Goal: Task Accomplishment & Management: Use online tool/utility

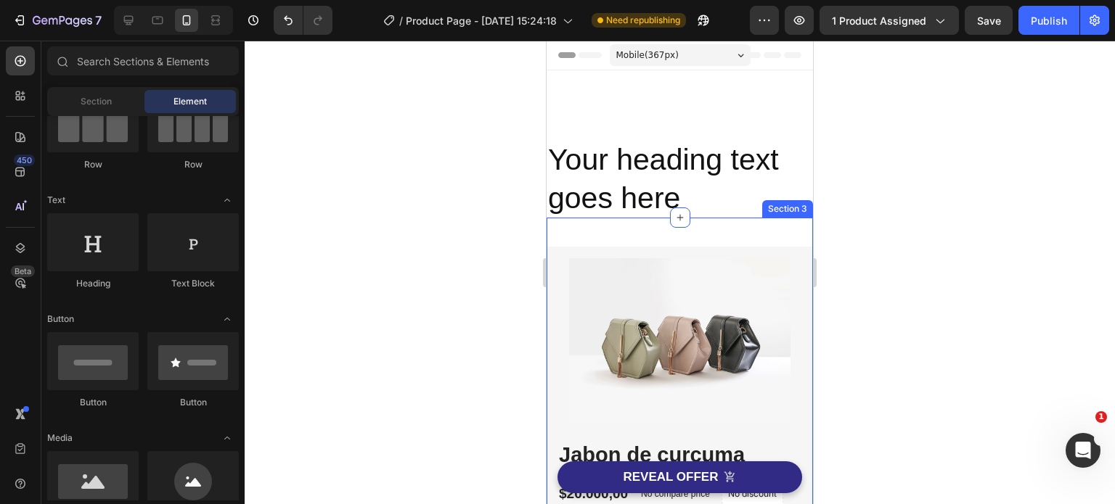
scroll to position [145, 0]
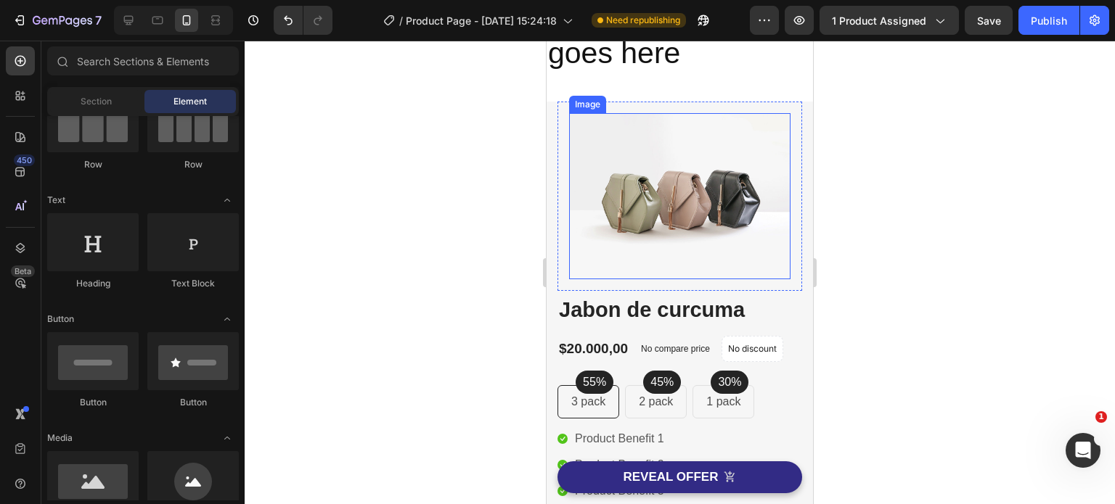
click at [693, 200] on img at bounding box center [679, 196] width 221 height 166
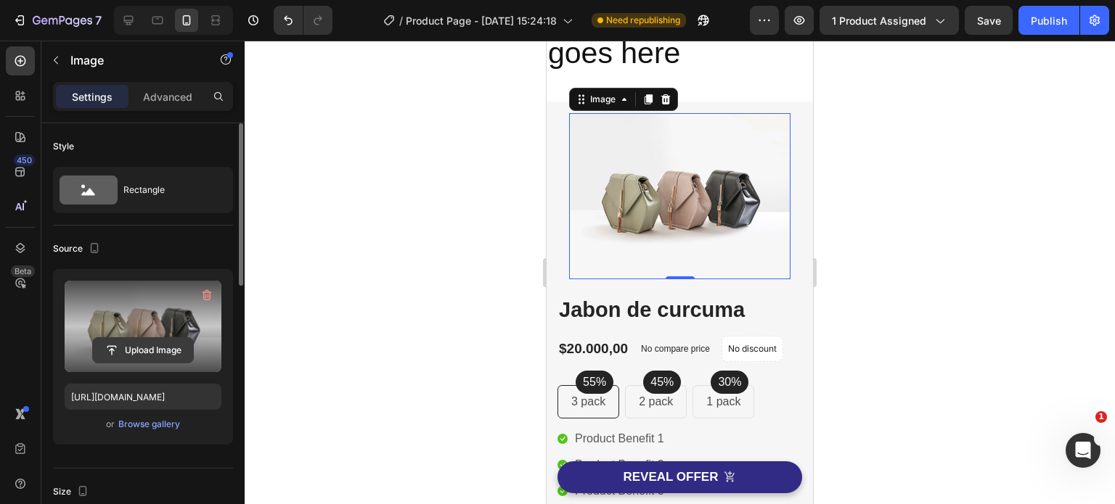
click at [151, 353] on input "file" at bounding box center [143, 350] width 100 height 25
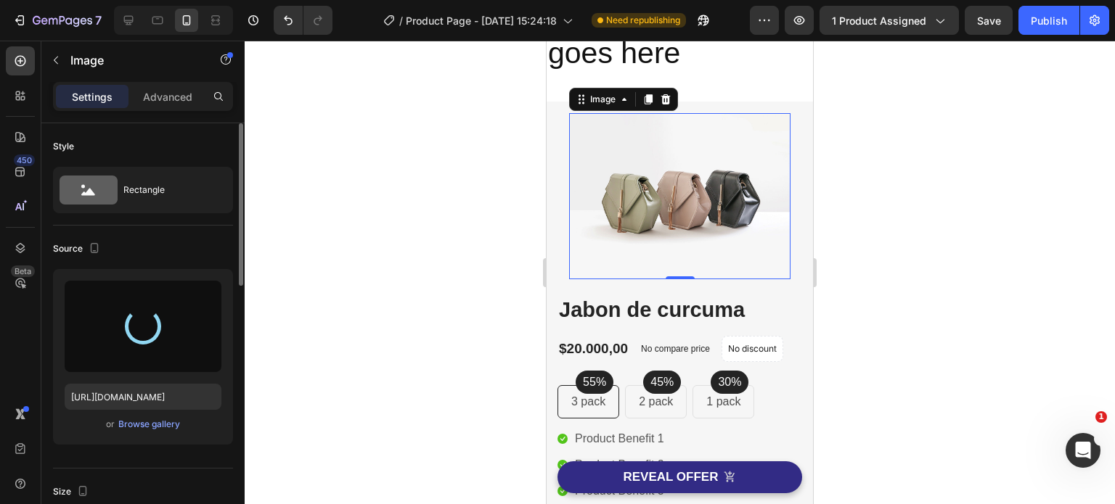
type input "[URL][DOMAIN_NAME]"
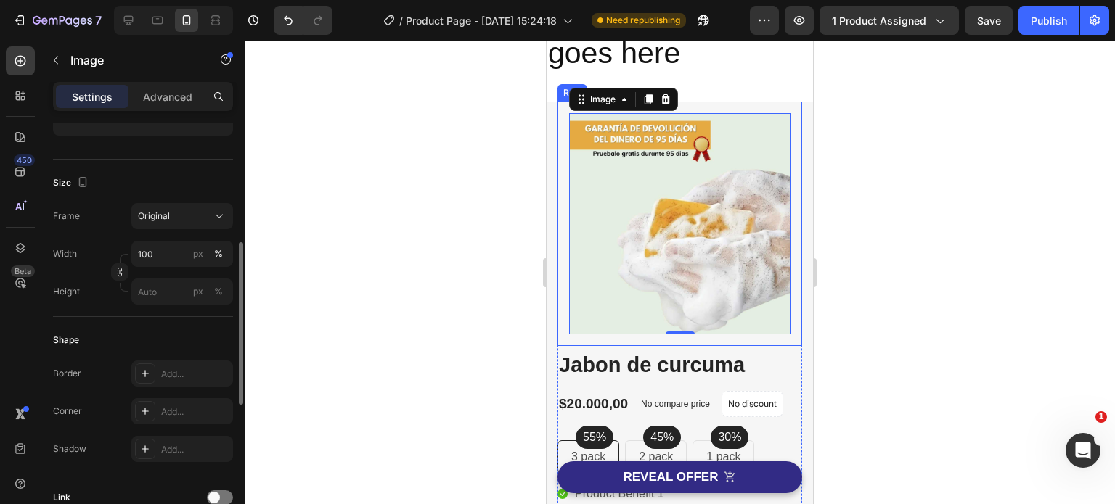
scroll to position [19, 0]
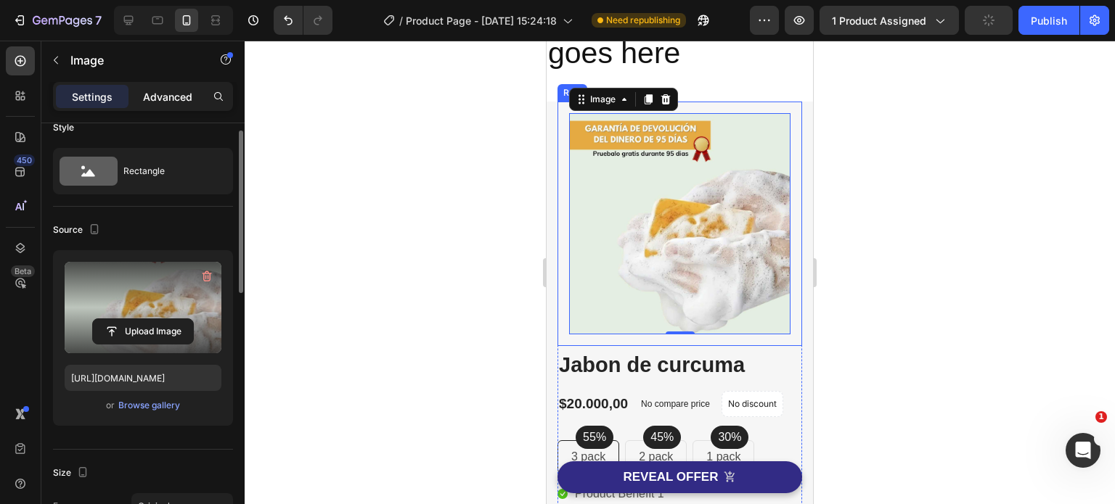
click at [170, 94] on p "Advanced" at bounding box center [167, 96] width 49 height 15
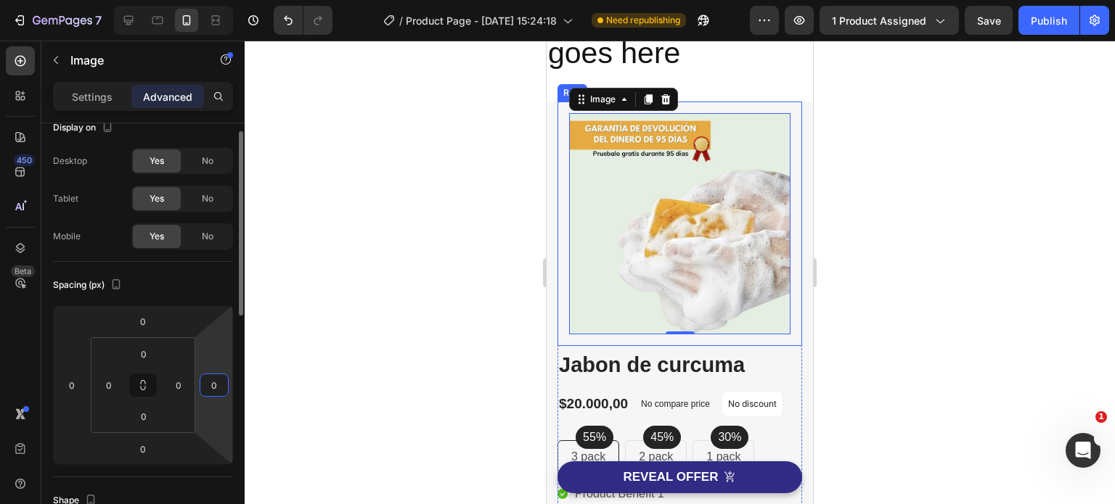
click at [214, 0] on html "7 Version history / Product Page - Aug 27, 15:24:18 Need republishing Preview 1…" at bounding box center [557, 0] width 1115 height 0
click at [215, 0] on html "7 Version history / Product Page - Aug 27, 15:24:18 Need republishing Preview 1…" at bounding box center [557, 0] width 1115 height 0
click at [218, 0] on html "7 Version history / Product Page - Aug 27, 15:24:18 Need republishing Preview 1…" at bounding box center [557, 0] width 1115 height 0
click at [217, 0] on html "7 Version history / Product Page - Aug 27, 15:24:18 Need republishing Preview 1…" at bounding box center [557, 0] width 1115 height 0
click at [216, 385] on input "-10" at bounding box center [214, 386] width 22 height 22
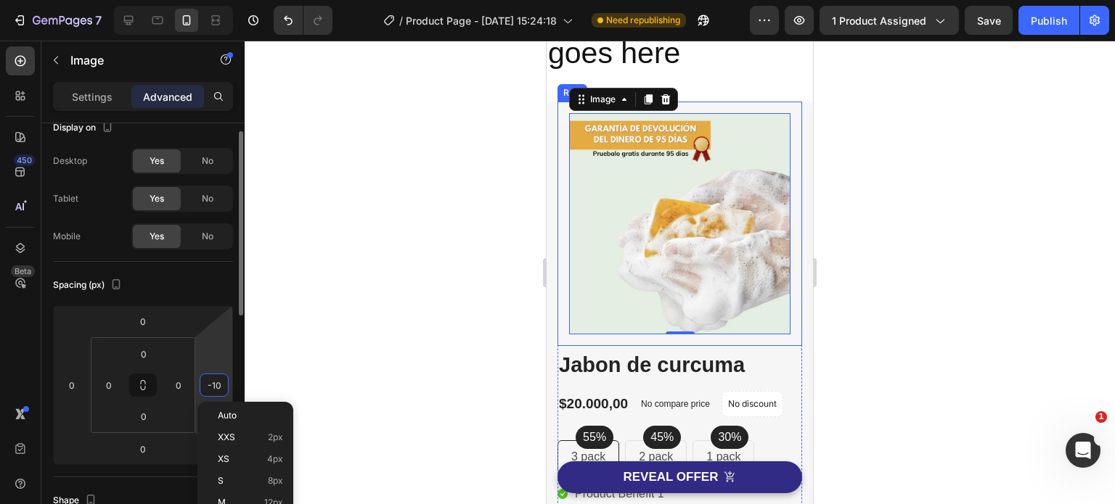
click at [221, 385] on input "-10" at bounding box center [214, 386] width 22 height 22
type input "-1"
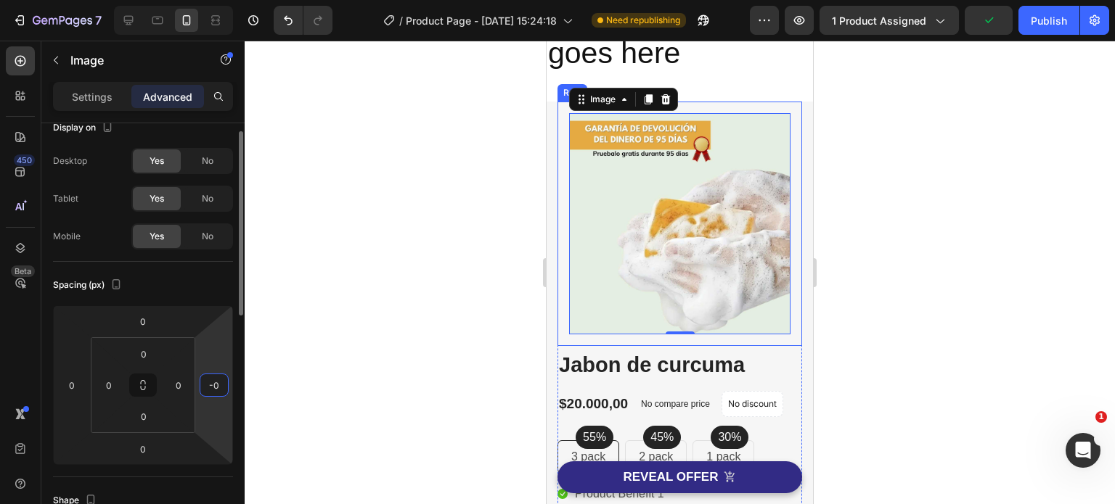
type input "0"
click at [209, 0] on html "7 Version history / Product Page - Aug 27, 15:24:18 Need republishing Preview 1…" at bounding box center [557, 0] width 1115 height 0
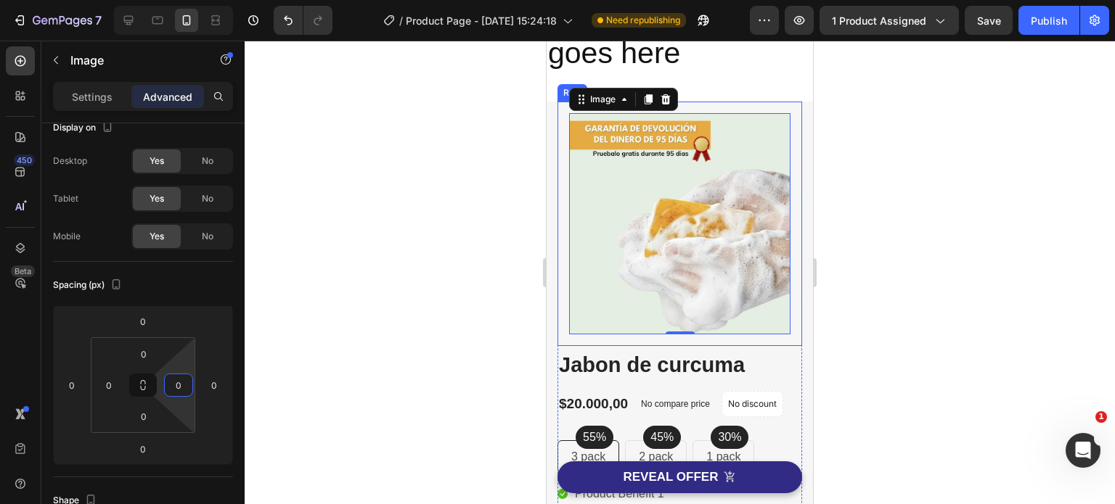
drag, startPoint x: 179, startPoint y: 361, endPoint x: 165, endPoint y: 362, distance: 13.9
click at [165, 0] on html "7 Version history / Product Page - Aug 27, 15:24:18 Need republishing Preview 1…" at bounding box center [557, 0] width 1115 height 0
drag, startPoint x: 180, startPoint y: 368, endPoint x: 168, endPoint y: 371, distance: 12.0
click at [168, 0] on html "7 Version history / Product Page - Aug 27, 15:24:18 Need republishing Preview 1…" at bounding box center [557, 0] width 1115 height 0
click at [180, 374] on div "0" at bounding box center [178, 385] width 29 height 23
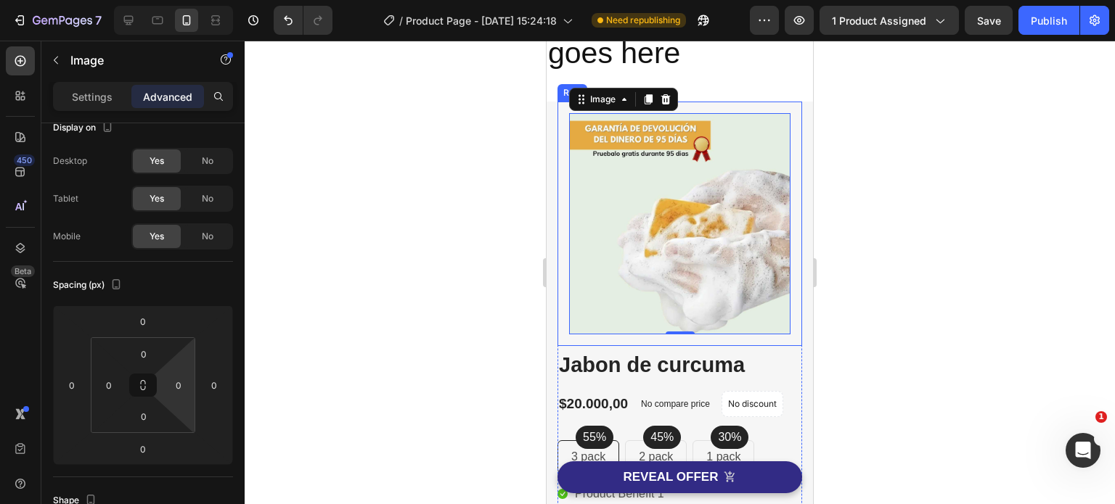
click at [178, 0] on html "7 Version history / Product Page - Aug 27, 15:24:18 Need republishing Preview 1…" at bounding box center [557, 0] width 1115 height 0
click at [417, 285] on div at bounding box center [680, 273] width 870 height 464
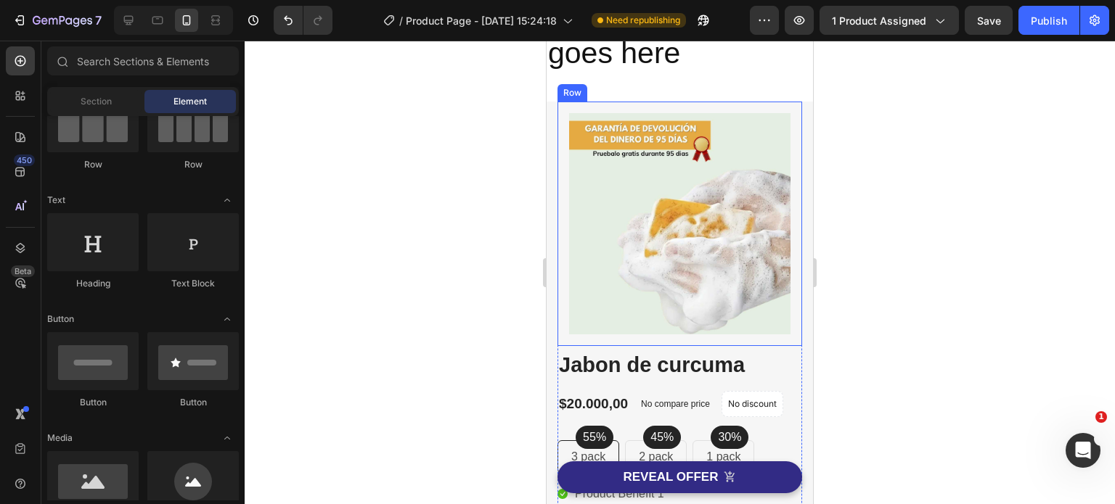
click at [567, 221] on div "Image Row" at bounding box center [679, 224] width 245 height 245
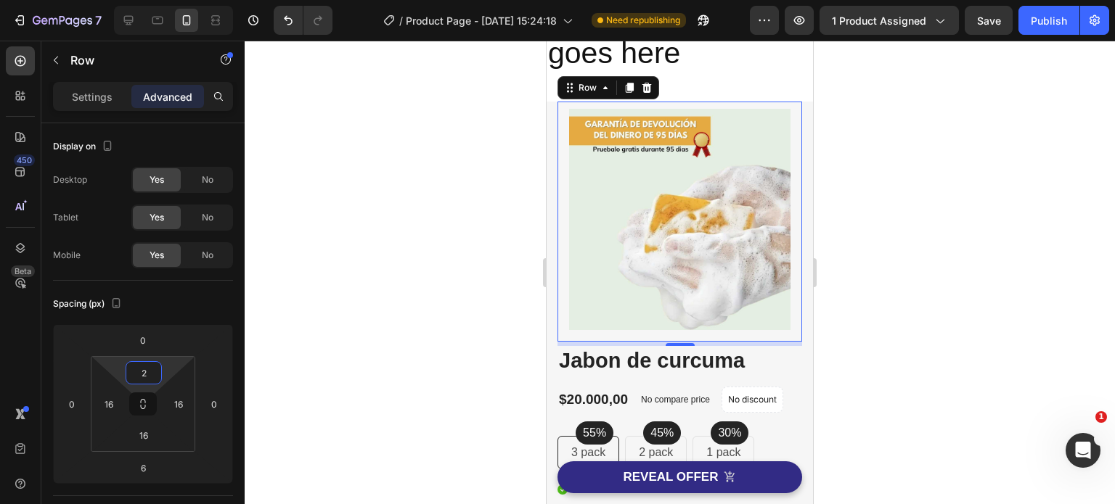
type input "0"
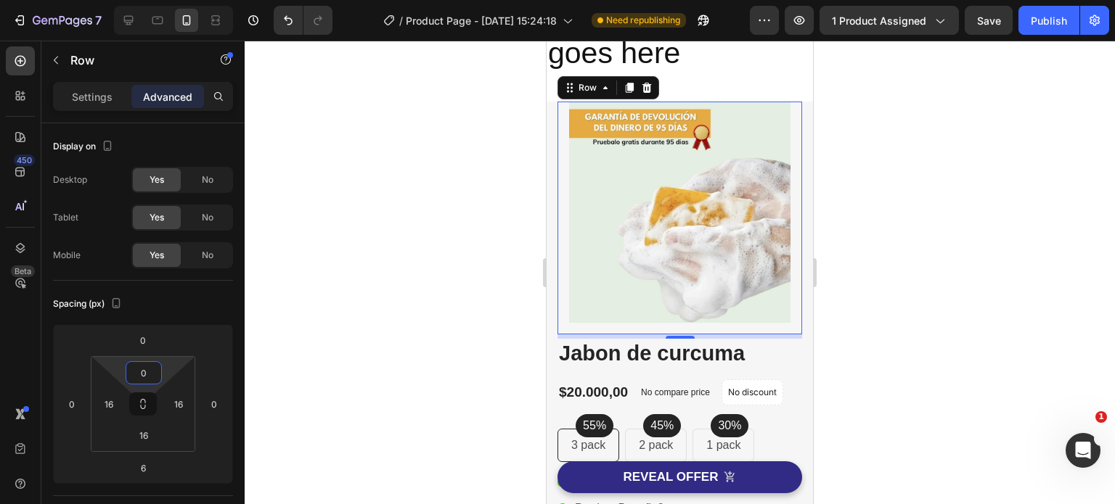
click at [164, 0] on html "7 Version history / Product Page - Aug 27, 15:24:18 Need republishing Preview 1…" at bounding box center [557, 0] width 1115 height 0
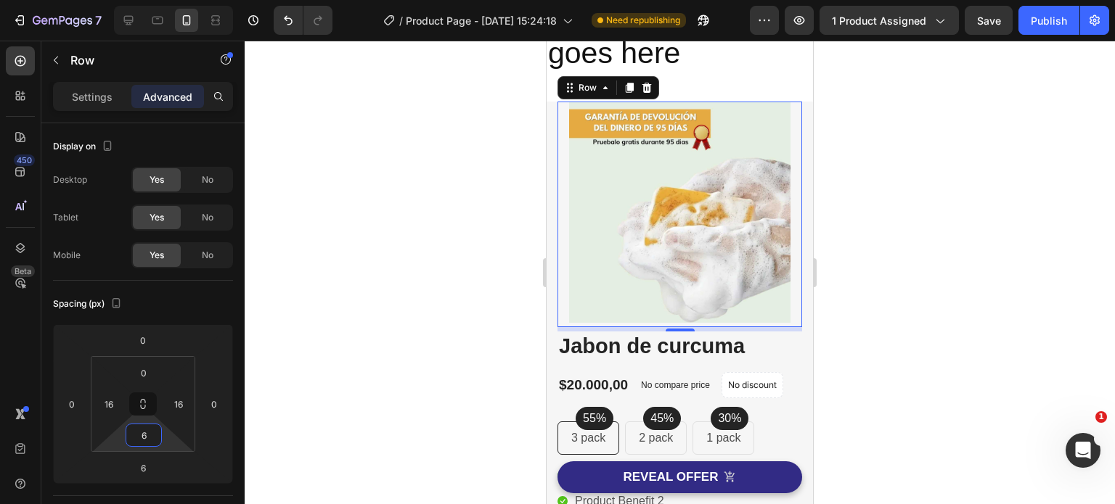
type input "0"
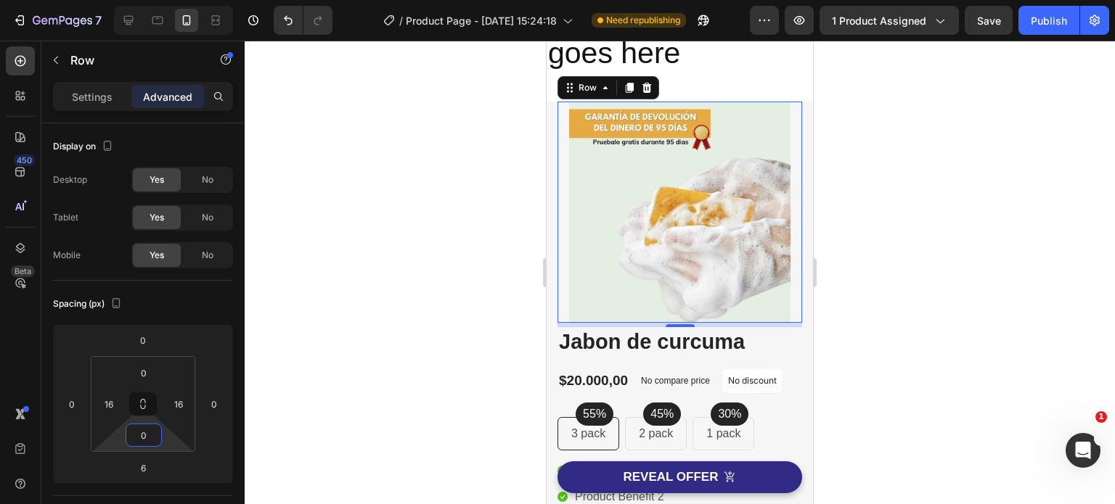
drag, startPoint x: 163, startPoint y: 441, endPoint x: 163, endPoint y: 454, distance: 13.8
click at [163, 0] on html "7 Version history / Product Page - Aug 27, 15:24:18 Need republishing Preview 1…" at bounding box center [557, 0] width 1115 height 0
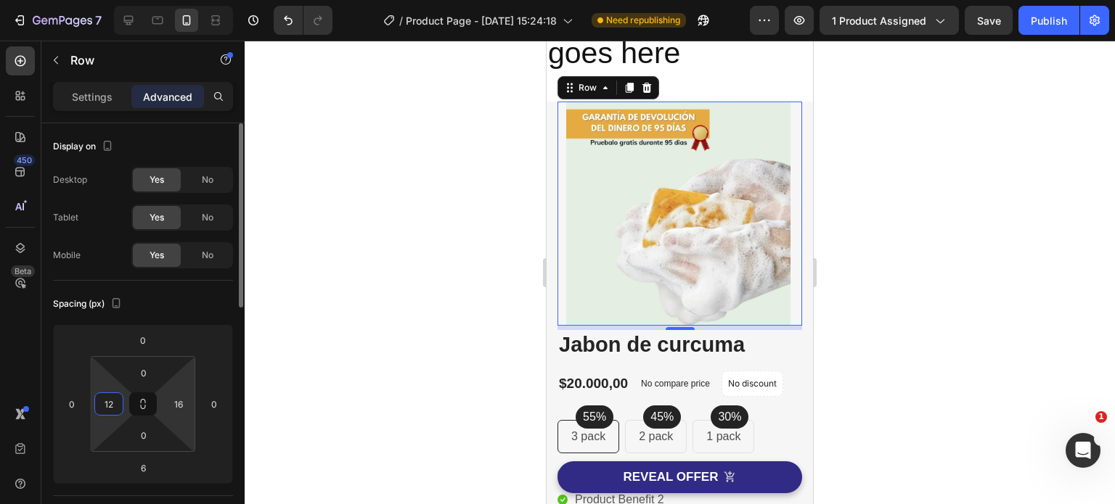
drag, startPoint x: 106, startPoint y: 419, endPoint x: 163, endPoint y: 419, distance: 57.3
click at [166, 0] on html "7 Version history / Product Page - Aug 27, 15:24:18 Need republishing Preview 1…" at bounding box center [557, 0] width 1115 height 0
drag, startPoint x: 97, startPoint y: 420, endPoint x: 110, endPoint y: 420, distance: 13.1
click at [111, 0] on html "7 Version history / Product Page - Aug 27, 15:24:18 Need republishing Preview 1…" at bounding box center [557, 0] width 1115 height 0
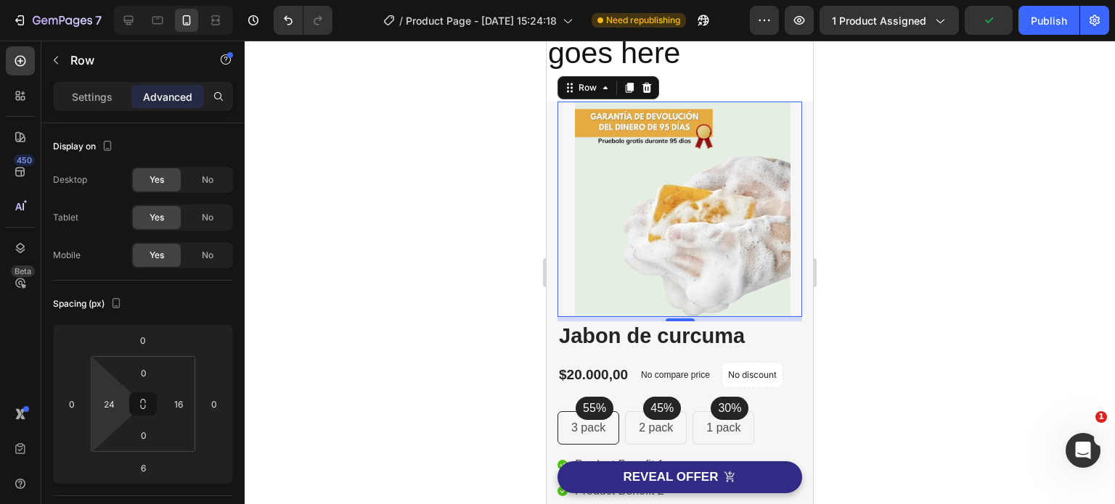
type input "20"
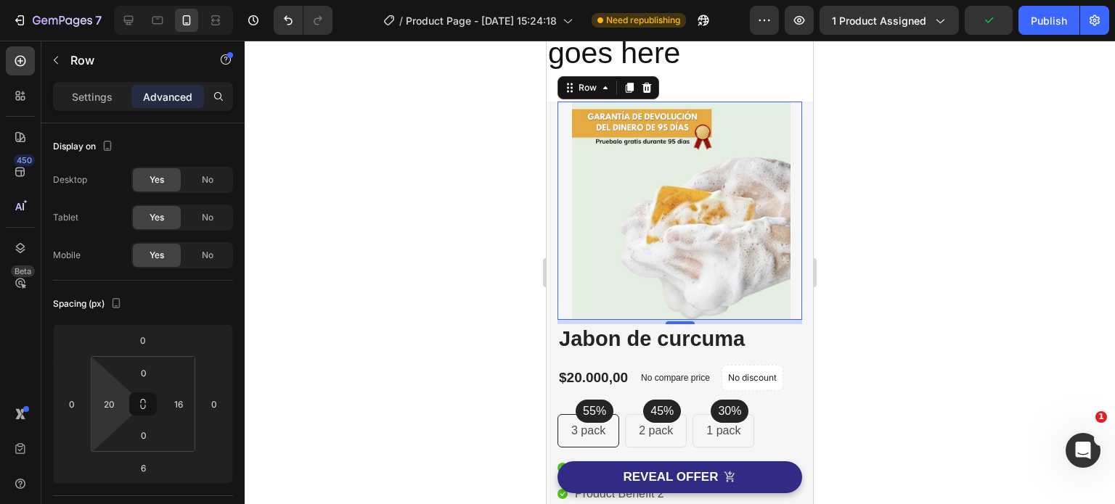
drag, startPoint x: 94, startPoint y: 429, endPoint x: 79, endPoint y: 426, distance: 15.5
click at [79, 0] on html "7 Version history / Product Page - Aug 27, 15:24:18 Need republishing Preview 1…" at bounding box center [557, 0] width 1115 height 0
drag, startPoint x: 108, startPoint y: 422, endPoint x: 93, endPoint y: 422, distance: 15.2
click at [93, 0] on html "7 Version history / Product Page - Aug 27, 15:24:18 Need republishing Preview 1…" at bounding box center [557, 0] width 1115 height 0
drag, startPoint x: 180, startPoint y: 418, endPoint x: 168, endPoint y: 418, distance: 11.6
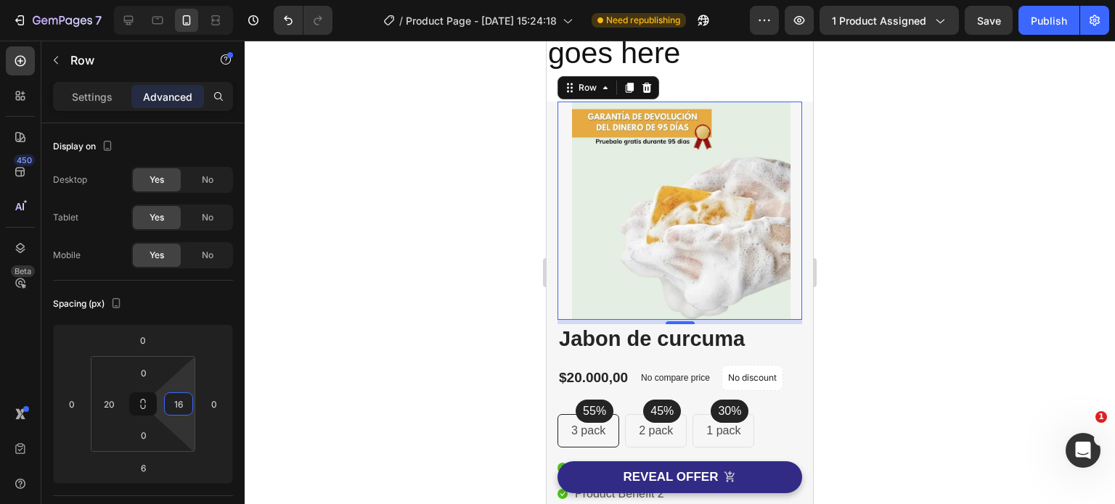
click at [168, 0] on html "7 Version history / Product Page - Aug 27, 15:24:18 Need republishing Preview 1…" at bounding box center [557, 0] width 1115 height 0
click at [177, 409] on input "16" at bounding box center [179, 404] width 22 height 22
click at [192, 453] on span "XXS" at bounding box center [190, 456] width 17 height 10
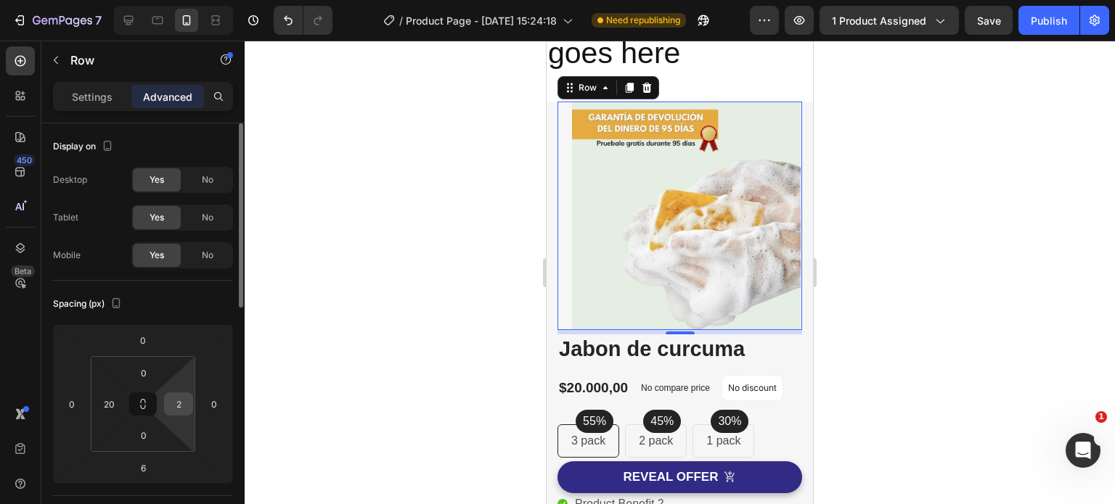
click at [179, 406] on input "2" at bounding box center [179, 404] width 22 height 22
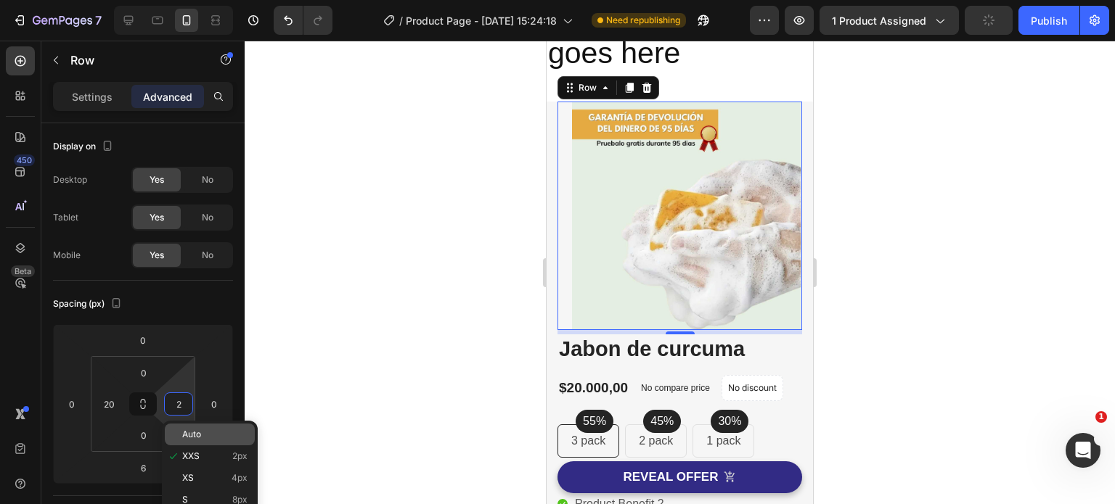
click at [195, 434] on span "Auto" at bounding box center [191, 435] width 19 height 10
type input "Auto"
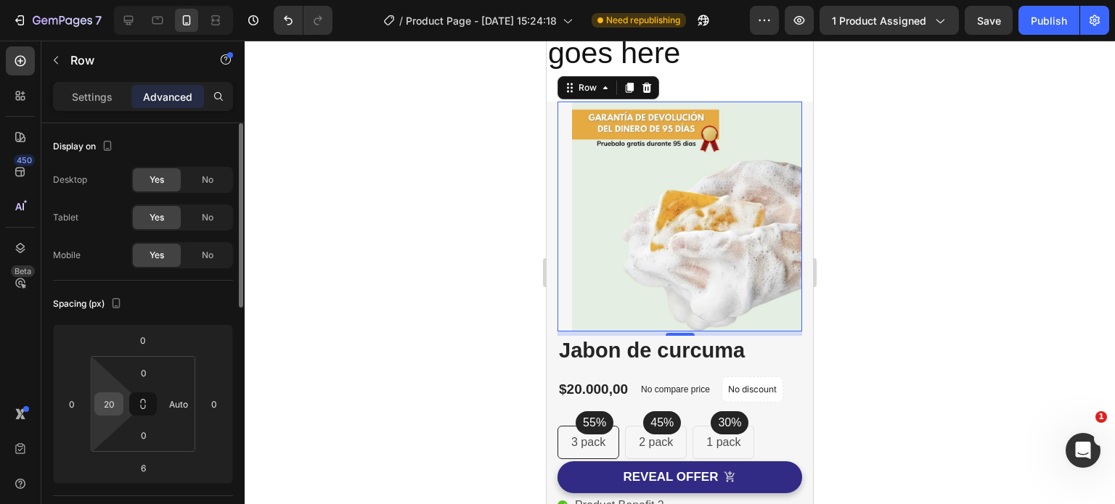
click at [110, 406] on input "20" at bounding box center [109, 404] width 22 height 22
click at [125, 433] on span "Auto" at bounding box center [121, 435] width 19 height 10
type input "Auto"
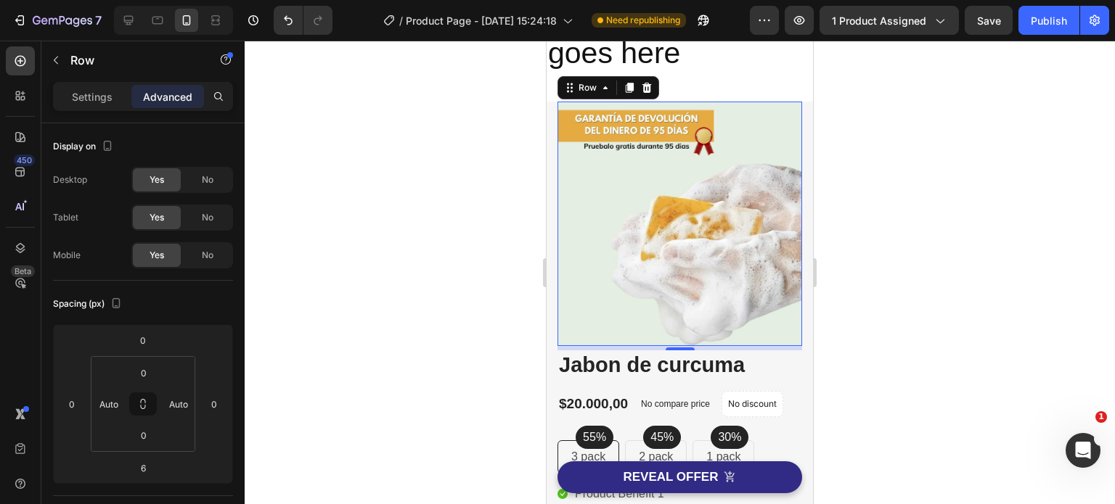
click at [888, 317] on div at bounding box center [680, 273] width 870 height 464
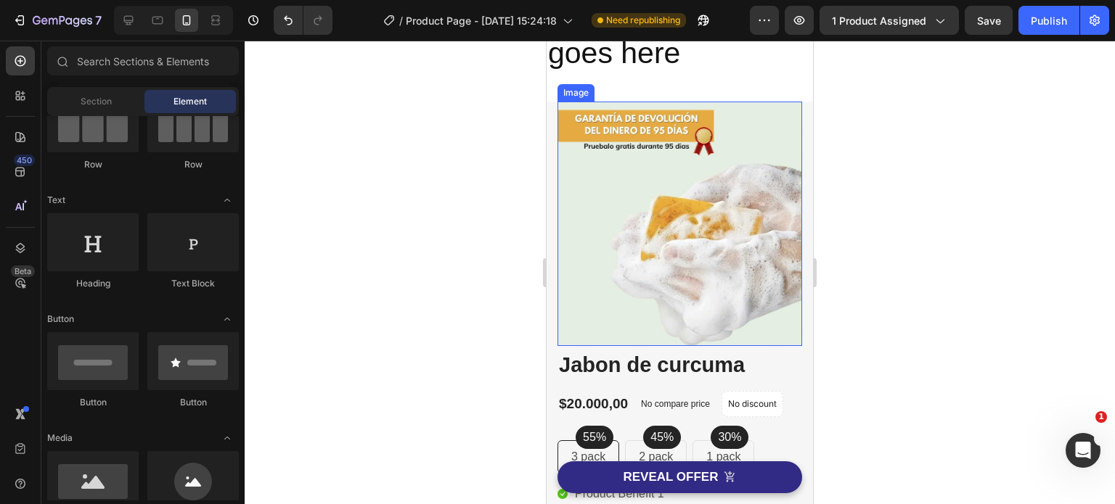
click at [776, 322] on img at bounding box center [679, 224] width 245 height 245
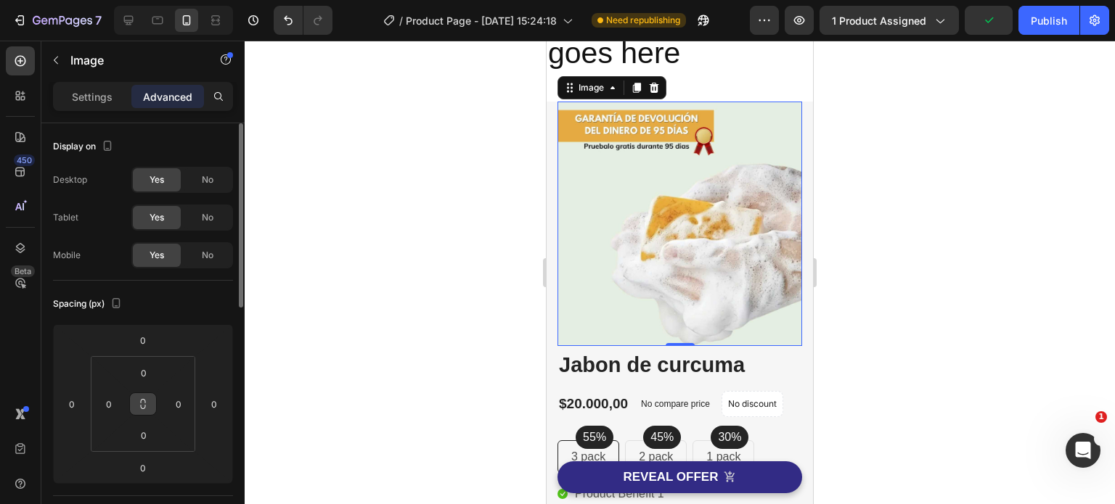
click at [142, 403] on icon at bounding box center [143, 404] width 12 height 12
click at [174, 401] on input "0" at bounding box center [179, 404] width 22 height 22
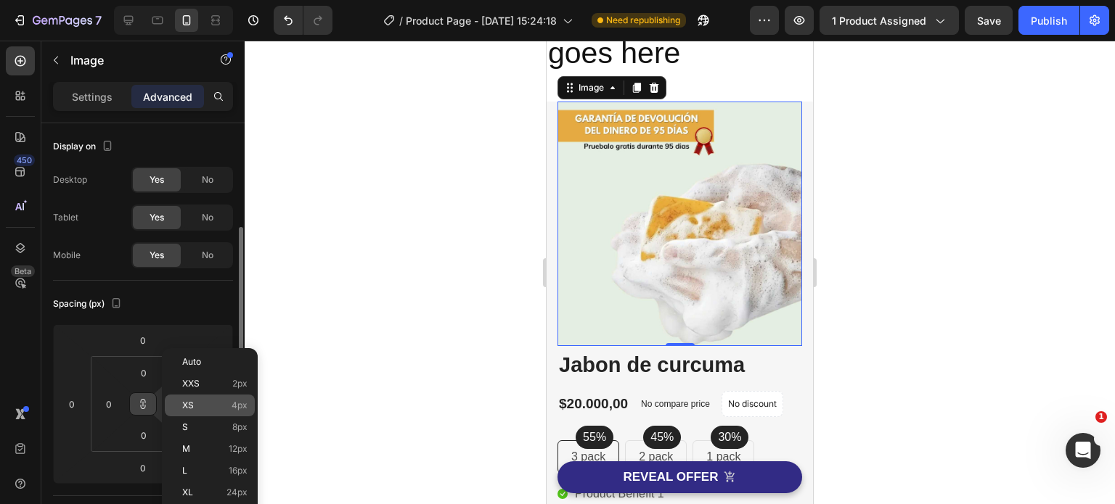
scroll to position [73, 0]
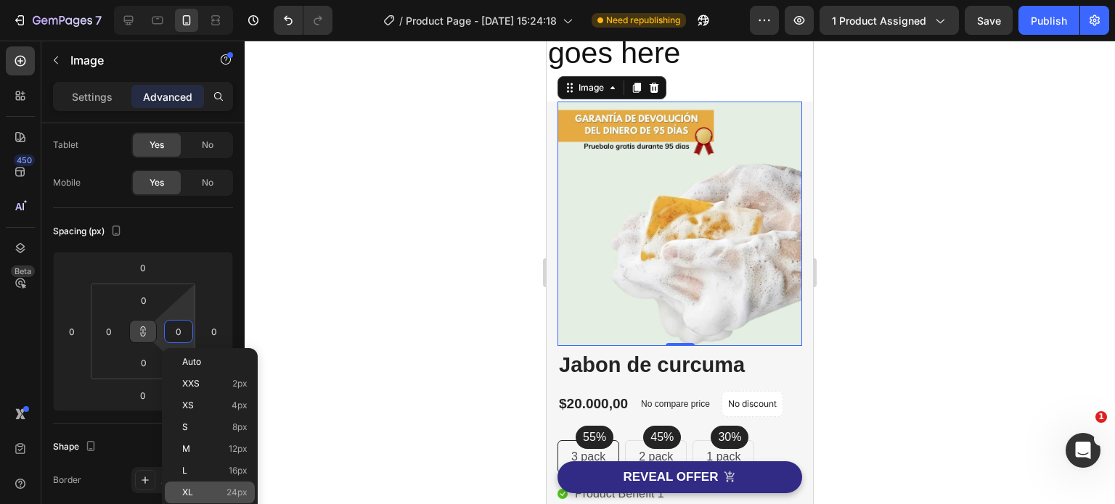
click at [194, 494] on p "XL 24px" at bounding box center [214, 493] width 65 height 10
type input "24"
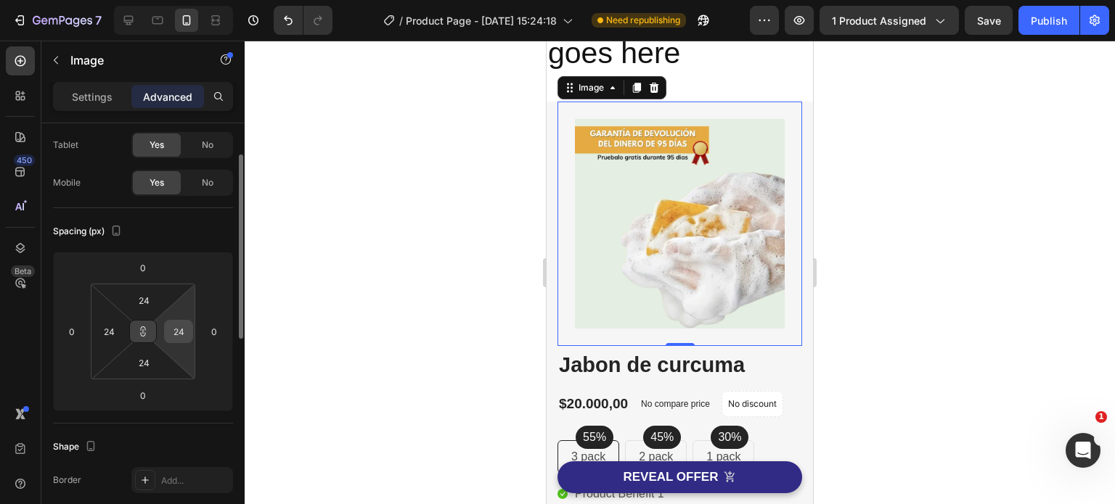
click at [178, 332] on input "24" at bounding box center [179, 332] width 22 height 22
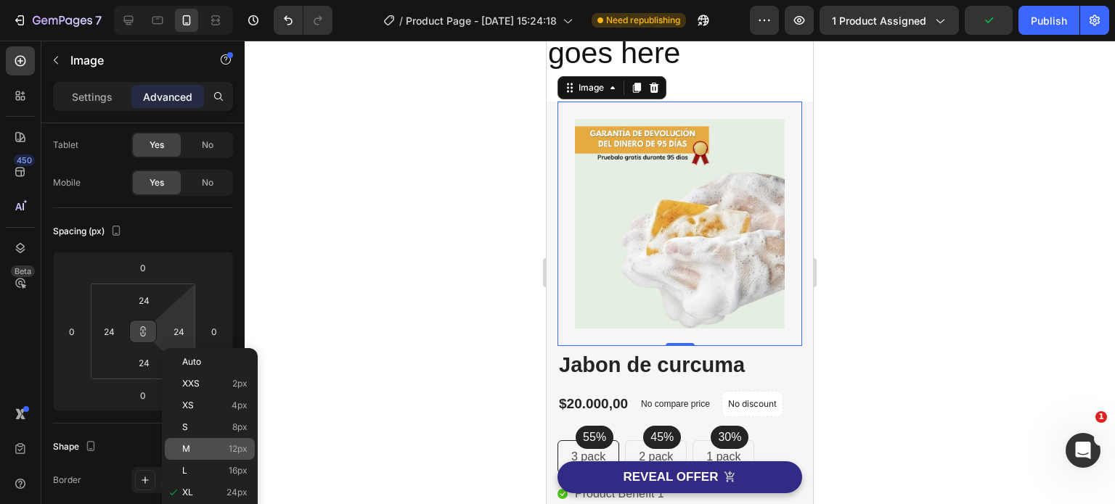
click at [185, 450] on span "M" at bounding box center [186, 449] width 8 height 10
type input "12"
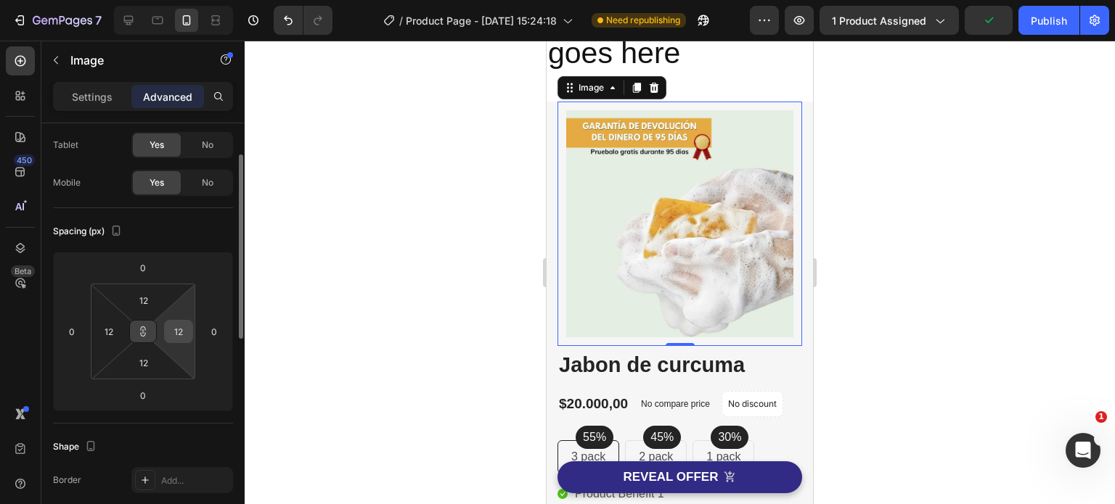
click at [179, 331] on input "12" at bounding box center [179, 332] width 22 height 22
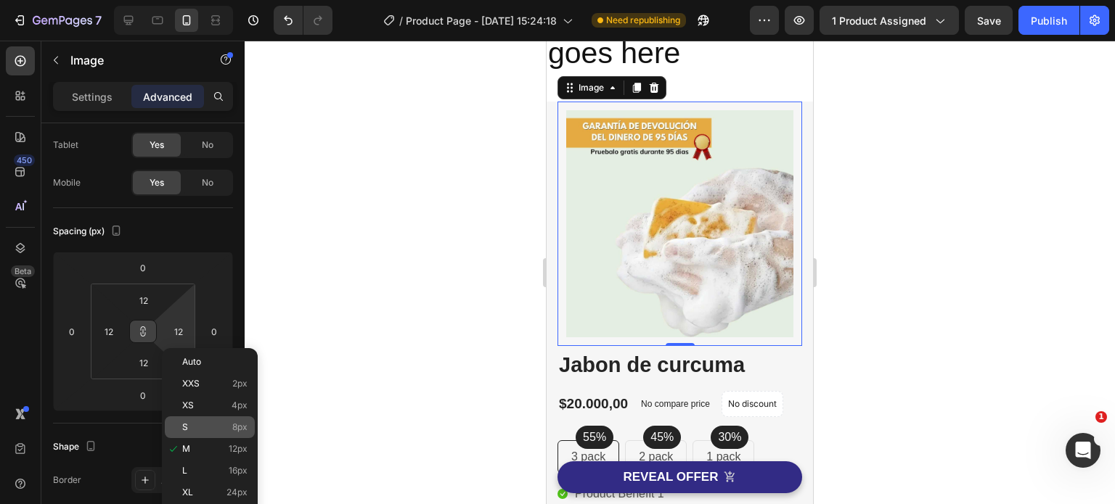
click at [189, 427] on p "S 8px" at bounding box center [214, 427] width 65 height 10
type input "8"
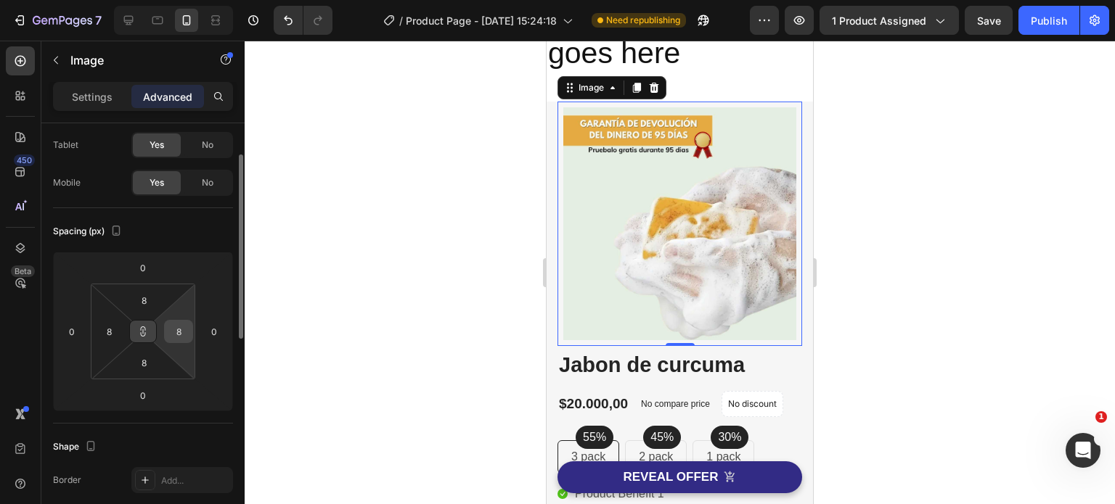
click at [178, 335] on input "8" at bounding box center [179, 332] width 22 height 22
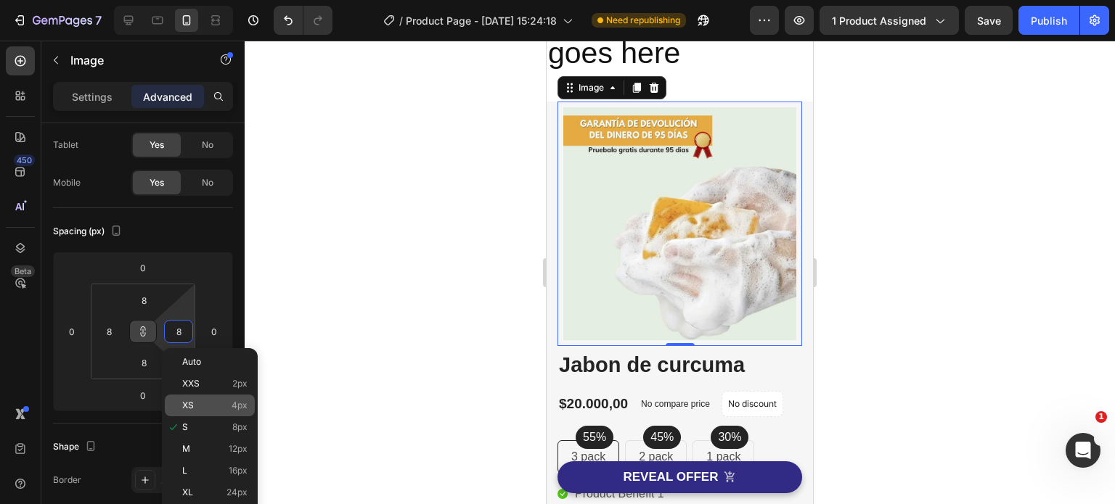
click at [192, 404] on span "XS" at bounding box center [188, 406] width 12 height 10
type input "4"
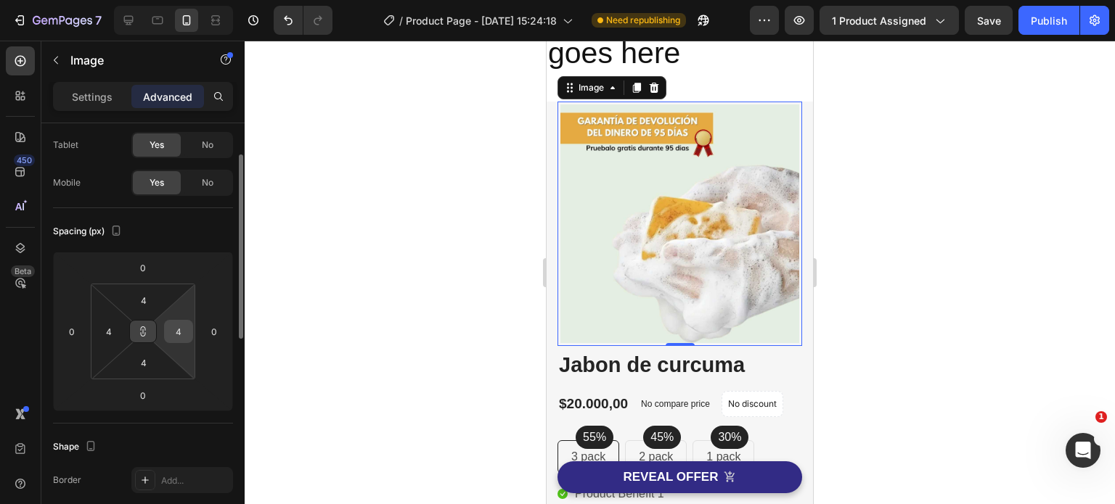
click at [184, 332] on input "4" at bounding box center [179, 332] width 22 height 22
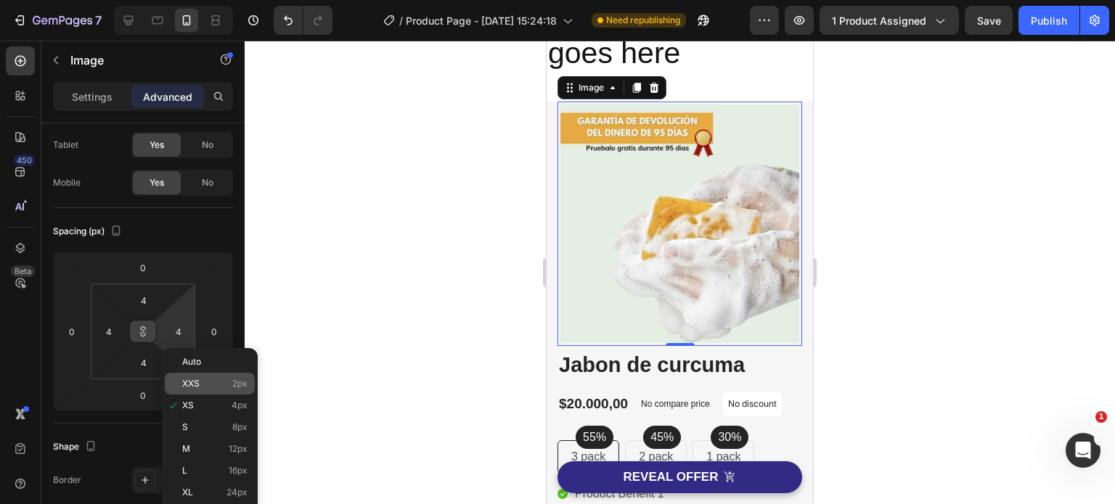
click at [196, 382] on span "XXS" at bounding box center [190, 384] width 17 height 10
type input "2"
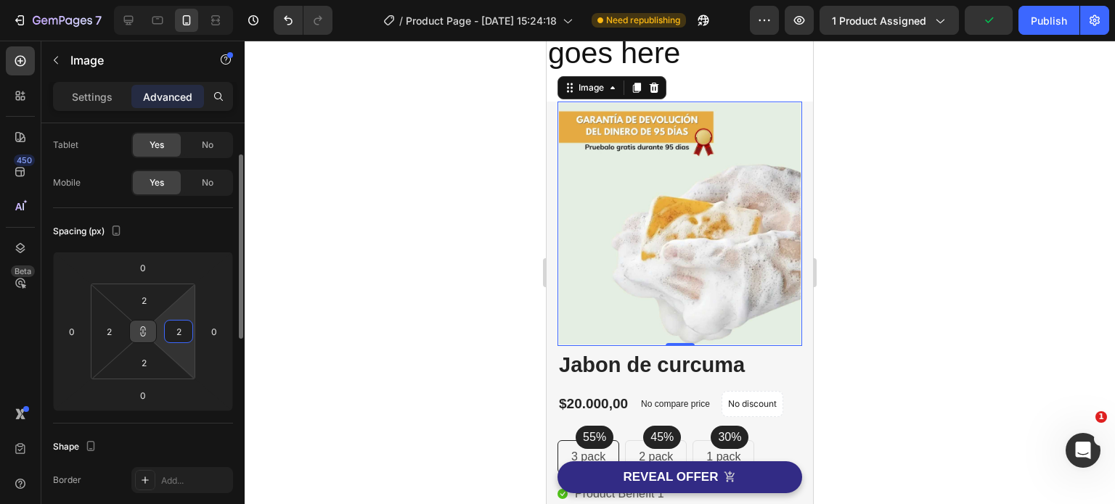
click at [177, 334] on input "2" at bounding box center [179, 332] width 22 height 22
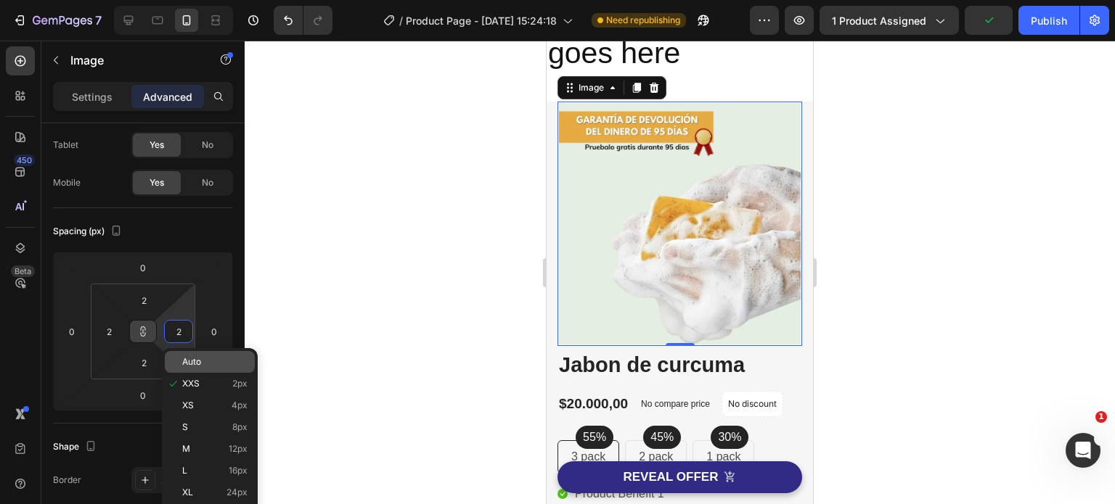
click at [196, 358] on span "Auto" at bounding box center [191, 362] width 19 height 10
type input "Auto"
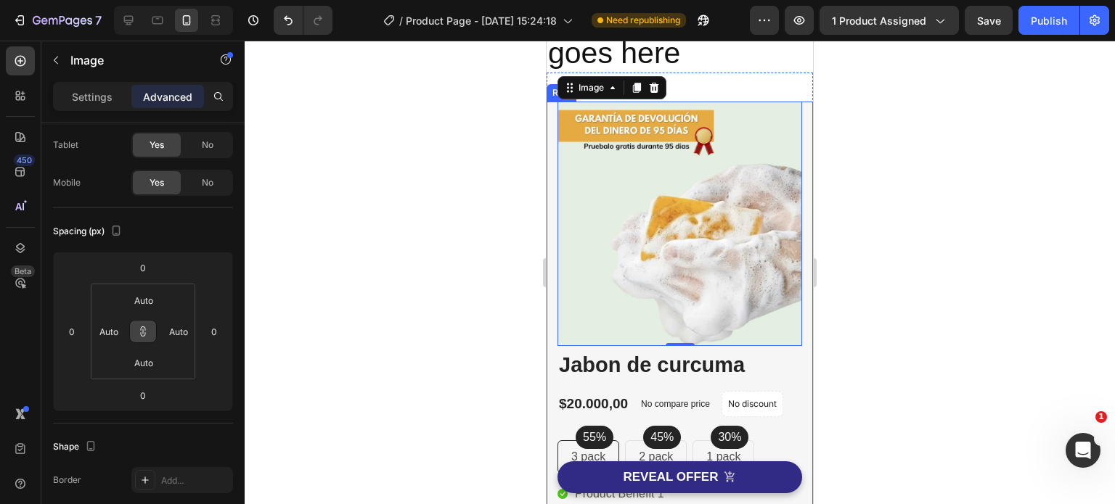
click at [961, 307] on div at bounding box center [680, 273] width 870 height 464
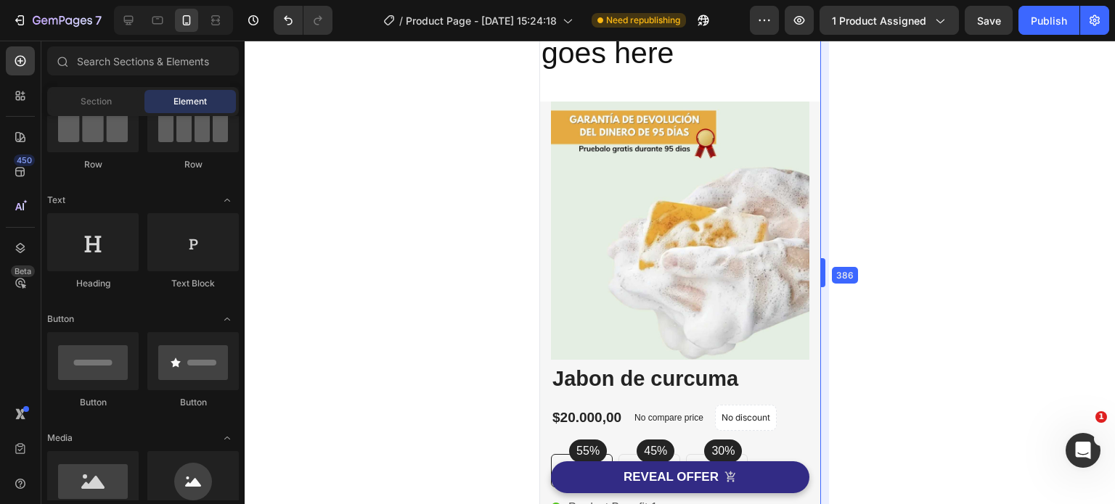
drag, startPoint x: 815, startPoint y: 266, endPoint x: 829, endPoint y: 277, distance: 17.1
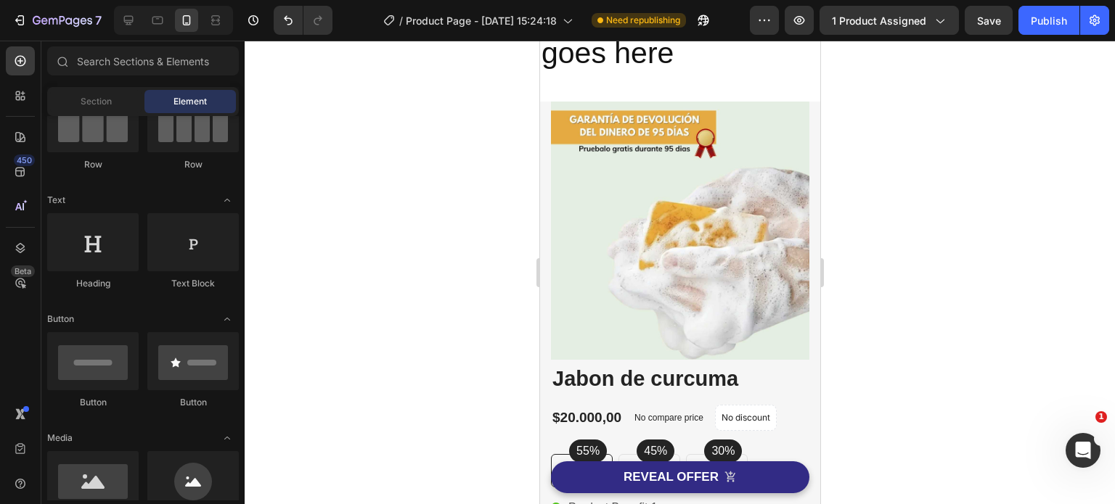
click at [950, 284] on div at bounding box center [680, 273] width 870 height 464
click at [795, 285] on img at bounding box center [679, 231] width 258 height 258
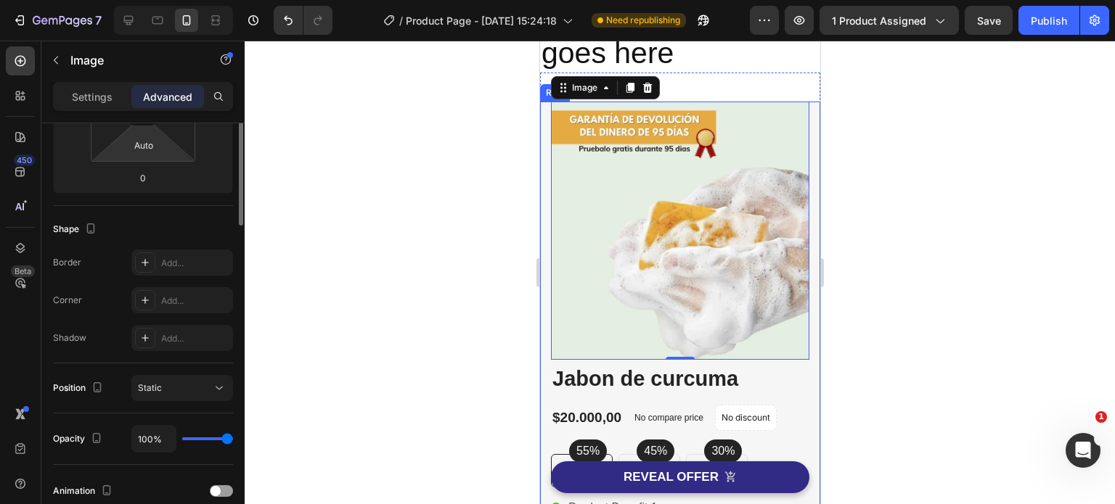
scroll to position [145, 0]
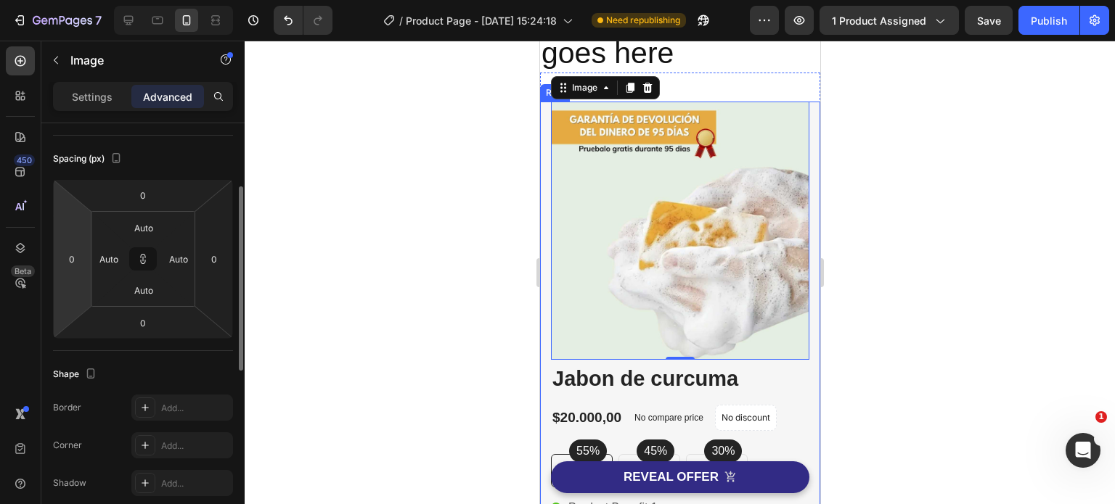
click at [78, 0] on html "7 Version history / Product Page - Aug 27, 15:24:18 Need republishing Preview 1…" at bounding box center [557, 0] width 1115 height 0
type input "-8"
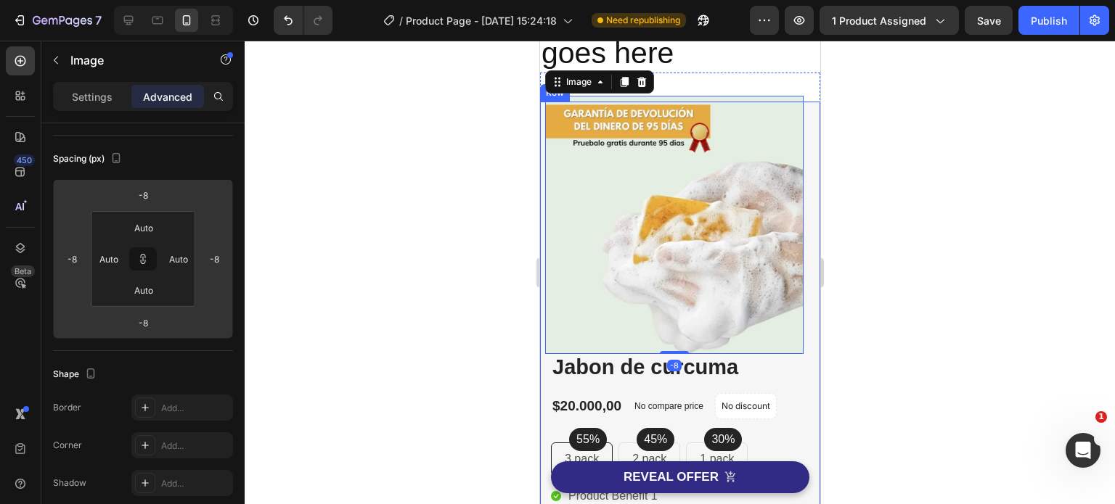
type input "-12"
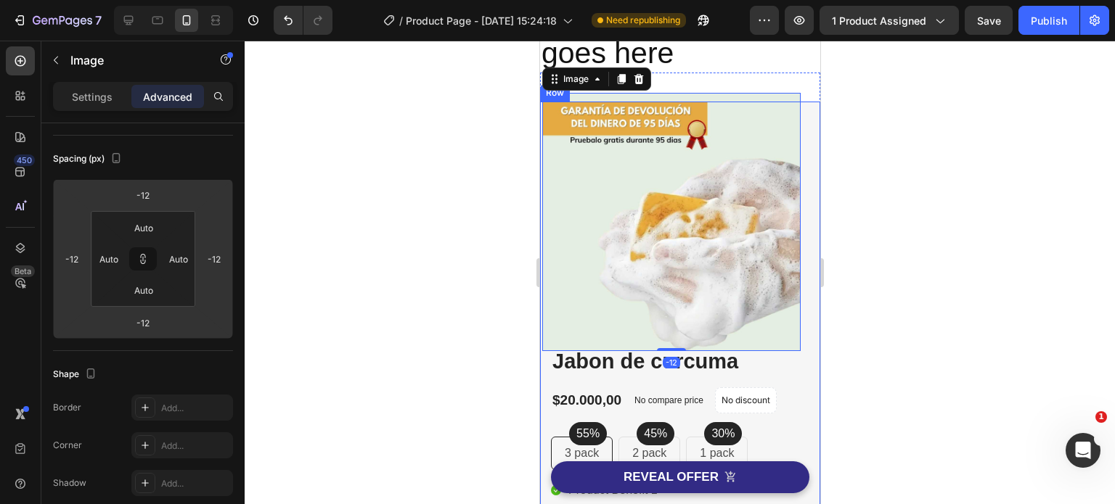
drag, startPoint x: 76, startPoint y: 282, endPoint x: 55, endPoint y: 287, distance: 21.5
click at [55, 0] on html "7 Version history / Product Page - Aug 27, 15:24:18 Need republishing Preview 1…" at bounding box center [557, 0] width 1115 height 0
type input "-10"
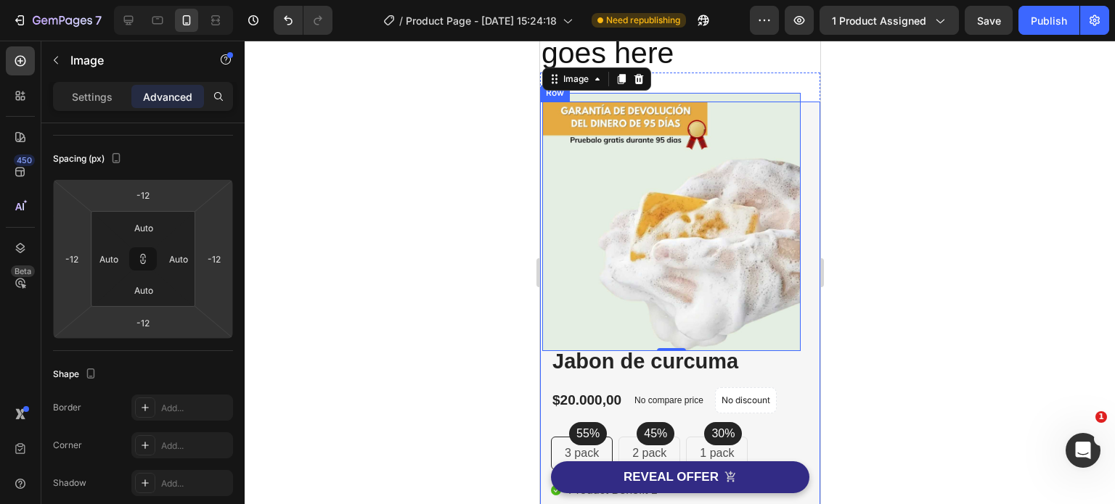
type input "-10"
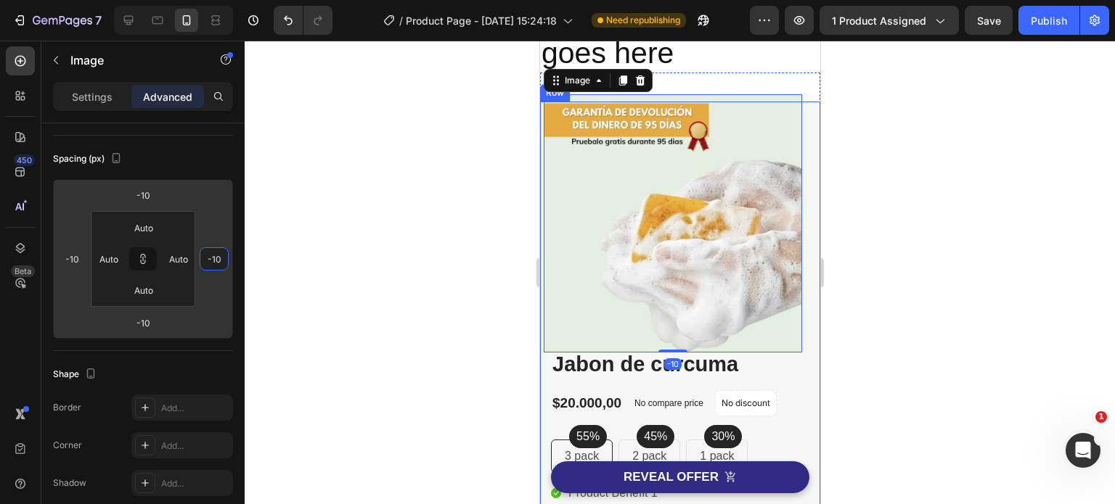
type input "-12"
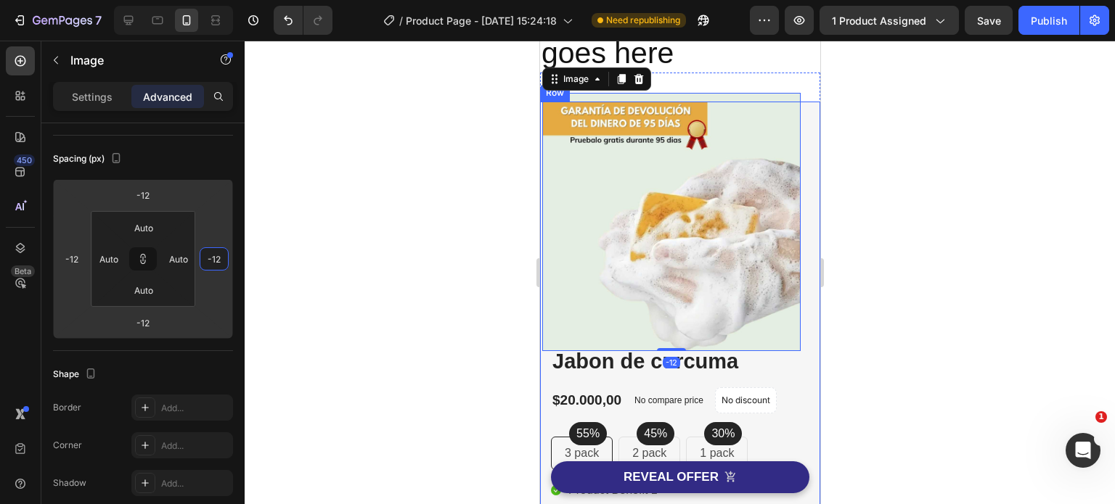
type input "-14"
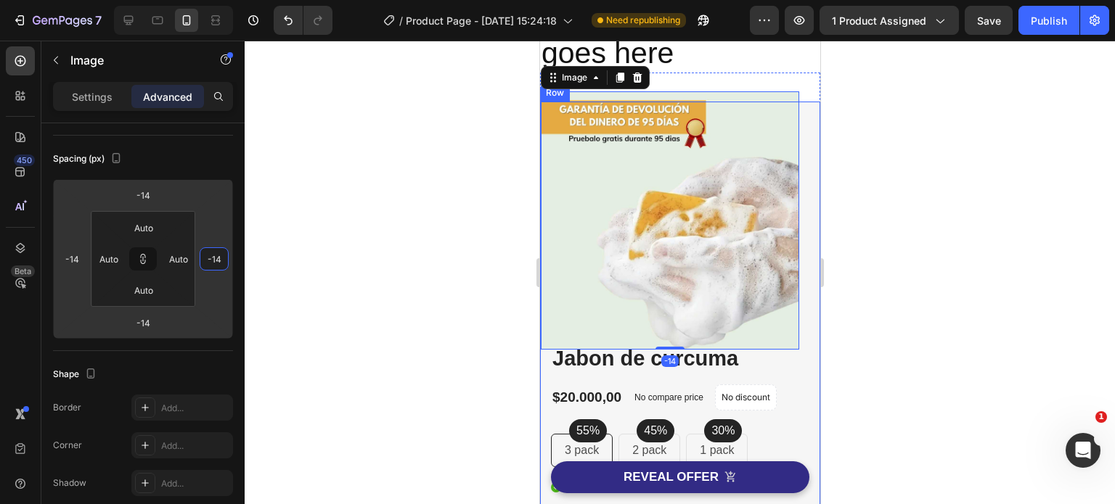
type input "-16"
type input "-18"
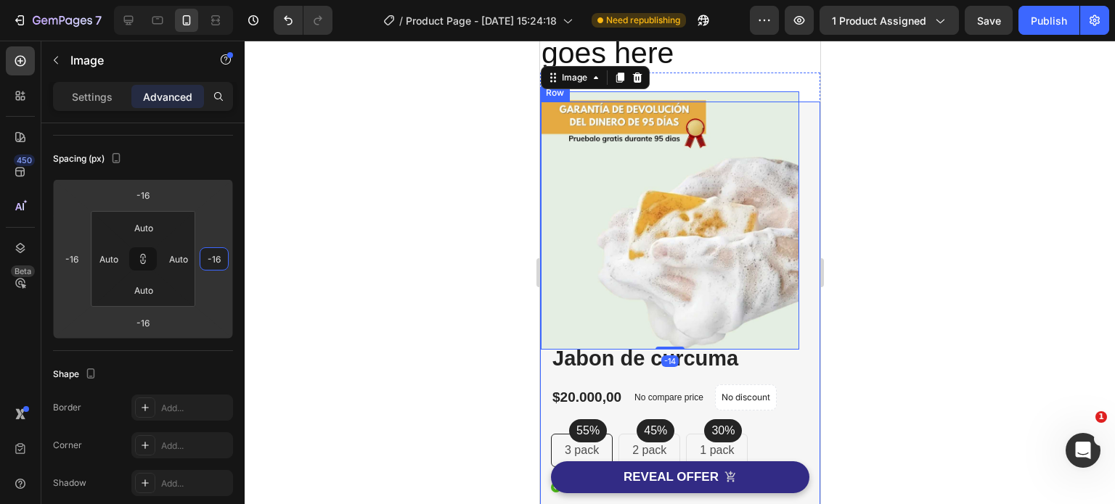
type input "-18"
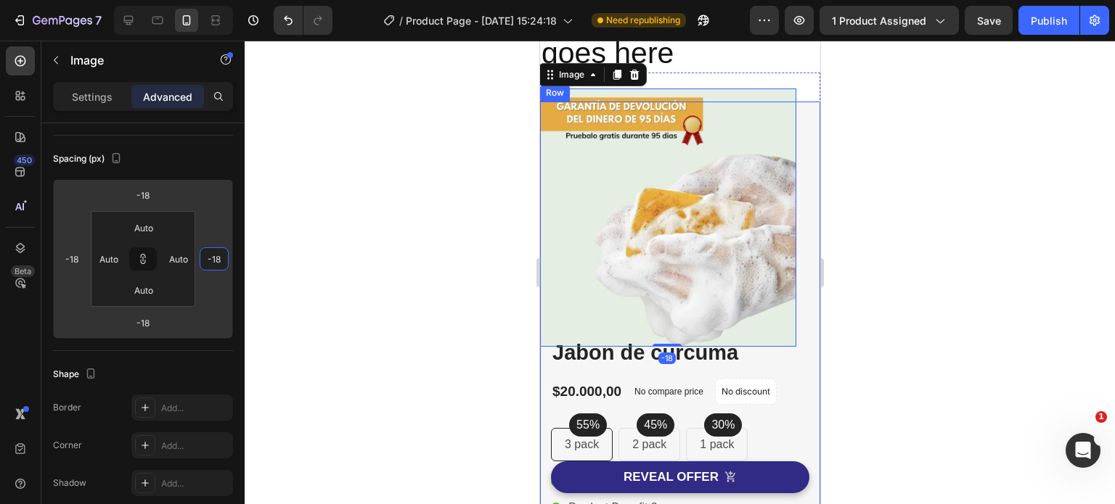
type input "-20"
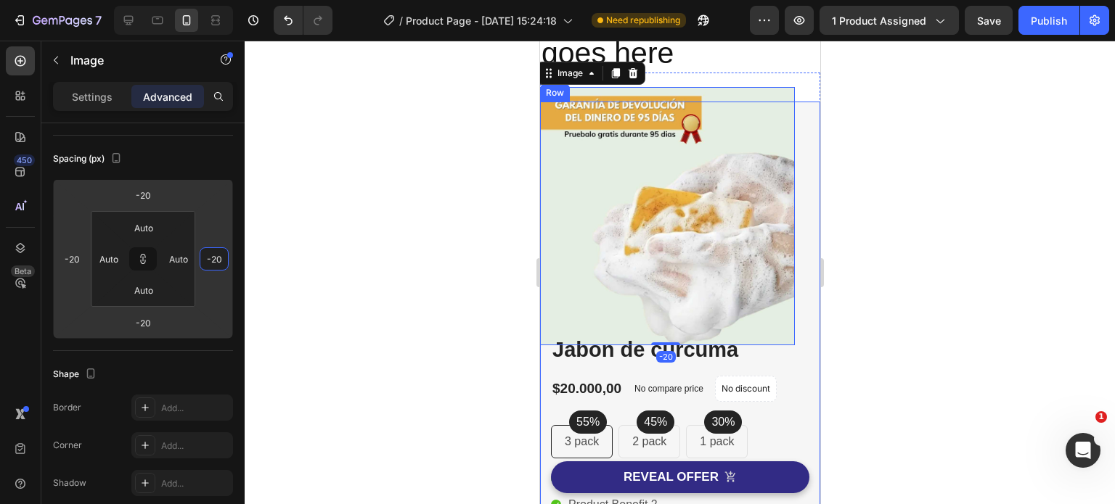
type input "-18"
type input "-16"
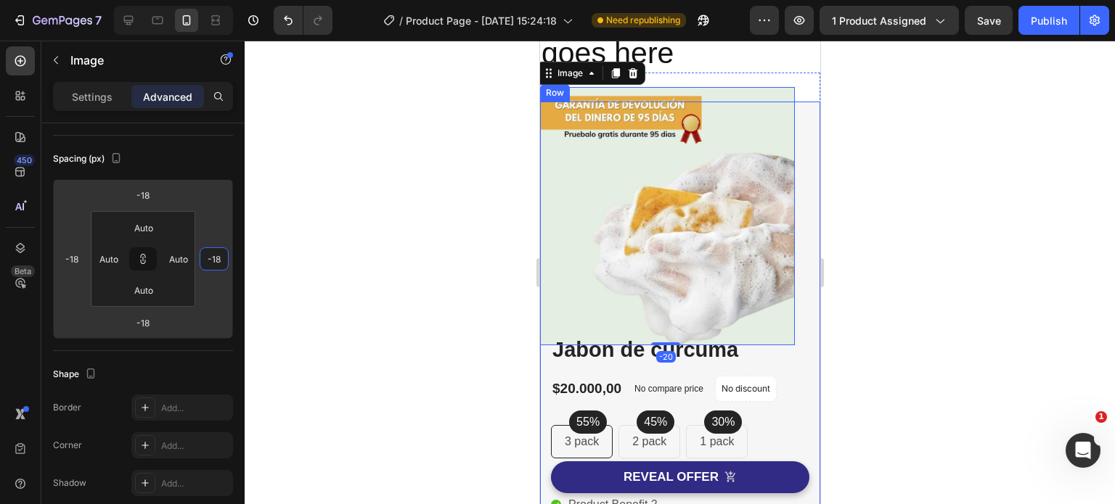
type input "-16"
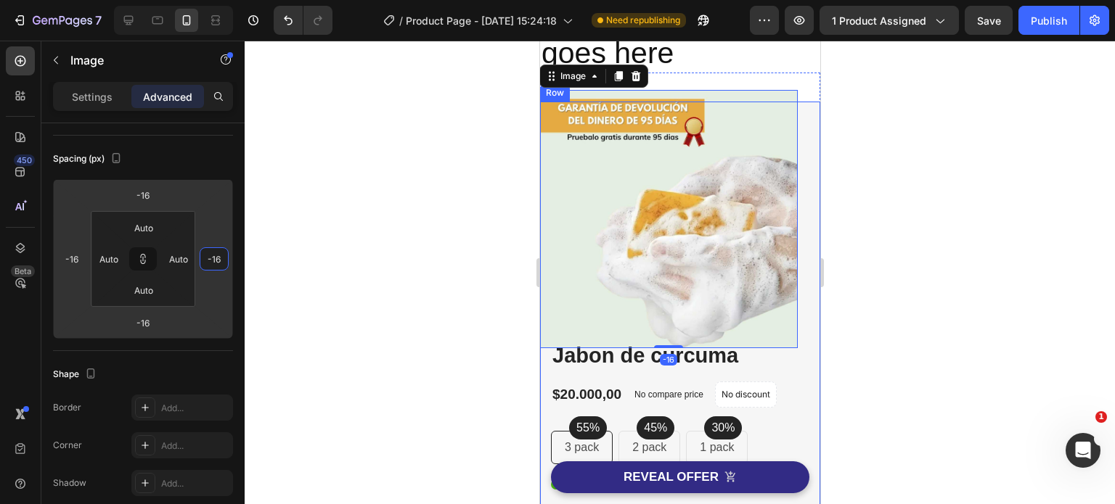
type input "-14"
type input "-12"
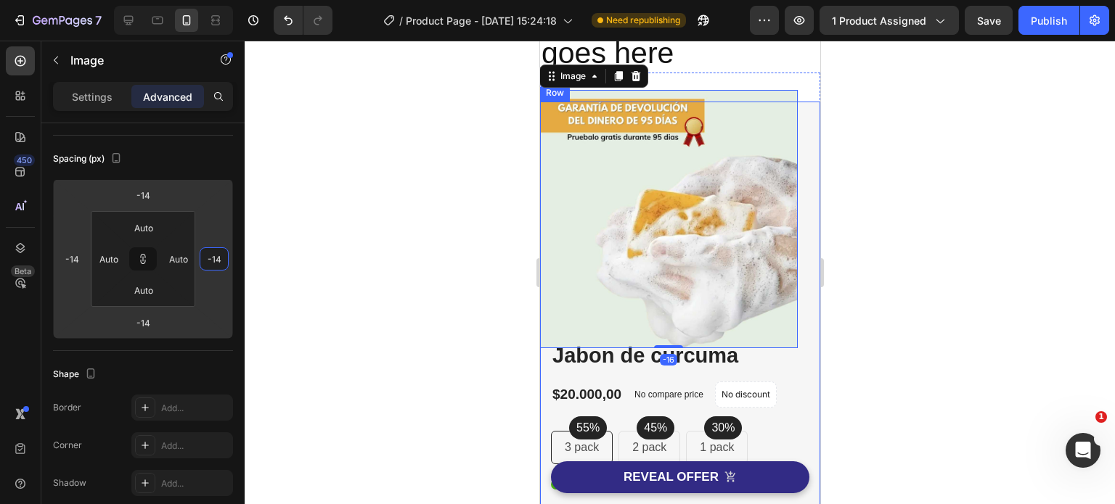
type input "-12"
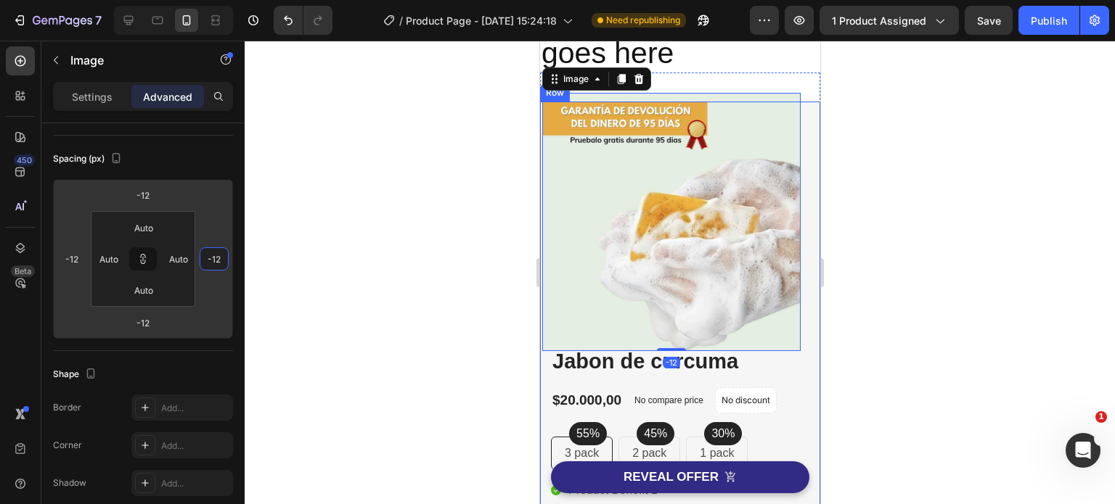
type input "-10"
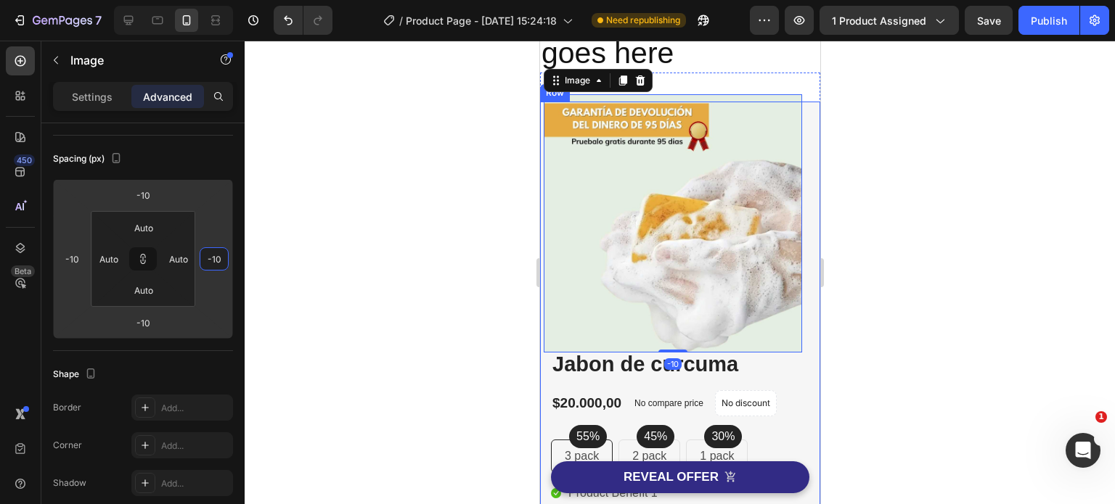
type input "-6"
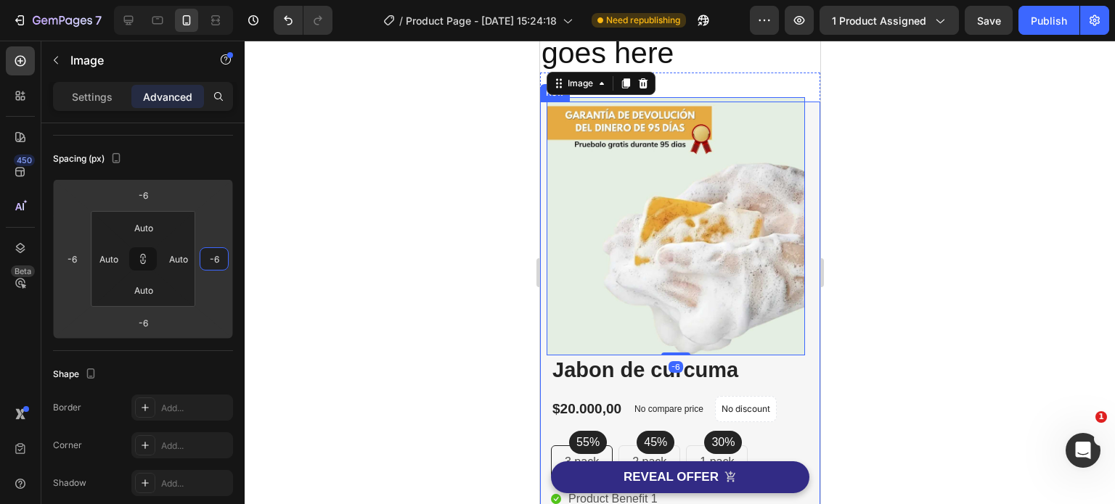
type input "-4"
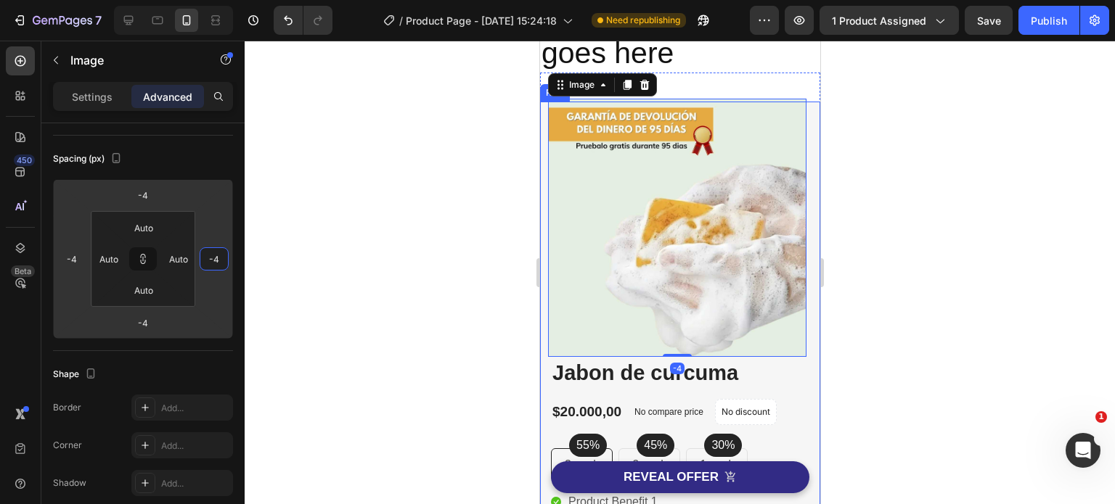
type input "4"
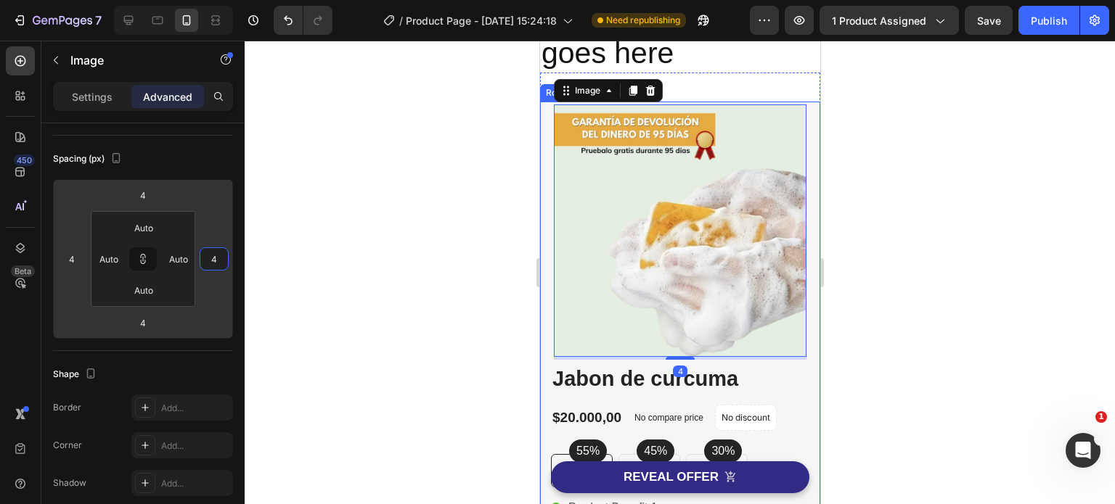
type input "6"
type input "10"
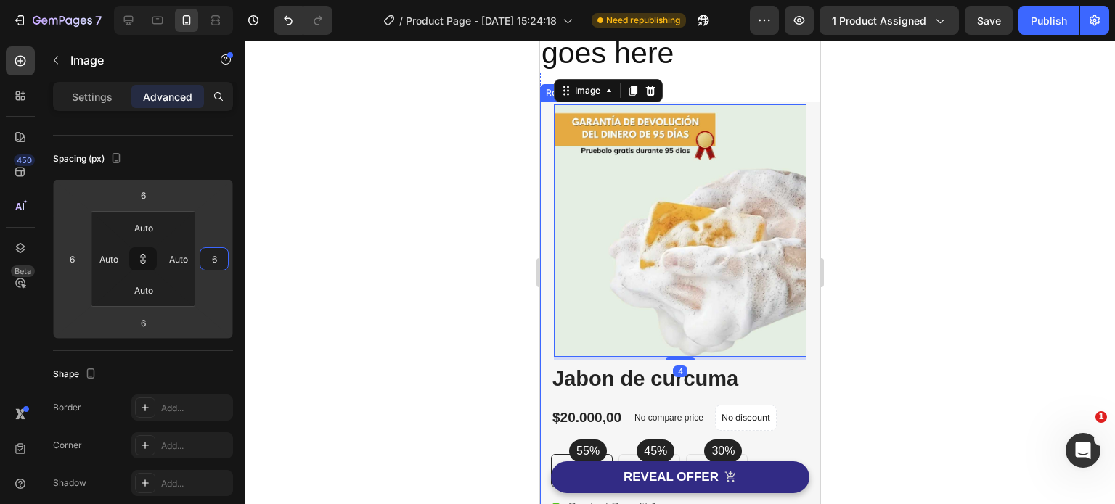
type input "10"
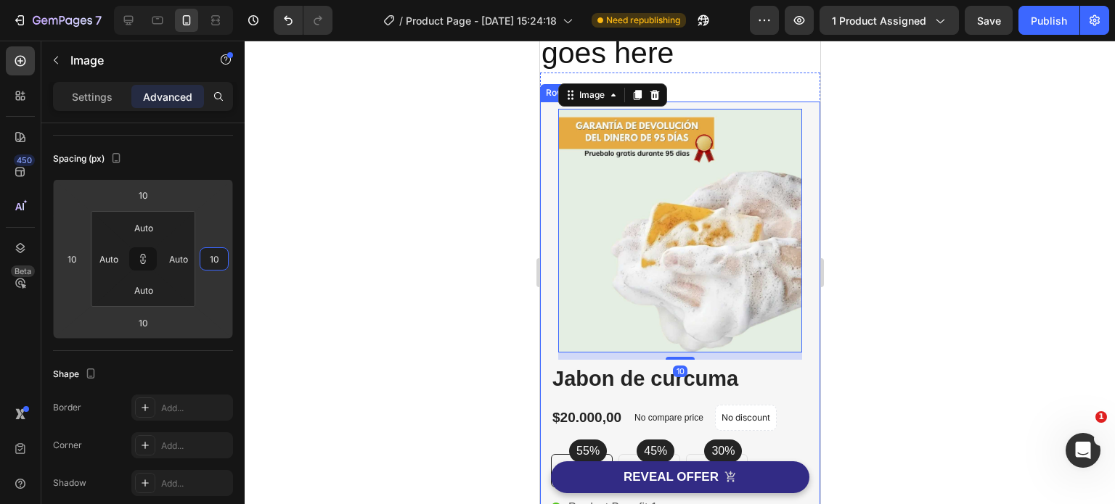
type input "8"
type input "4"
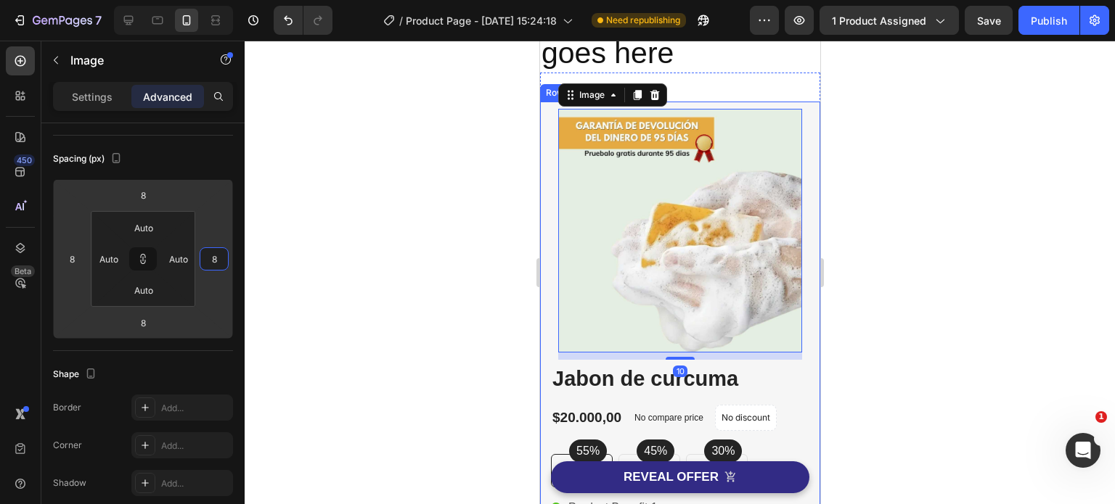
type input "4"
type input "2"
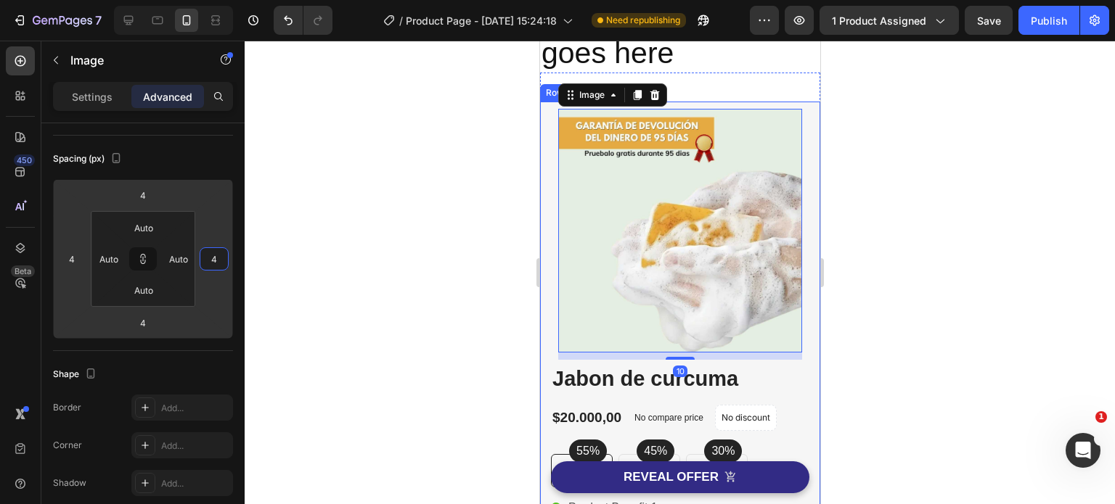
type input "2"
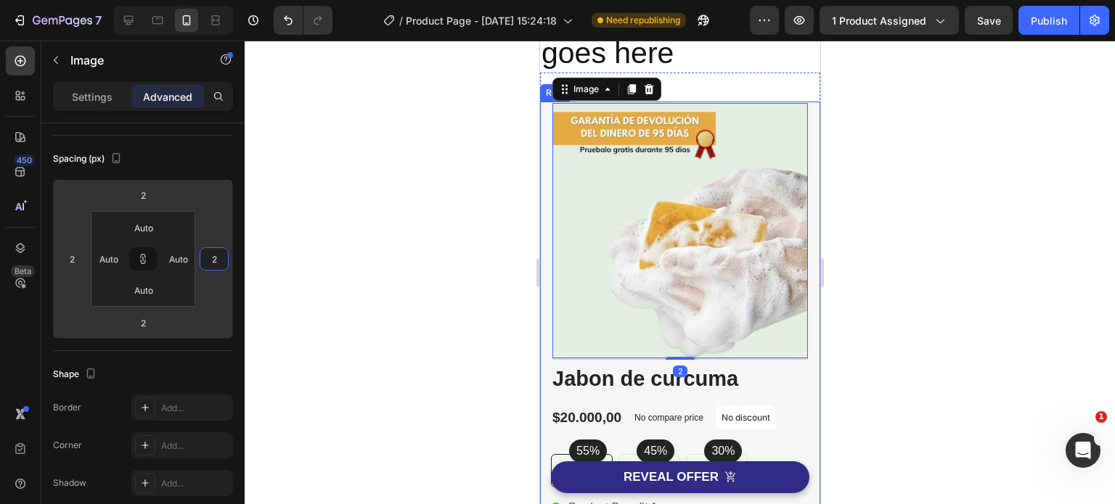
type input "0"
type input "-4"
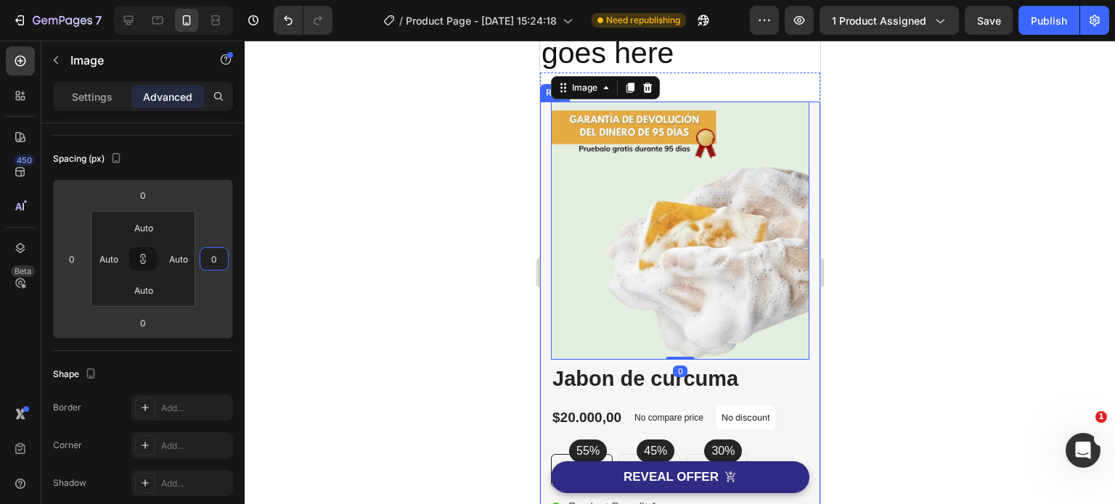
type input "-4"
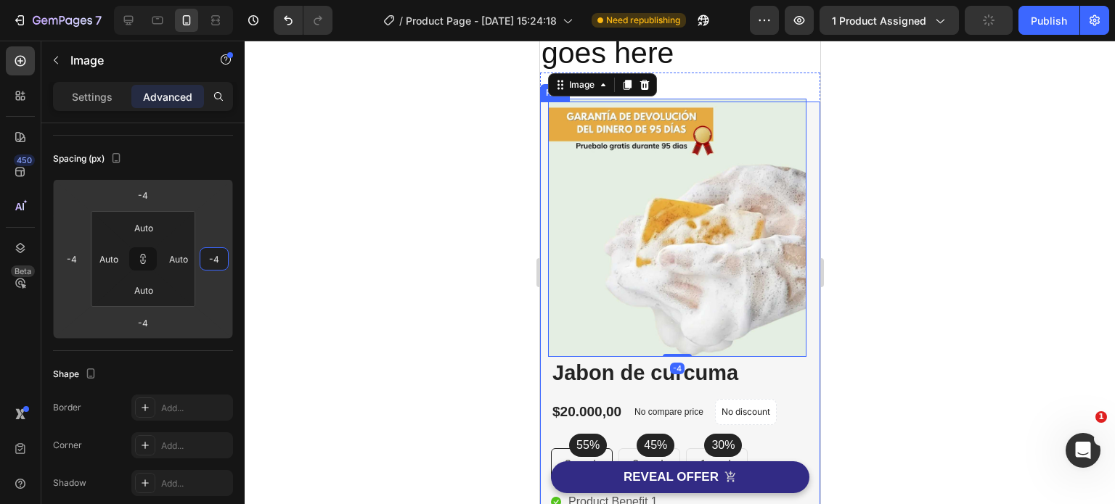
type input "-6"
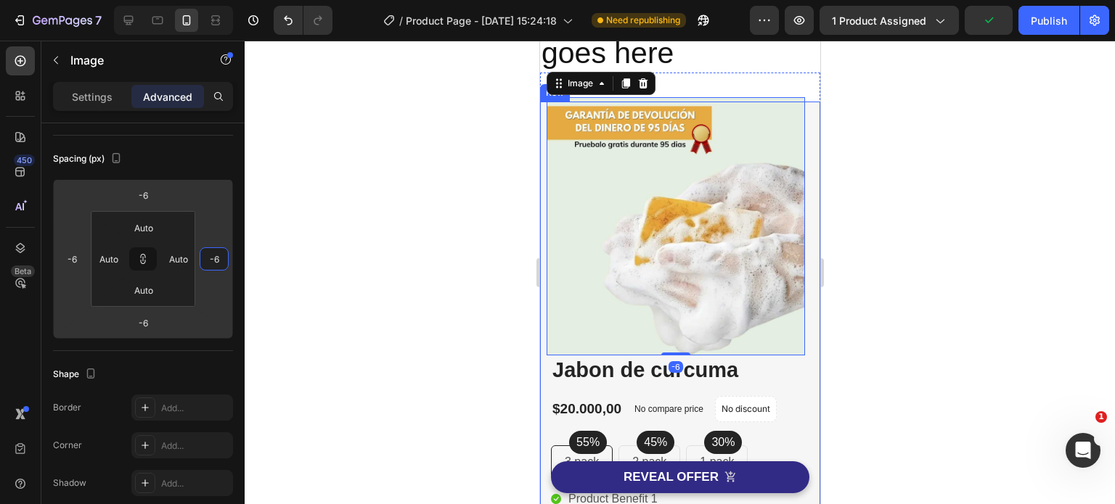
type input "-4"
type input "2"
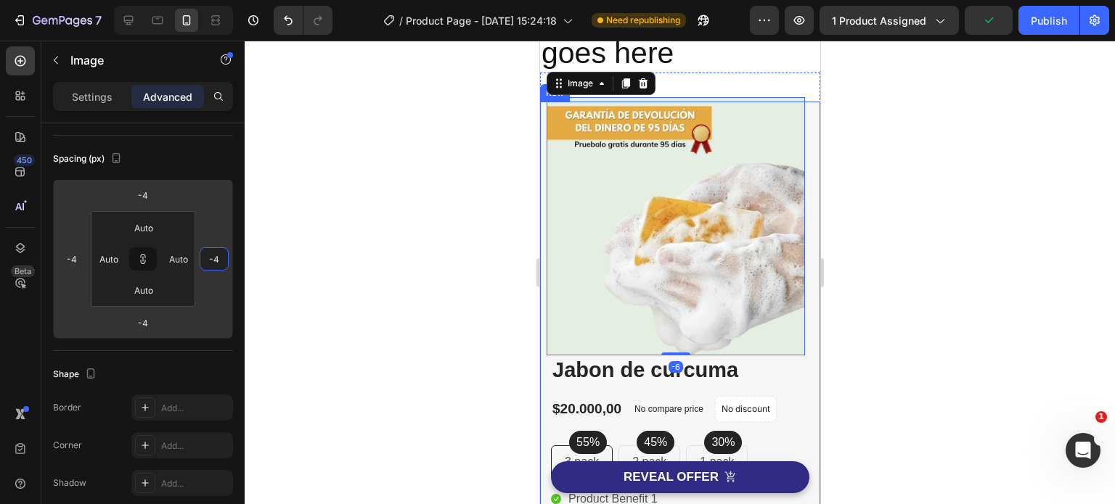
type input "2"
type input "4"
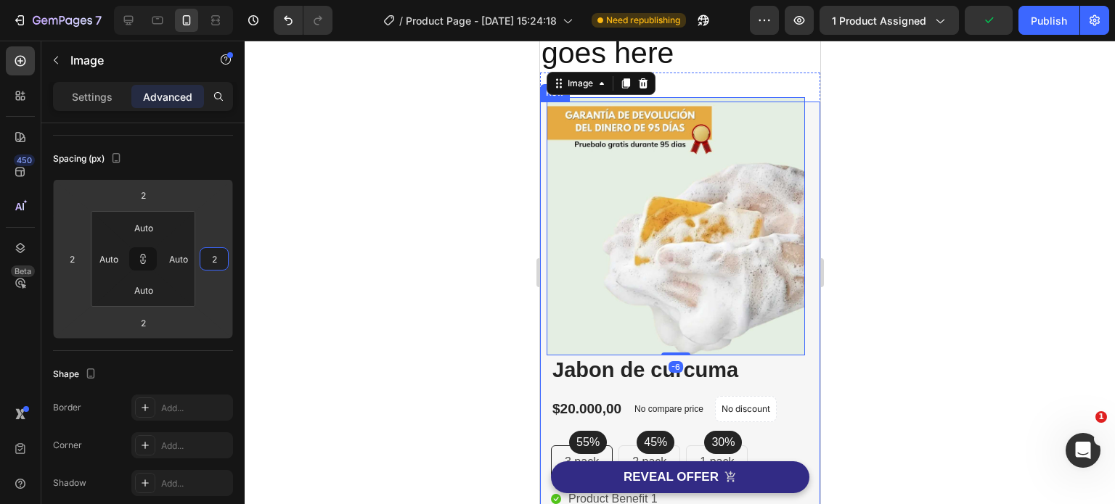
type input "4"
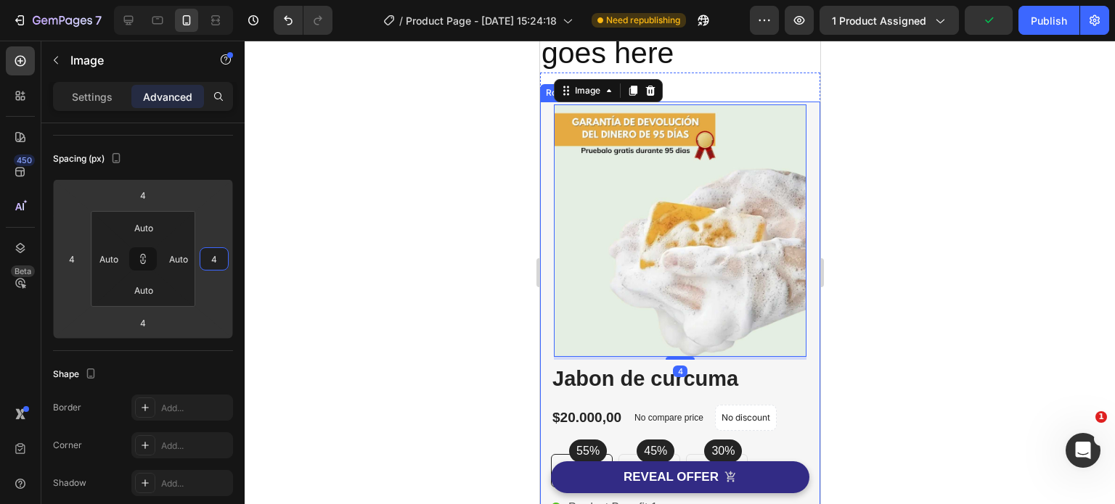
type input "6"
drag, startPoint x: 208, startPoint y: 284, endPoint x: 93, endPoint y: 277, distance: 115.6
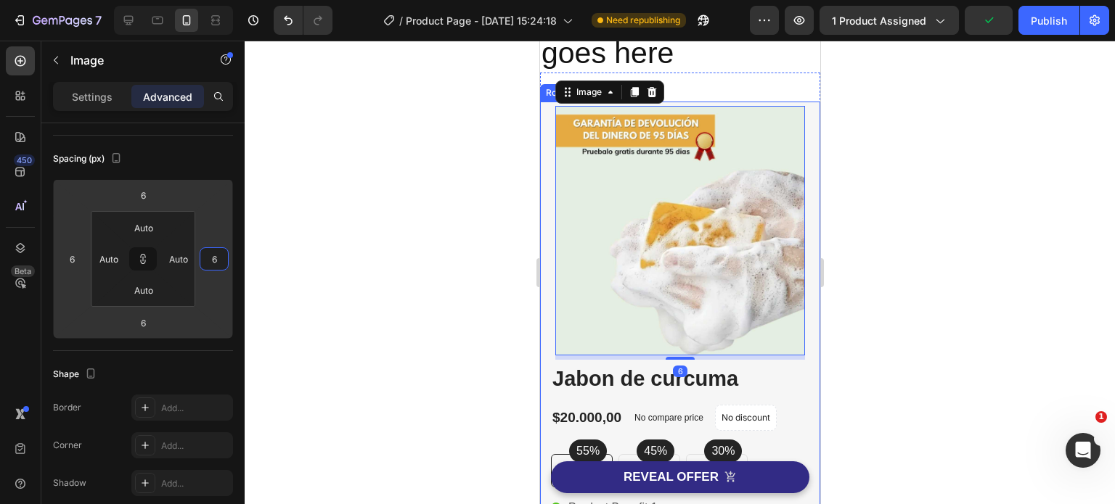
click at [93, 0] on html "7 Version history / Product Page - Aug 27, 15:24:18 Need republishing Preview 1…" at bounding box center [557, 0] width 1115 height 0
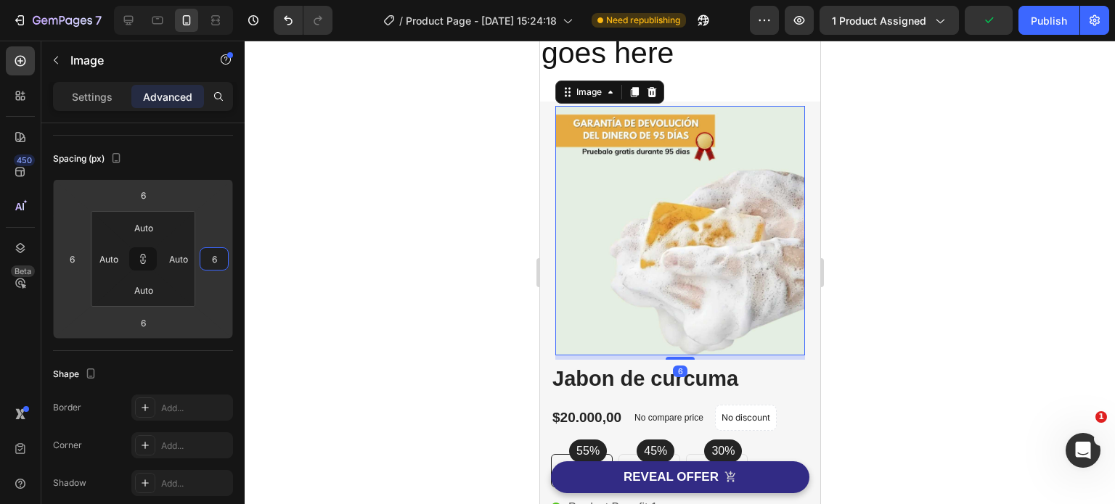
click at [954, 287] on div at bounding box center [680, 273] width 870 height 464
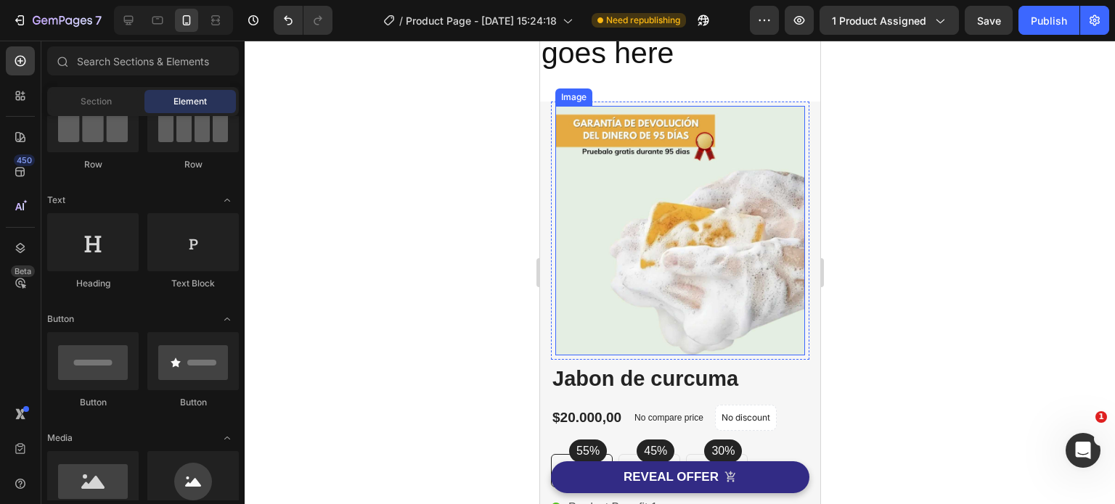
click at [777, 316] on img at bounding box center [680, 231] width 250 height 250
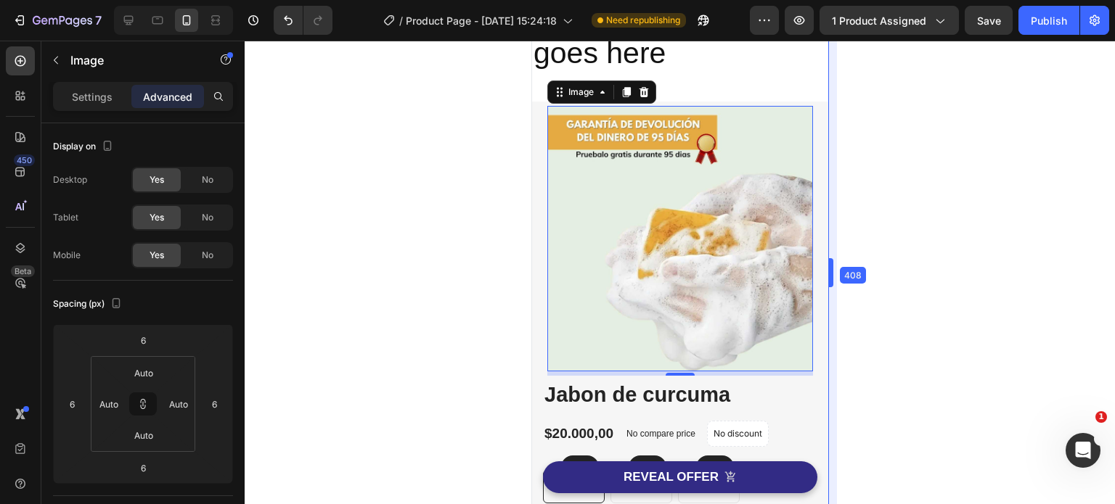
drag, startPoint x: 822, startPoint y: 281, endPoint x: 838, endPoint y: 292, distance: 19.9
click at [939, 296] on div at bounding box center [680, 273] width 870 height 464
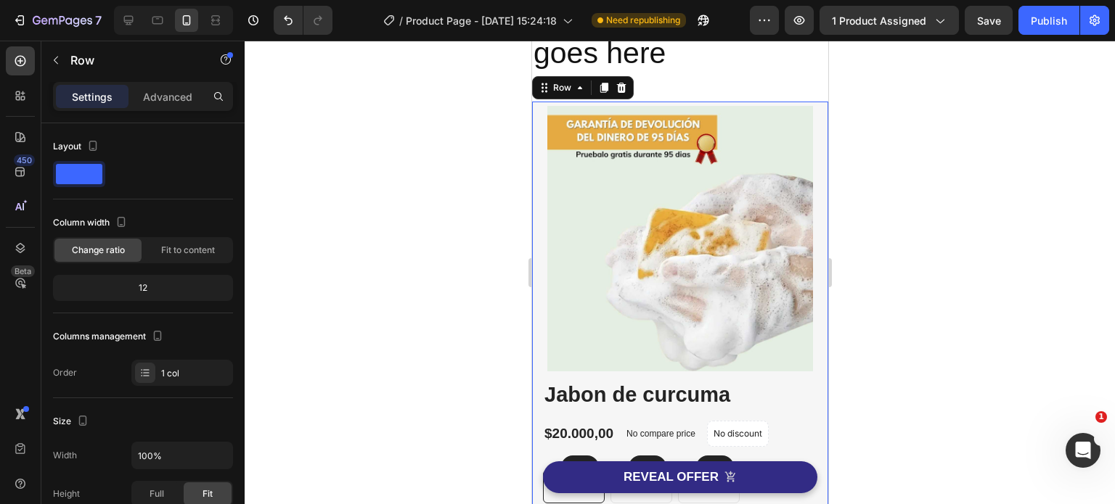
click at [809, 123] on div "Image Image Free Shipping Heading On oders over $70 Text block Row Image Money-…" at bounding box center [679, 442] width 296 height 681
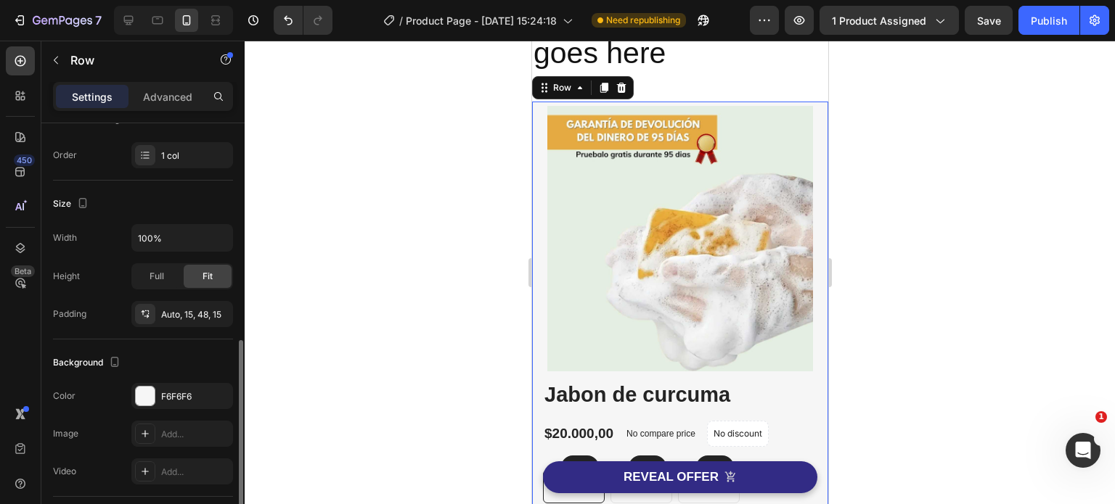
scroll to position [290, 0]
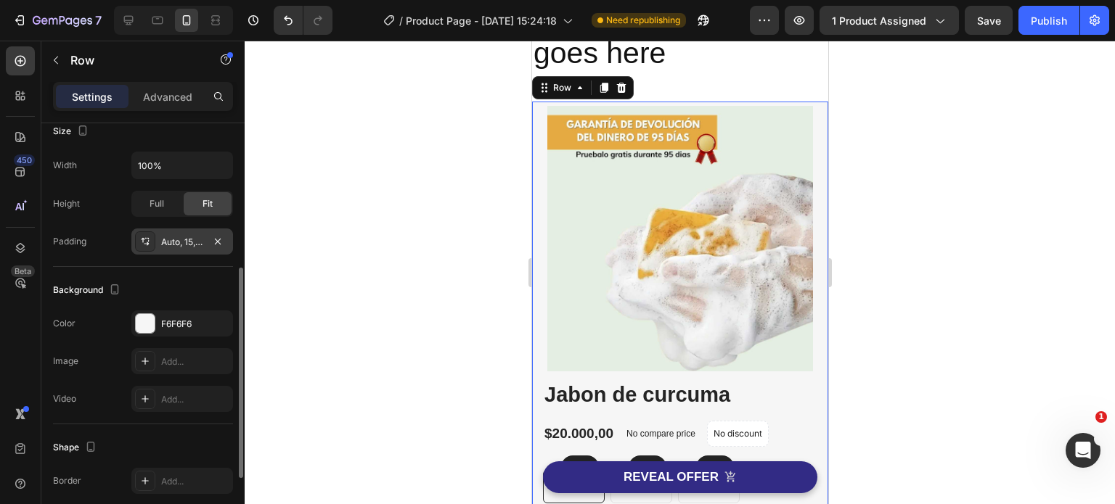
click at [194, 240] on div "Auto, 15, 48, 15" at bounding box center [182, 242] width 42 height 13
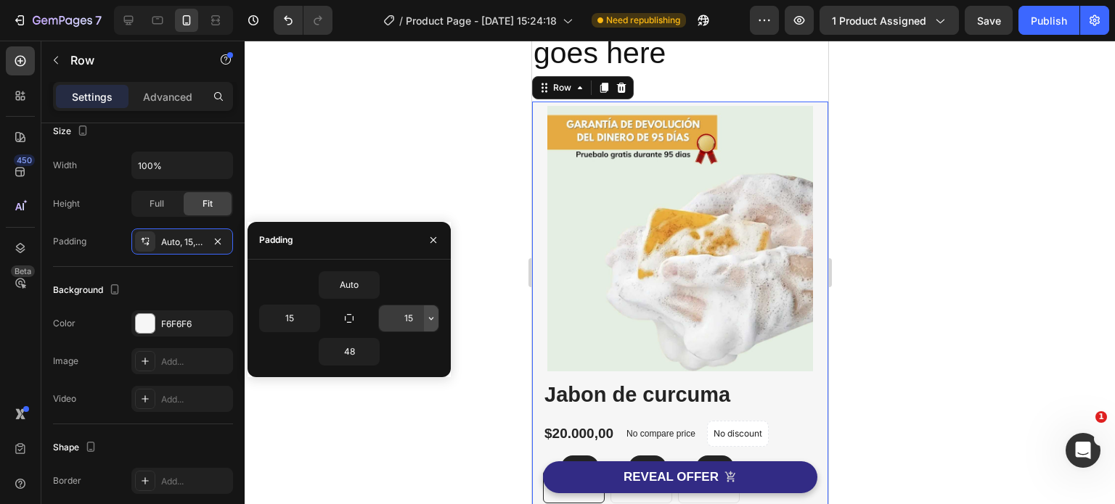
click at [429, 319] on icon "button" at bounding box center [431, 319] width 12 height 12
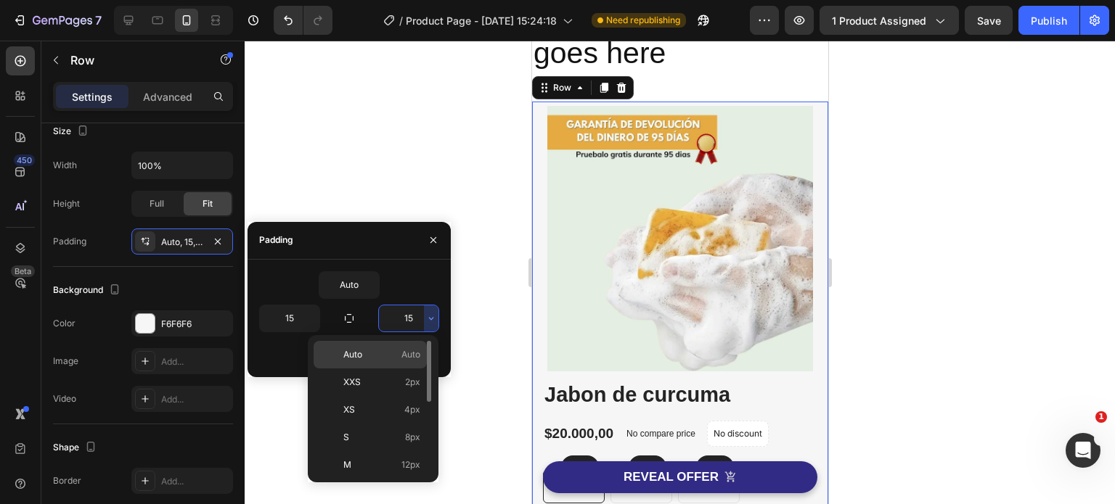
click at [397, 353] on p "Auto Auto" at bounding box center [381, 354] width 77 height 13
type input "Auto"
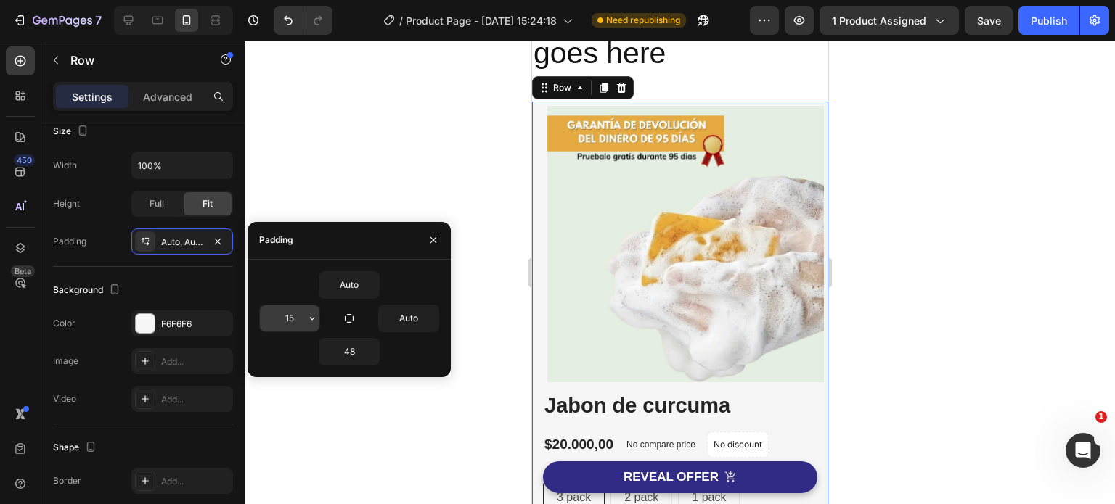
click at [298, 324] on input "15" at bounding box center [290, 319] width 60 height 26
click at [314, 316] on icon "button" at bounding box center [312, 319] width 12 height 12
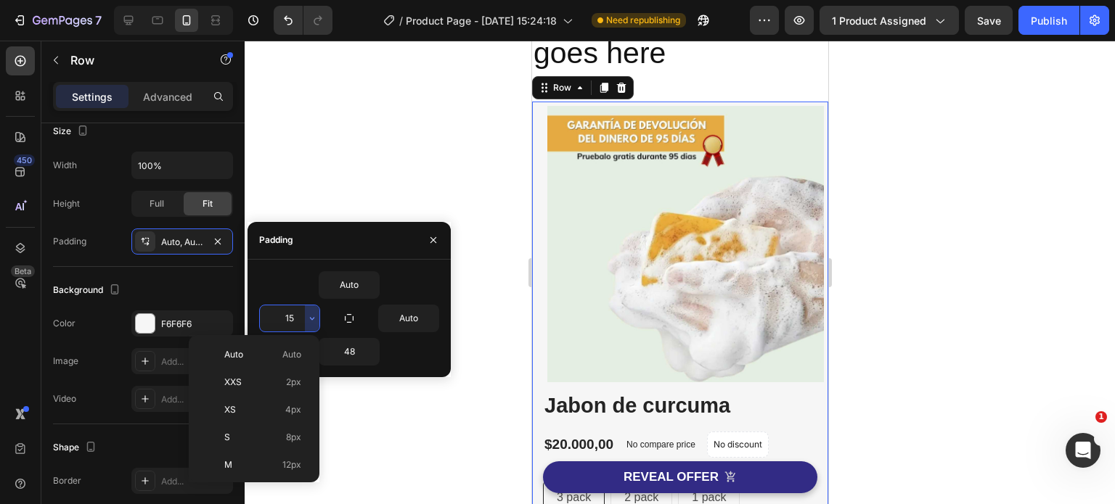
click at [253, 351] on p "Auto Auto" at bounding box center [262, 354] width 77 height 13
type input "Auto"
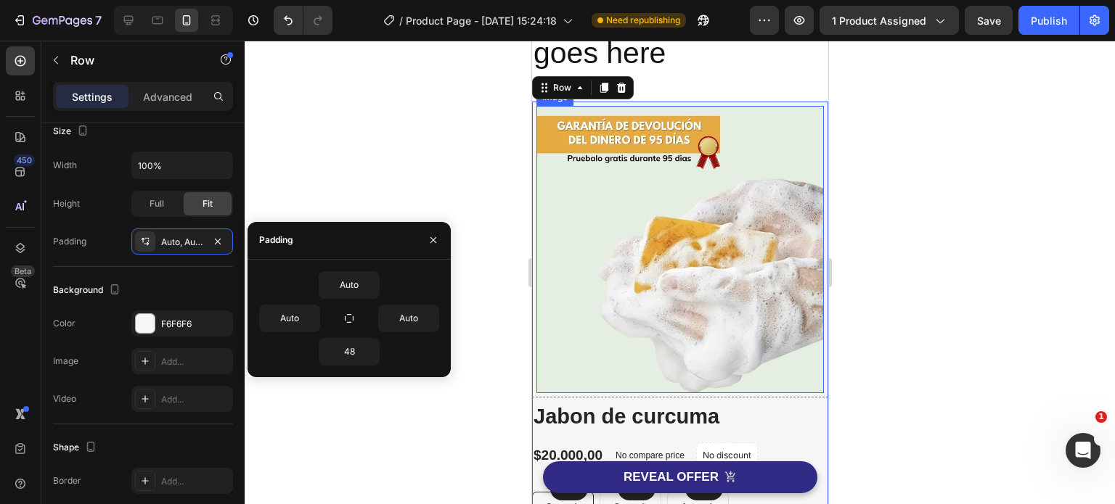
click at [949, 296] on div at bounding box center [680, 273] width 870 height 464
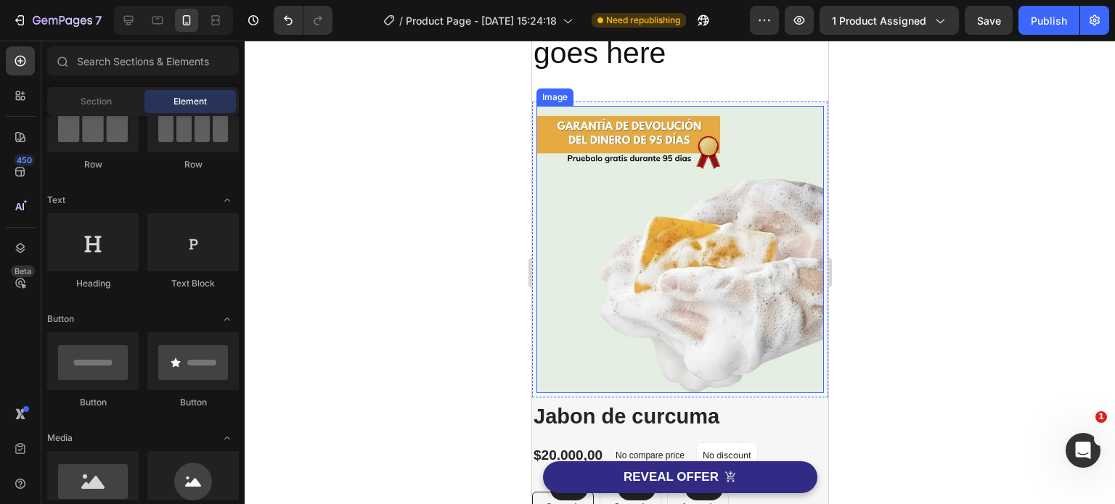
click at [928, 303] on div at bounding box center [680, 273] width 870 height 464
click at [876, 322] on div at bounding box center [680, 273] width 870 height 464
click at [495, 335] on div at bounding box center [680, 273] width 870 height 464
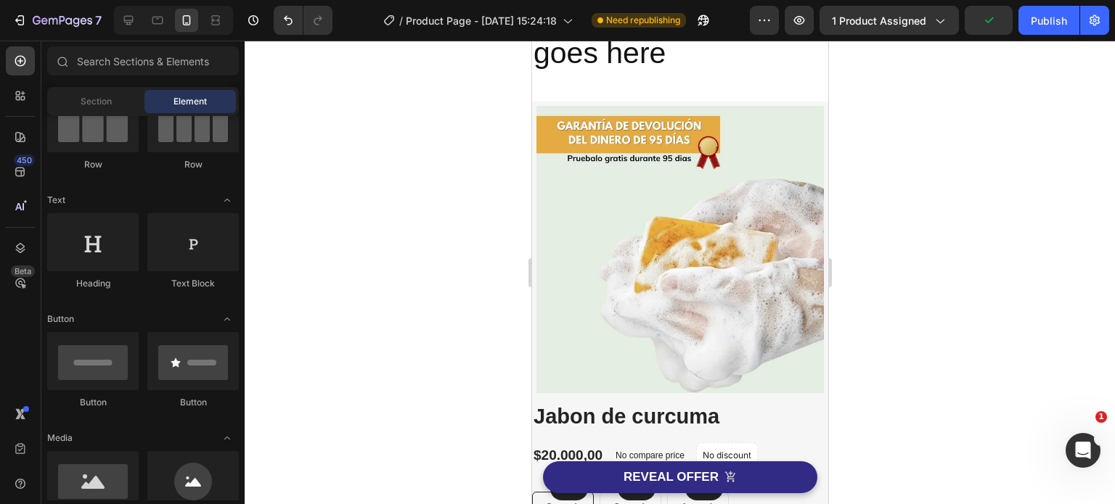
click at [922, 266] on div at bounding box center [680, 273] width 870 height 464
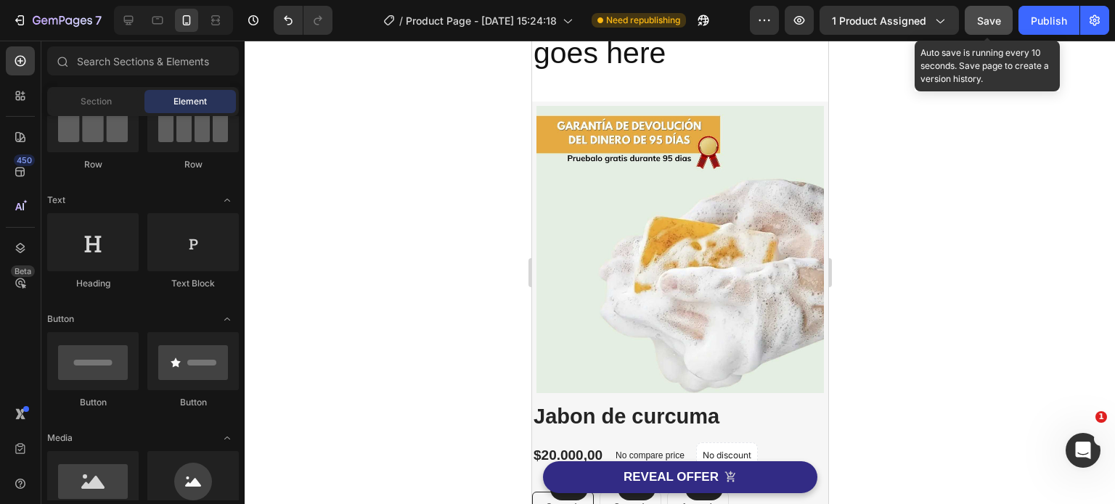
click at [994, 25] on span "Save" at bounding box center [989, 21] width 24 height 12
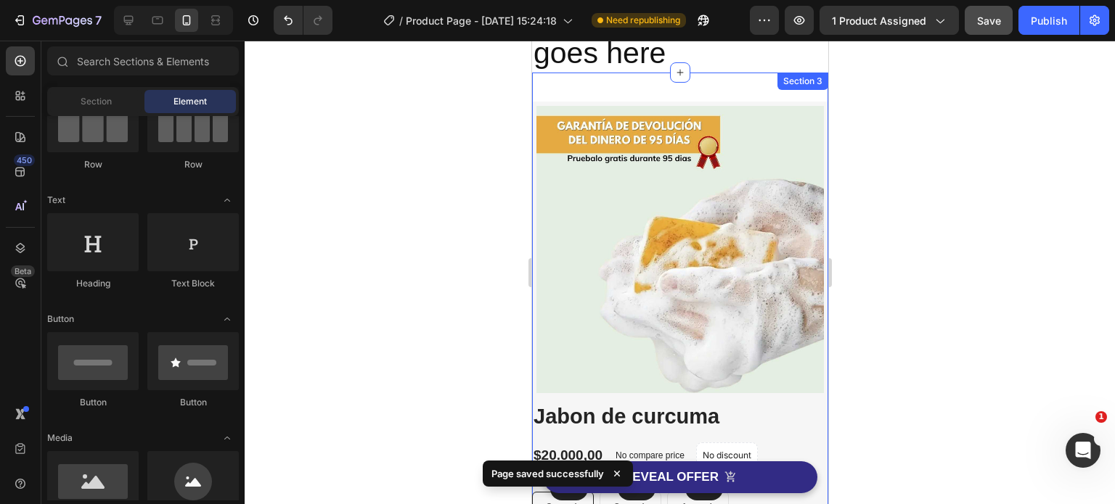
click at [737, 86] on div "Image Image Free Shipping Heading On oders over $70 Text block Row Image Money-…" at bounding box center [679, 439] width 296 height 732
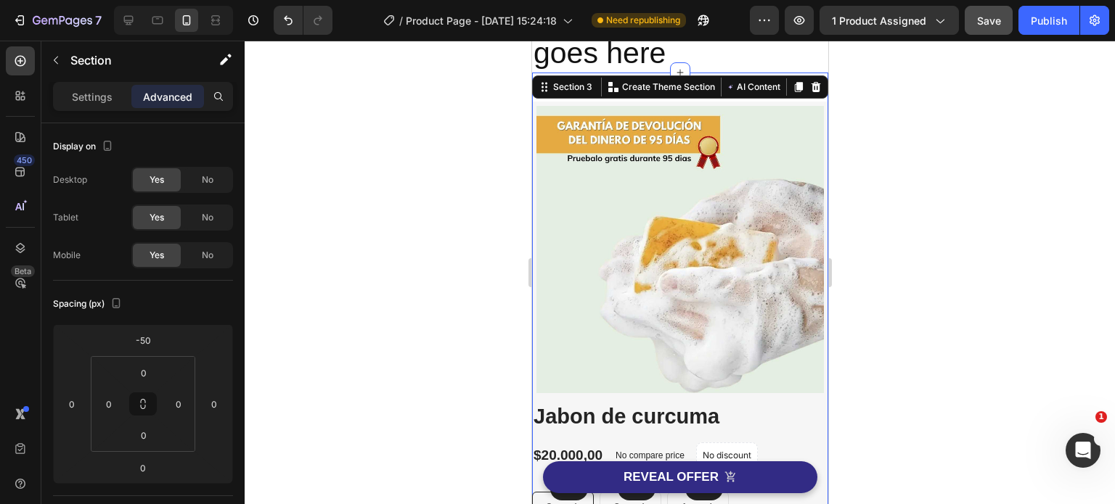
click at [946, 125] on div at bounding box center [680, 273] width 870 height 464
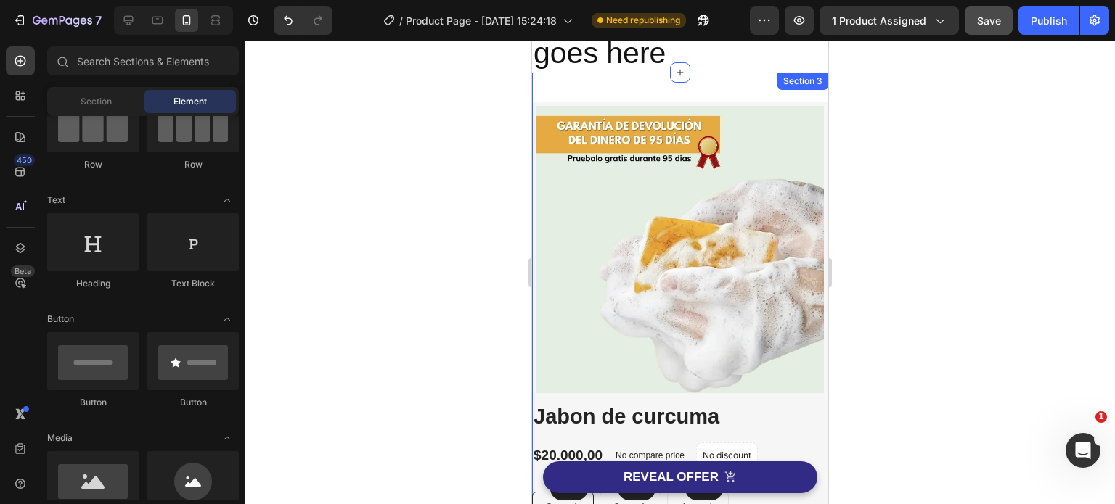
click at [766, 95] on div "Image Image Free Shipping Heading On oders over $70 Text block Row Image Money-…" at bounding box center [679, 439] width 296 height 732
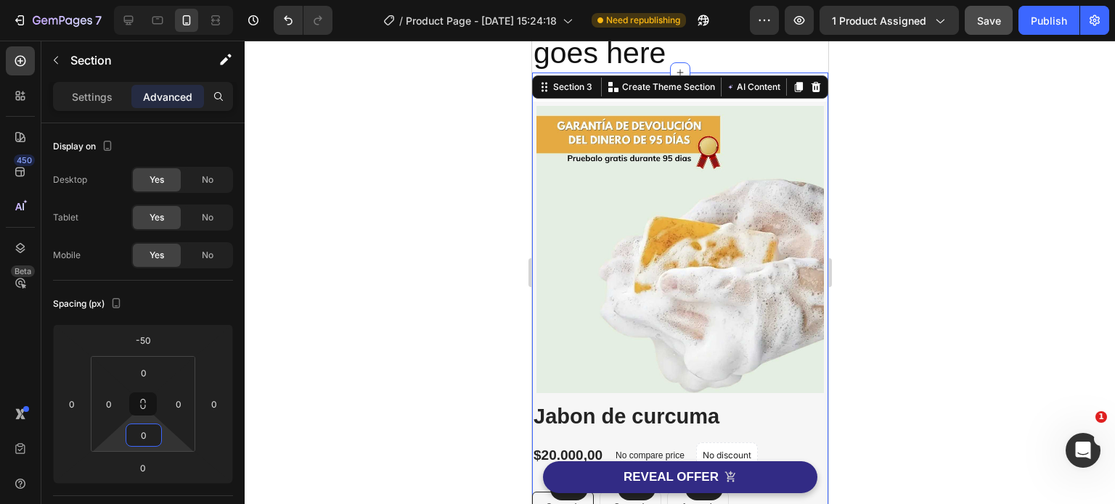
click at [165, 0] on html "7 Version history / Product Page - Aug 27, 15:24:18 Need republishing Preview 1…" at bounding box center [557, 0] width 1115 height 0
click at [168, 0] on html "7 Version history / Product Page - Aug 27, 15:24:18 Need republishing Preview 1…" at bounding box center [557, 0] width 1115 height 0
type input "0"
drag, startPoint x: 168, startPoint y: 435, endPoint x: 166, endPoint y: 443, distance: 8.8
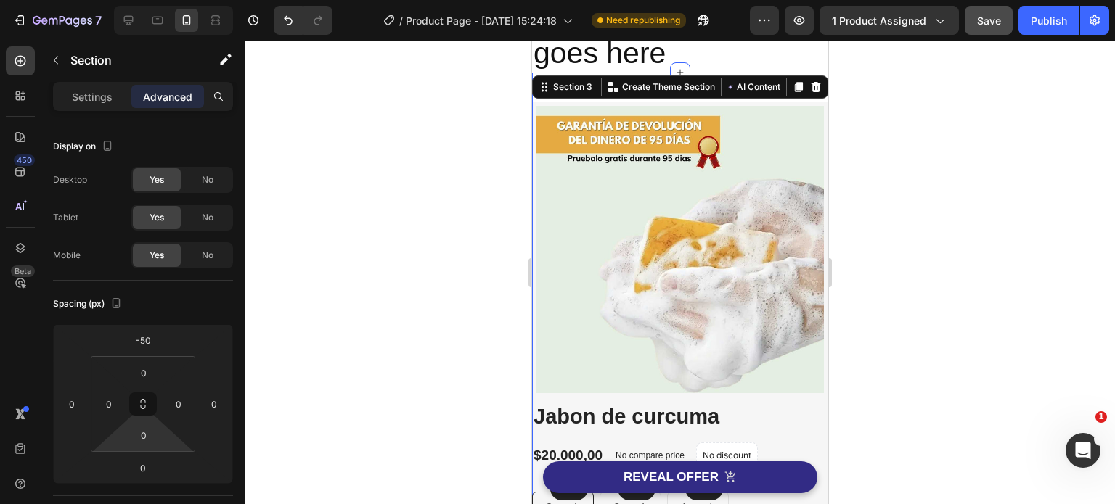
click at [166, 0] on html "7 Version history / Product Page - Aug 27, 15:24:18 Need republishing Preview 1…" at bounding box center [557, 0] width 1115 height 0
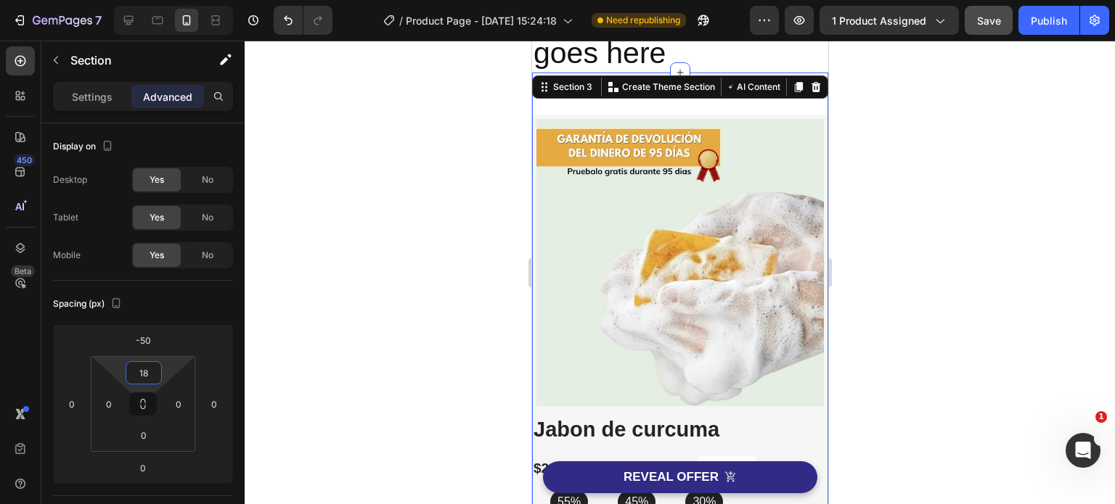
type input "0"
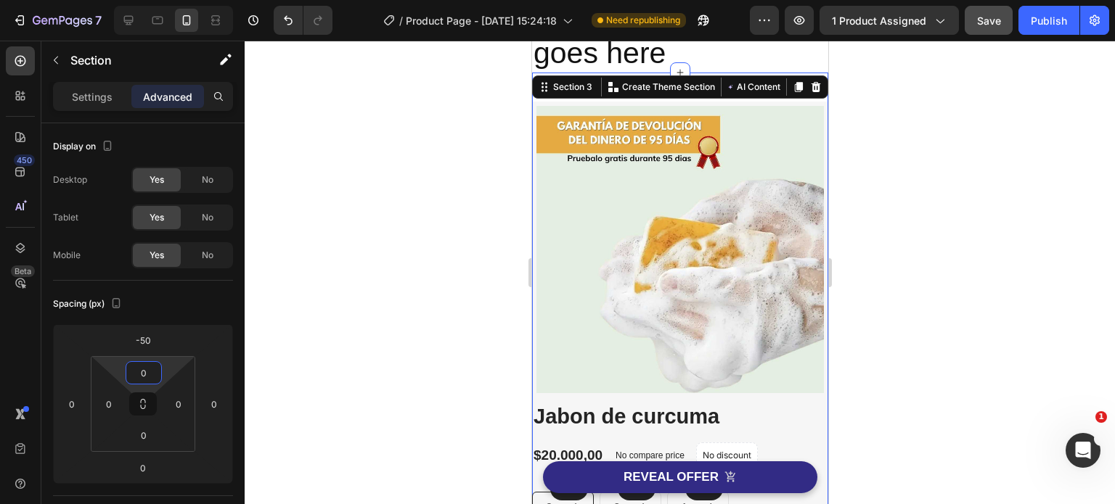
drag, startPoint x: 163, startPoint y: 375, endPoint x: 165, endPoint y: 390, distance: 16.1
click at [165, 0] on html "7 Version history / Product Page - Aug 27, 15:24:18 Need republishing Preview 1…" at bounding box center [557, 0] width 1115 height 0
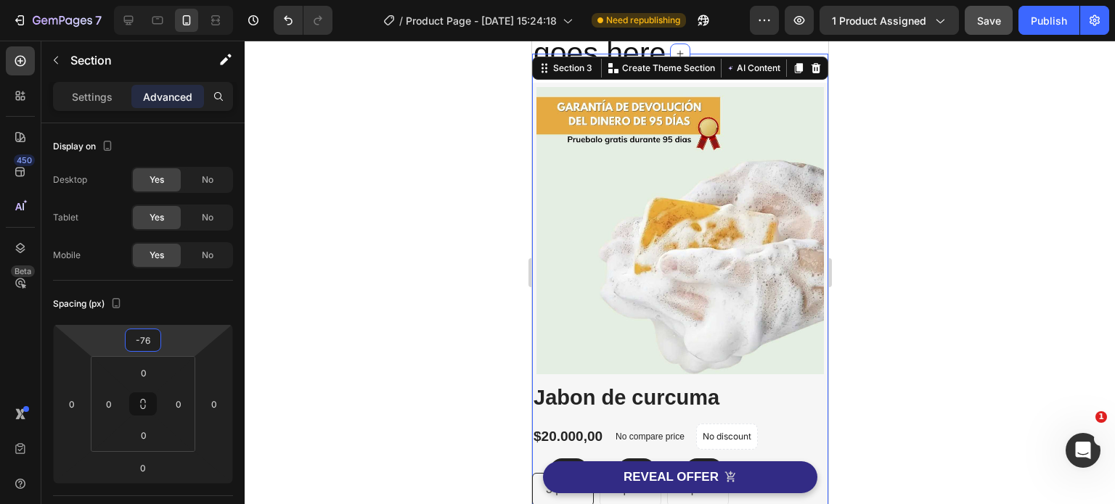
type input "-78"
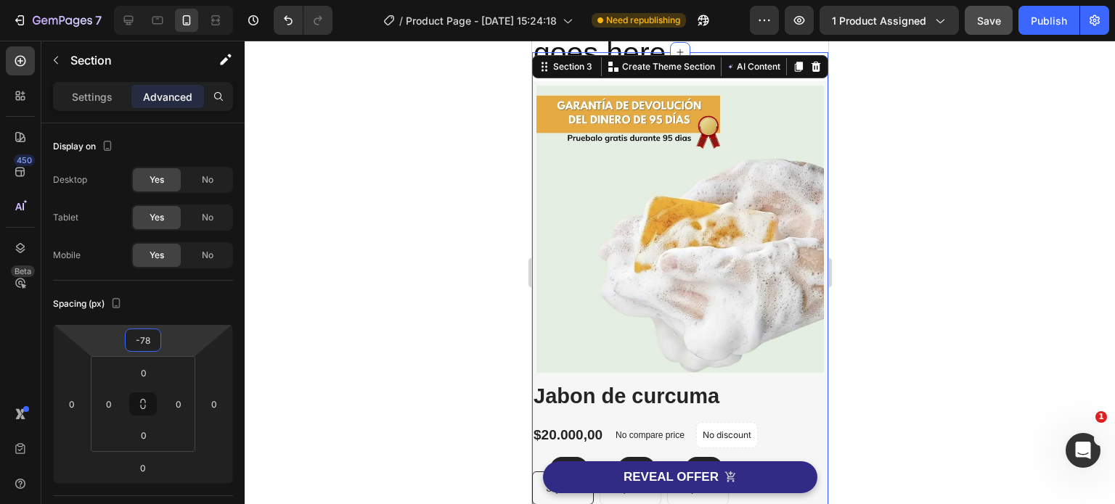
drag, startPoint x: 172, startPoint y: 338, endPoint x: 176, endPoint y: 348, distance: 11.1
click at [176, 0] on html "7 Version history / Product Page - Aug 27, 15:24:18 Need republishing Preview 1…" at bounding box center [557, 0] width 1115 height 0
click at [888, 240] on div at bounding box center [680, 273] width 870 height 464
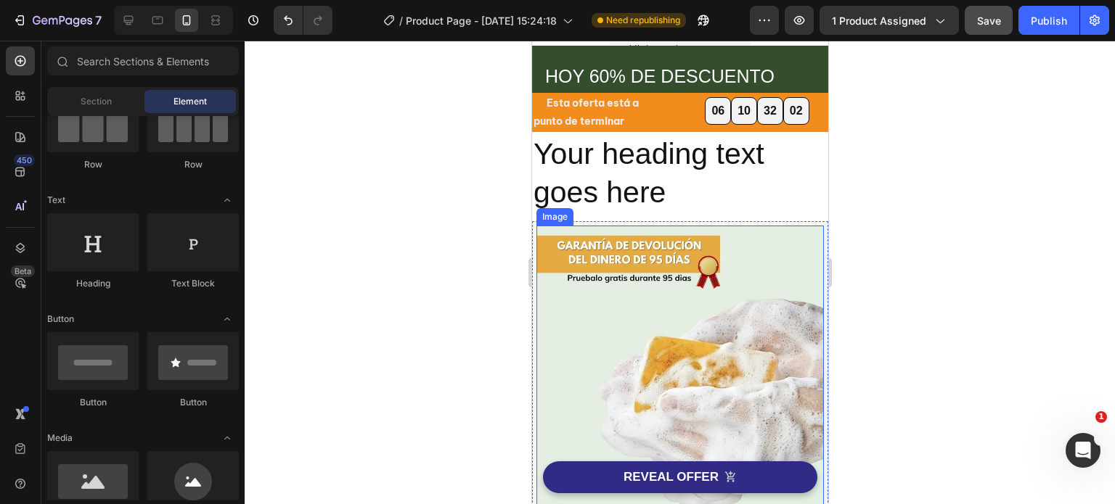
scroll to position [0, 0]
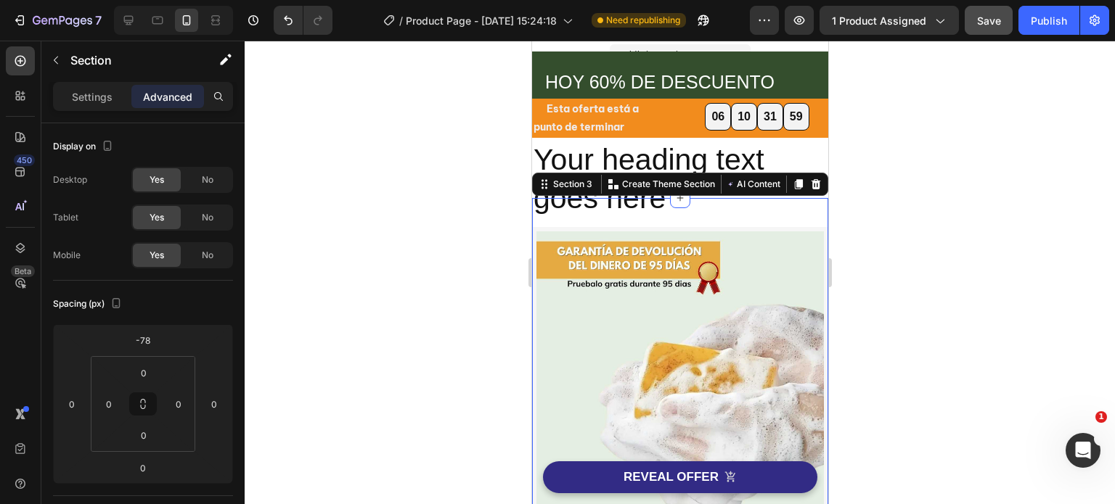
click at [967, 205] on div at bounding box center [680, 273] width 870 height 464
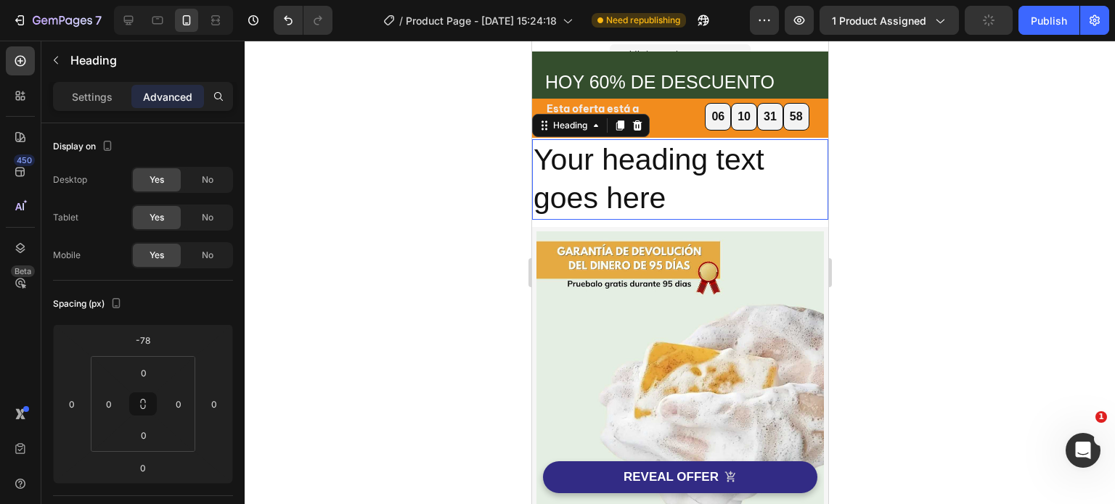
click at [677, 188] on h2 "Your heading text goes here" at bounding box center [679, 179] width 296 height 81
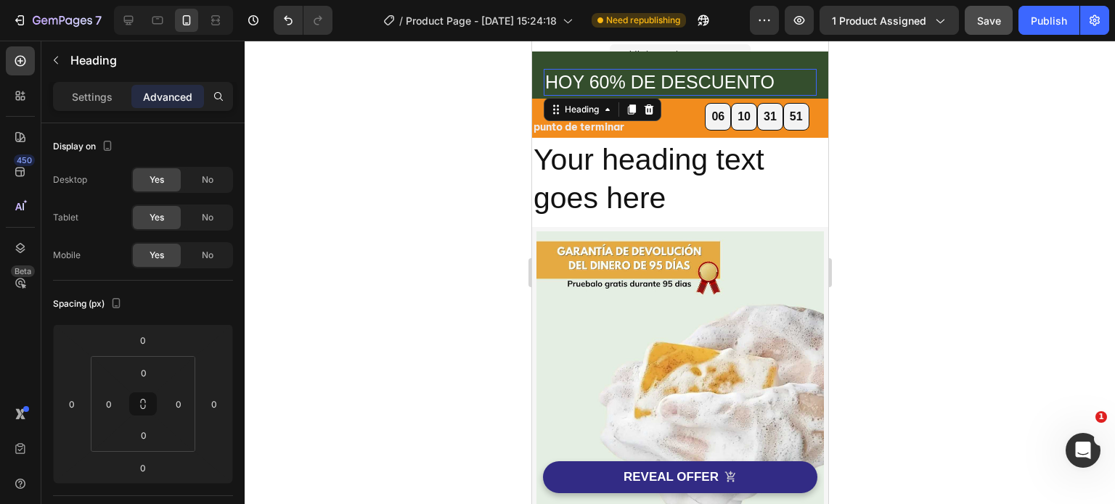
click at [705, 82] on h2 "HOY 60% DE DESCUENTO" at bounding box center [679, 82] width 273 height 27
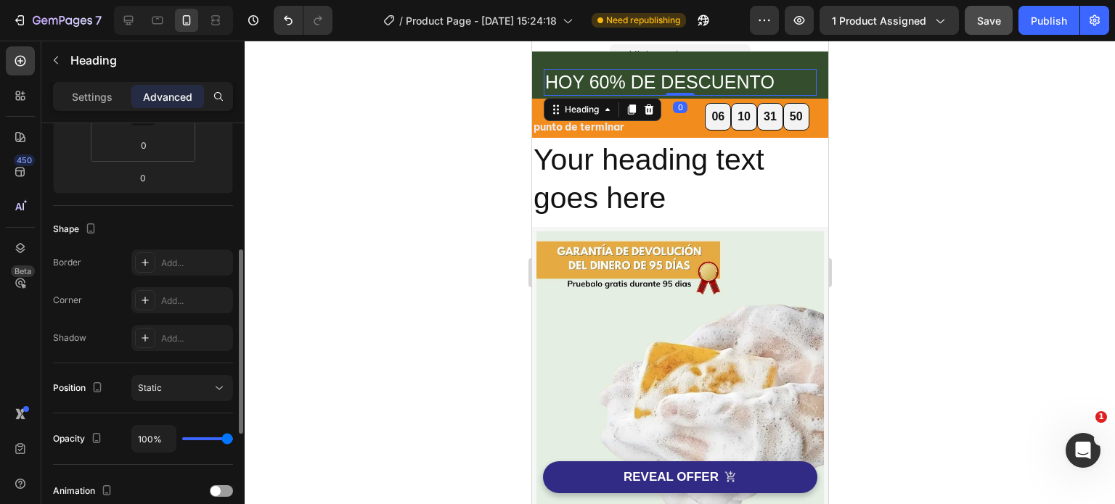
click at [544, 81] on h2 "HOY 60% DE DESCUENTO" at bounding box center [679, 82] width 273 height 27
click at [920, 189] on div at bounding box center [680, 273] width 870 height 464
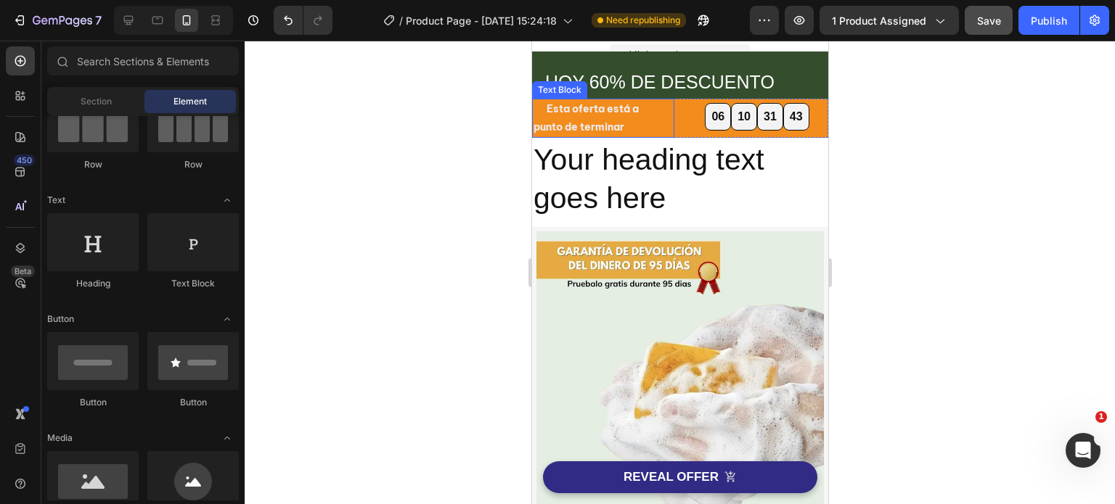
click at [584, 120] on strong "Esta oferta está a punto de terminar" at bounding box center [598, 117] width 131 height 31
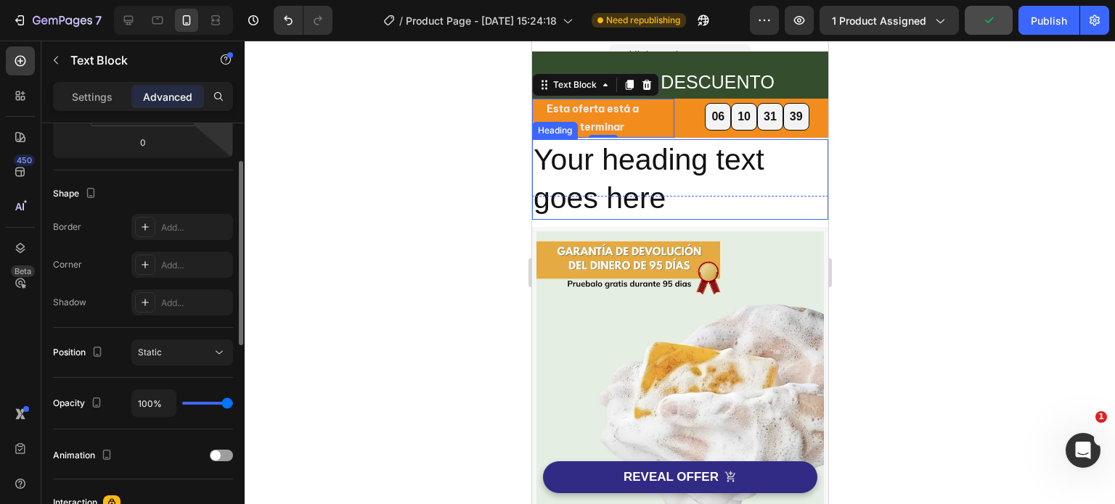
scroll to position [0, 0]
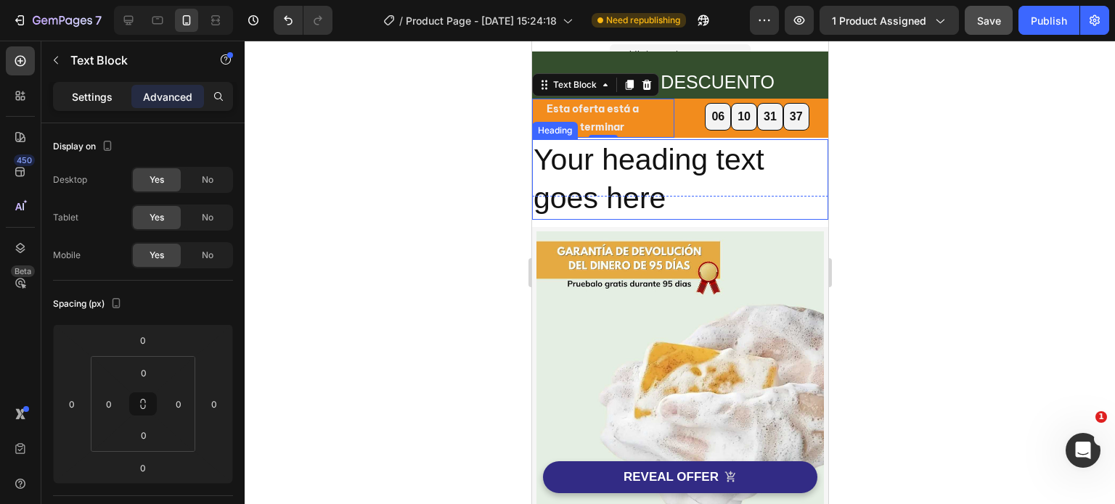
click at [99, 89] on p "Settings" at bounding box center [92, 96] width 41 height 15
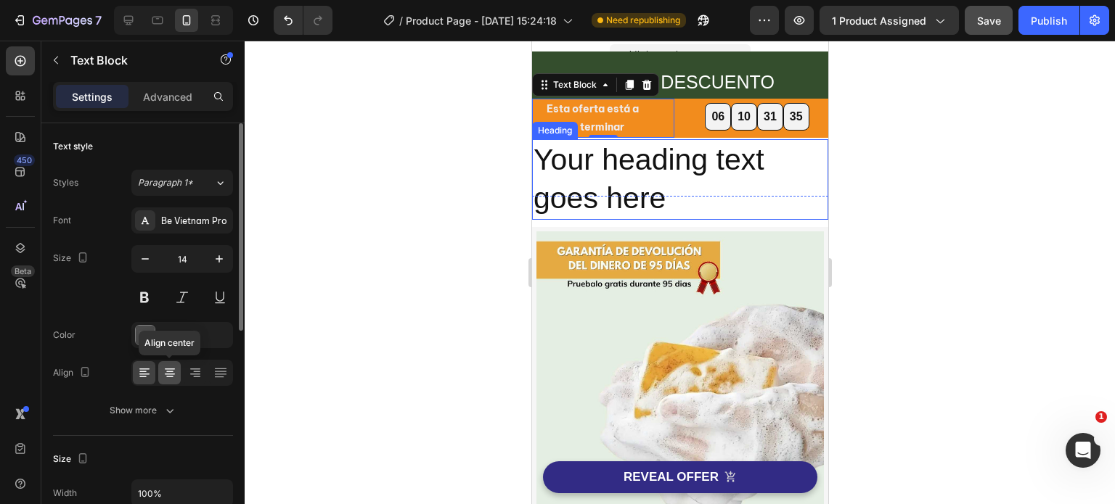
click at [170, 372] on icon at bounding box center [170, 373] width 15 height 15
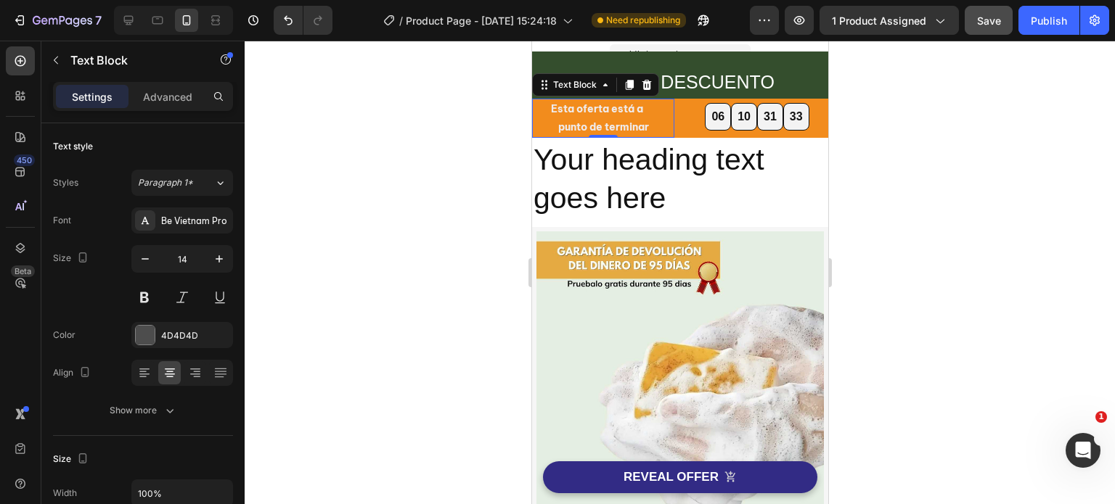
click at [950, 291] on div at bounding box center [680, 273] width 870 height 464
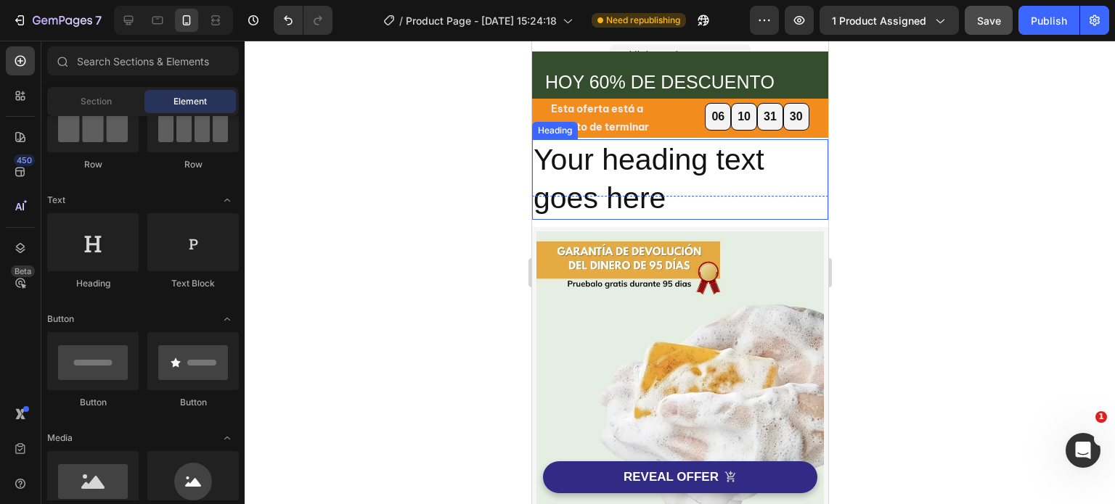
click at [617, 171] on h2 "Your heading text goes here" at bounding box center [679, 179] width 296 height 81
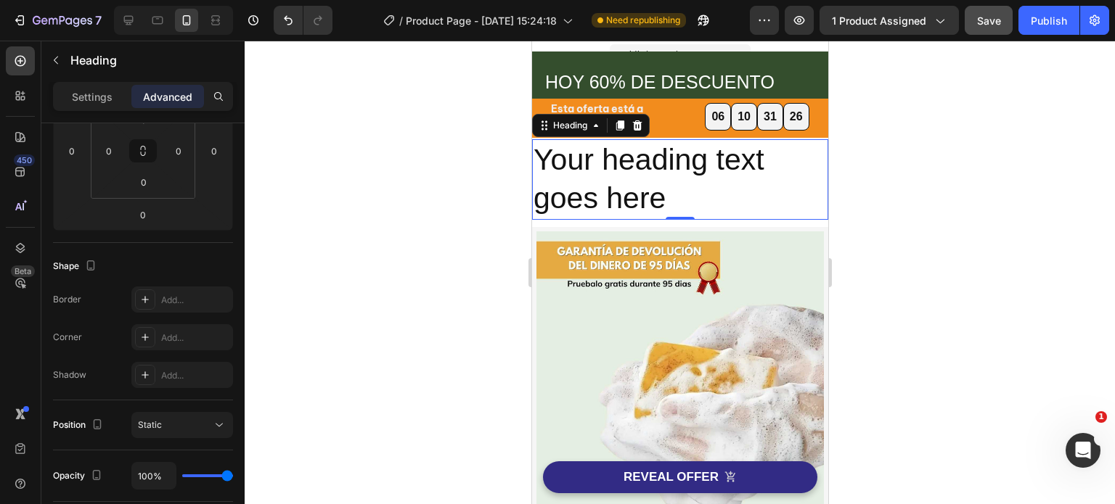
scroll to position [108, 0]
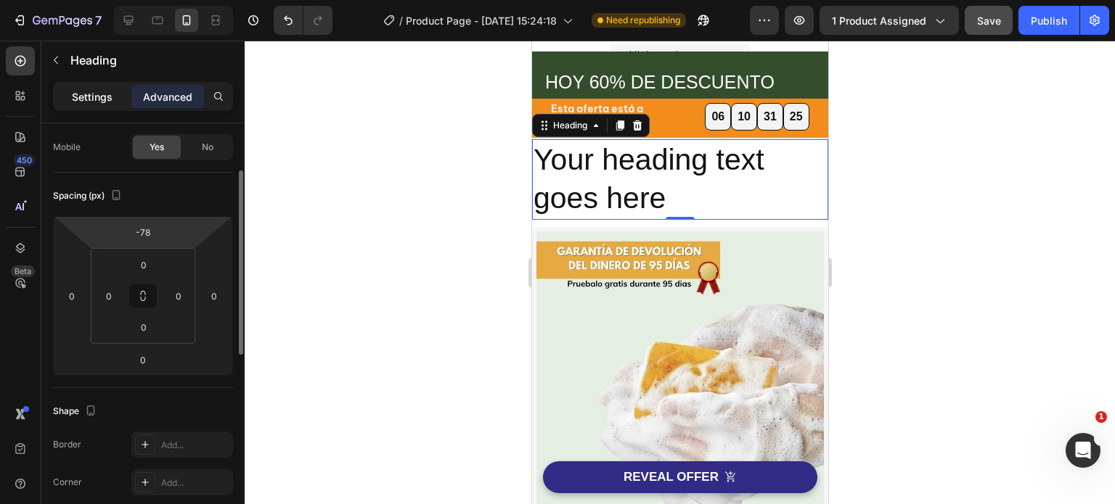
click at [94, 89] on p "Settings" at bounding box center [92, 96] width 41 height 15
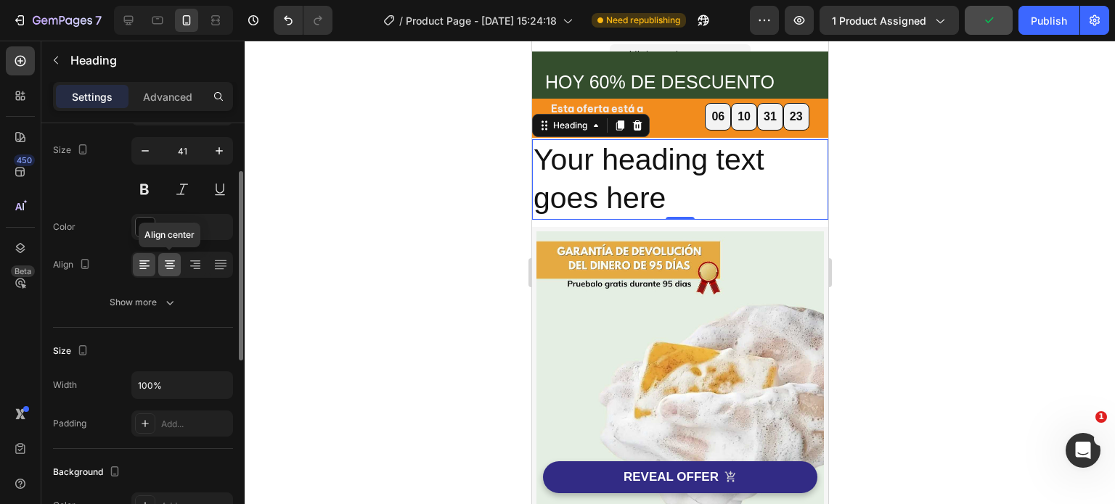
click at [172, 266] on icon at bounding box center [170, 265] width 15 height 15
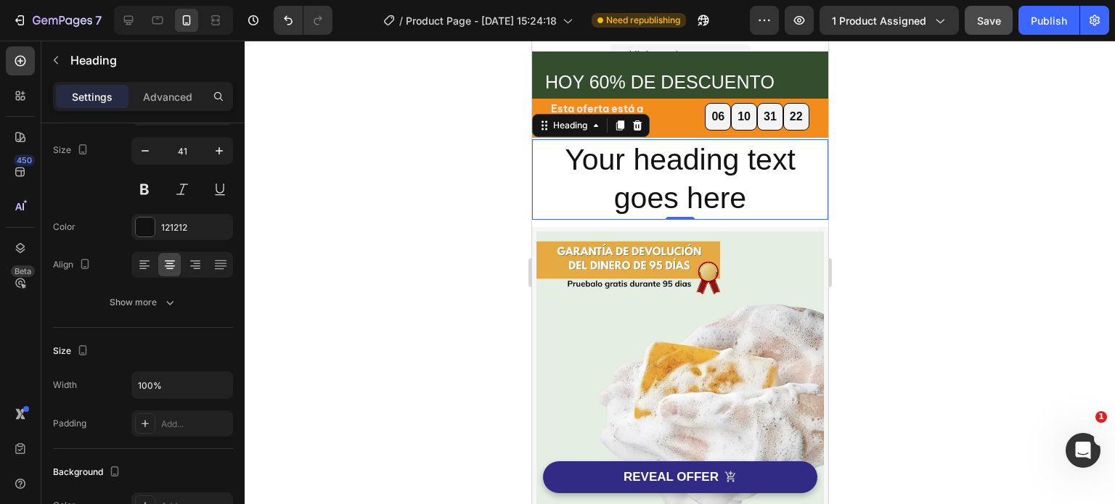
click at [941, 228] on div at bounding box center [680, 273] width 870 height 464
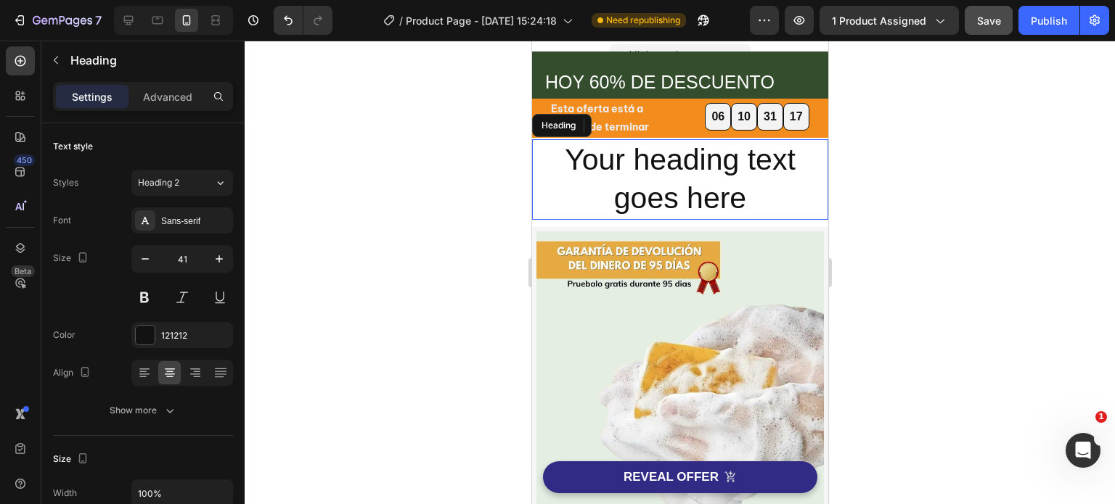
click at [764, 191] on h2 "Your heading text goes here" at bounding box center [679, 179] width 296 height 81
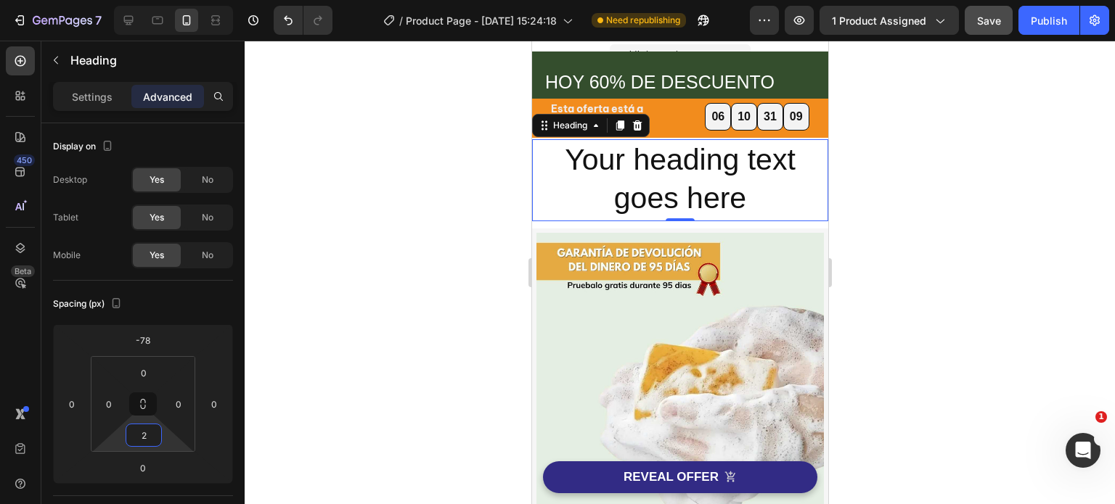
type input "0"
drag, startPoint x: 163, startPoint y: 438, endPoint x: 159, endPoint y: 448, distance: 10.4
click at [159, 0] on html "7 Version history / Product Page - Aug 27, 15:24:18 Need republishing Preview 1…" at bounding box center [557, 0] width 1115 height 0
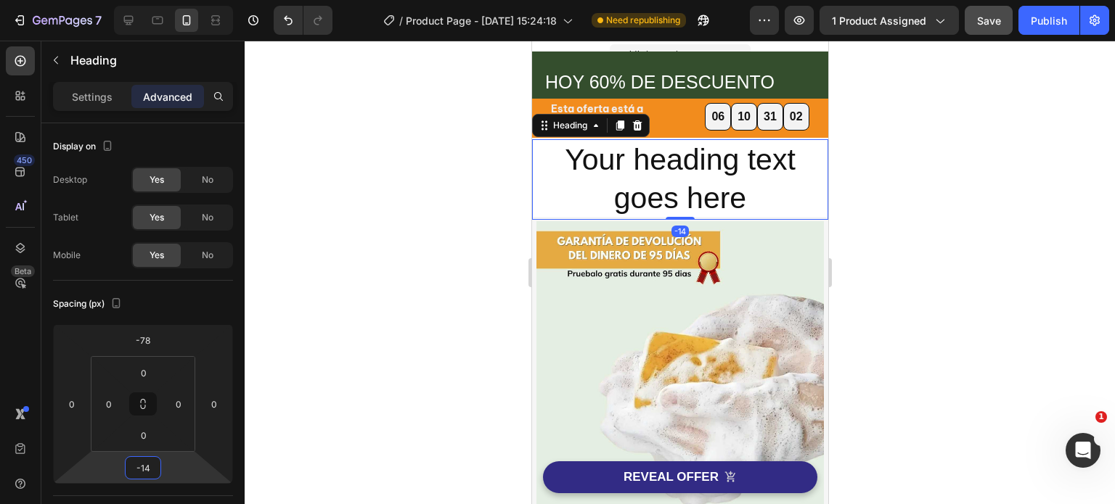
type input "-12"
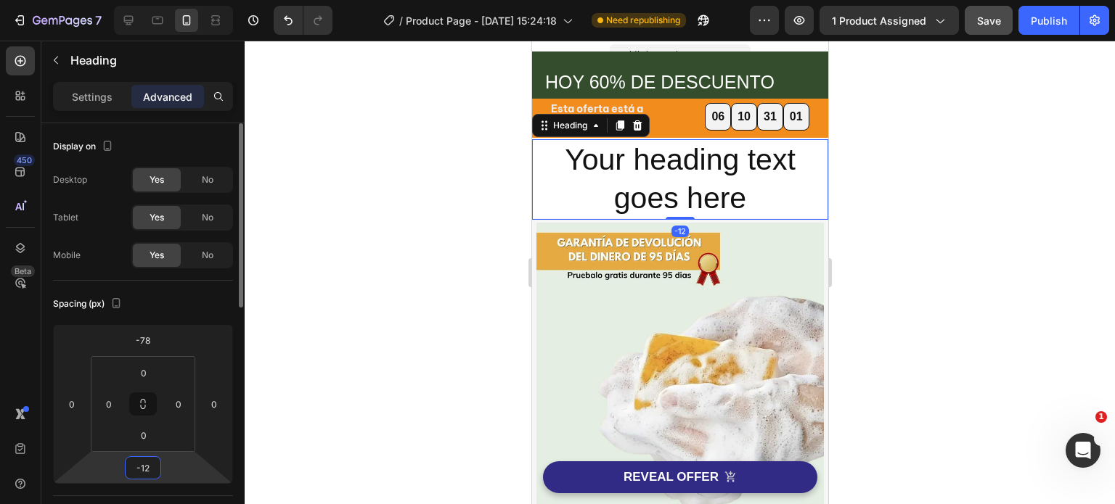
drag, startPoint x: 168, startPoint y: 473, endPoint x: 175, endPoint y: 478, distance: 7.9
click at [171, 0] on html "7 Version history / Product Page - Aug 27, 15:24:18 Need republishing Preview 1…" at bounding box center [557, 0] width 1115 height 0
click at [938, 218] on div at bounding box center [680, 273] width 870 height 464
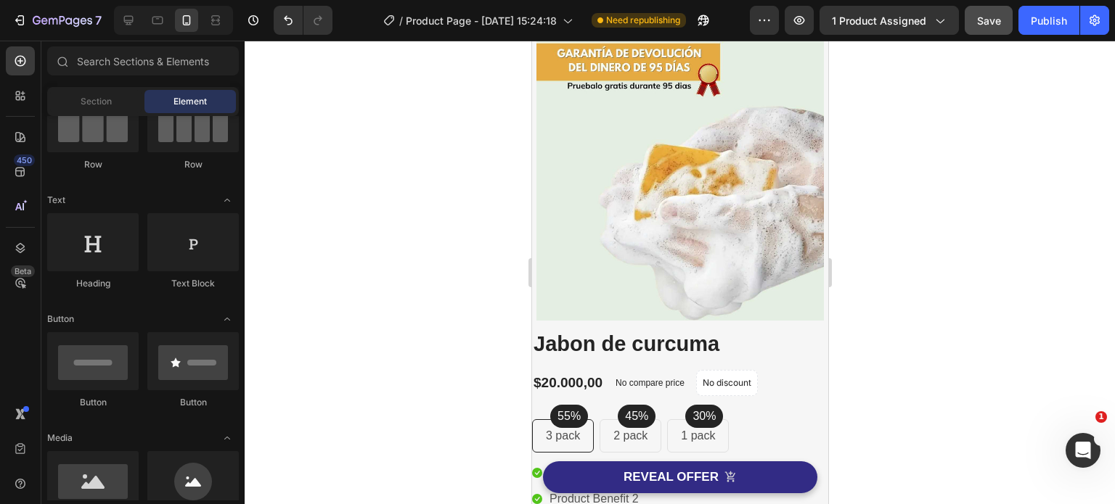
scroll to position [290, 0]
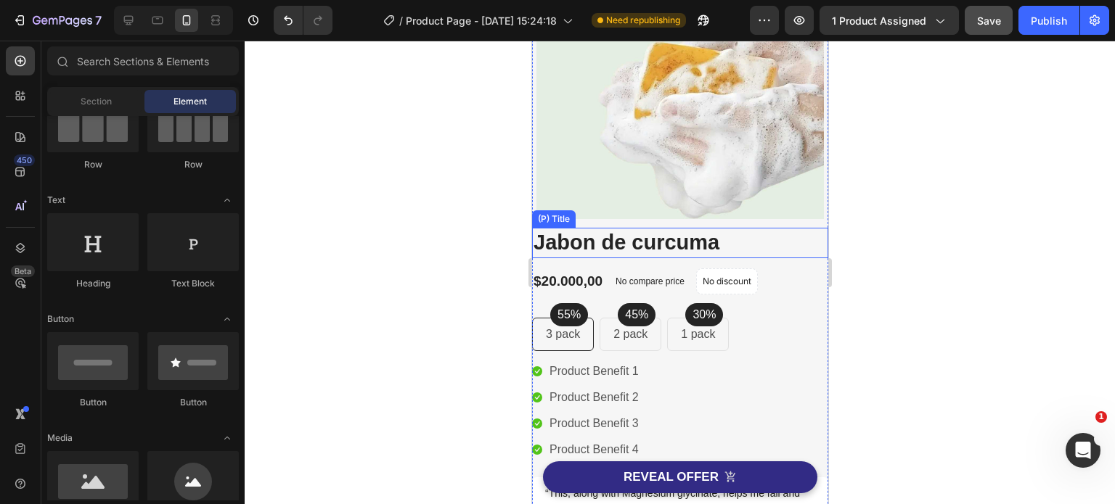
click at [634, 229] on h2 "Jabon de curcuma" at bounding box center [679, 243] width 296 height 30
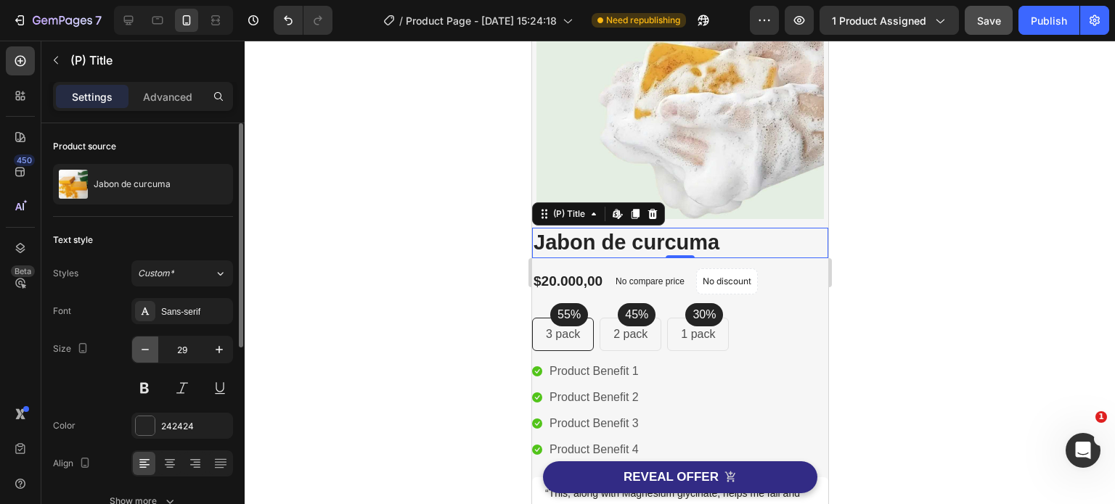
click at [144, 351] on icon "button" at bounding box center [145, 350] width 15 height 15
click at [144, 350] on icon "button" at bounding box center [145, 350] width 15 height 15
click at [144, 348] on icon "button" at bounding box center [145, 350] width 15 height 15
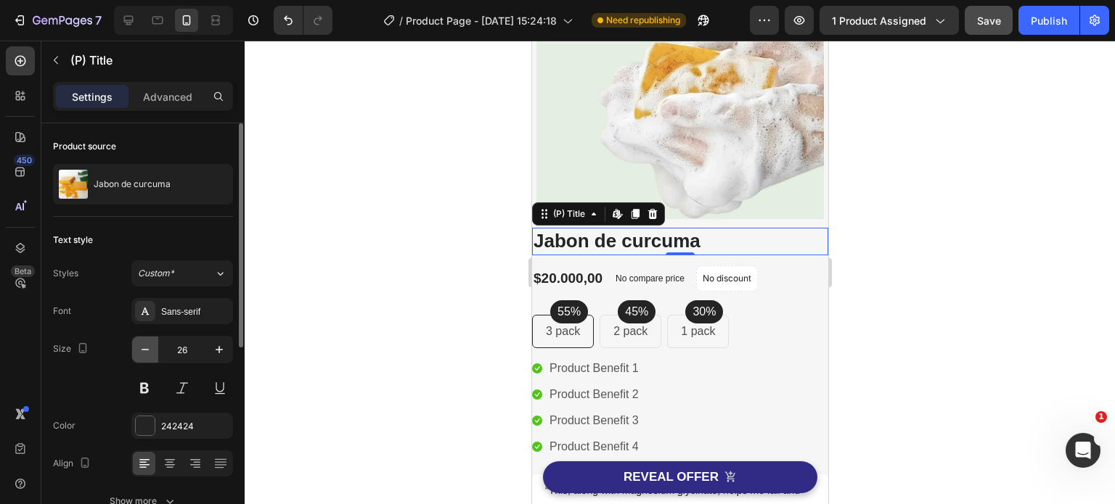
click at [144, 348] on icon "button" at bounding box center [145, 350] width 15 height 15
type input "24"
click at [621, 230] on h2 "Jabon de curcuma" at bounding box center [679, 240] width 296 height 25
click at [624, 229] on h2 "Jabon de curcuma" at bounding box center [679, 240] width 296 height 25
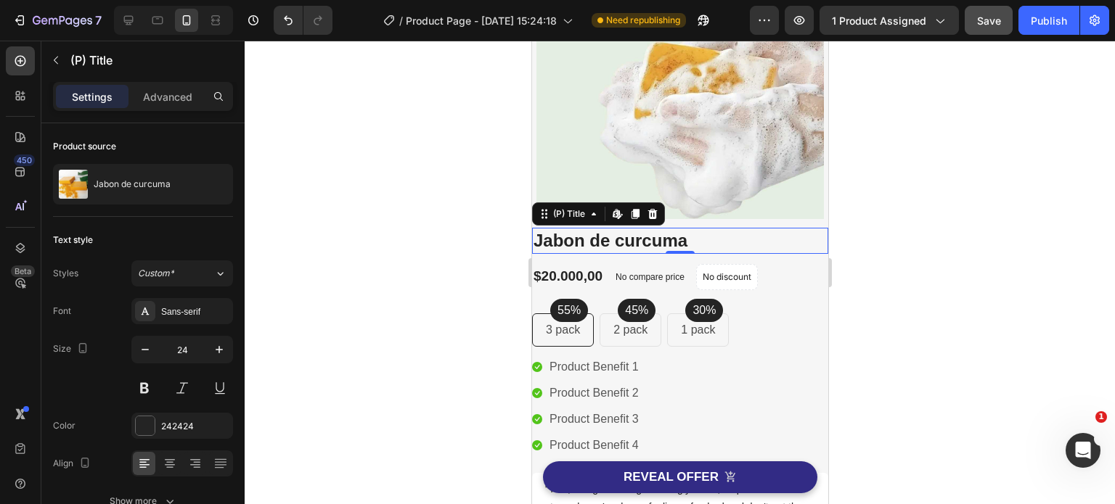
click at [624, 229] on h2 "Jabon de curcuma" at bounding box center [679, 240] width 296 height 25
click at [385, 249] on div at bounding box center [680, 273] width 870 height 464
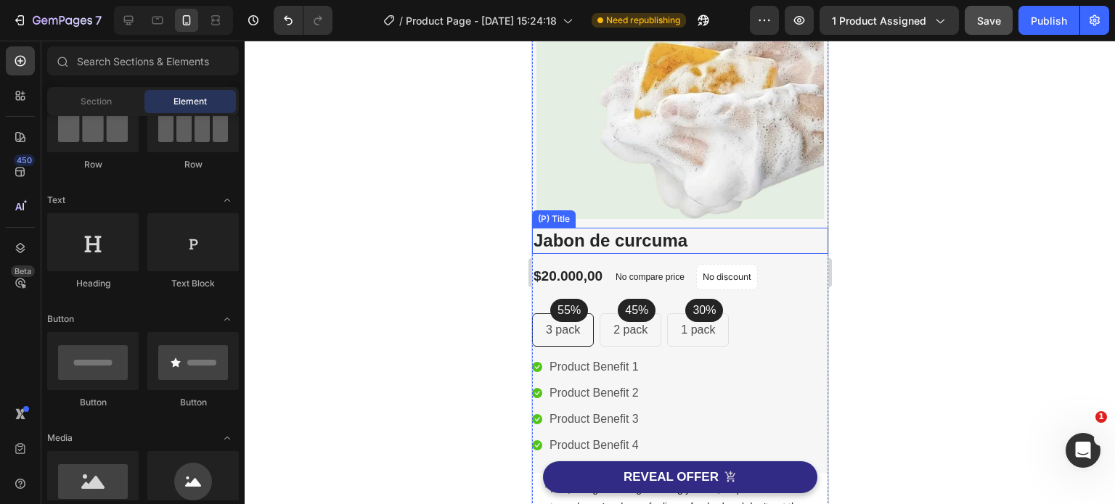
click at [676, 234] on h2 "Jabon de curcuma" at bounding box center [679, 240] width 296 height 25
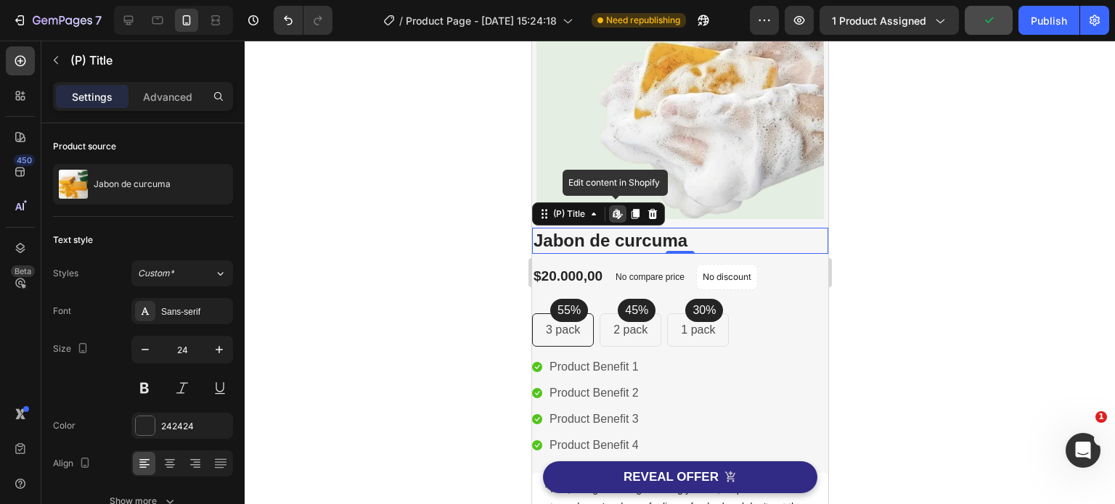
click at [619, 208] on icon at bounding box center [617, 214] width 12 height 12
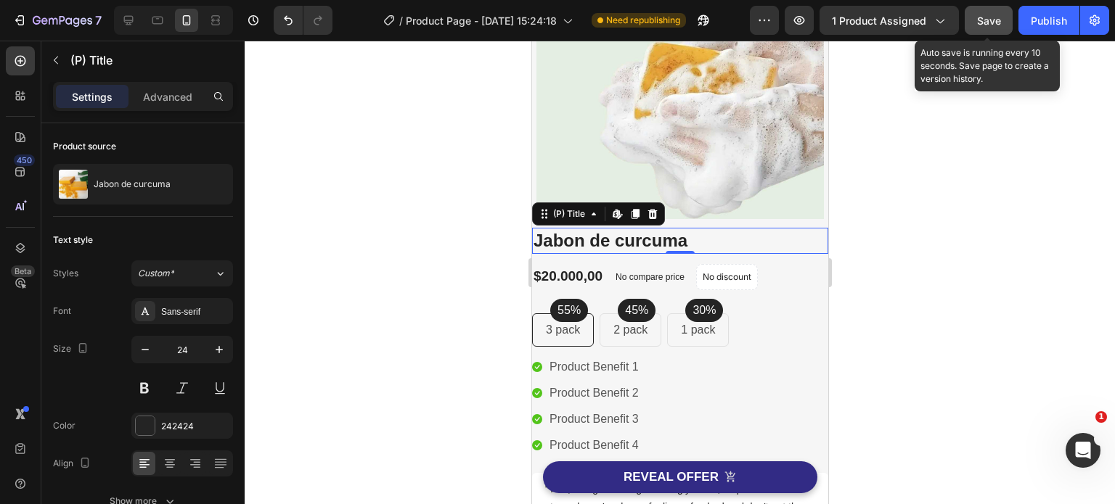
click at [983, 18] on span "Save" at bounding box center [989, 21] width 24 height 12
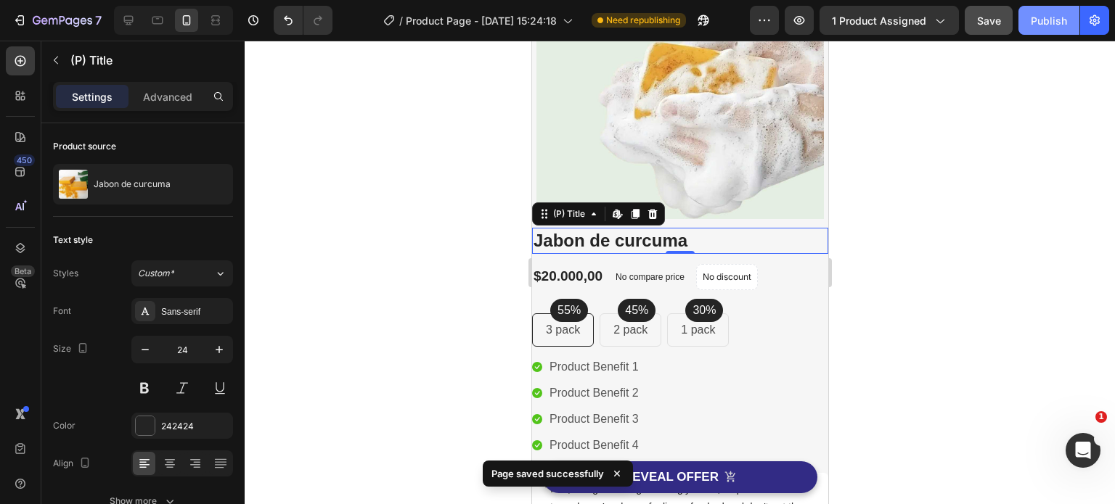
click at [1051, 18] on div "Publish" at bounding box center [1049, 20] width 36 height 15
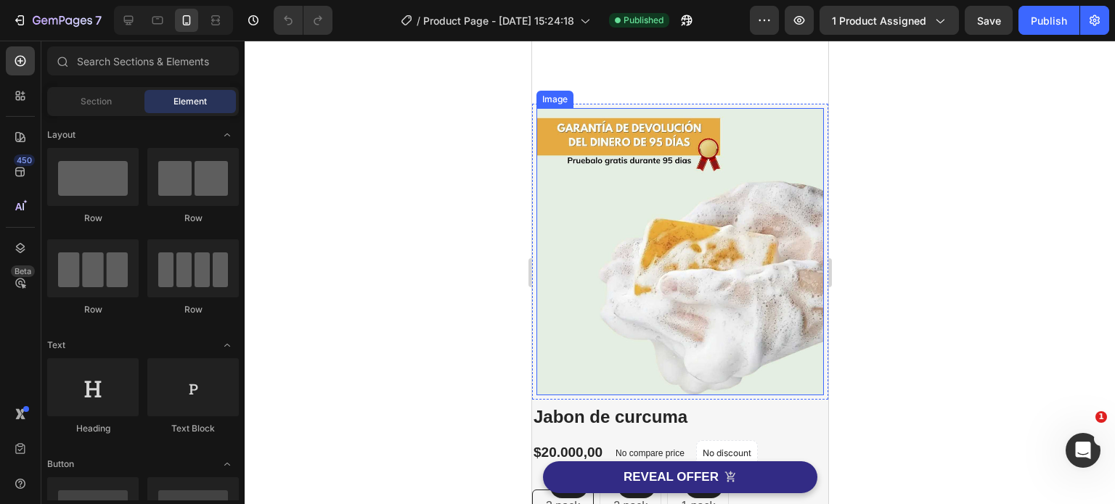
scroll to position [290, 0]
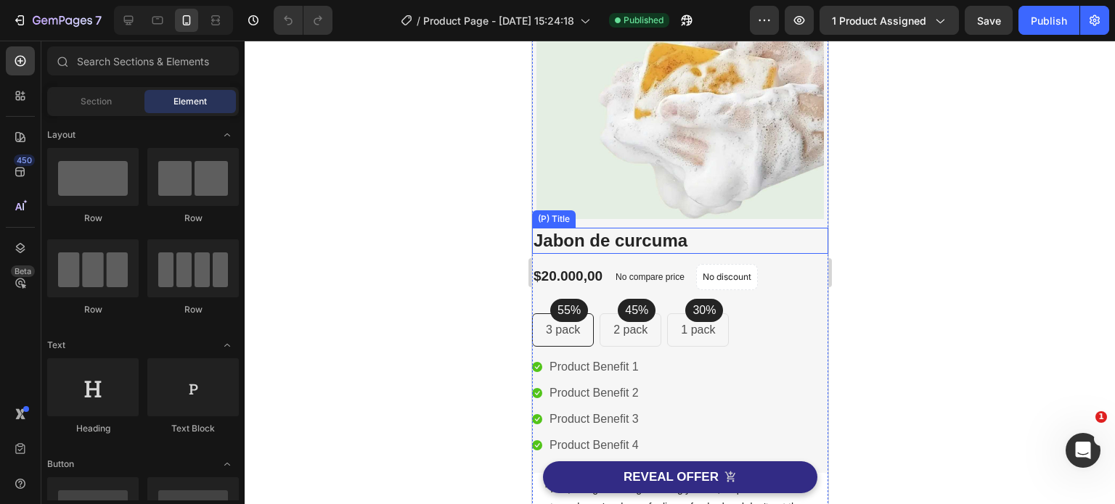
click at [697, 229] on h2 "Jabon de curcuma" at bounding box center [679, 240] width 296 height 25
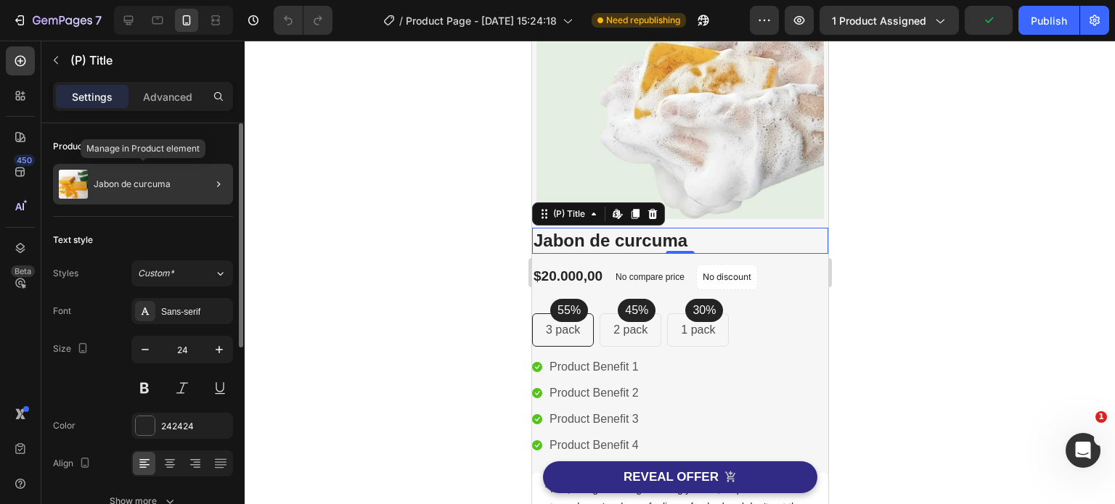
click at [149, 184] on p "Jabon de curcuma" at bounding box center [132, 184] width 77 height 10
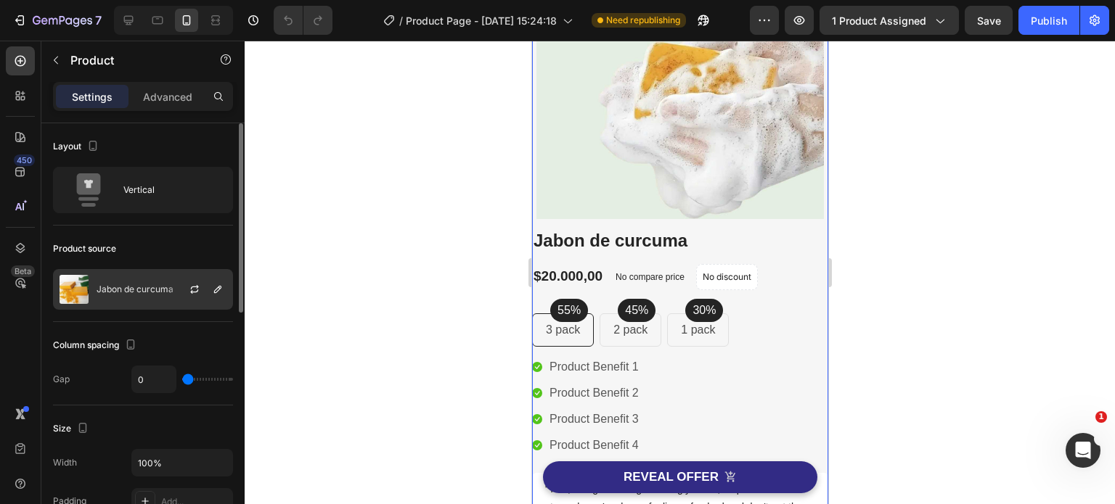
click at [157, 287] on p "Jabon de curcuma" at bounding box center [135, 290] width 77 height 10
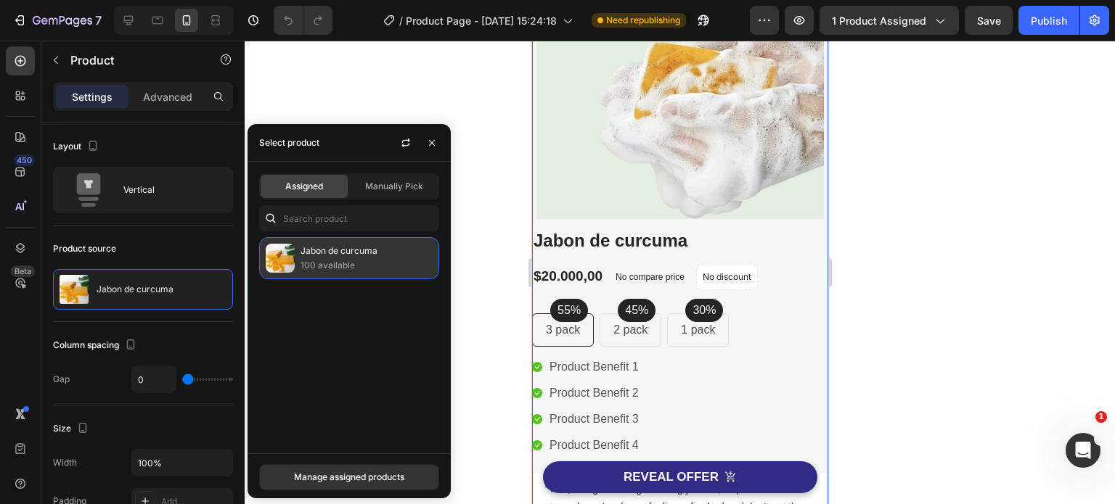
click at [345, 258] on p "100 available" at bounding box center [366, 265] width 132 height 15
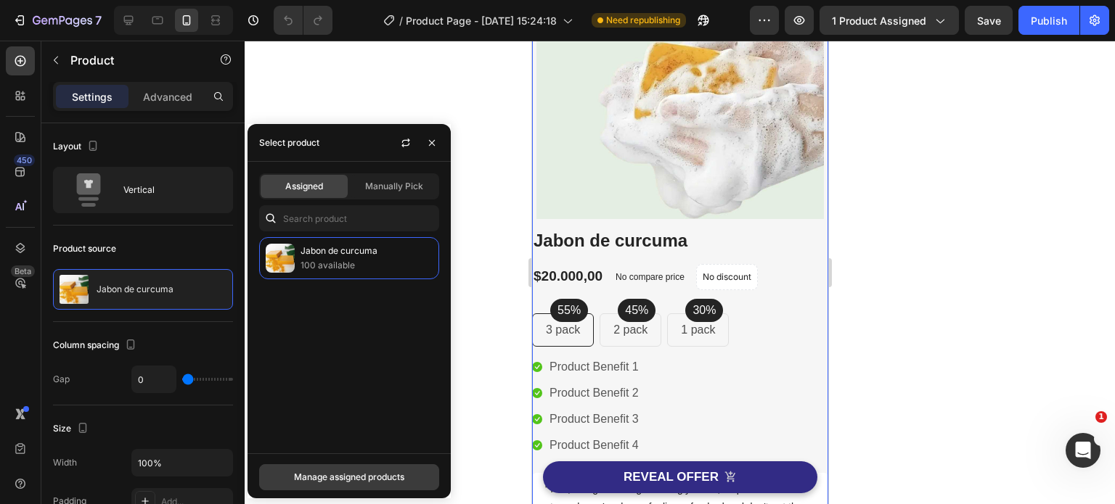
click at [354, 477] on div "Manage assigned products" at bounding box center [349, 477] width 110 height 13
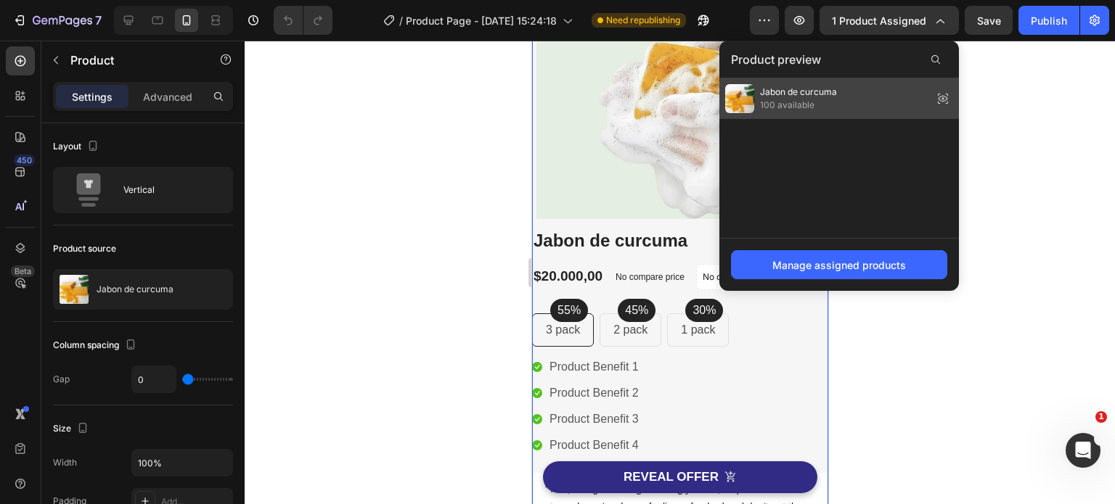
click at [807, 99] on span "100 available" at bounding box center [798, 105] width 77 height 13
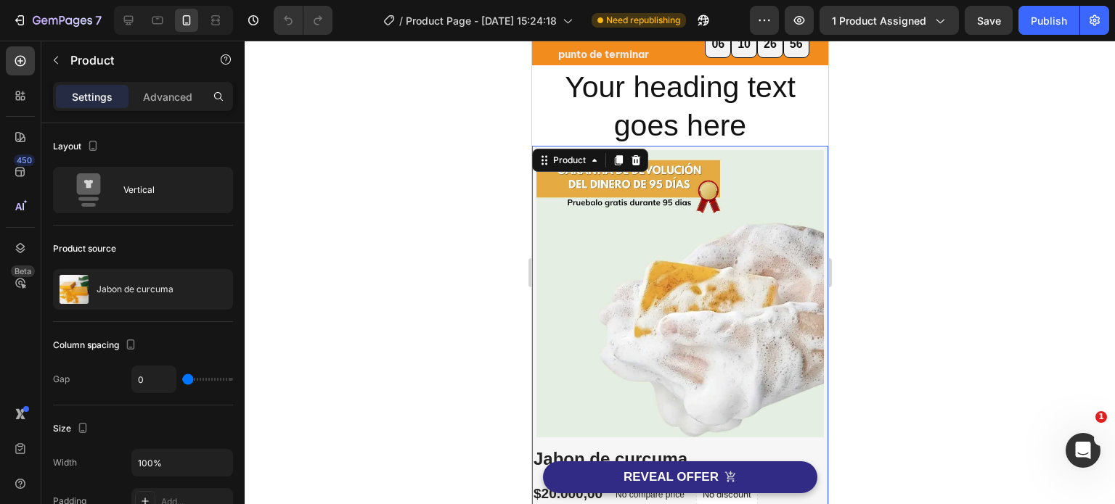
scroll to position [0, 0]
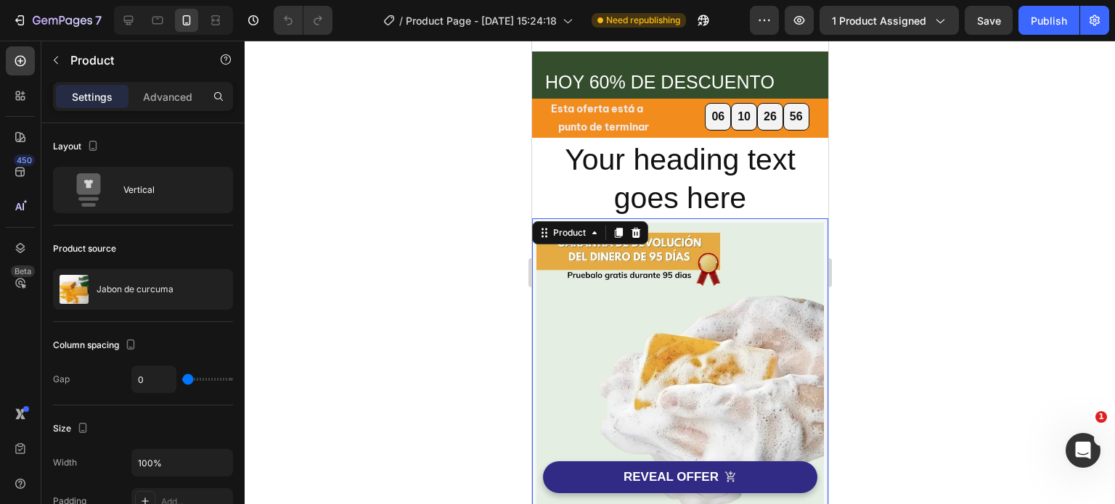
click at [893, 205] on div at bounding box center [680, 273] width 870 height 464
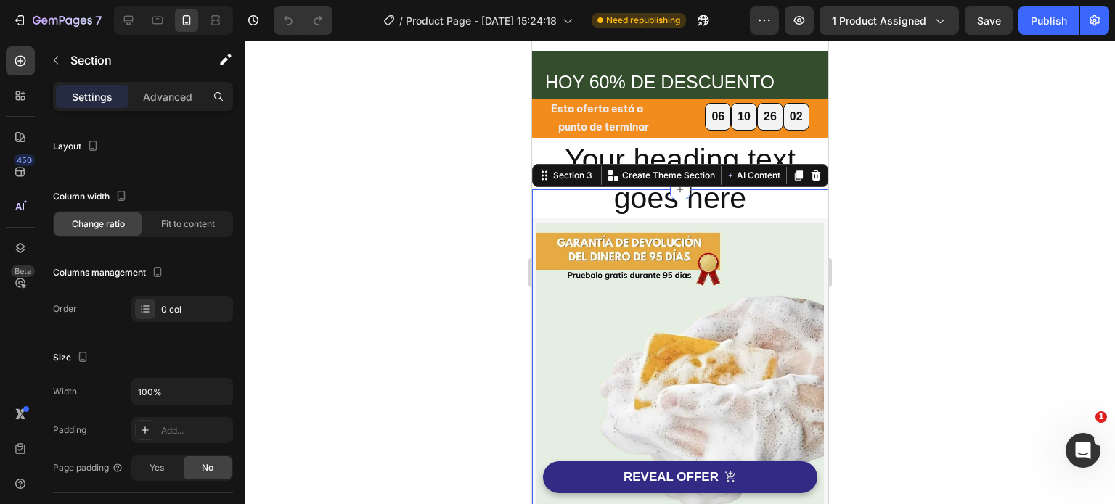
click at [941, 188] on div at bounding box center [680, 273] width 870 height 464
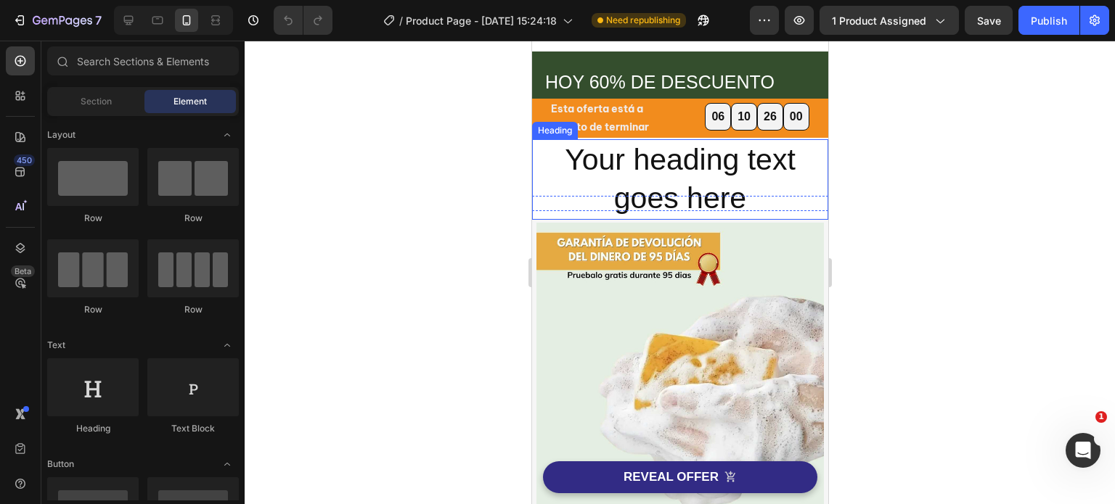
click at [767, 173] on h2 "Your heading text goes here" at bounding box center [679, 179] width 296 height 81
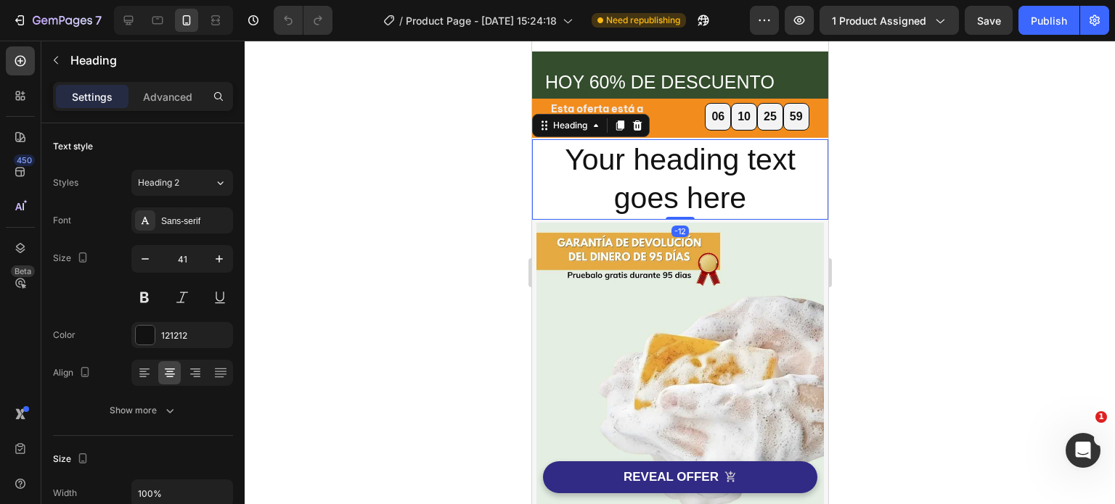
click at [732, 180] on h2 "Your heading text goes here" at bounding box center [679, 179] width 296 height 81
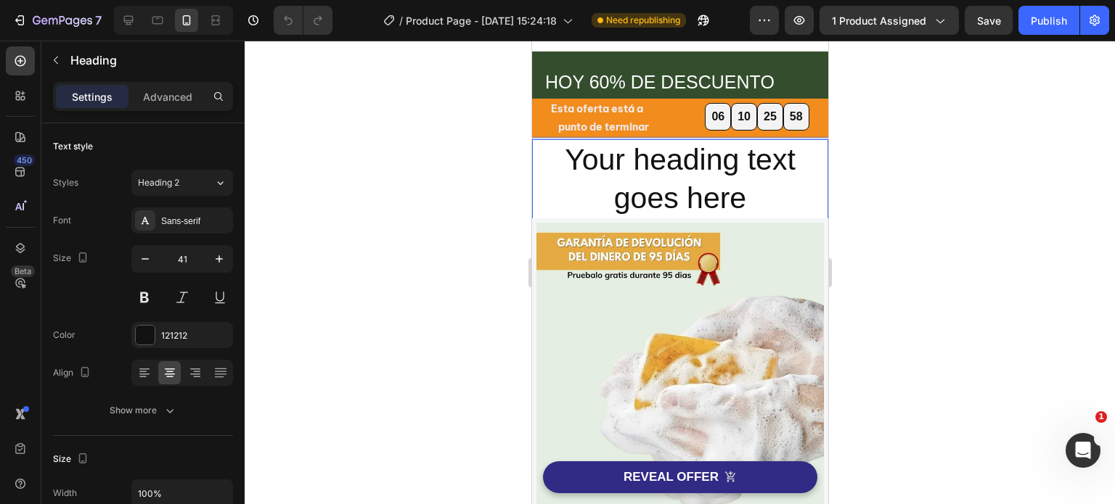
click at [732, 180] on p "Your heading text goes here" at bounding box center [679, 180] width 293 height 78
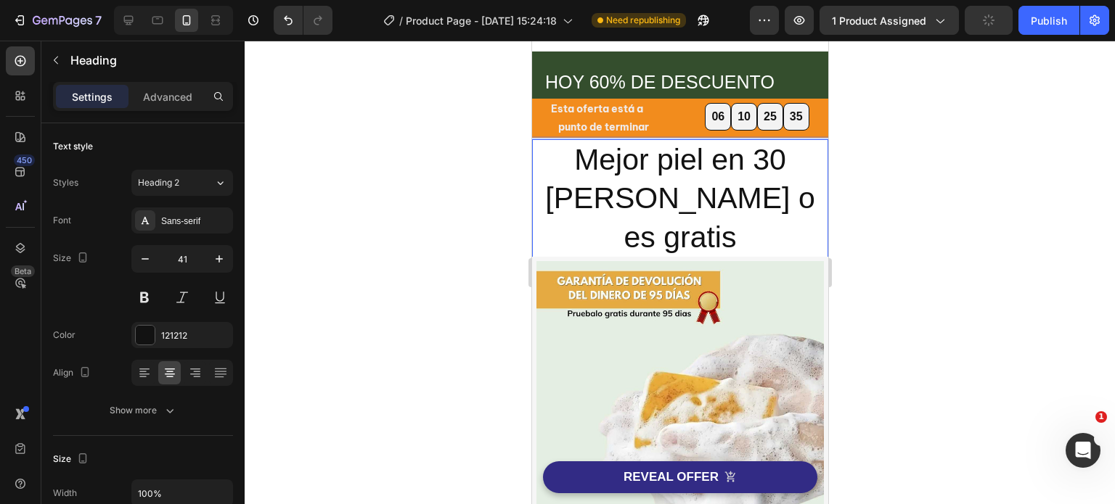
click at [773, 165] on p "Mejor piel en 30 dias o es gratis" at bounding box center [679, 199] width 293 height 116
click at [531, 41] on lt-span "d í as" at bounding box center [531, 41] width 0 height 0
click at [686, 168] on p "Mejor piel en 30 días o es gratis" at bounding box center [679, 199] width 293 height 116
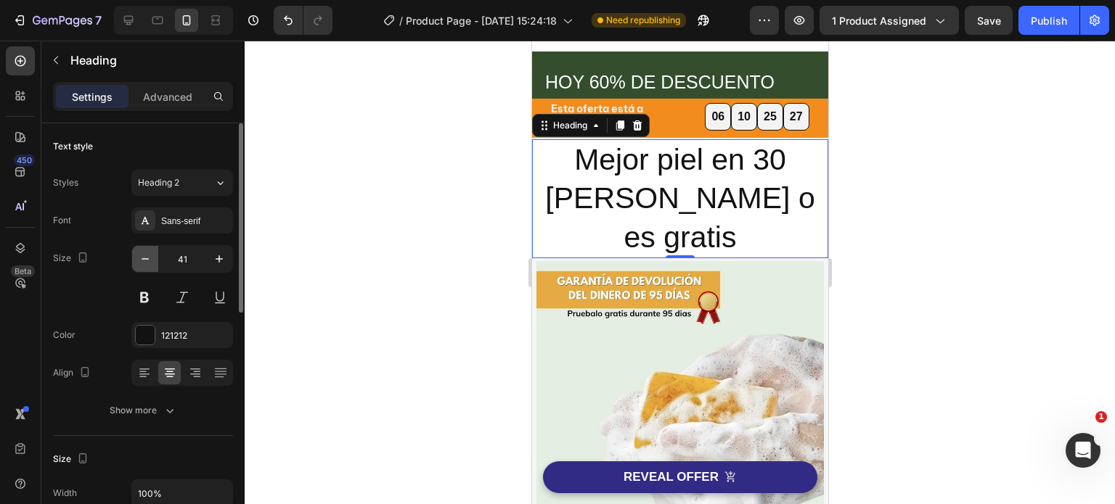
click at [148, 261] on icon "button" at bounding box center [145, 259] width 15 height 15
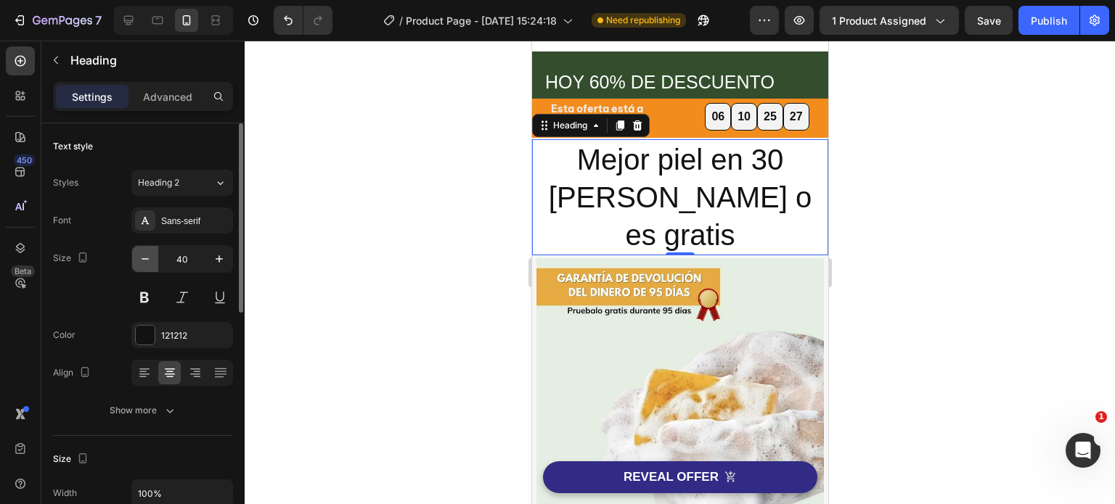
click at [148, 260] on icon "button" at bounding box center [145, 259] width 15 height 15
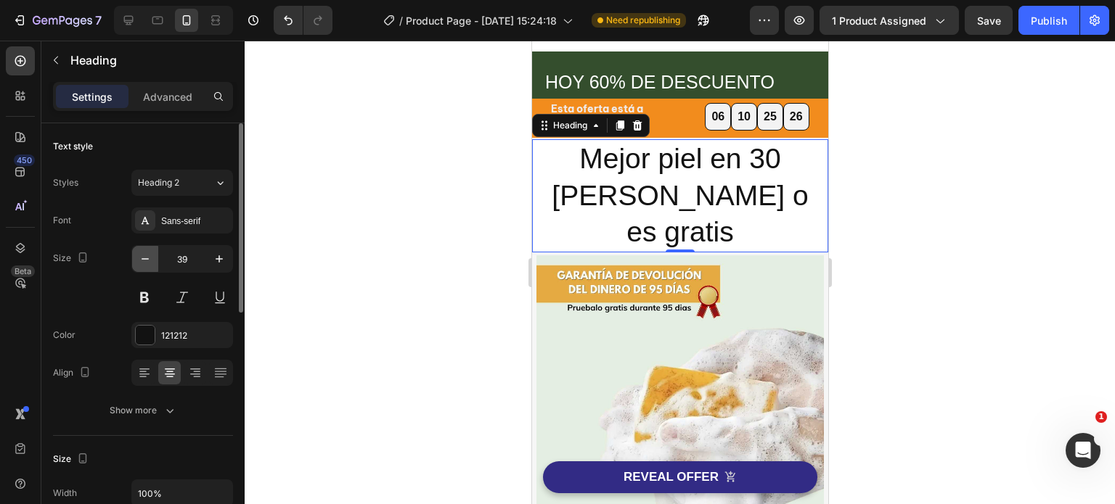
click at [148, 260] on icon "button" at bounding box center [145, 259] width 15 height 15
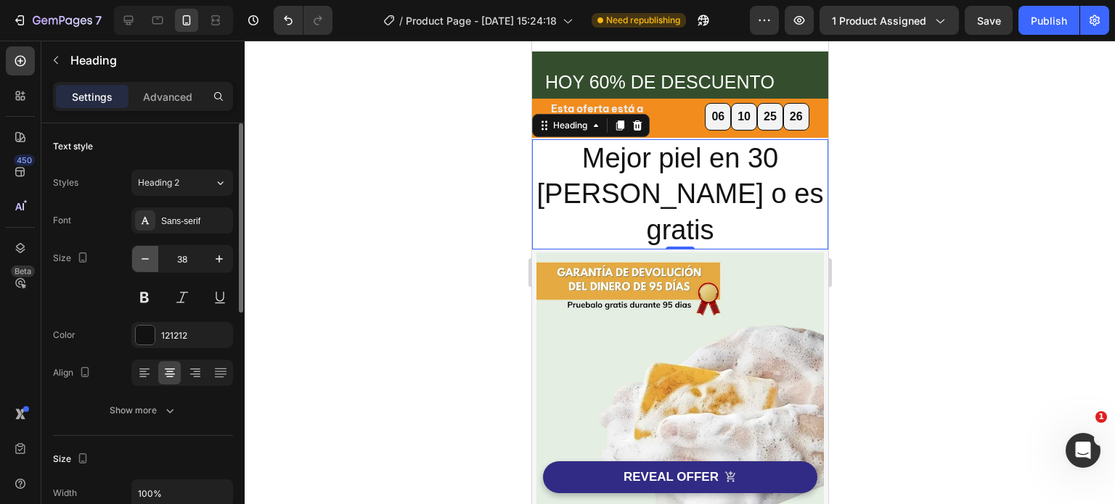
click at [148, 260] on icon "button" at bounding box center [145, 259] width 15 height 15
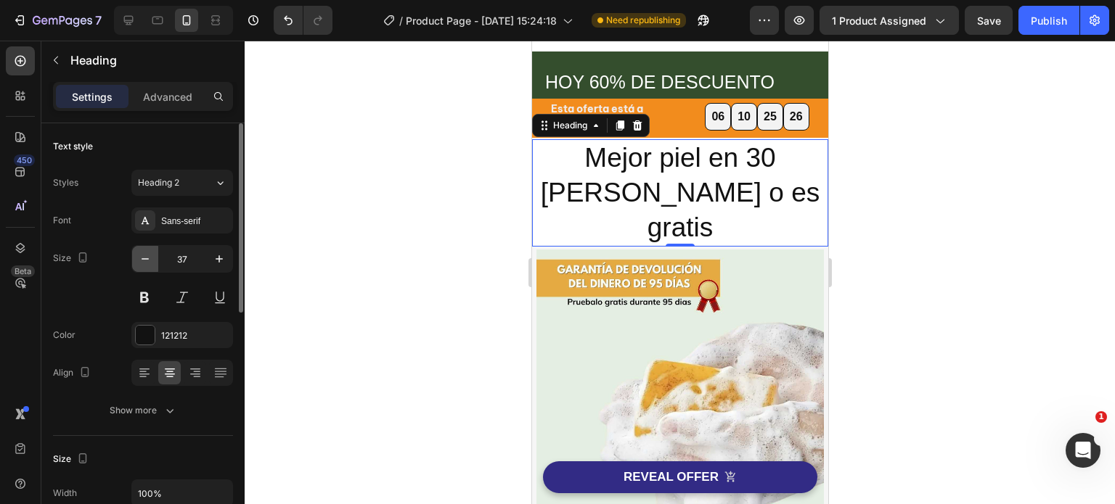
click at [148, 260] on icon "button" at bounding box center [145, 259] width 15 height 15
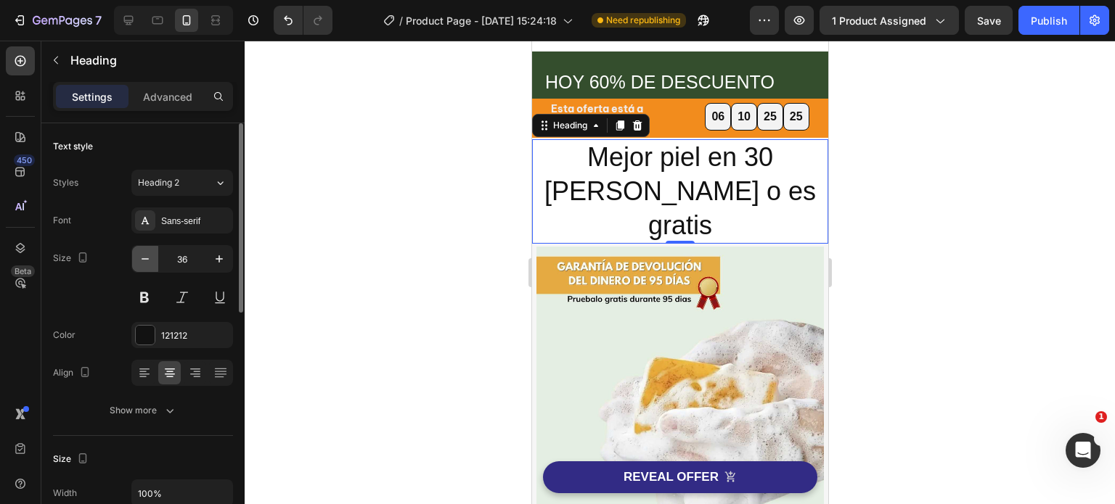
click at [148, 260] on icon "button" at bounding box center [145, 259] width 15 height 15
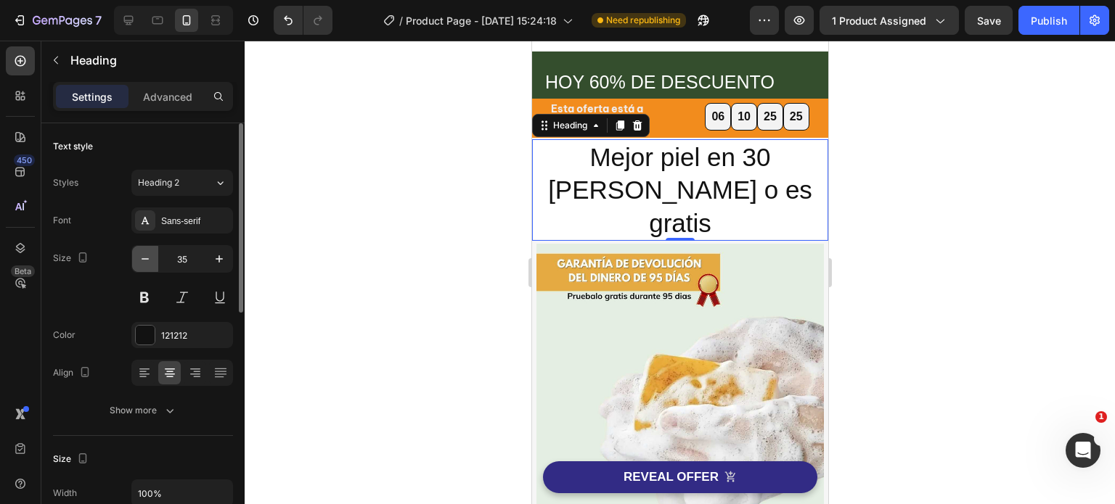
click at [148, 260] on icon "button" at bounding box center [145, 259] width 15 height 15
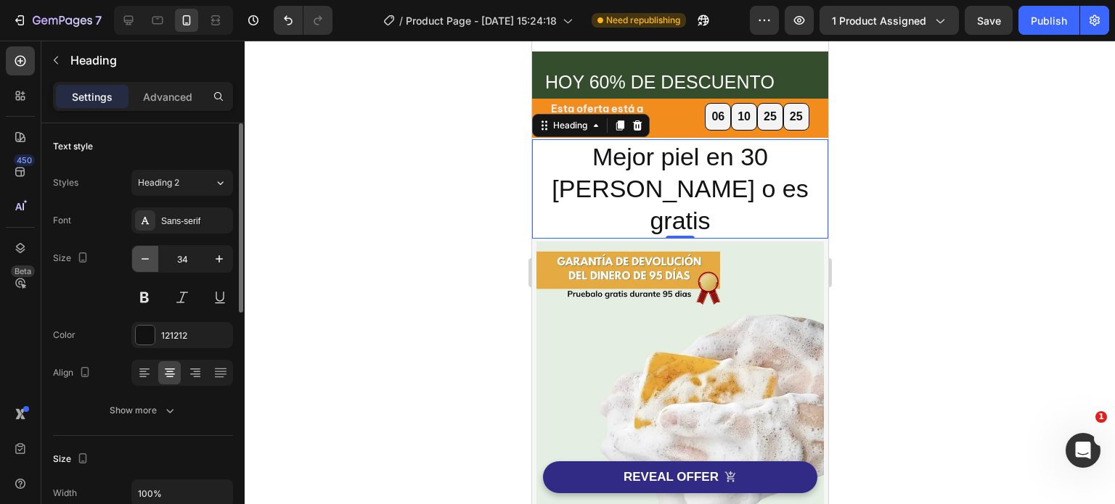
click at [148, 260] on icon "button" at bounding box center [145, 259] width 15 height 15
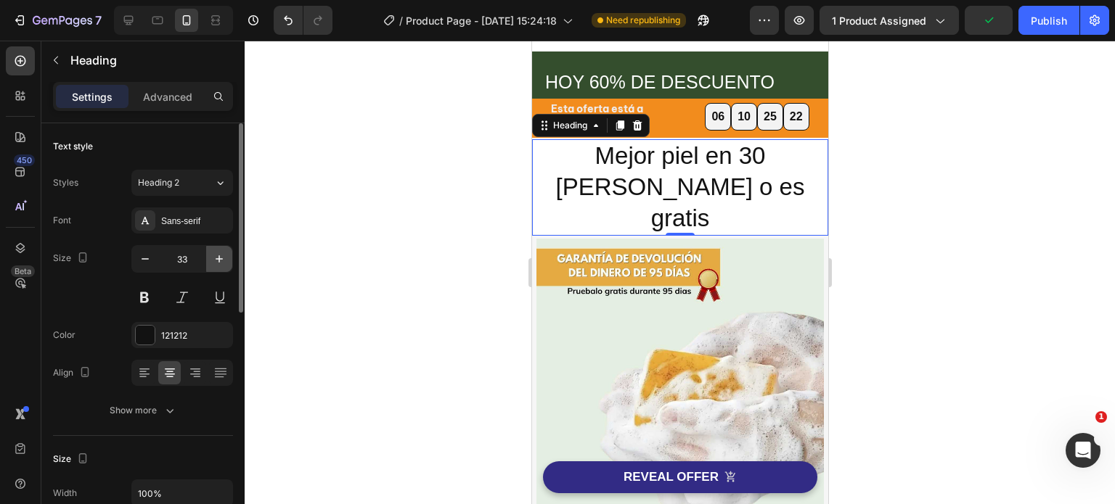
click at [219, 263] on icon "button" at bounding box center [219, 259] width 15 height 15
type input "34"
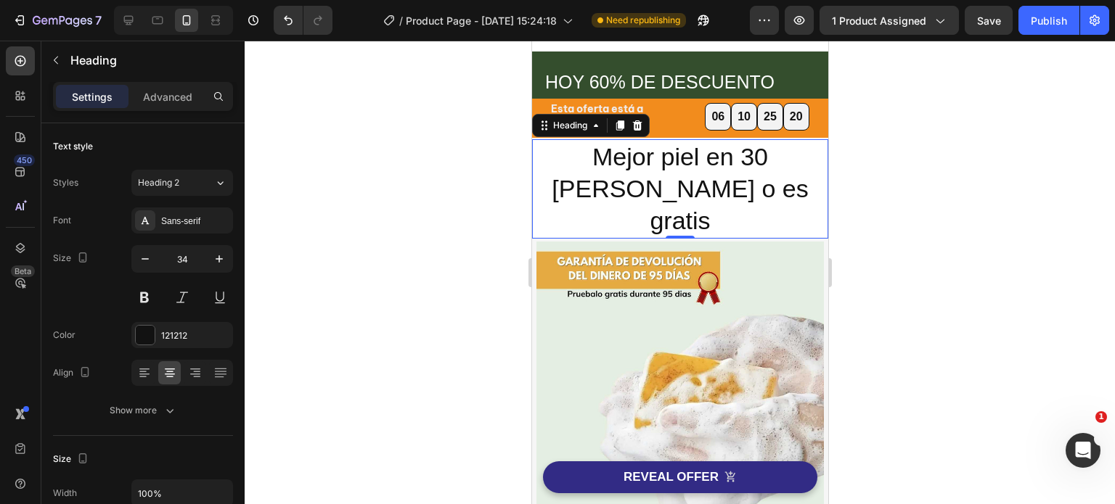
click at [548, 155] on p "Mejor piel en 30 días o es gratis" at bounding box center [679, 189] width 293 height 97
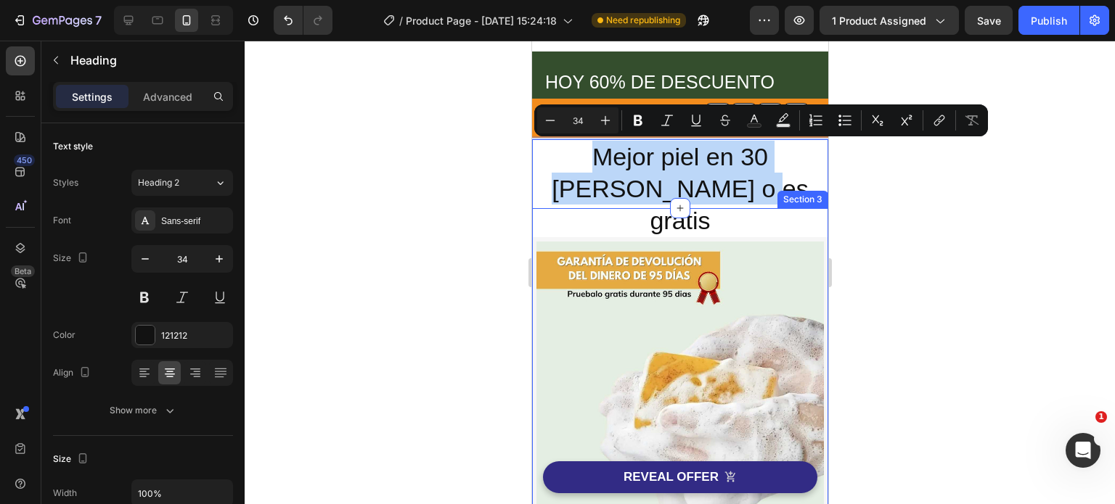
drag, startPoint x: 548, startPoint y: 155, endPoint x: 709, endPoint y: 186, distance: 164.0
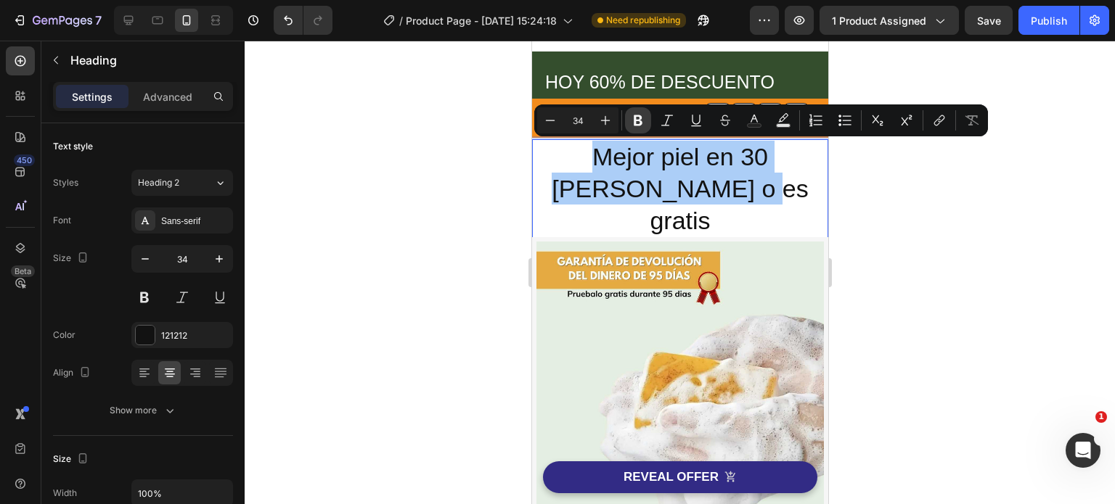
click at [639, 118] on icon "Editor contextual toolbar" at bounding box center [638, 120] width 9 height 11
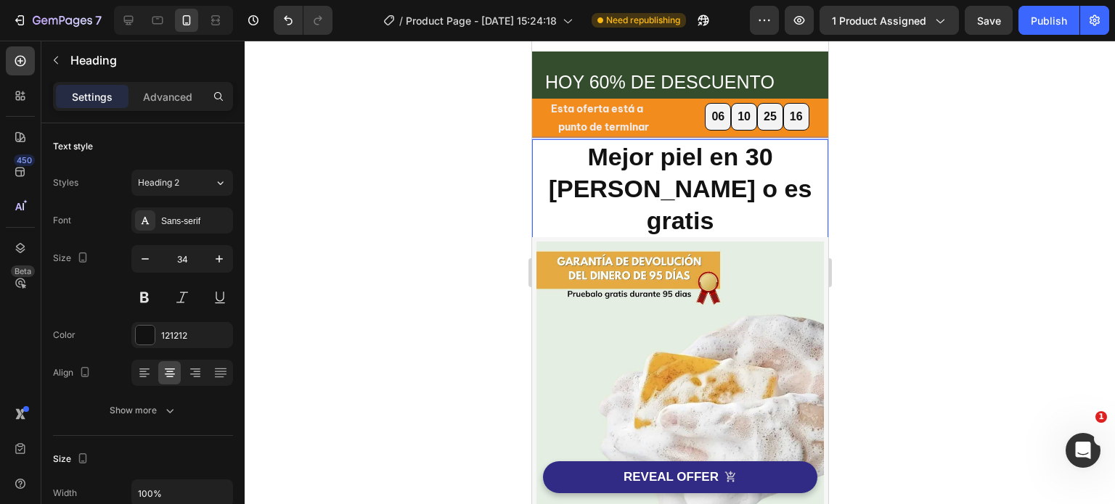
click at [896, 209] on div at bounding box center [680, 273] width 870 height 464
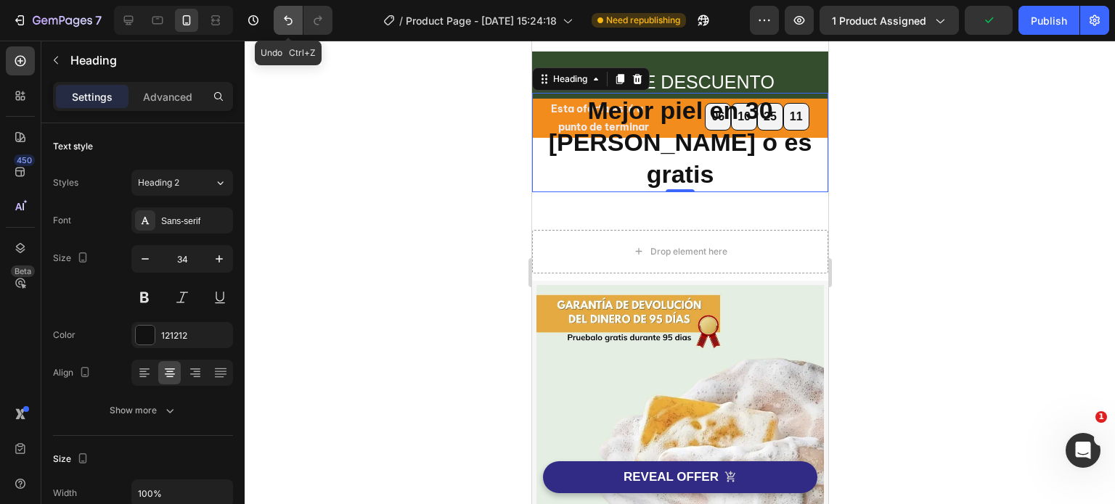
click at [283, 28] on button "Undo/Redo" at bounding box center [288, 20] width 29 height 29
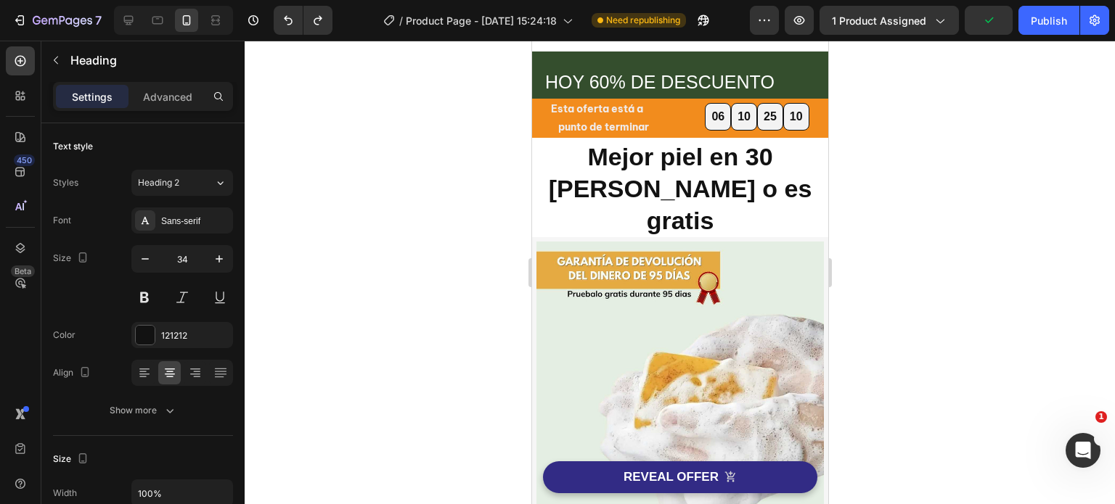
click at [886, 190] on div at bounding box center [680, 273] width 870 height 464
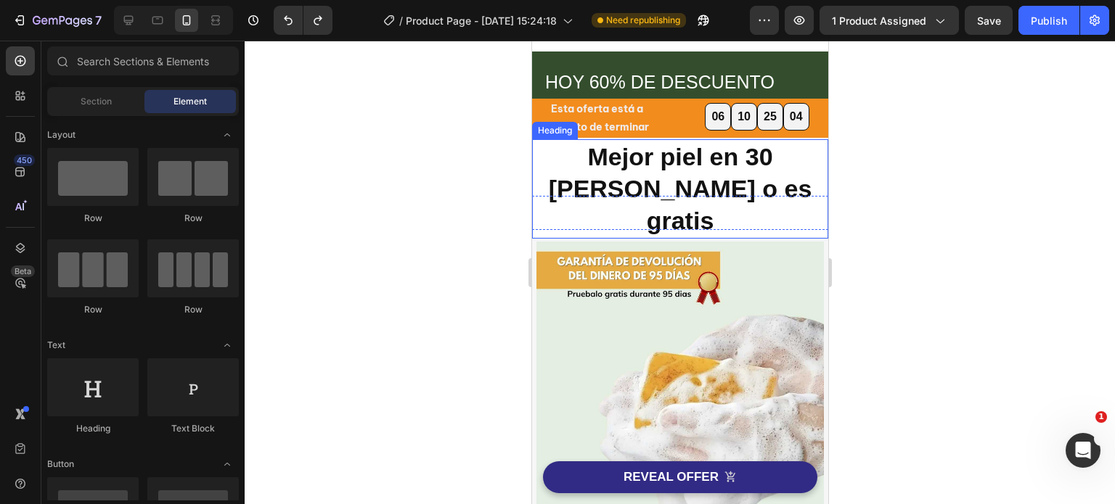
click at [548, 156] on strong "Mejor piel en 30 días o es gratis" at bounding box center [679, 188] width 263 height 91
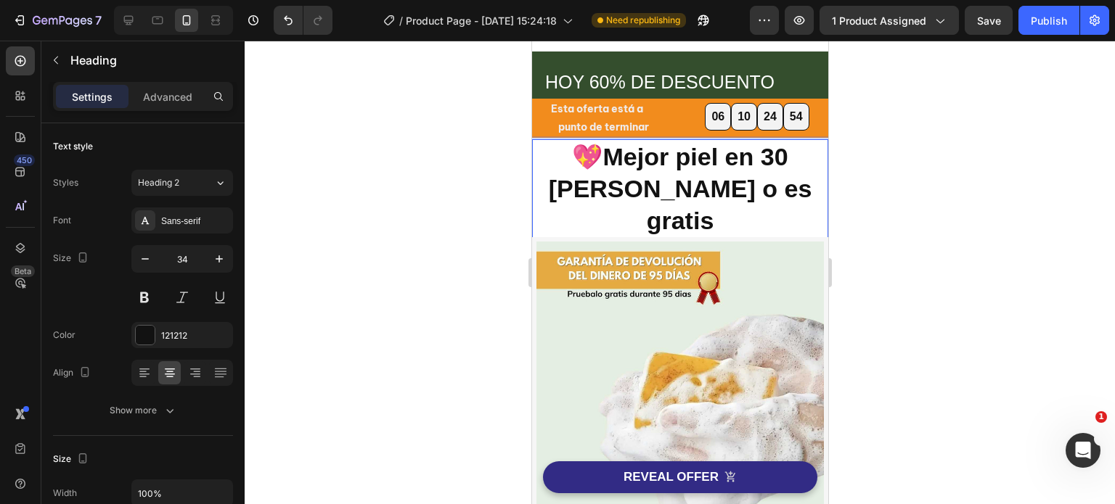
click at [891, 219] on div at bounding box center [680, 273] width 870 height 464
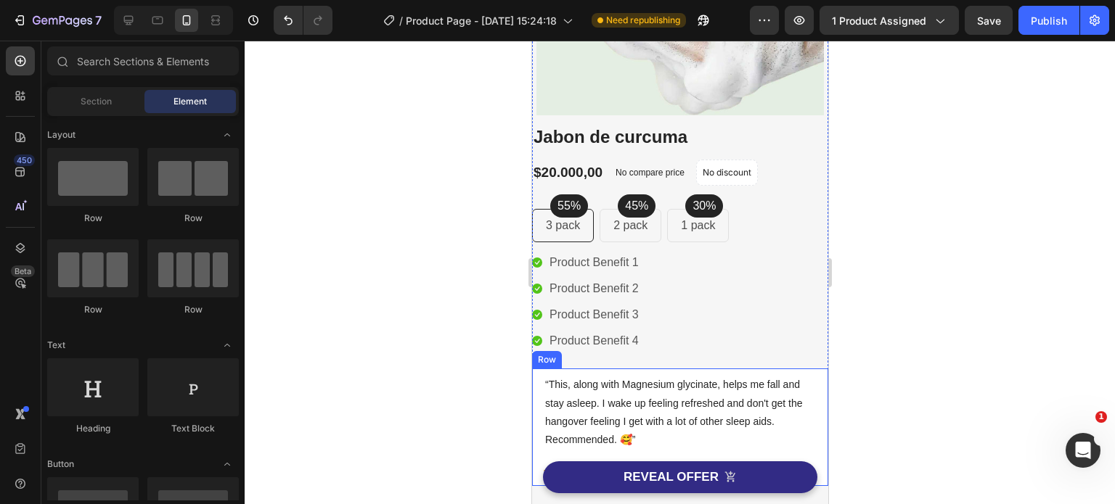
scroll to position [290, 0]
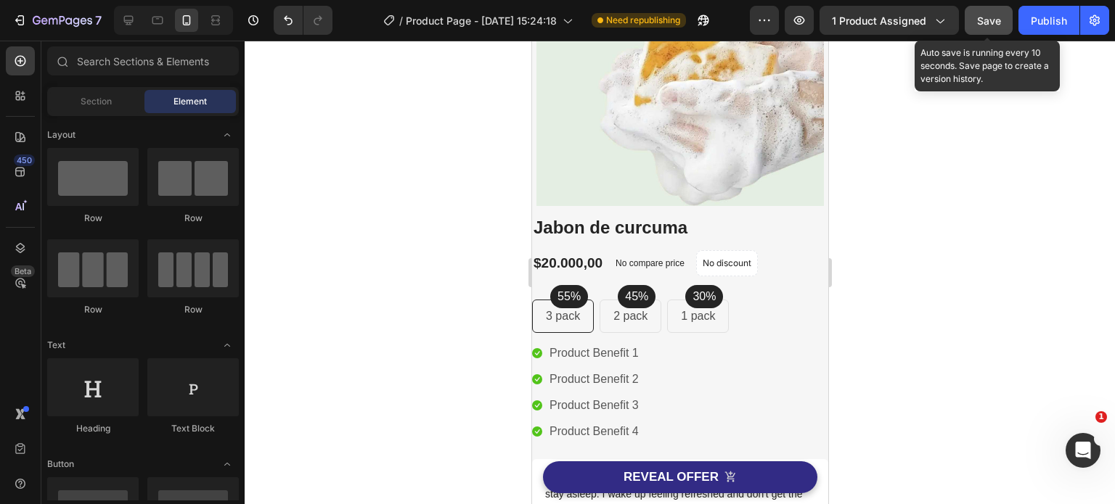
click at [985, 17] on span "Save" at bounding box center [989, 21] width 24 height 12
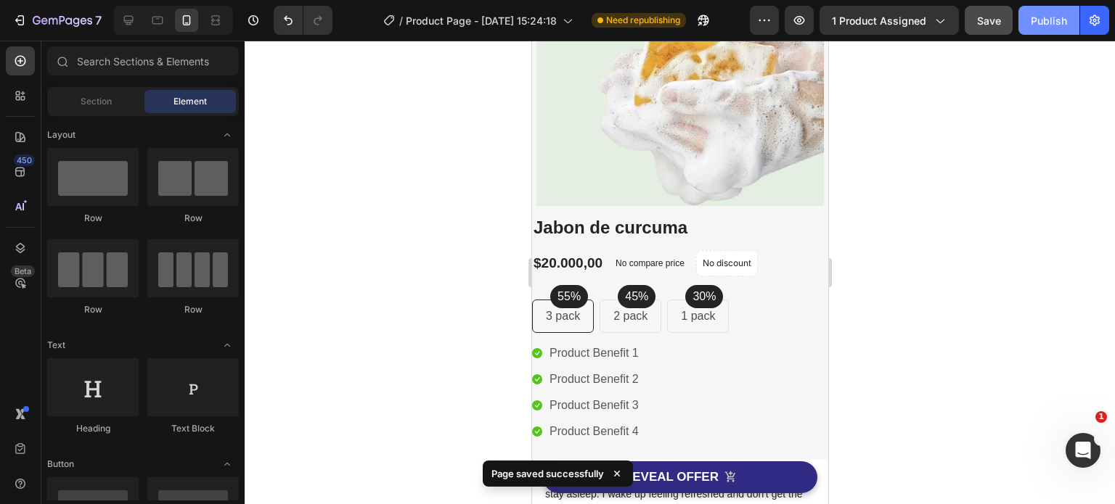
click at [1045, 21] on div "Publish" at bounding box center [1049, 20] width 36 height 15
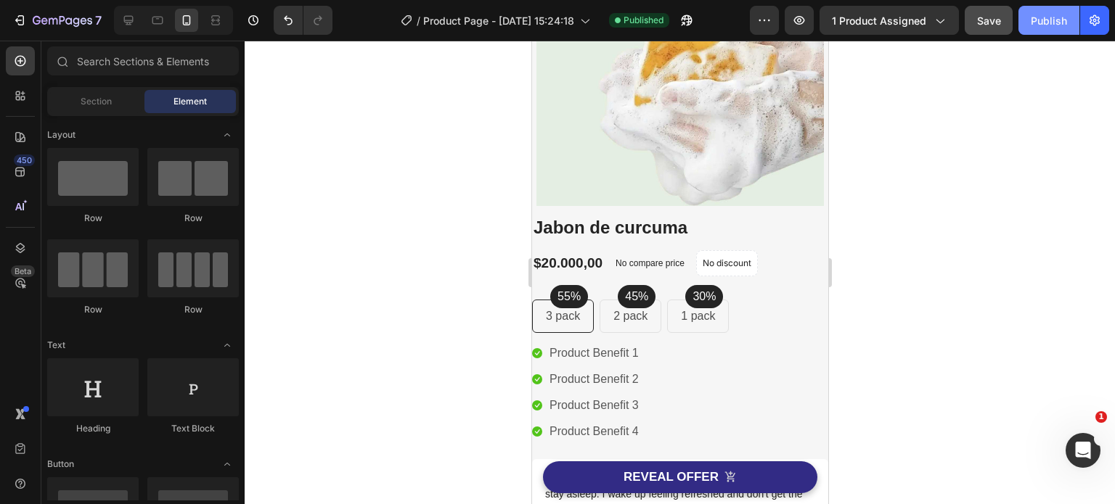
click at [1047, 19] on div "Publish" at bounding box center [1049, 20] width 36 height 15
click at [655, 21] on span "Published" at bounding box center [643, 20] width 40 height 13
click at [691, 20] on icon "button" at bounding box center [686, 20] width 15 height 15
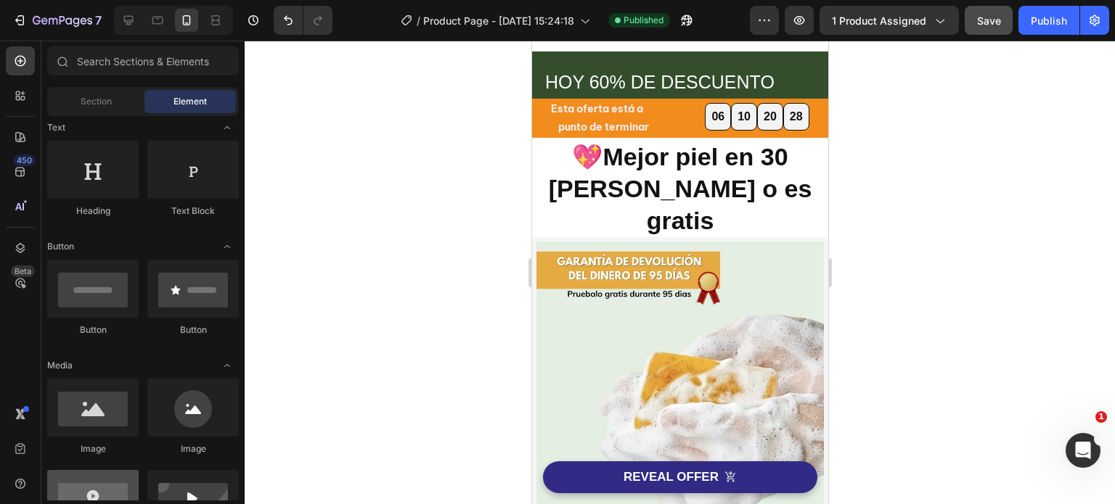
scroll to position [0, 0]
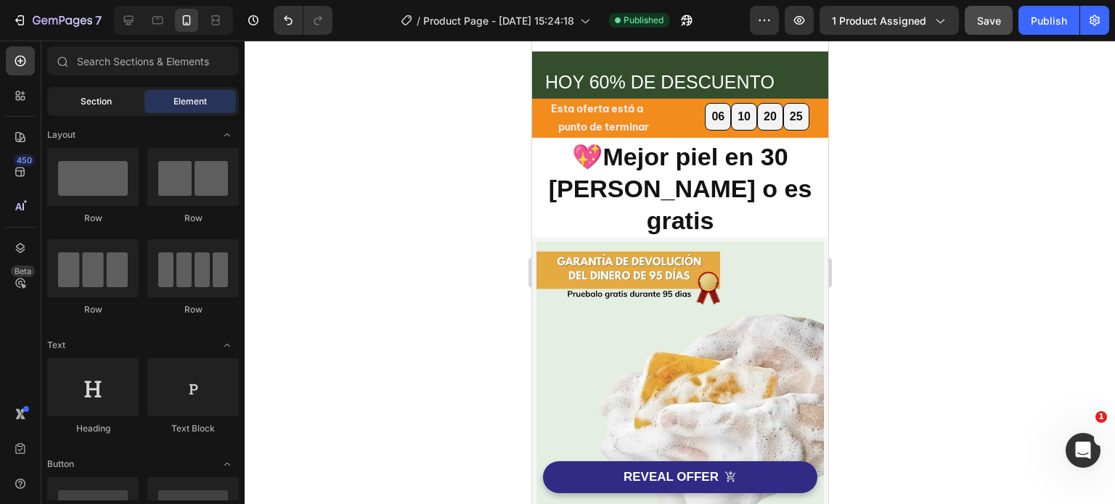
click at [102, 101] on span "Section" at bounding box center [96, 101] width 31 height 13
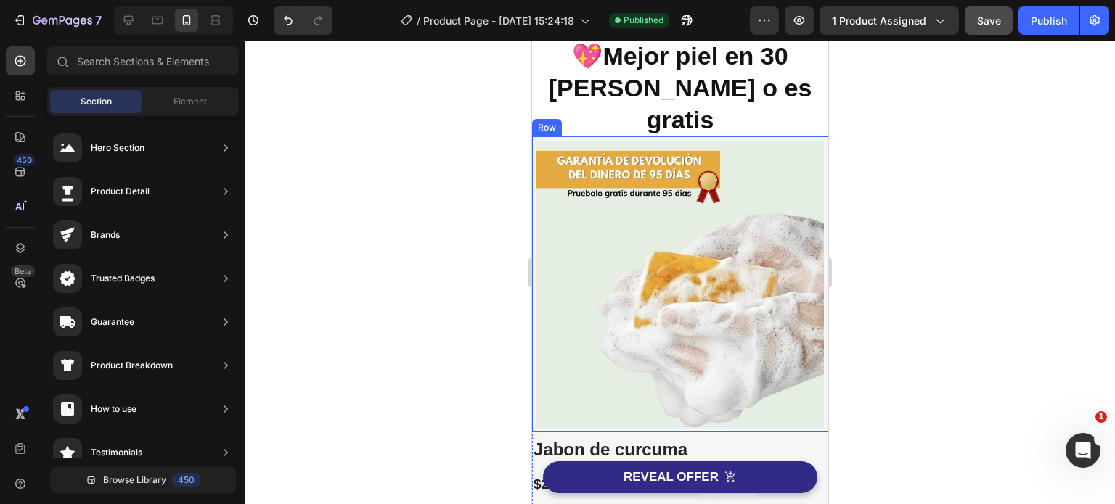
scroll to position [73, 0]
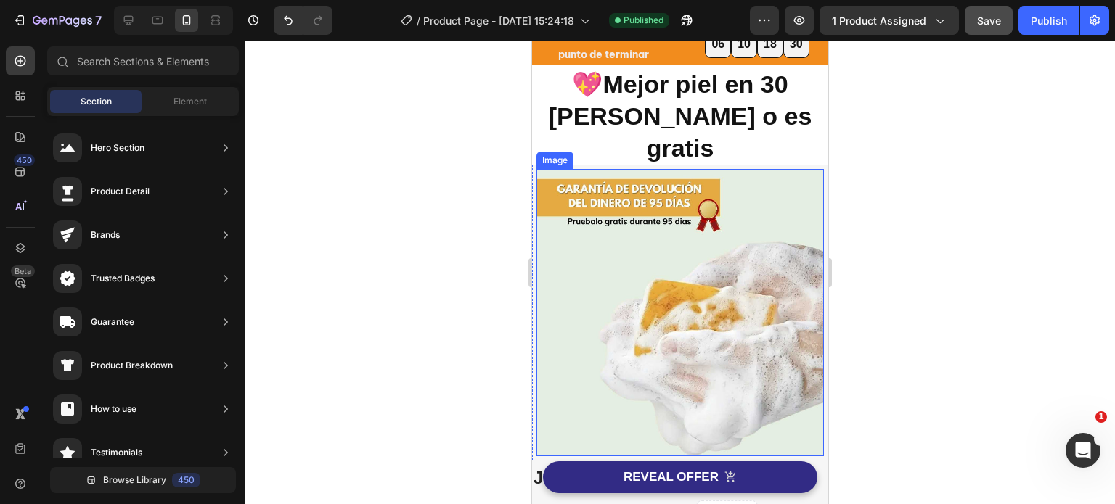
click at [701, 252] on img at bounding box center [679, 312] width 287 height 287
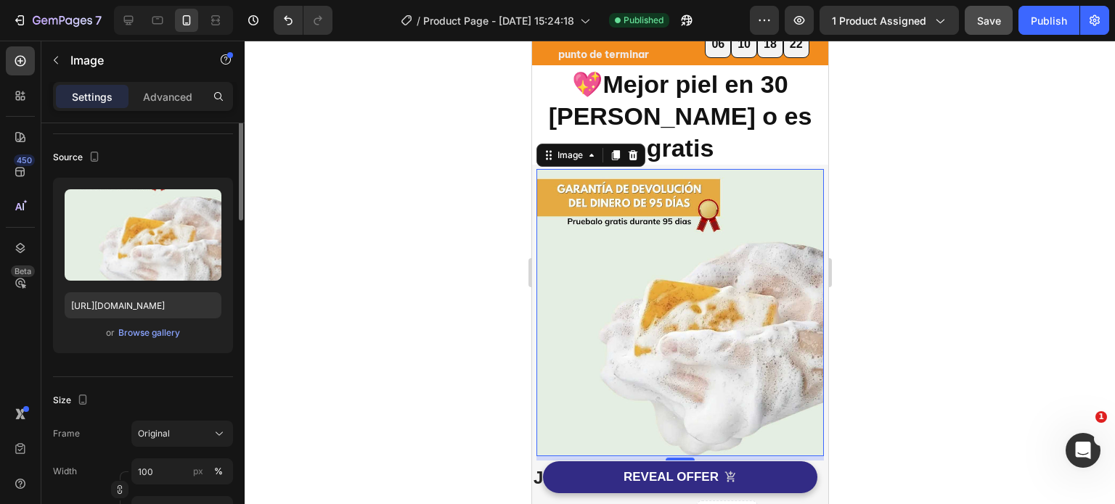
scroll to position [0, 0]
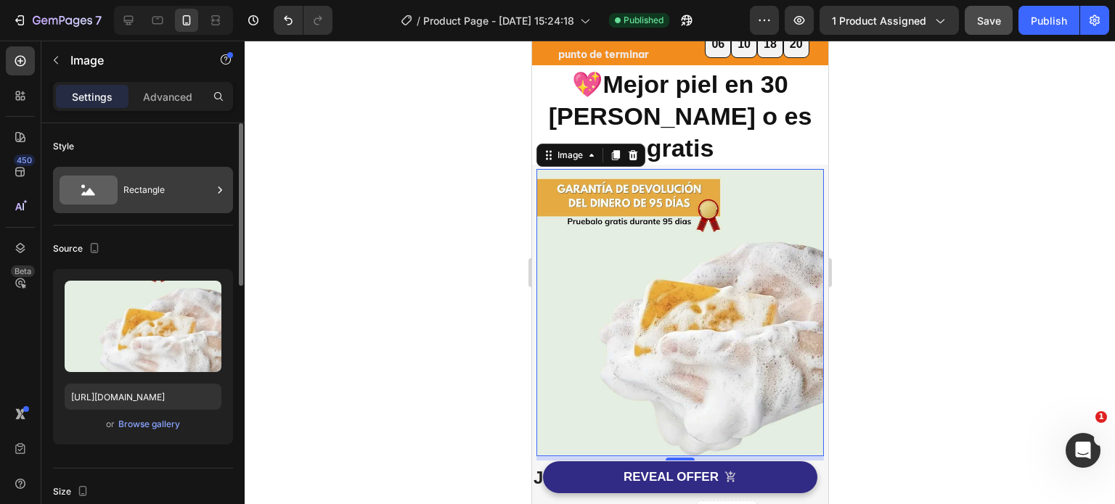
click at [218, 187] on icon at bounding box center [220, 190] width 15 height 15
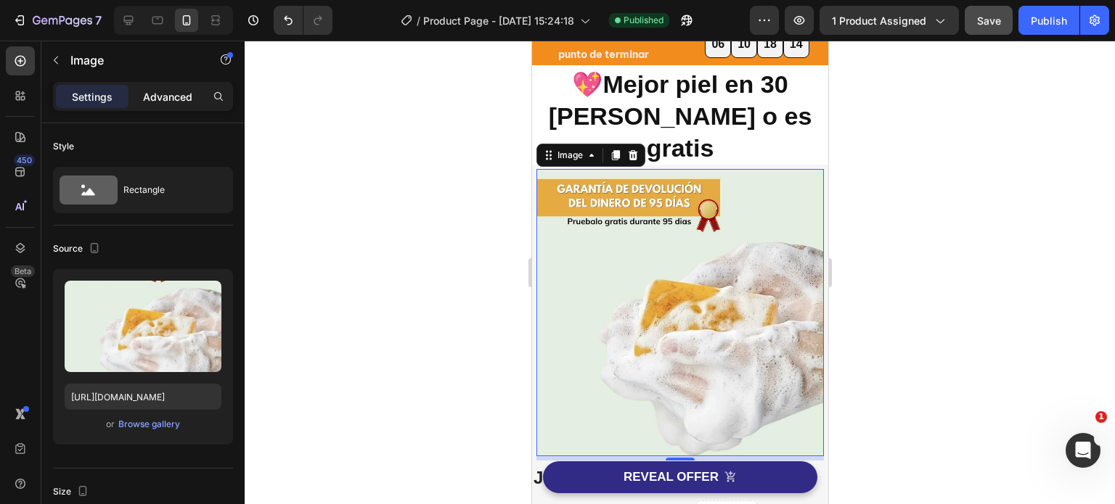
click at [181, 94] on p "Advanced" at bounding box center [167, 96] width 49 height 15
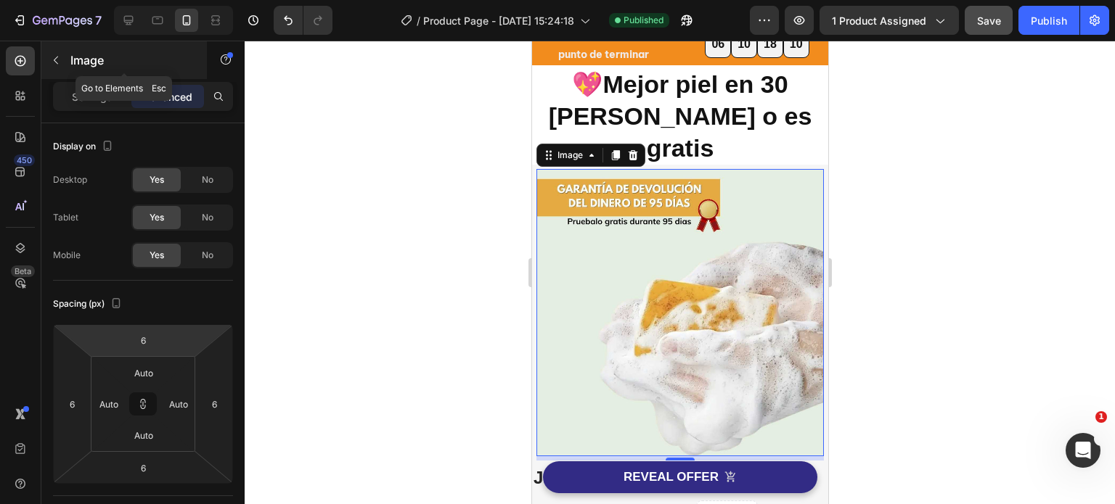
click at [53, 57] on icon "button" at bounding box center [56, 60] width 12 height 12
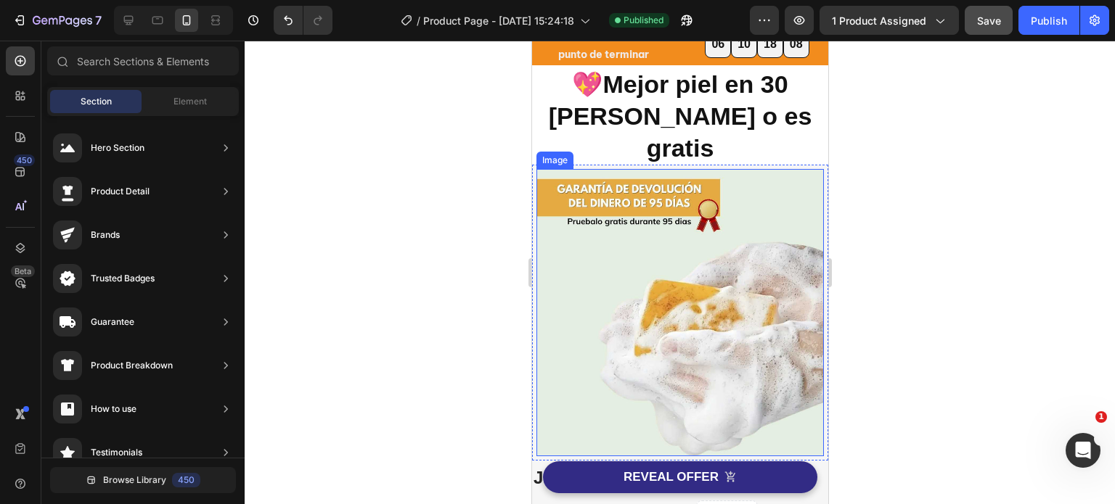
click at [670, 253] on img at bounding box center [679, 312] width 287 height 287
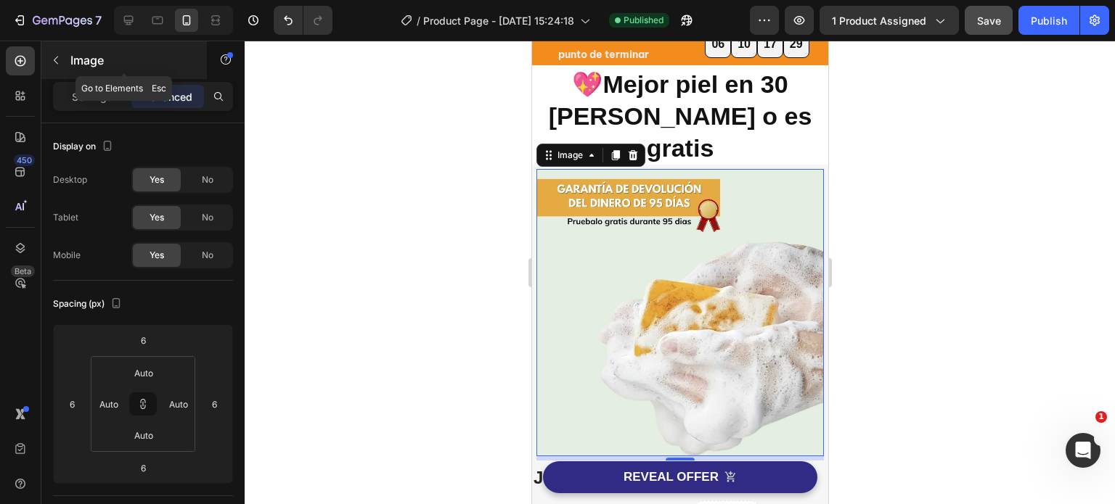
click at [52, 61] on icon "button" at bounding box center [56, 60] width 12 height 12
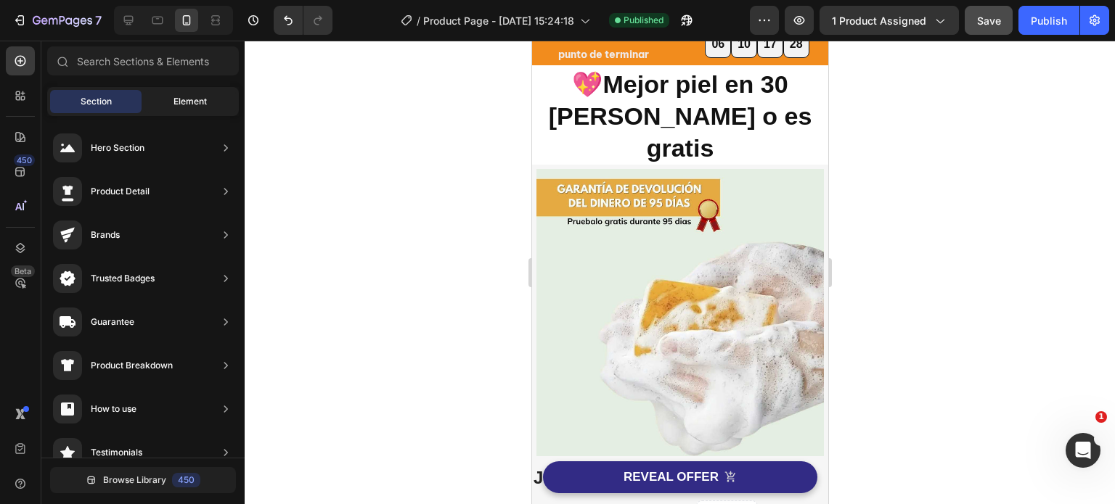
click at [200, 101] on span "Element" at bounding box center [189, 101] width 33 height 13
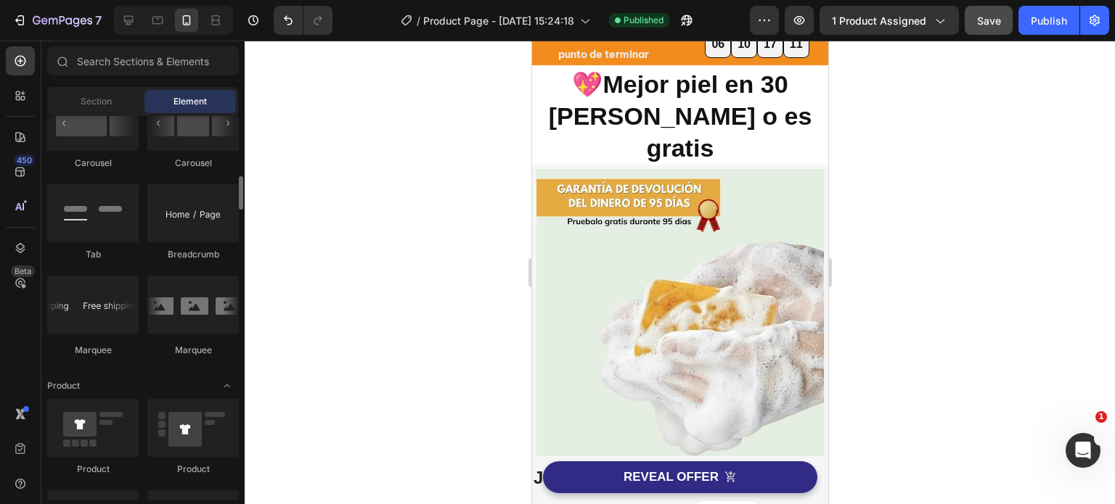
scroll to position [1524, 0]
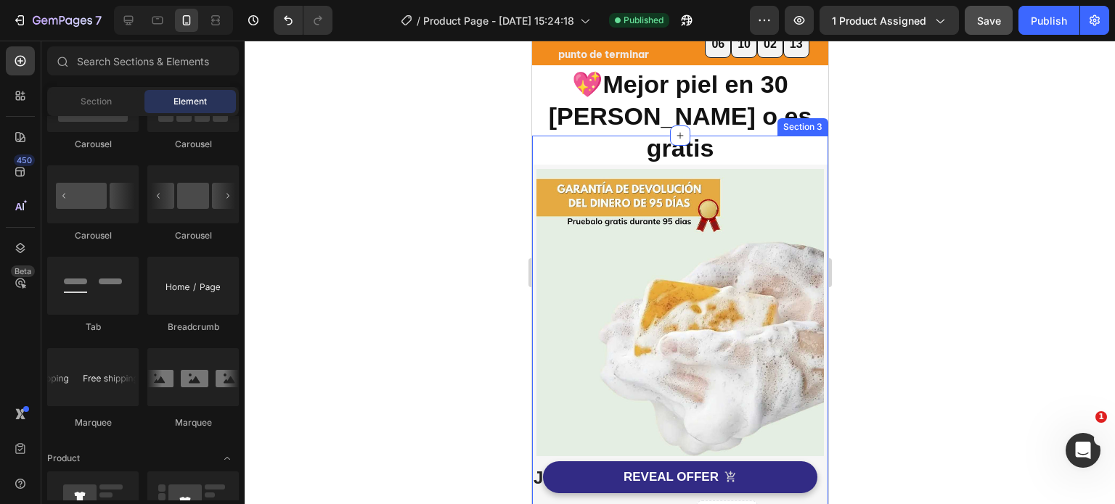
click at [756, 136] on div "Image Image Free Shipping Heading On oders over $70 Text block Row Image Money-…" at bounding box center [679, 499] width 296 height 727
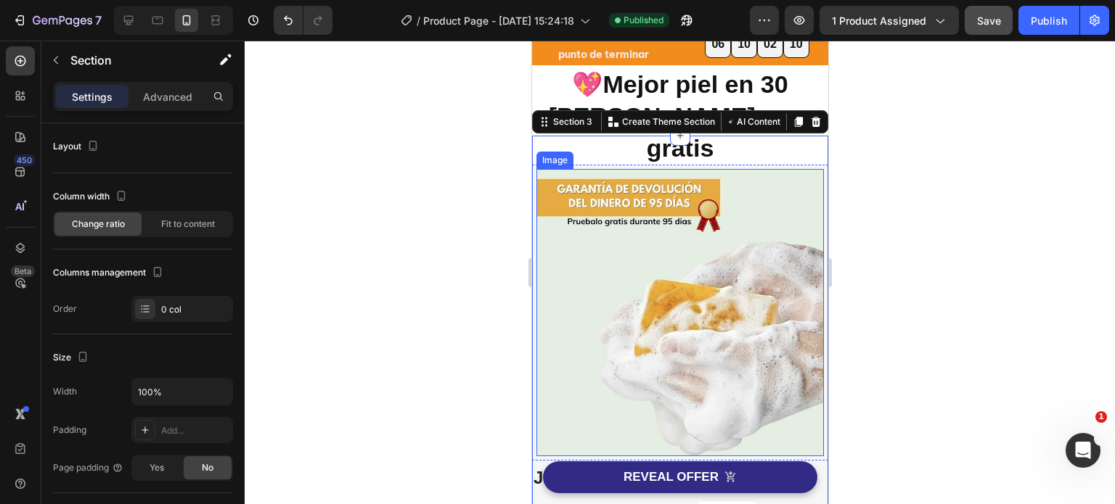
click at [756, 169] on img at bounding box center [679, 312] width 287 height 287
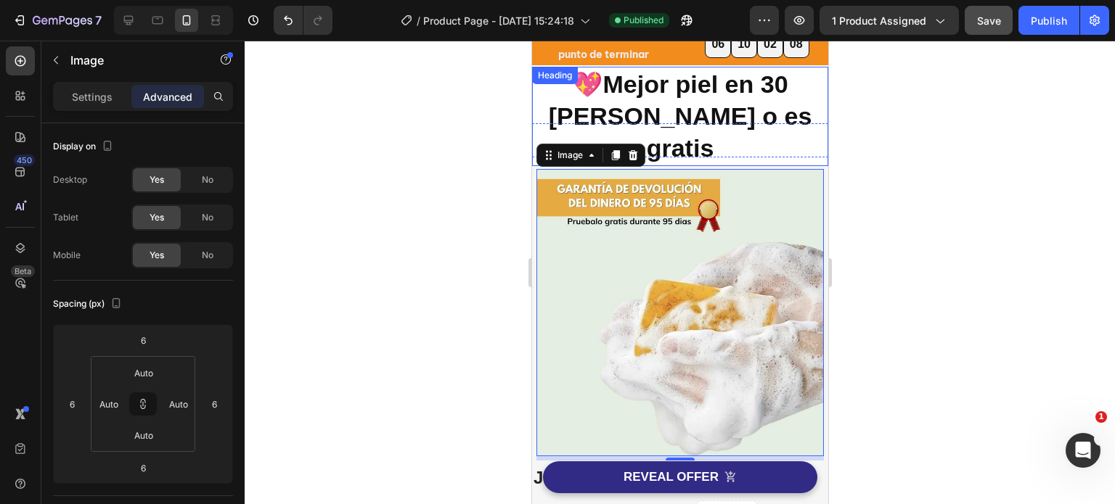
click at [741, 79] on strong "💖Mejor piel en 30 [PERSON_NAME] o es gratis" at bounding box center [679, 115] width 263 height 91
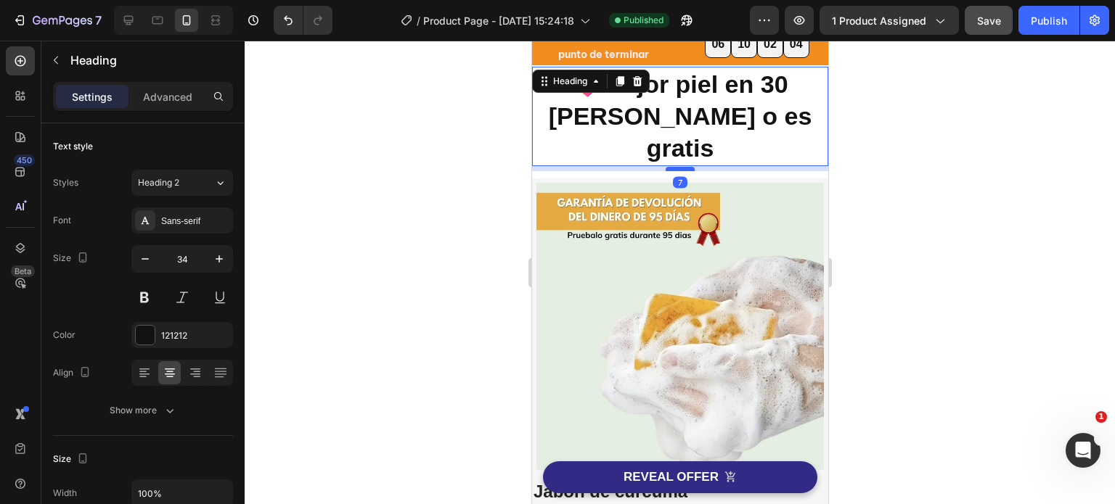
click at [676, 167] on div at bounding box center [679, 169] width 29 height 4
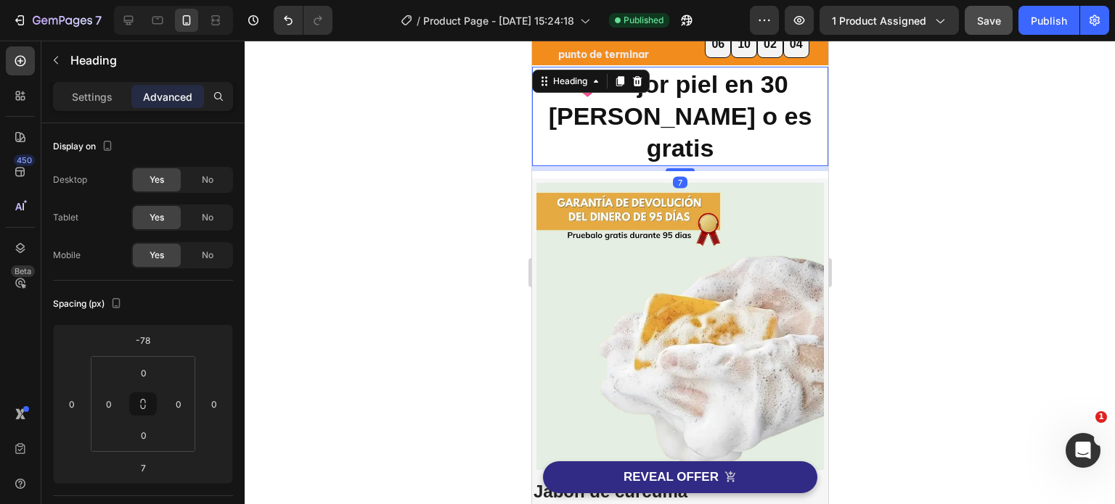
click at [865, 168] on div at bounding box center [680, 273] width 870 height 464
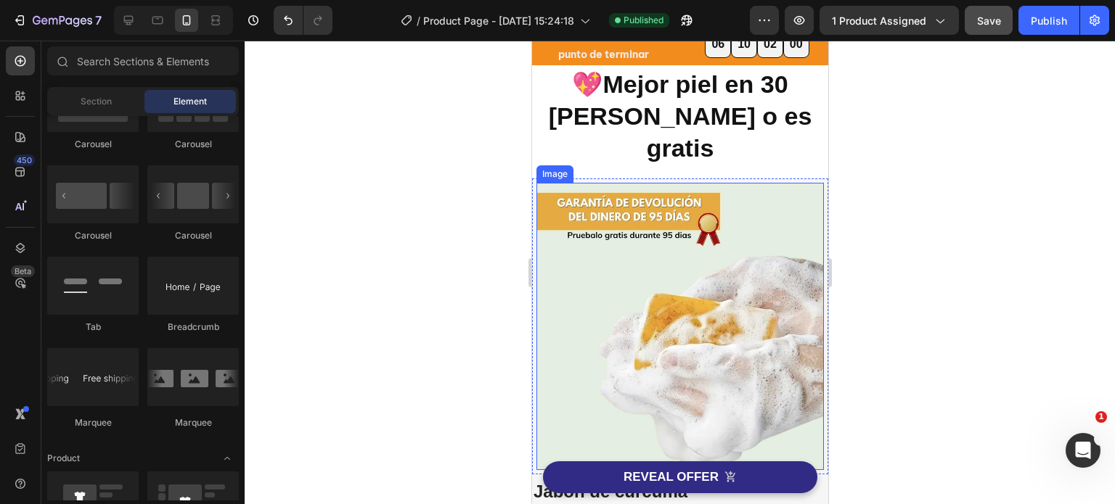
click at [780, 183] on img at bounding box center [679, 326] width 287 height 287
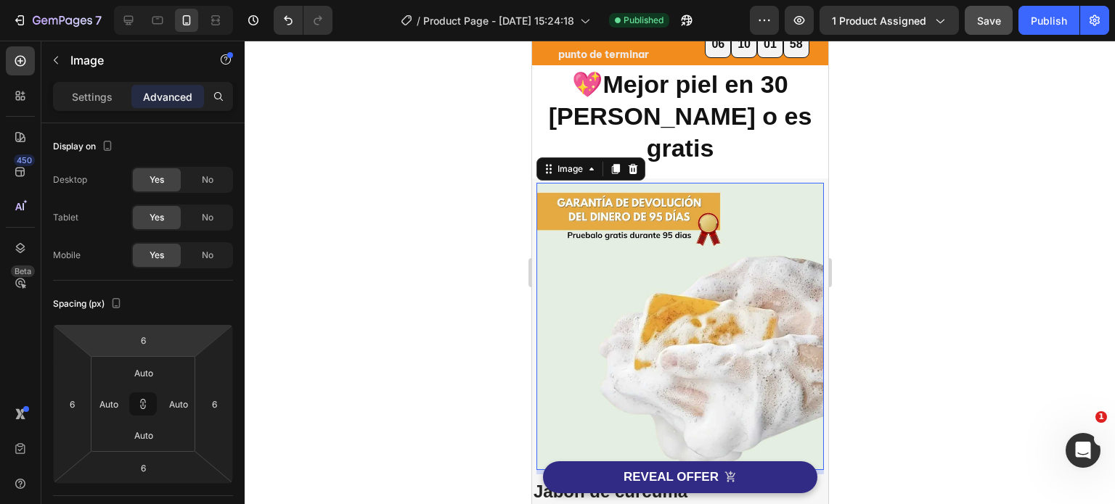
type input "8"
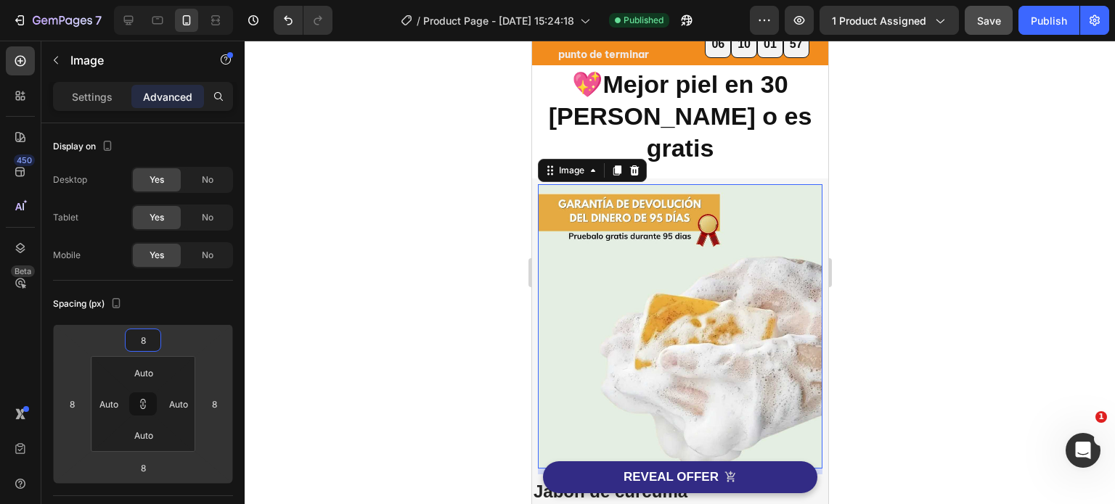
type input "10"
type input "12"
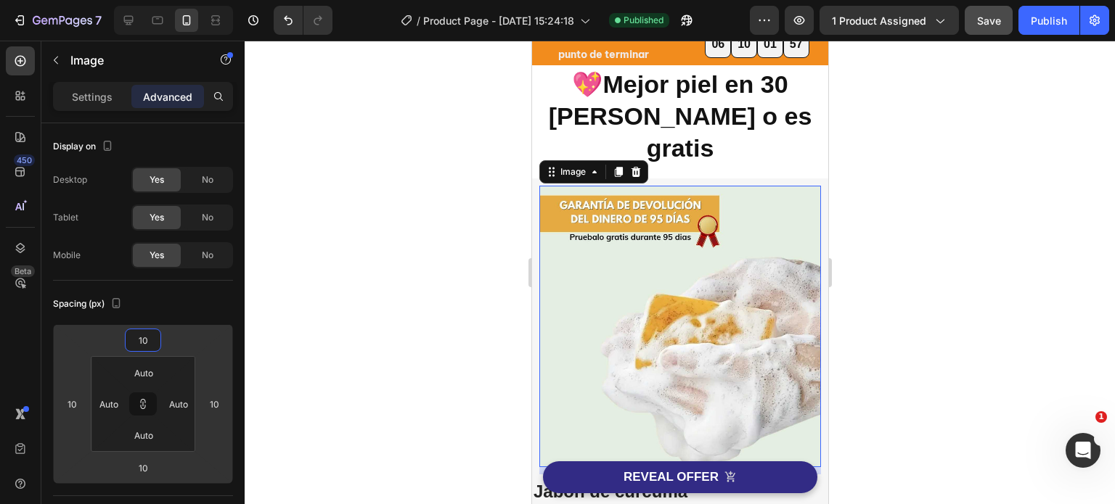
type input "12"
type input "14"
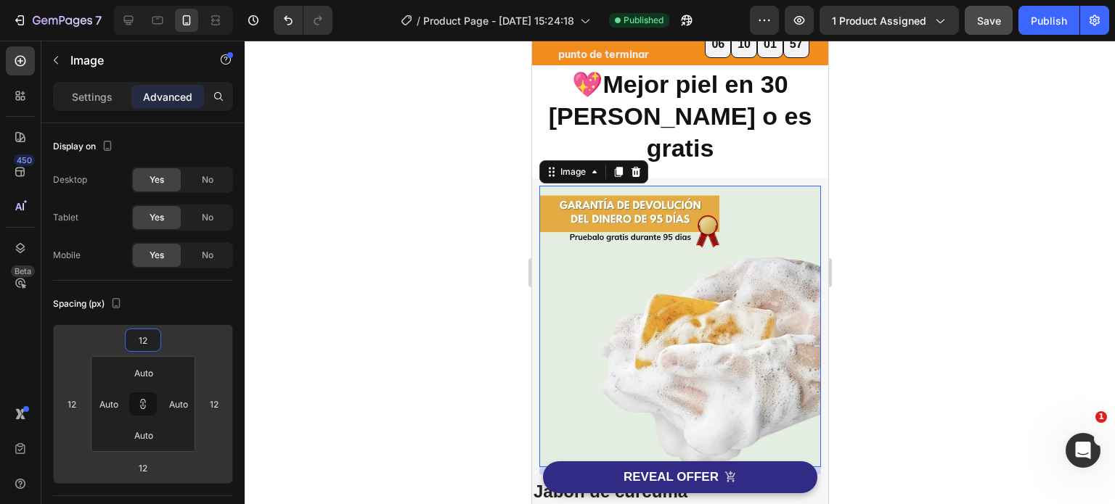
type input "14"
type input "16"
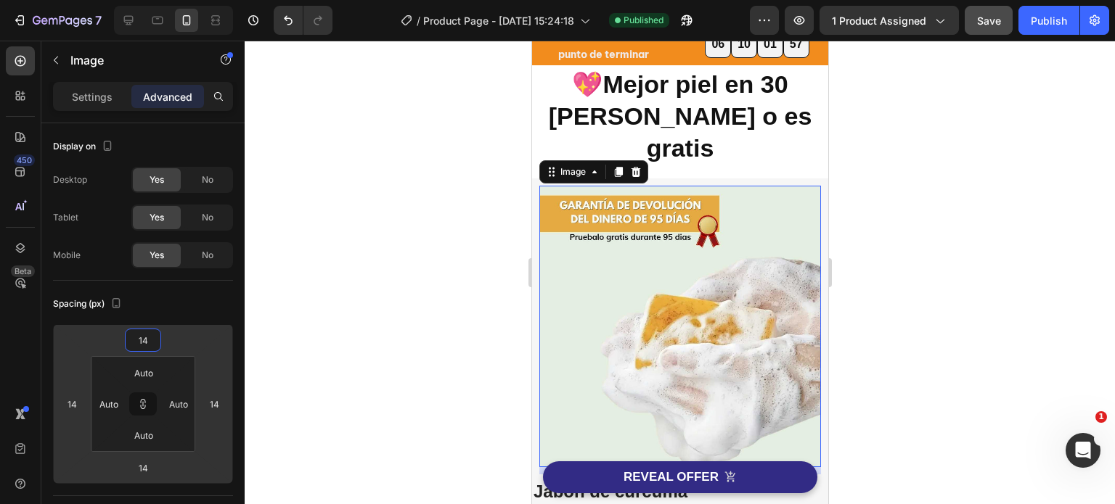
type input "16"
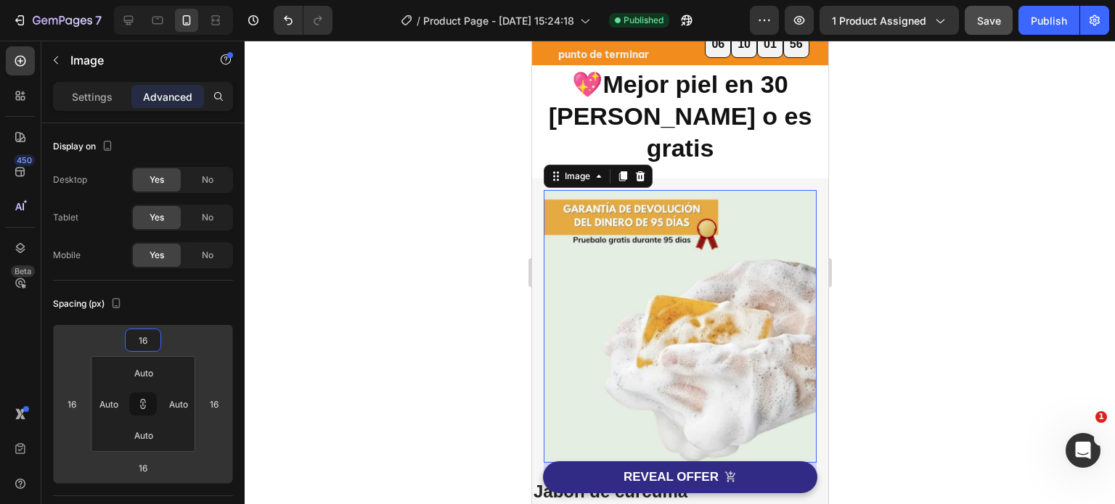
type input "14"
type input "10"
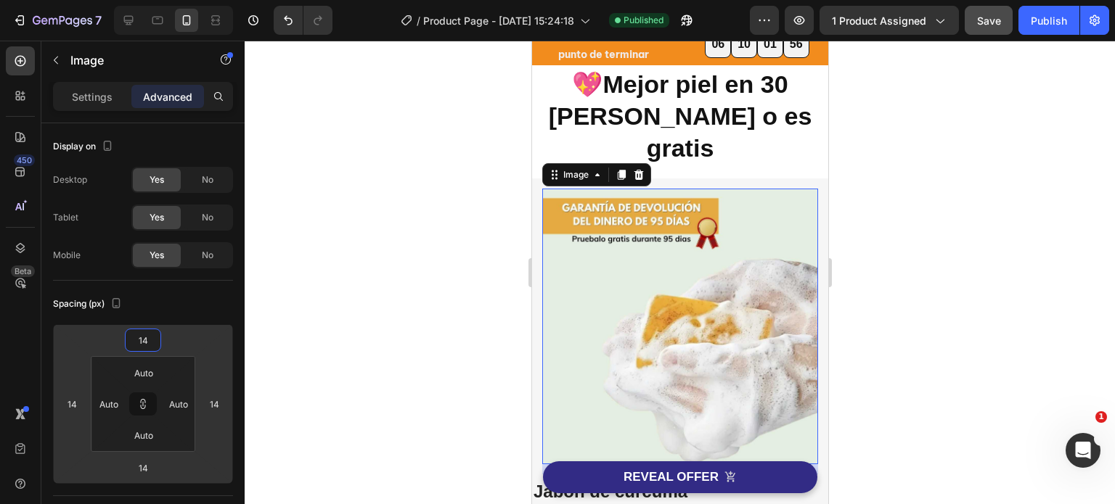
type input "10"
type input "8"
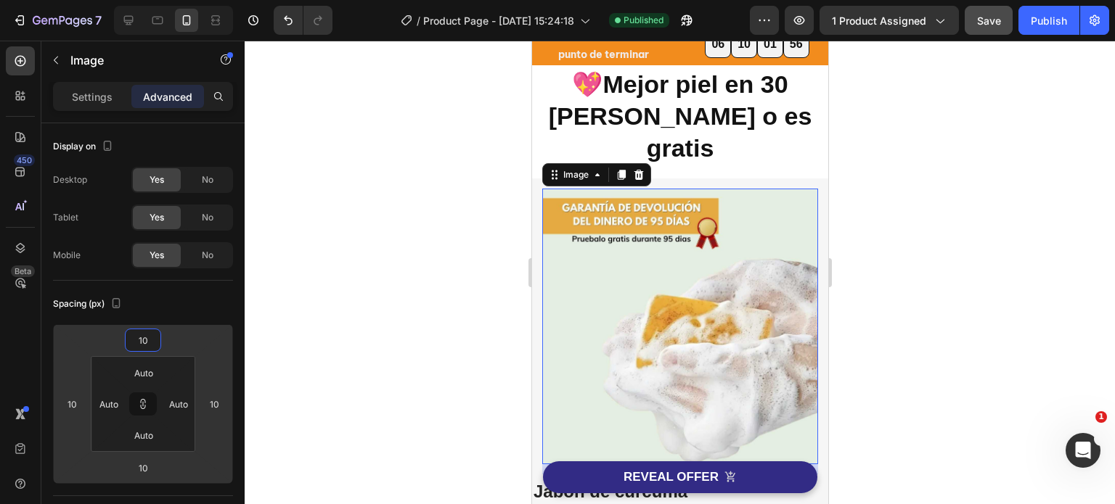
type input "8"
type input "4"
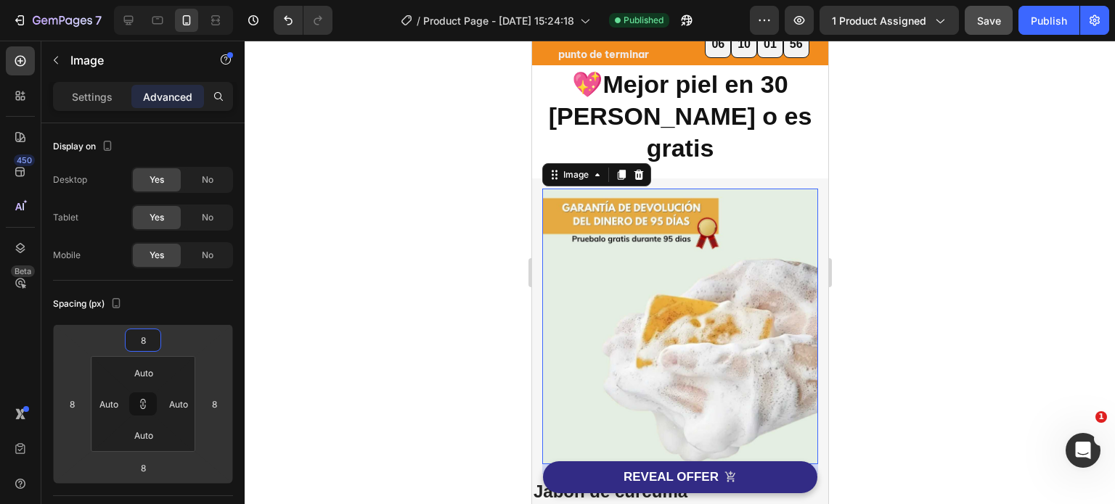
type input "4"
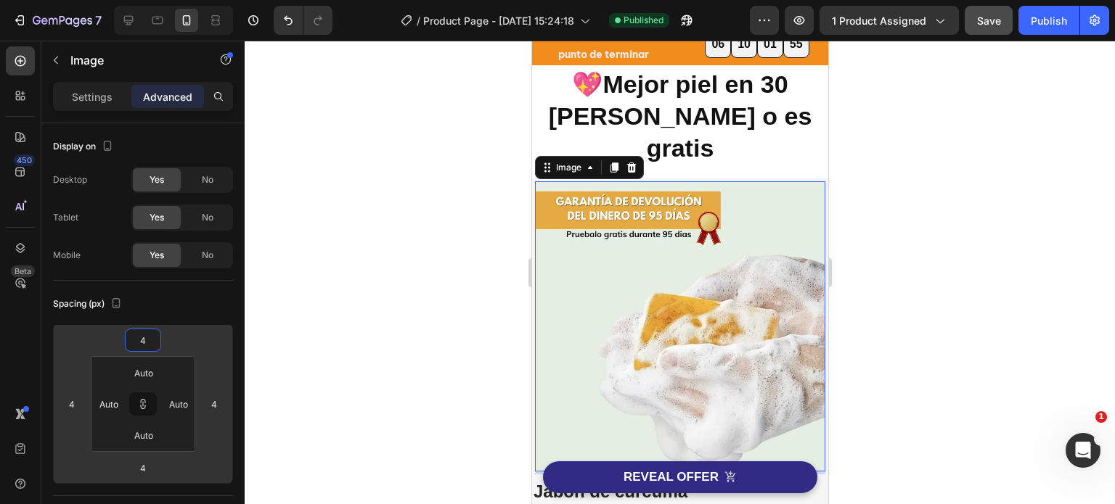
type input "2"
type input "0"
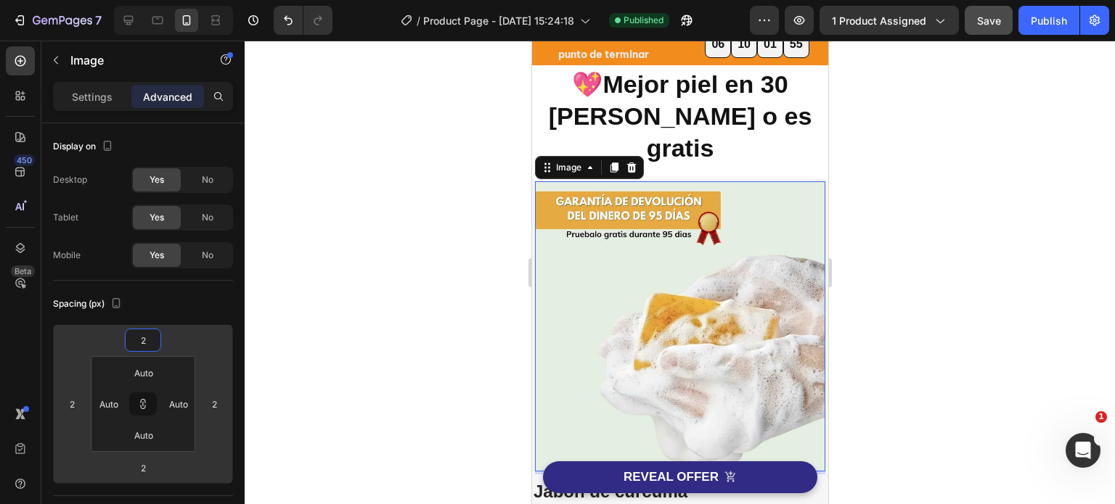
type input "0"
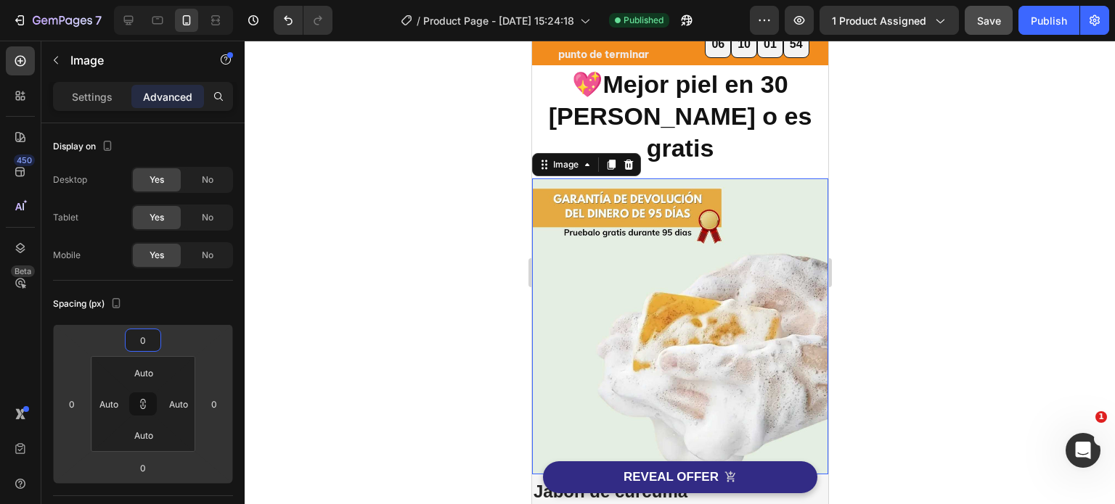
type input "-2"
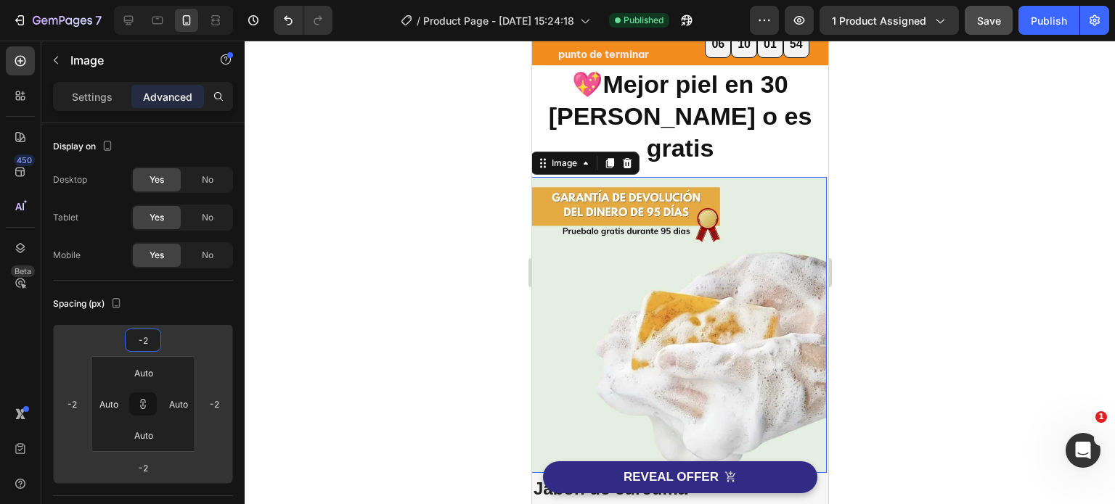
type input "-6"
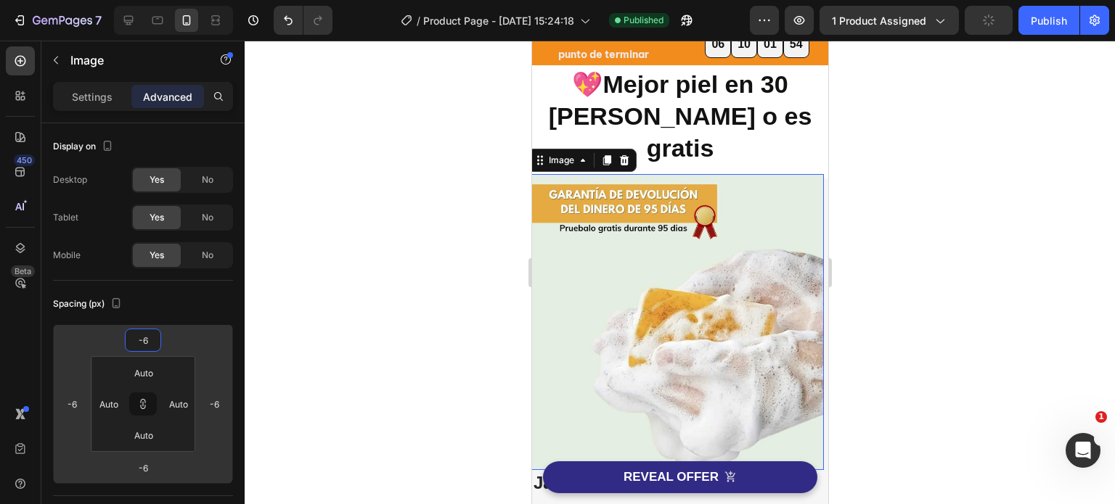
type input "-8"
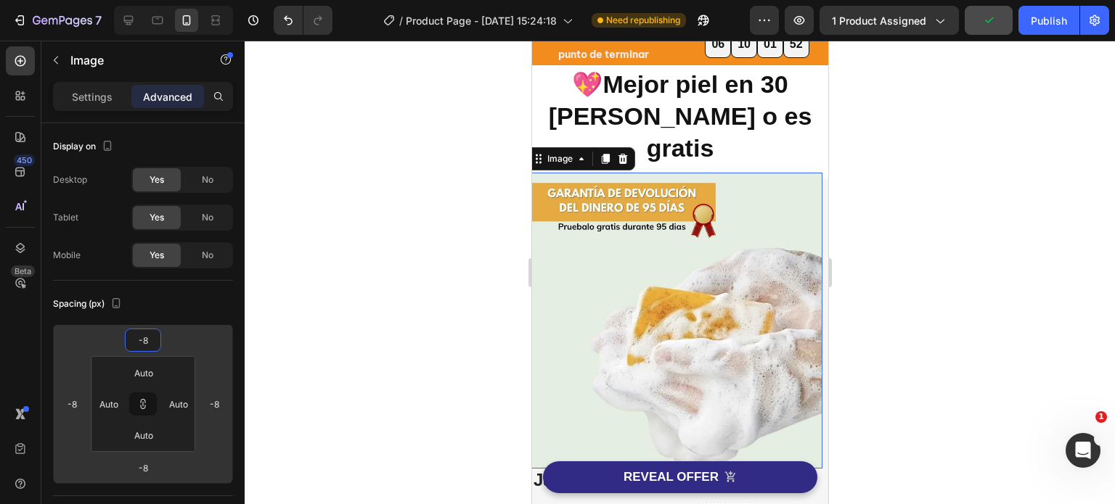
type input "-10"
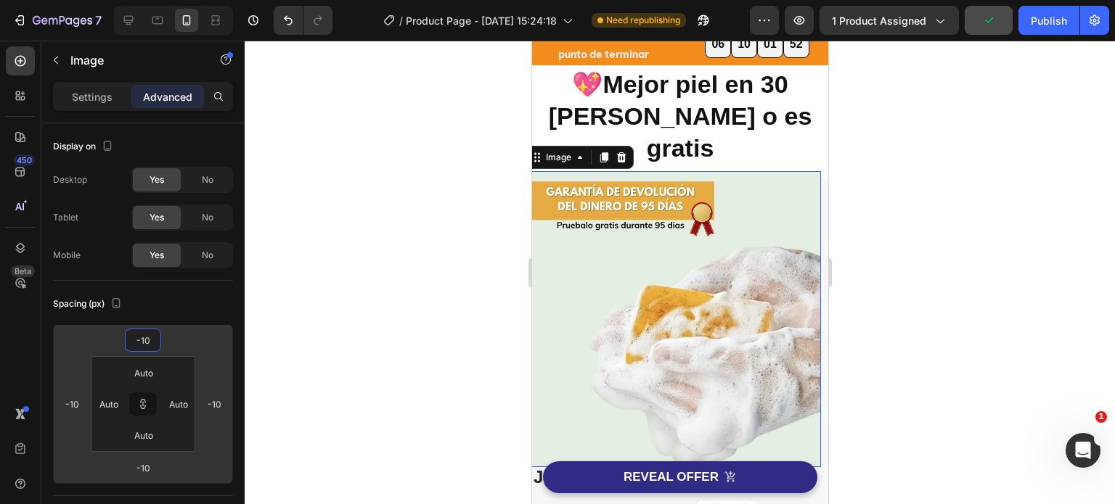
type input "-12"
type input "-14"
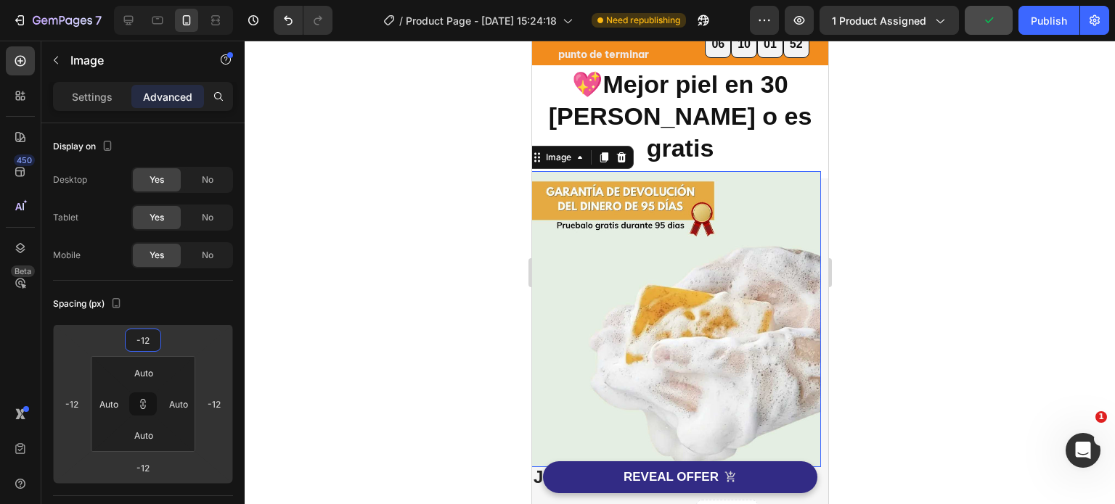
type input "-14"
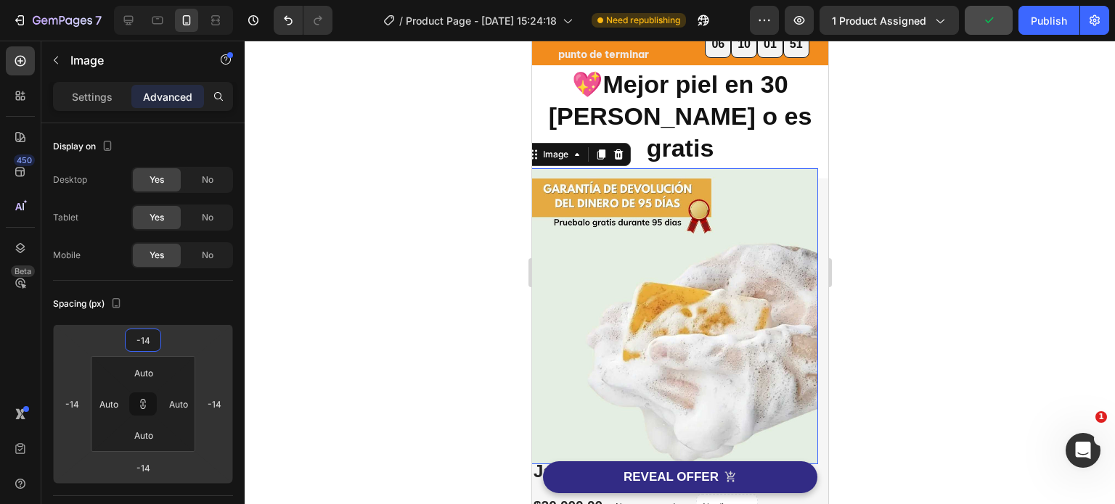
type input "-12"
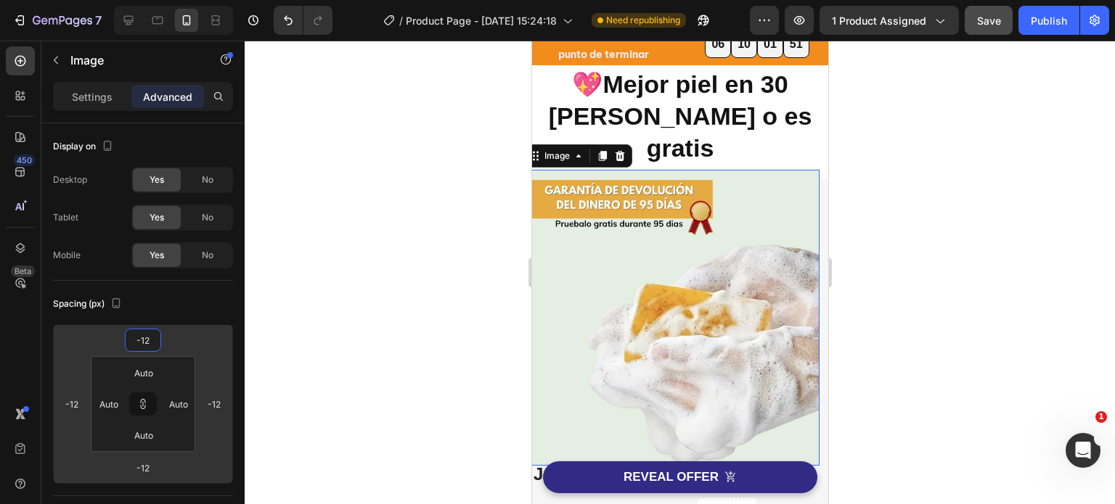
type input "-10"
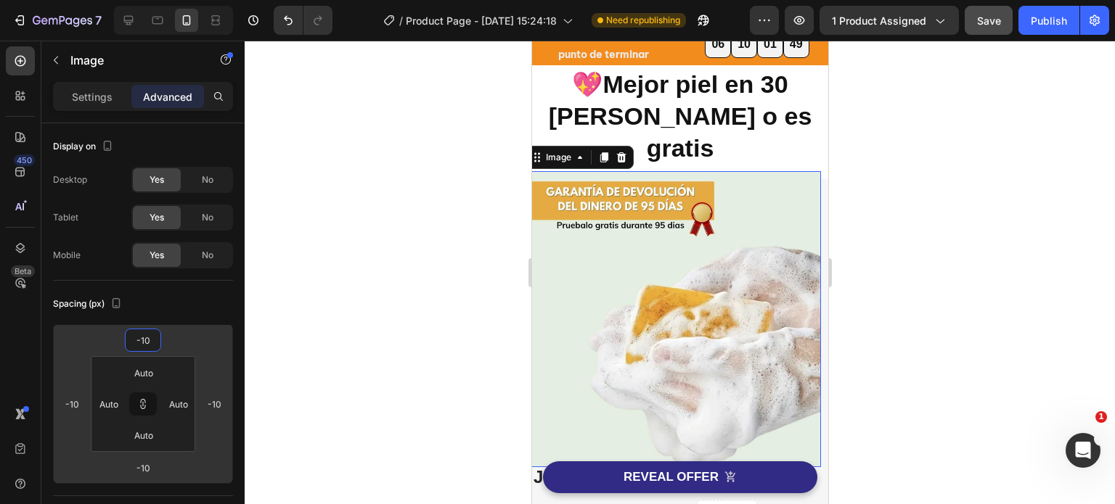
type input "-8"
type input "-6"
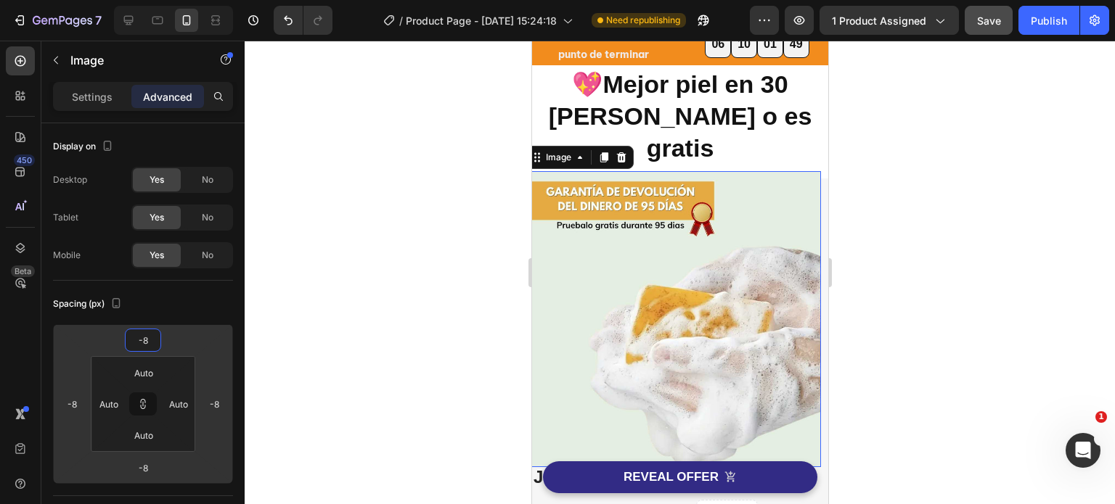
type input "-6"
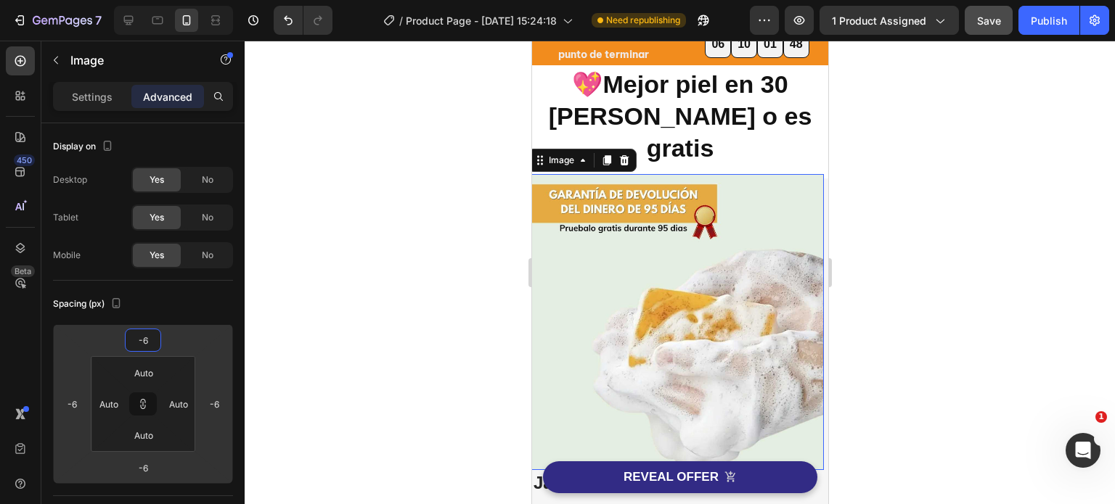
type input "-4"
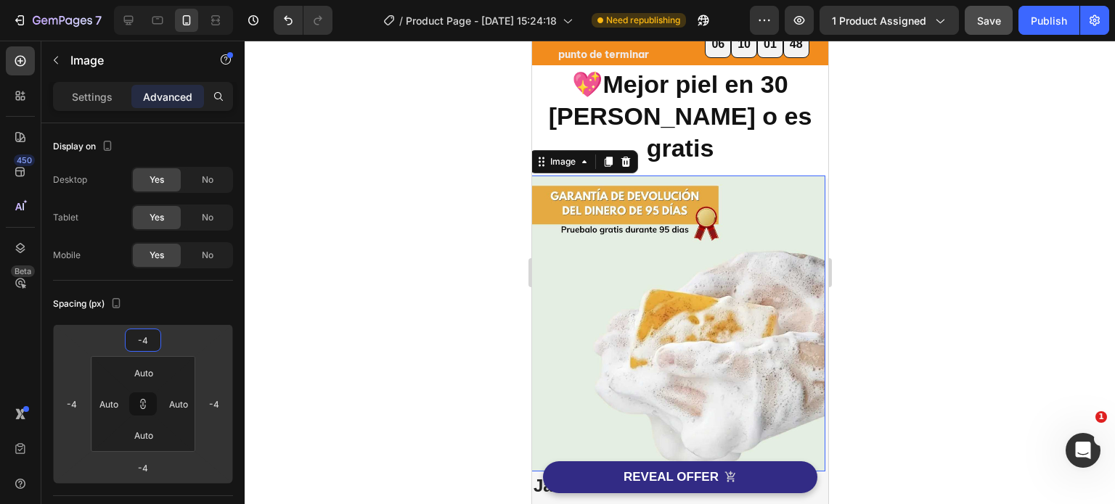
type input "-2"
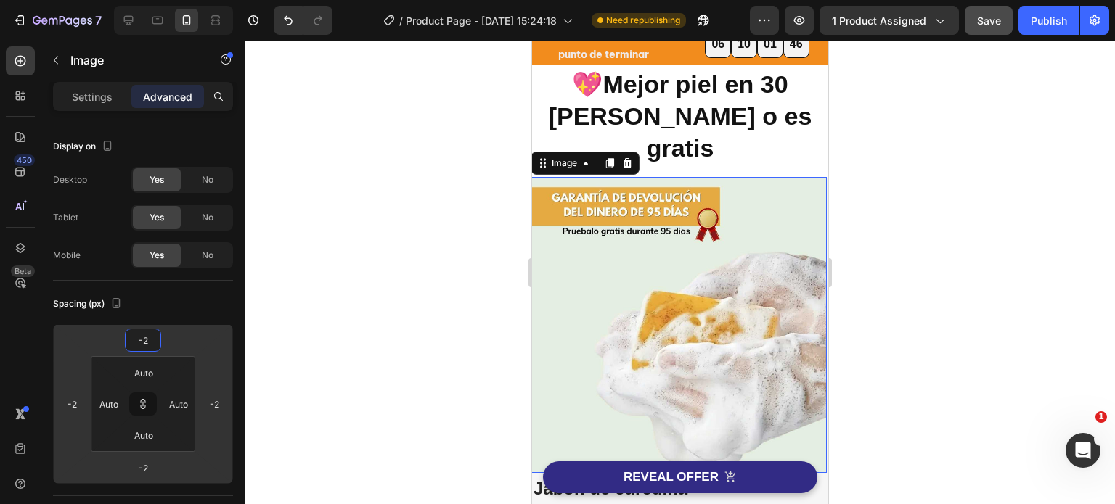
type input "0"
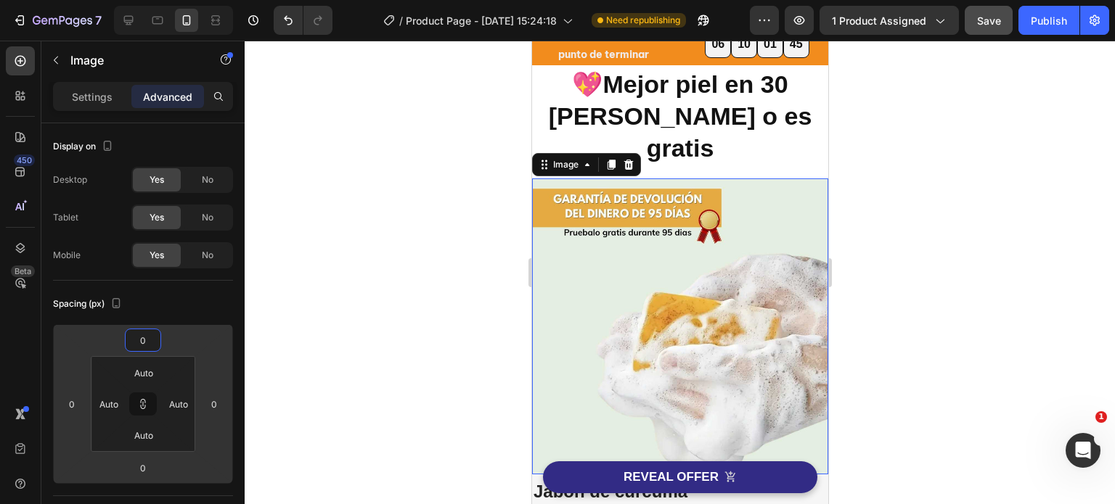
drag, startPoint x: 171, startPoint y: 343, endPoint x: 102, endPoint y: 345, distance: 69.7
click at [102, 0] on html "7 Version history / Product Page - Aug 27, 15:24:18 Need republishing Preview 1…" at bounding box center [557, 0] width 1115 height 0
click at [962, 243] on div at bounding box center [680, 273] width 870 height 464
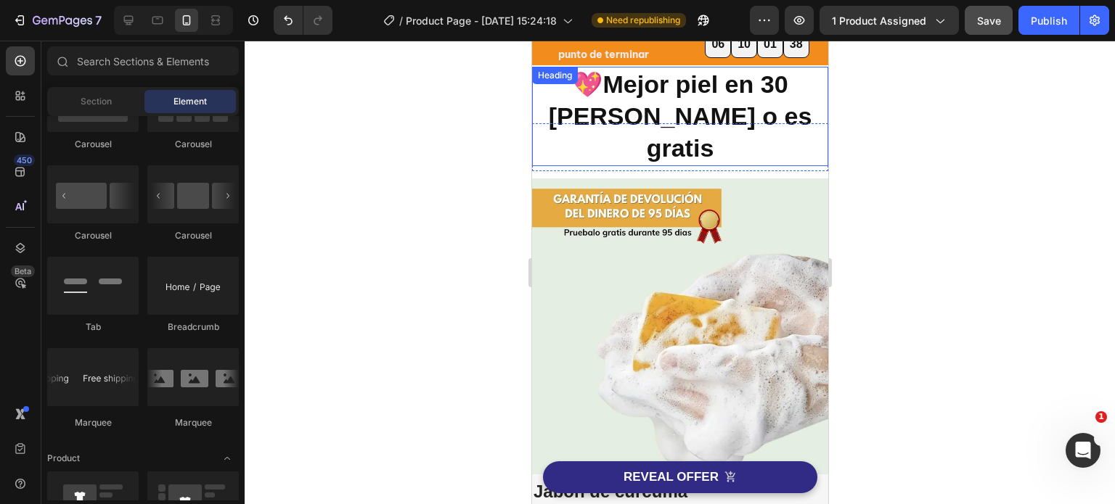
click at [724, 105] on strong "💖Mejor piel en 30 [PERSON_NAME] o es gratis" at bounding box center [679, 115] width 263 height 91
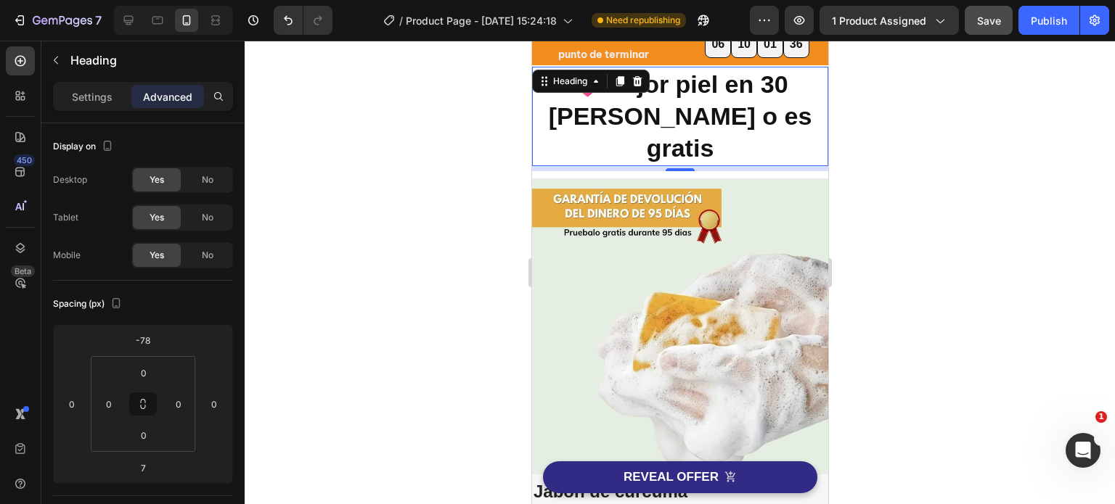
click at [875, 128] on div at bounding box center [680, 273] width 870 height 464
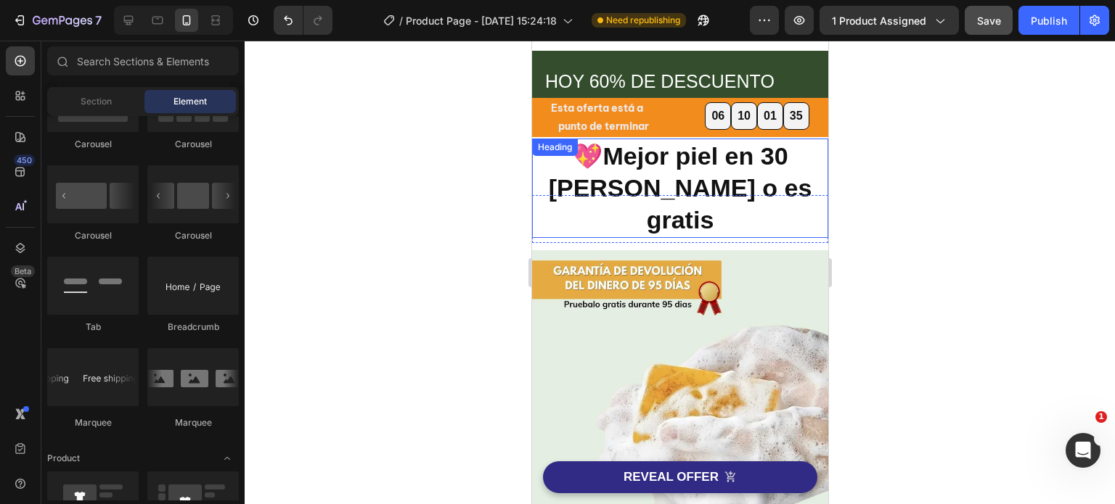
scroll to position [0, 0]
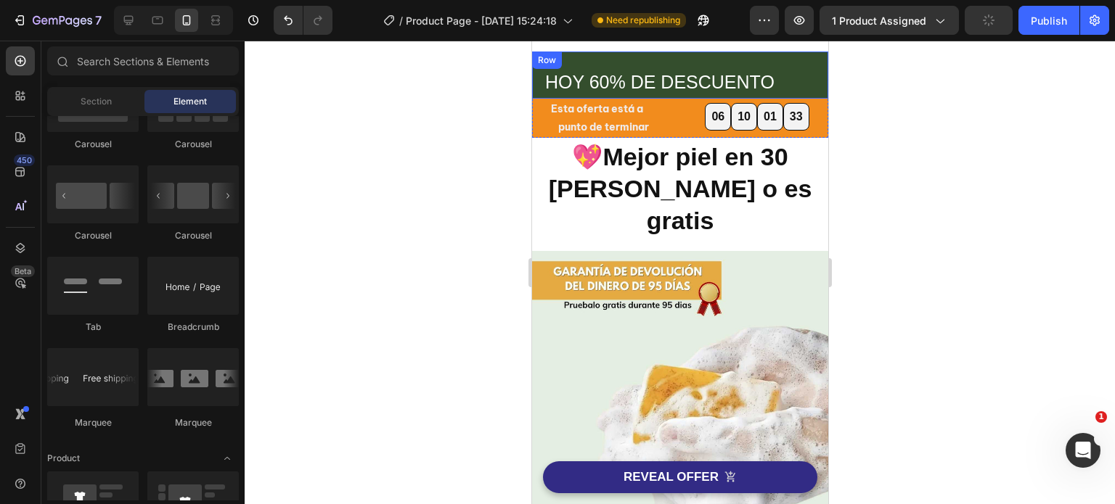
click at [654, 62] on div "HOY 60% DE DESCUENTO Heading Row" at bounding box center [679, 75] width 296 height 47
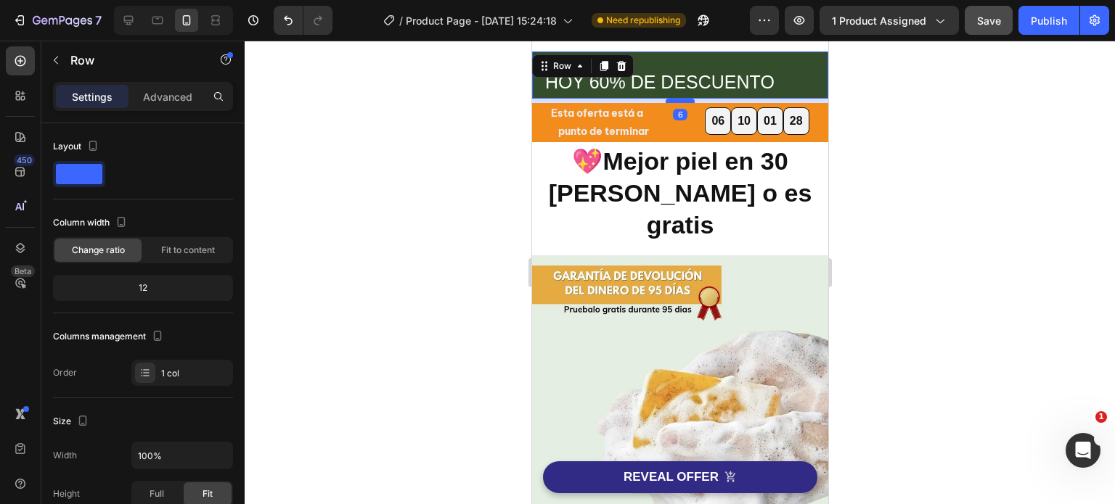
drag, startPoint x: 674, startPoint y: 95, endPoint x: 1408, endPoint y: 184, distance: 739.8
click at [674, 99] on div at bounding box center [679, 101] width 29 height 4
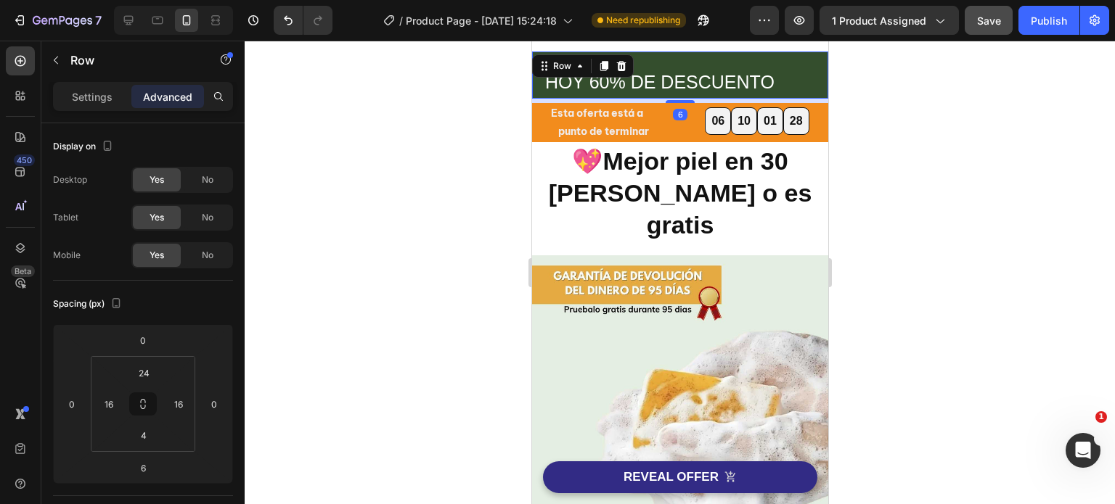
click at [912, 143] on div at bounding box center [680, 273] width 870 height 464
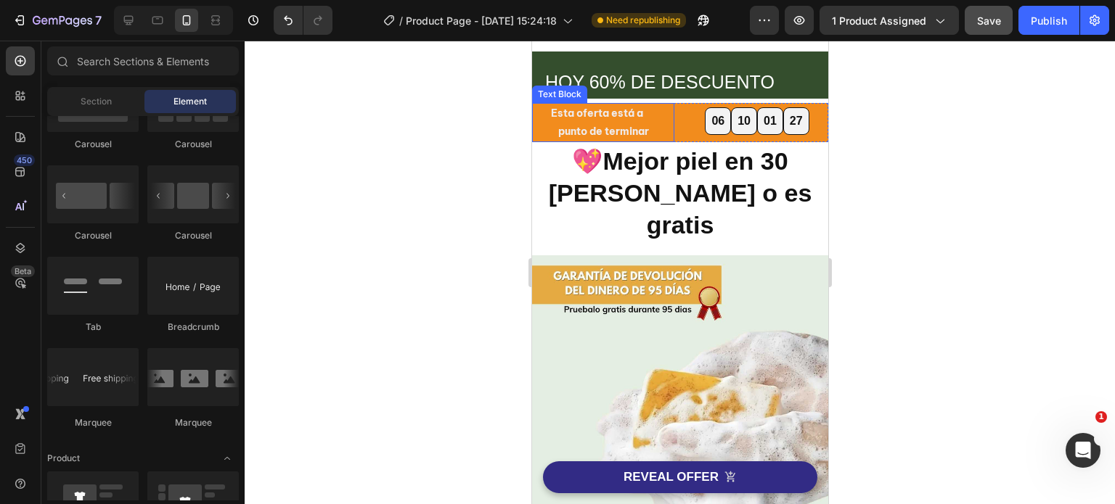
click at [666, 136] on div "Esta oferta está a punto de terminar" at bounding box center [602, 122] width 142 height 39
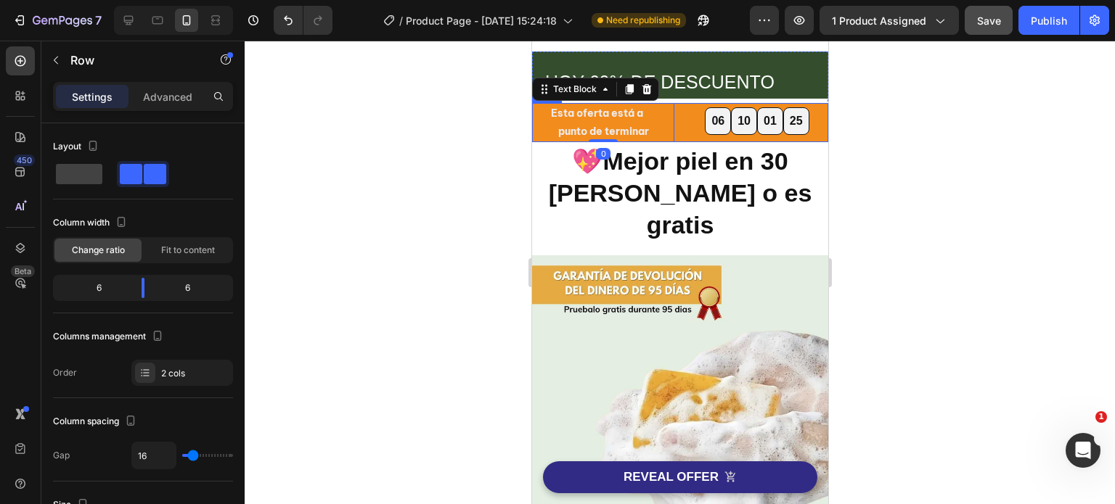
click at [683, 139] on div "Esta oferta está a punto de terminar Text Block 0 06 10 01 25 Countdown Timer R…" at bounding box center [679, 122] width 296 height 39
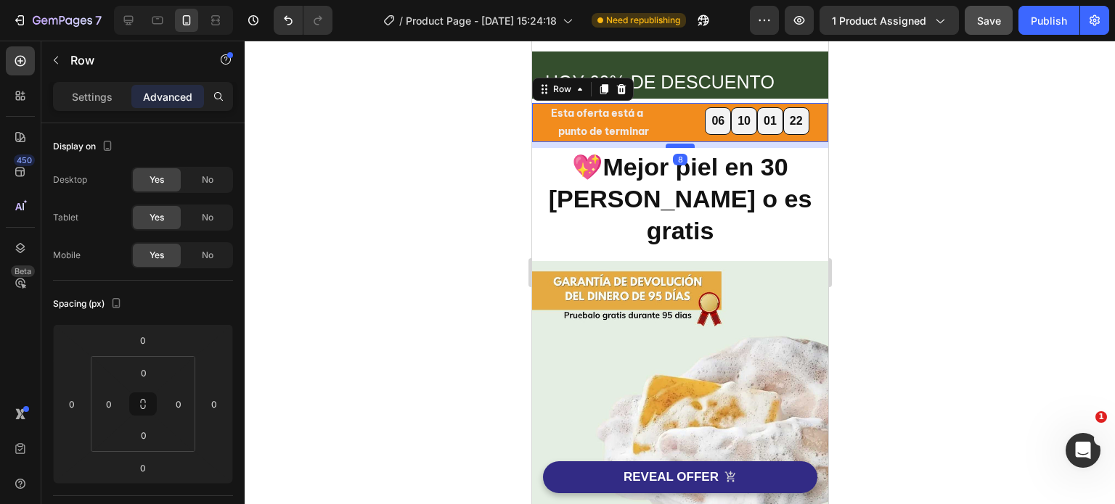
click at [681, 144] on div at bounding box center [679, 146] width 29 height 4
type input "8"
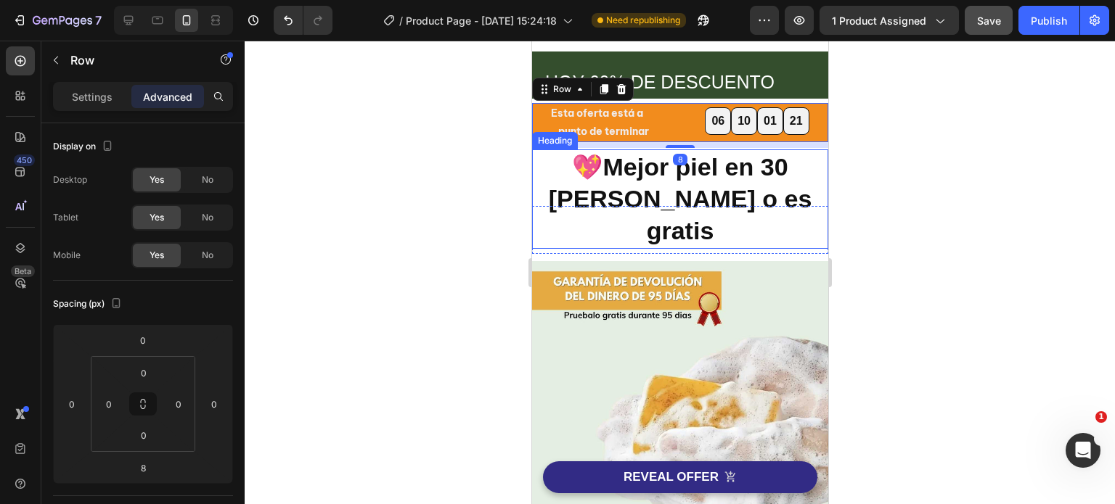
click at [738, 184] on h2 "💖Mejor piel en 30 [PERSON_NAME] o es gratis" at bounding box center [679, 199] width 296 height 99
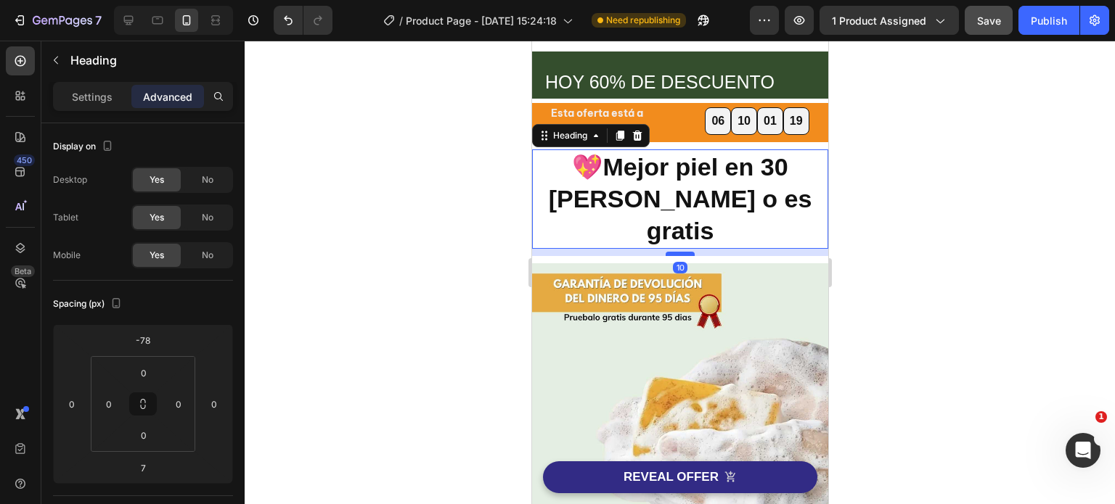
click at [671, 252] on div at bounding box center [679, 254] width 29 height 4
type input "10"
click at [880, 220] on div at bounding box center [680, 273] width 870 height 464
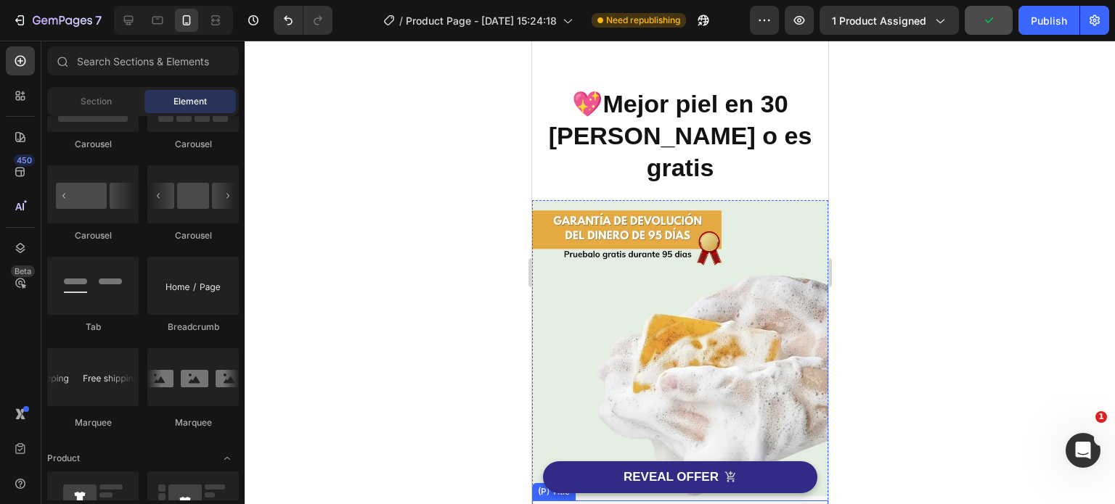
scroll to position [218, 0]
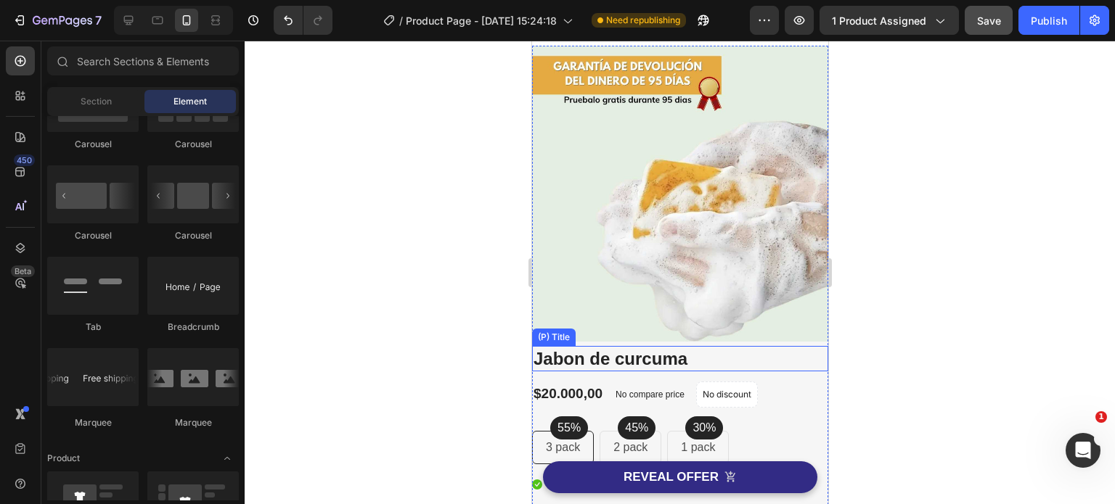
click at [690, 346] on h2 "Jabon de curcuma" at bounding box center [679, 358] width 296 height 25
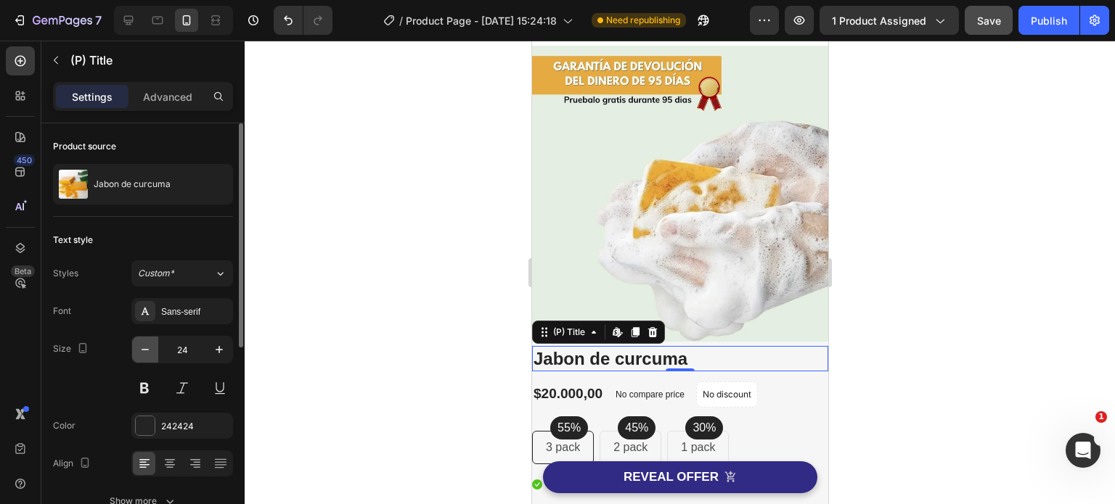
click at [143, 349] on icon "button" at bounding box center [145, 349] width 7 height 1
click at [142, 348] on icon "button" at bounding box center [145, 350] width 15 height 15
type input "22"
click at [165, 459] on icon at bounding box center [170, 459] width 10 height 1
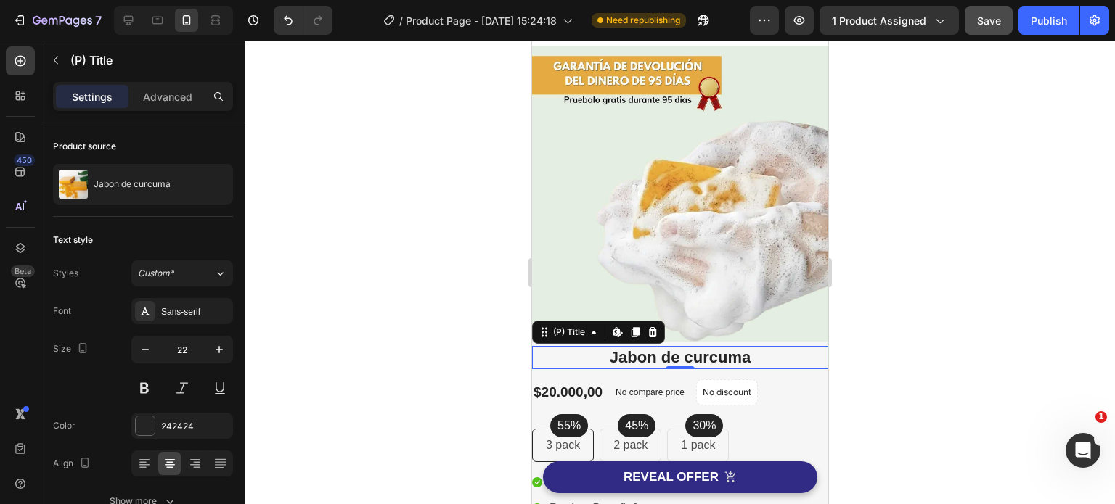
drag, startPoint x: 879, startPoint y: 315, endPoint x: 904, endPoint y: 323, distance: 25.9
click at [880, 315] on div at bounding box center [680, 273] width 870 height 464
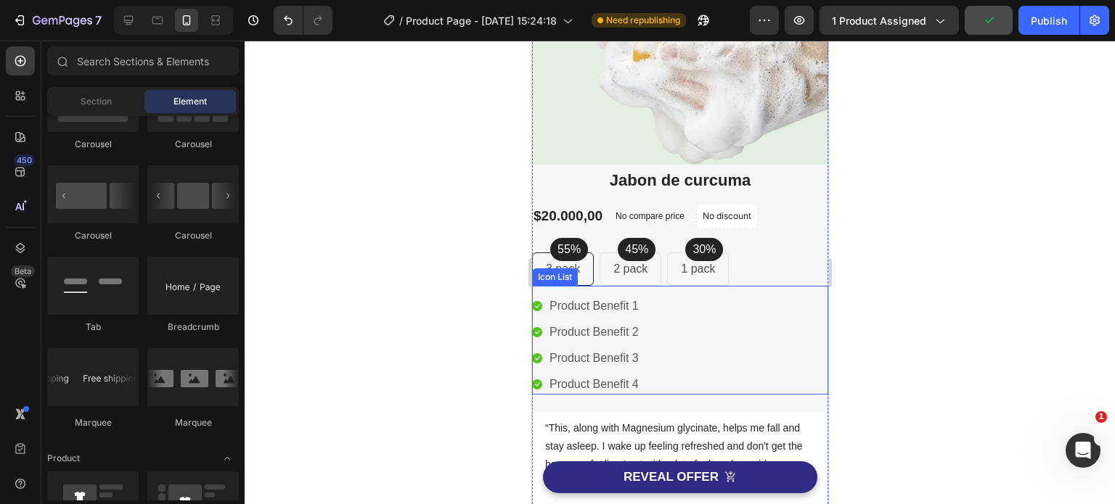
scroll to position [363, 0]
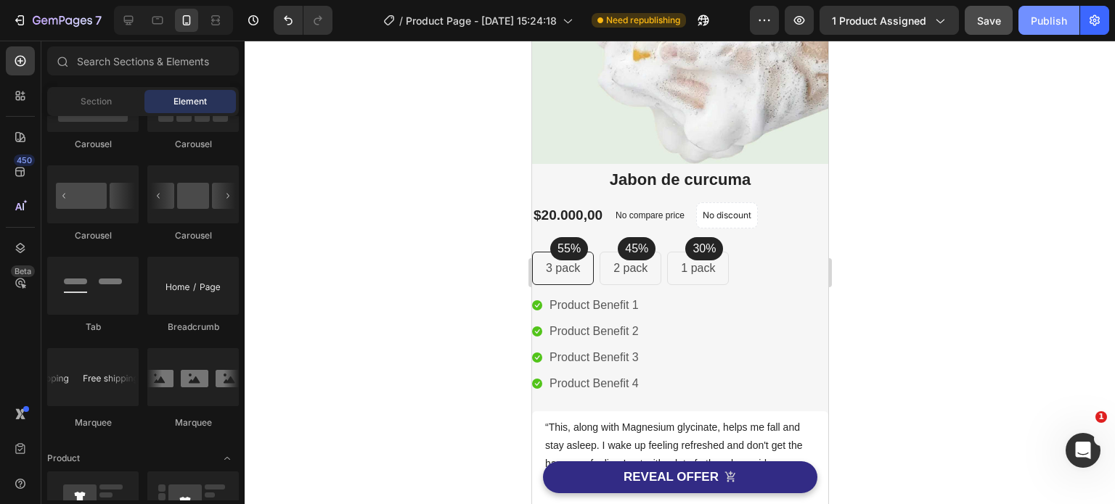
click at [1044, 25] on div "Publish" at bounding box center [1049, 20] width 36 height 15
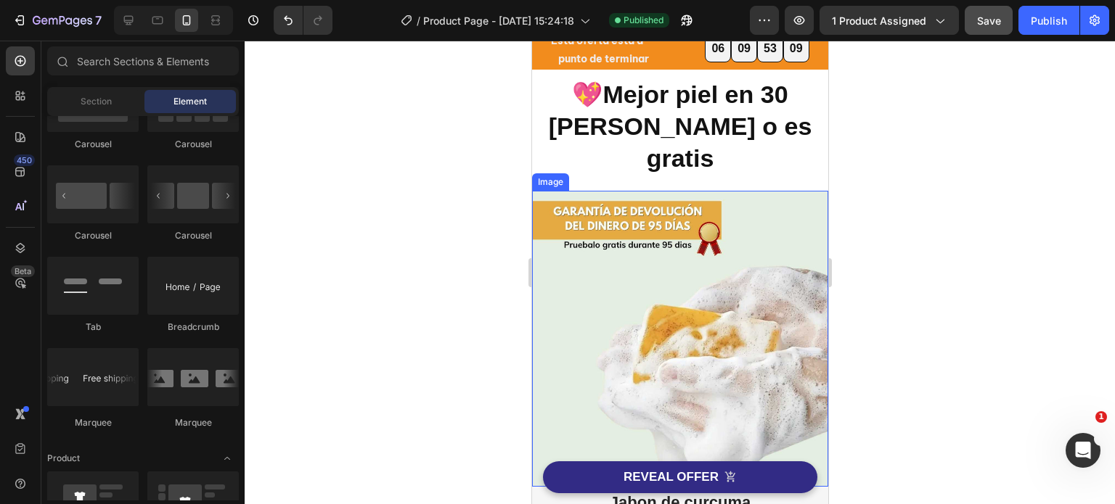
scroll to position [0, 0]
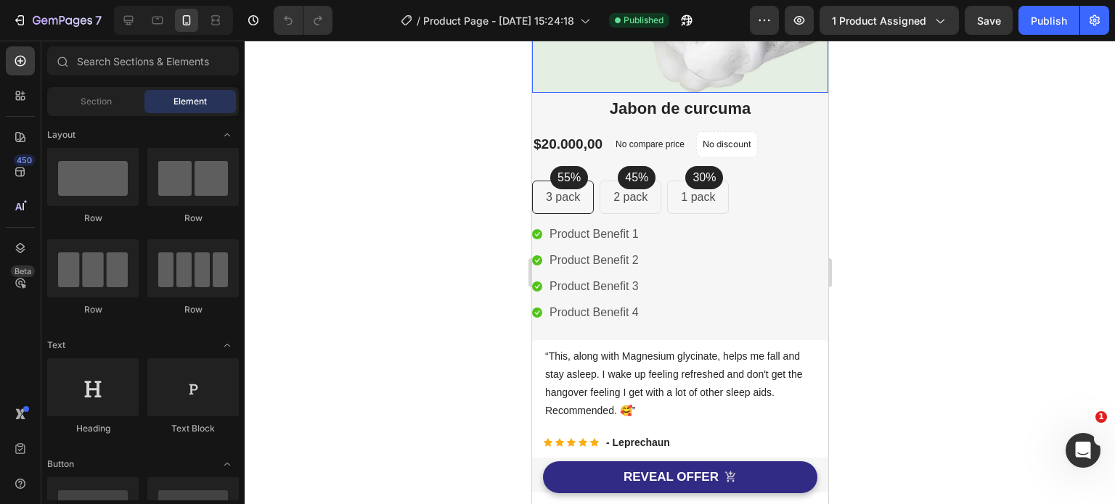
scroll to position [363, 0]
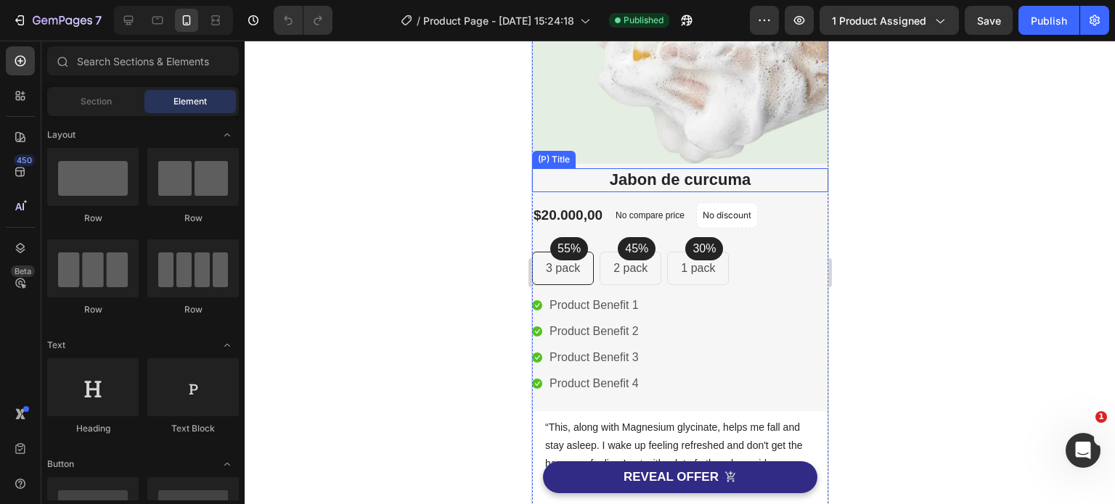
click at [661, 173] on h2 "Jabon de curcuma" at bounding box center [679, 180] width 296 height 24
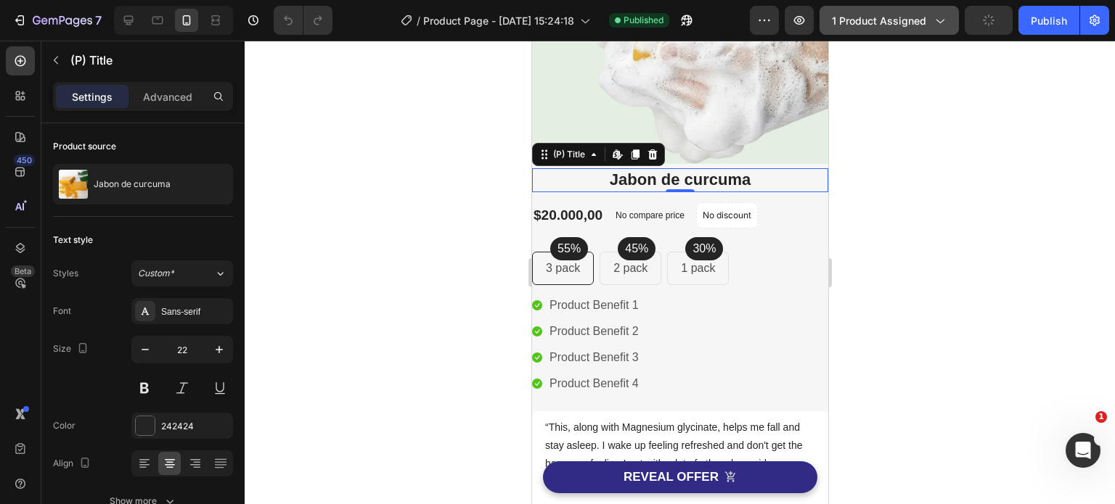
click at [948, 21] on button "1 product assigned" at bounding box center [888, 20] width 139 height 29
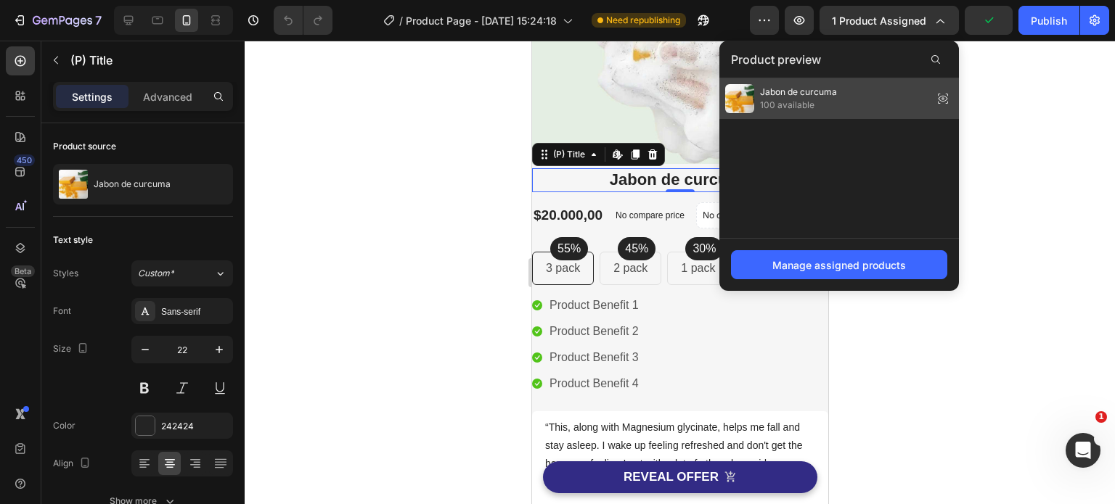
click at [846, 90] on div "Jabon de curcuma 100 available" at bounding box center [839, 98] width 240 height 41
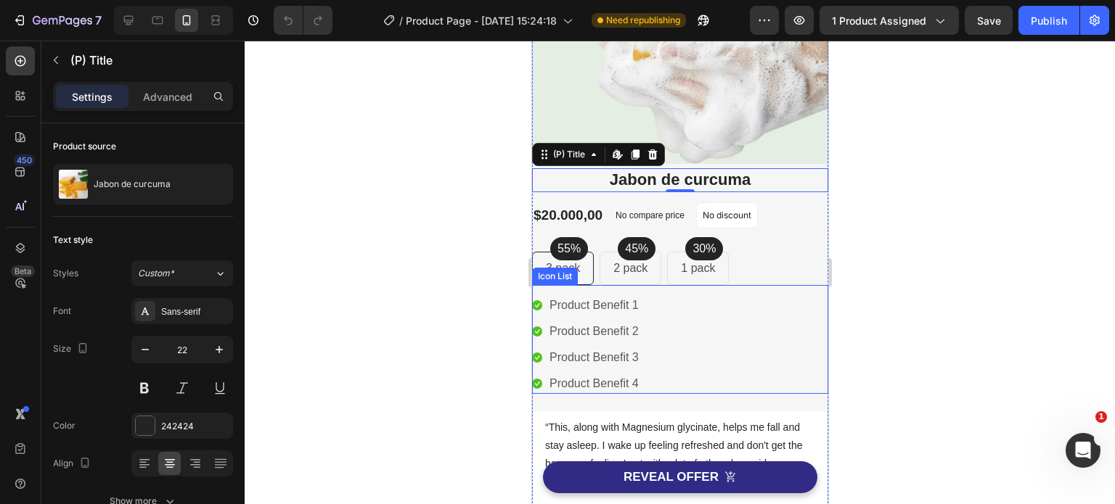
click at [459, 245] on div at bounding box center [680, 273] width 870 height 464
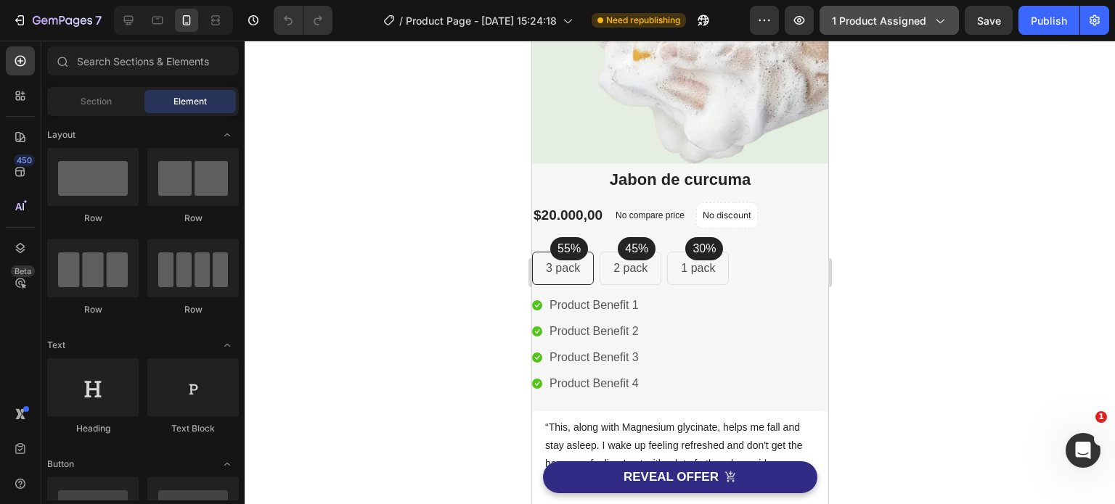
click at [946, 22] on icon "button" at bounding box center [939, 20] width 15 height 15
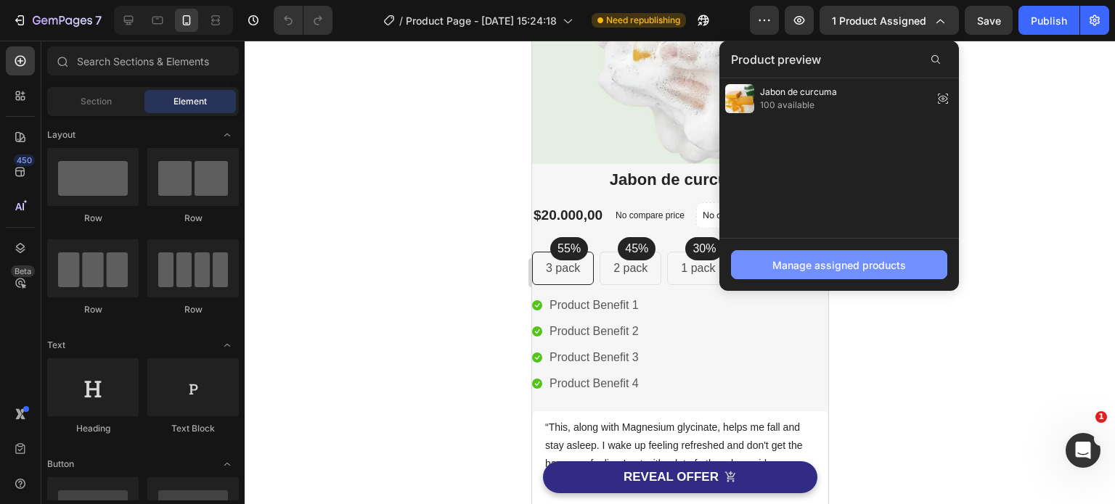
click at [851, 269] on div "Manage assigned products" at bounding box center [839, 265] width 134 height 15
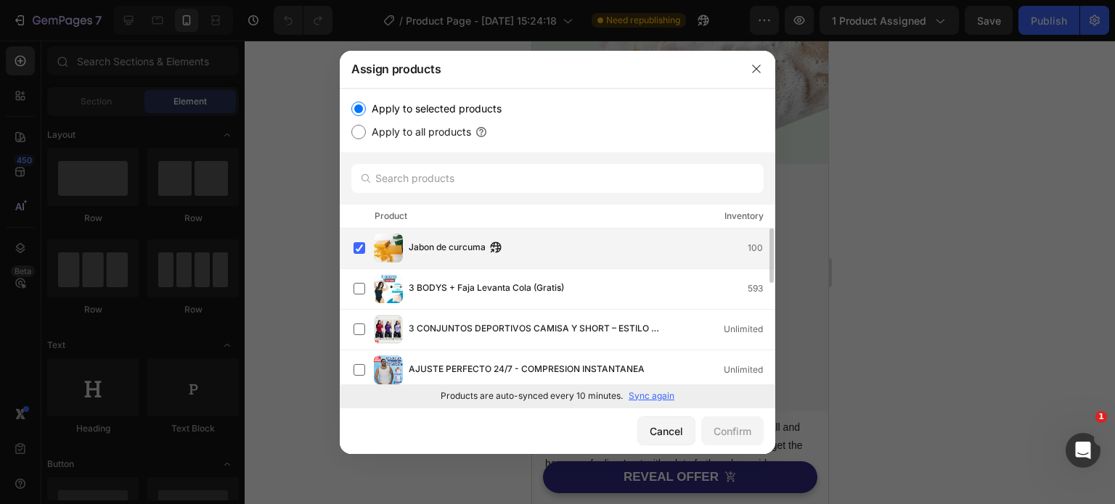
click at [455, 246] on span "Jabon de curcuma" at bounding box center [447, 248] width 77 height 16
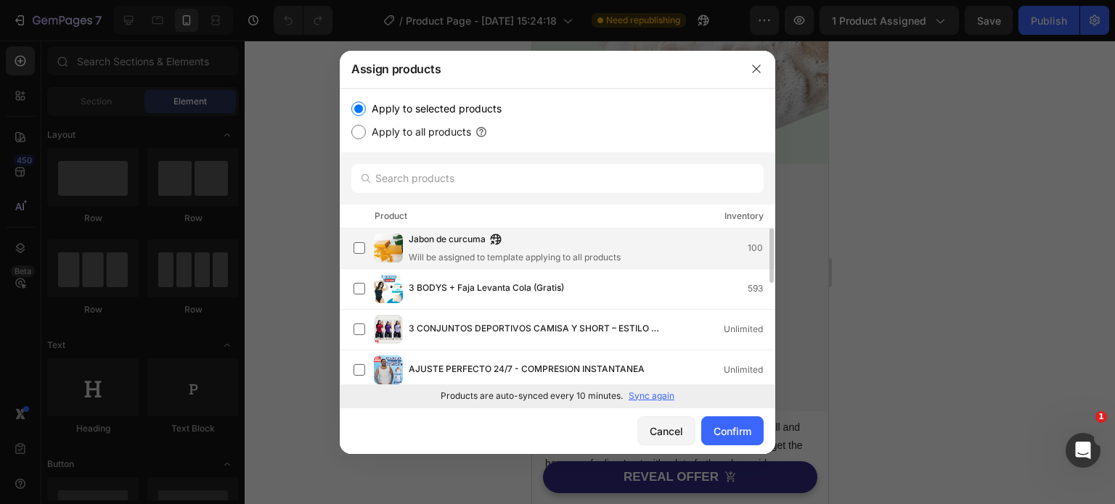
click at [455, 246] on span "Jabon de curcuma" at bounding box center [447, 240] width 77 height 16
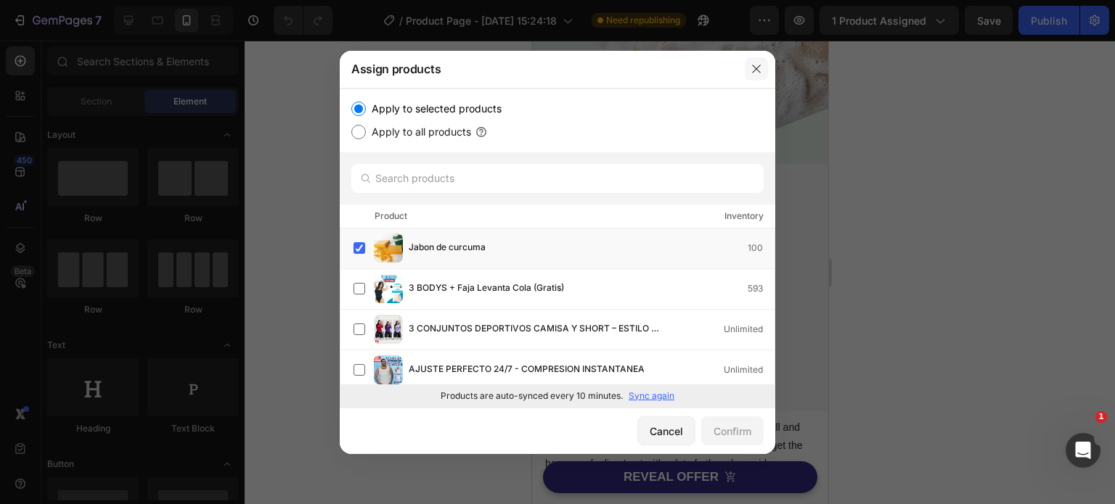
click at [758, 67] on icon "button" at bounding box center [756, 69] width 8 height 8
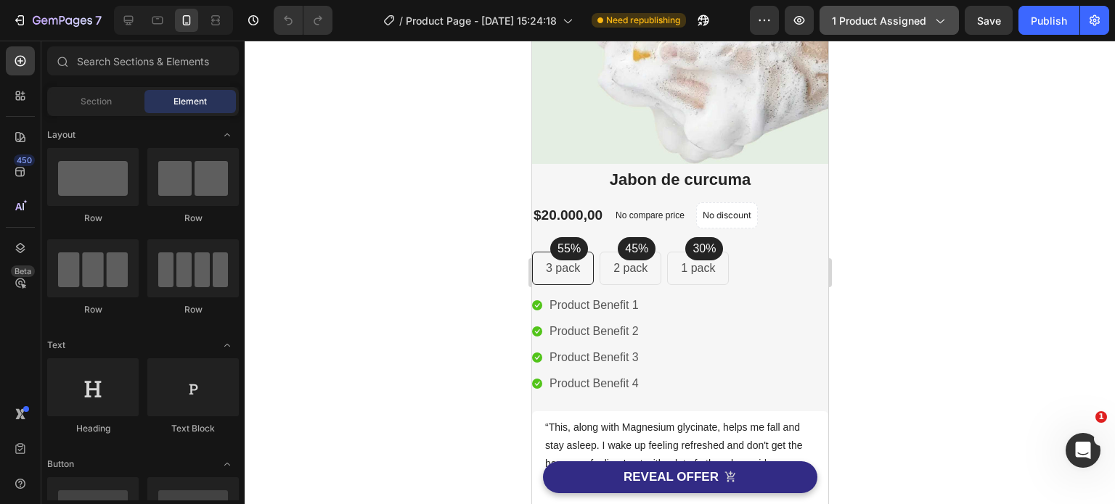
click at [915, 24] on span "1 product assigned" at bounding box center [879, 20] width 94 height 15
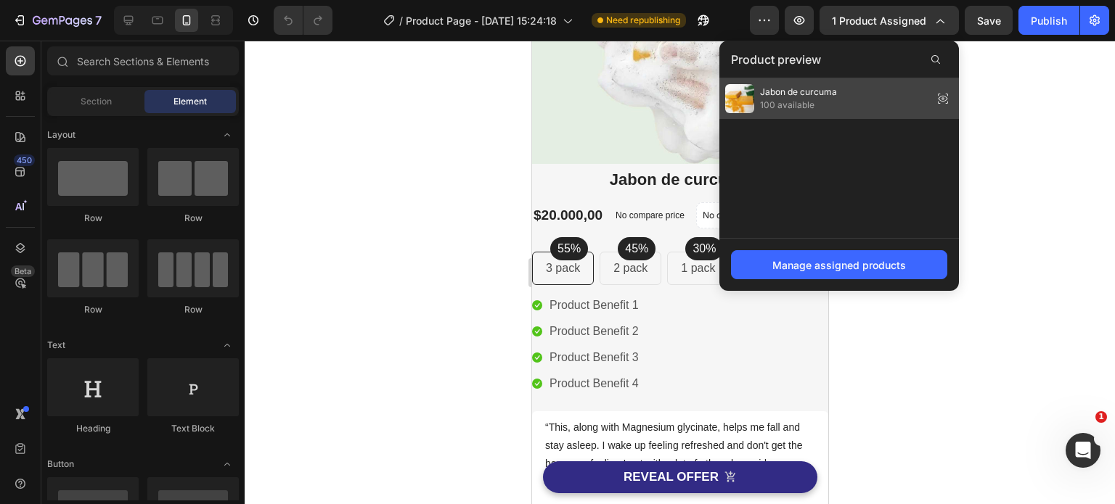
click at [811, 108] on span "100 available" at bounding box center [798, 105] width 77 height 13
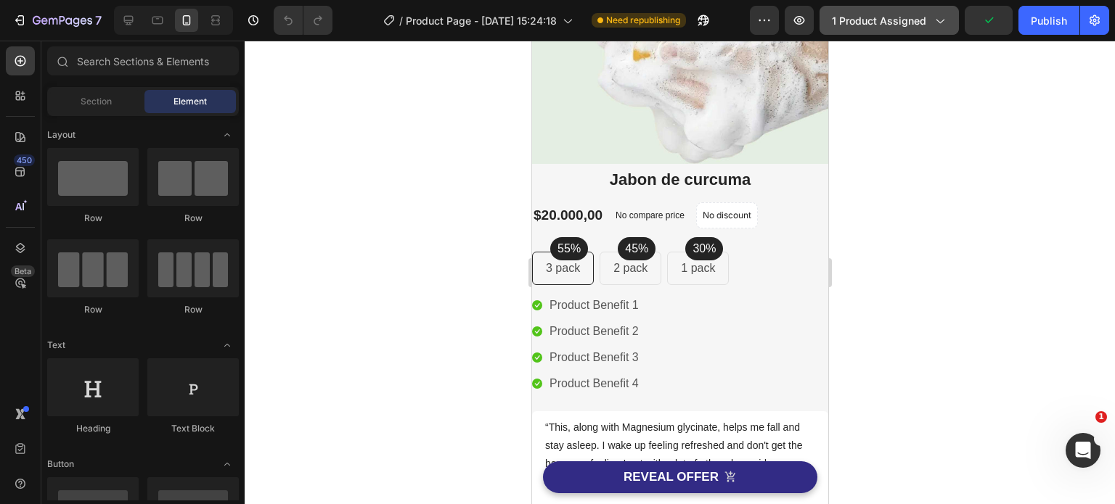
click at [919, 21] on span "1 product assigned" at bounding box center [879, 20] width 94 height 15
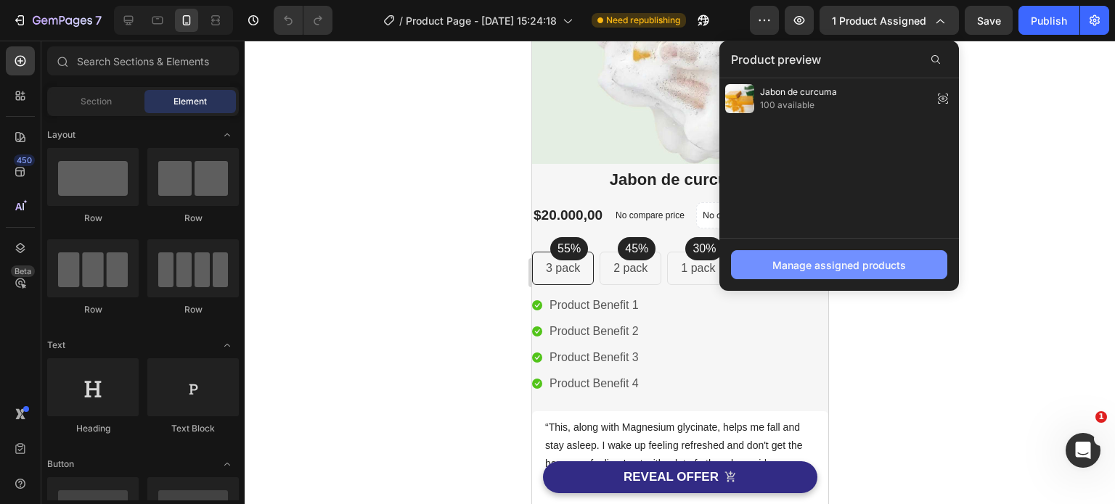
click at [845, 267] on div "Manage assigned products" at bounding box center [839, 265] width 134 height 15
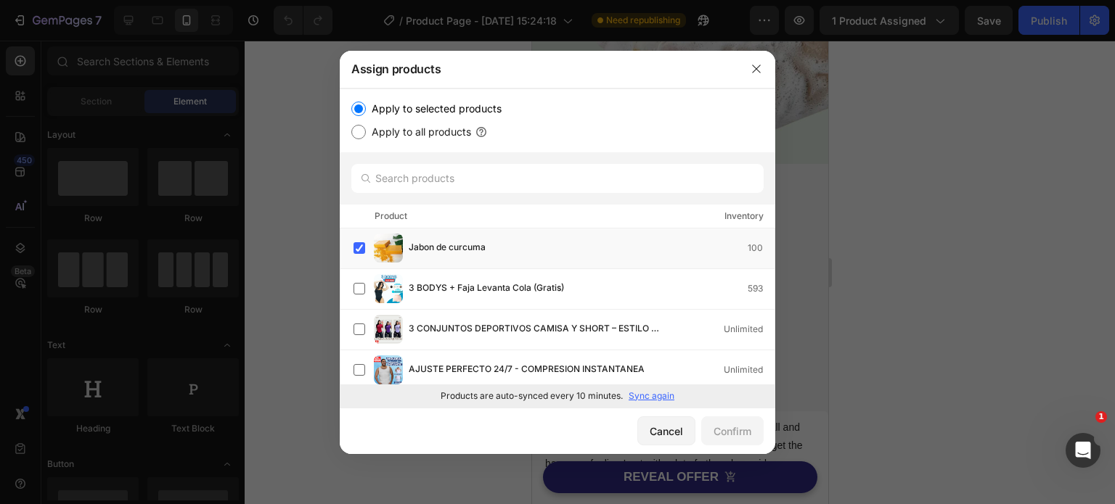
click at [934, 234] on div at bounding box center [557, 252] width 1115 height 504
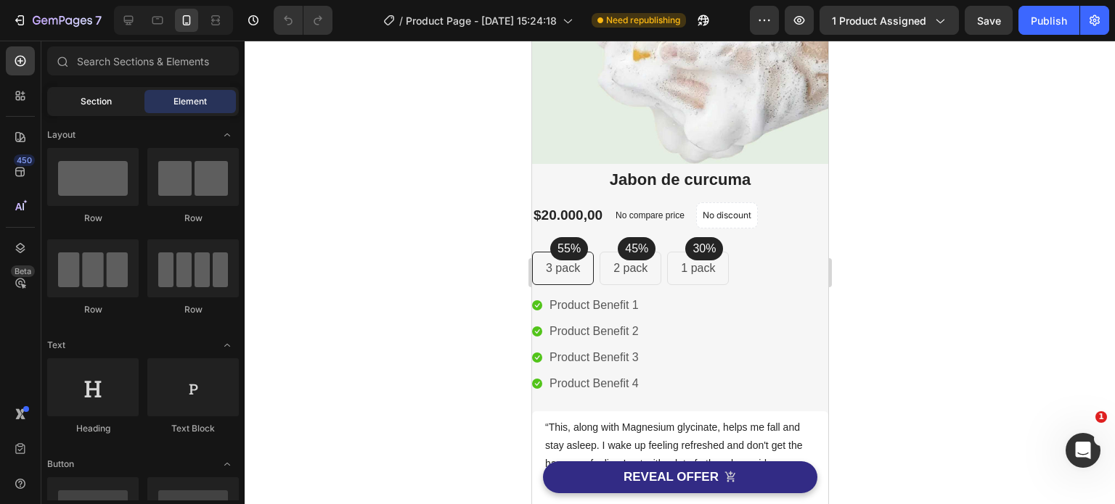
click at [105, 98] on span "Section" at bounding box center [96, 101] width 31 height 13
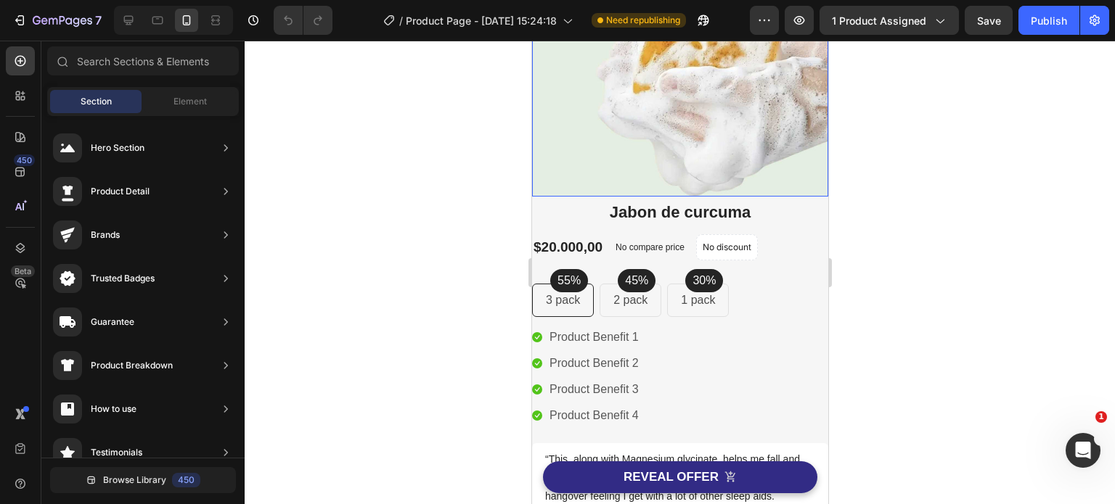
scroll to position [73, 0]
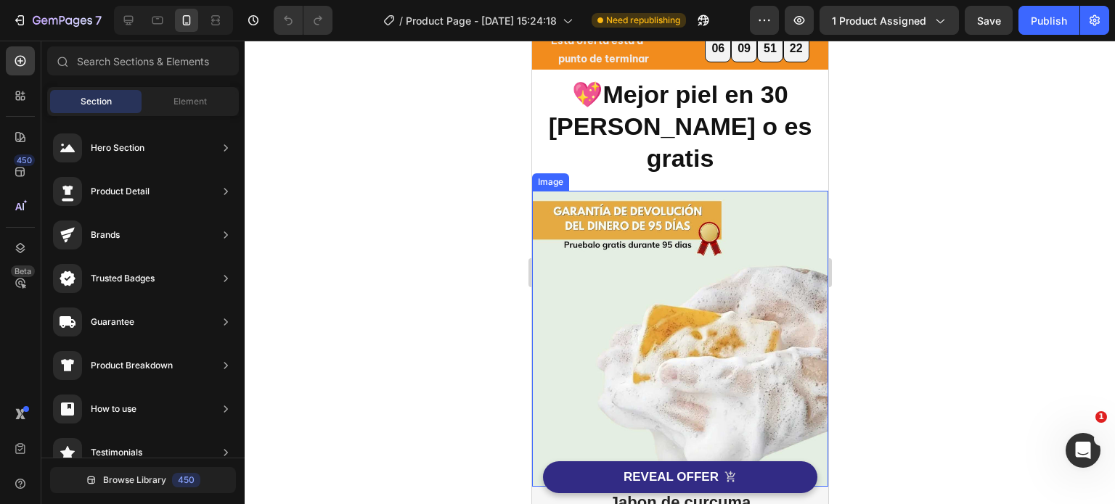
click at [727, 271] on img at bounding box center [679, 339] width 296 height 296
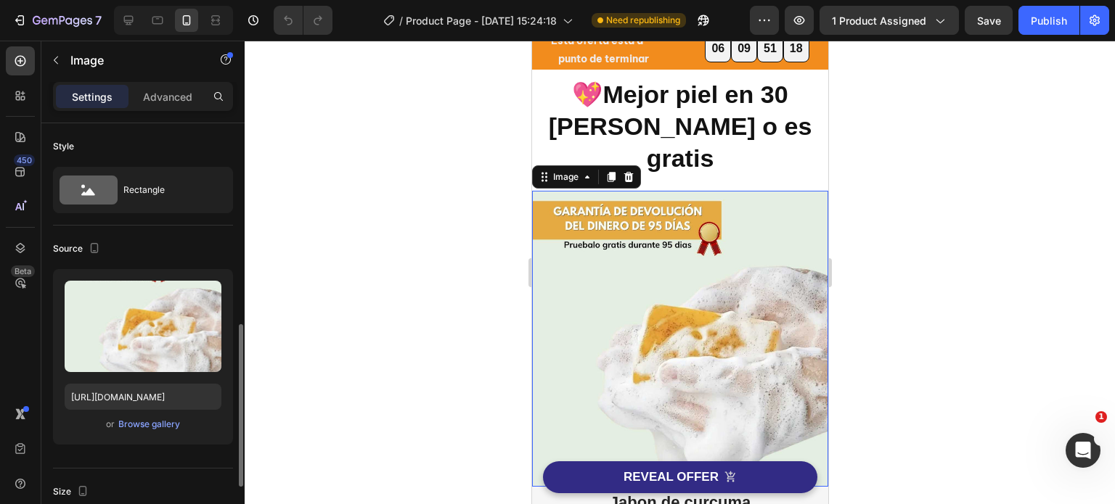
scroll to position [145, 0]
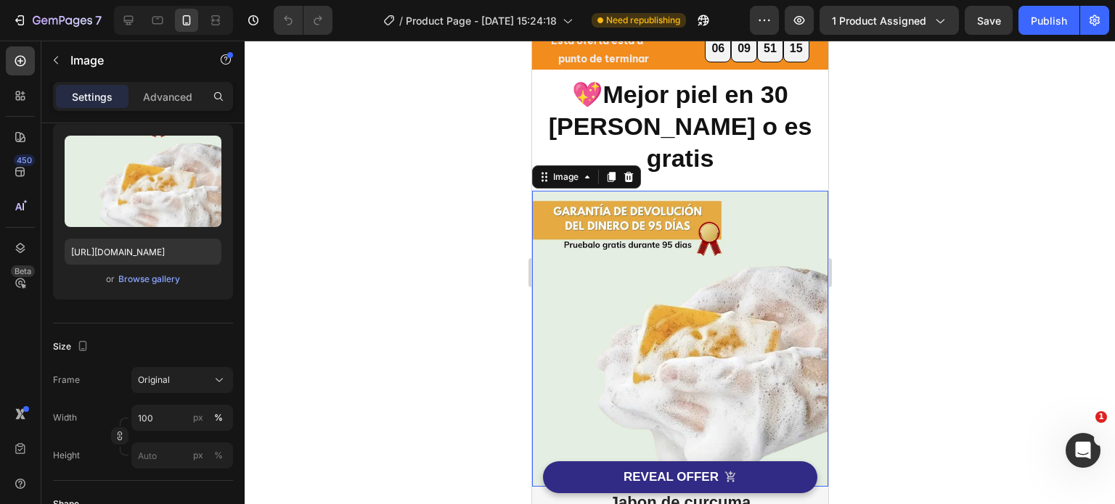
click at [946, 216] on div at bounding box center [680, 273] width 870 height 464
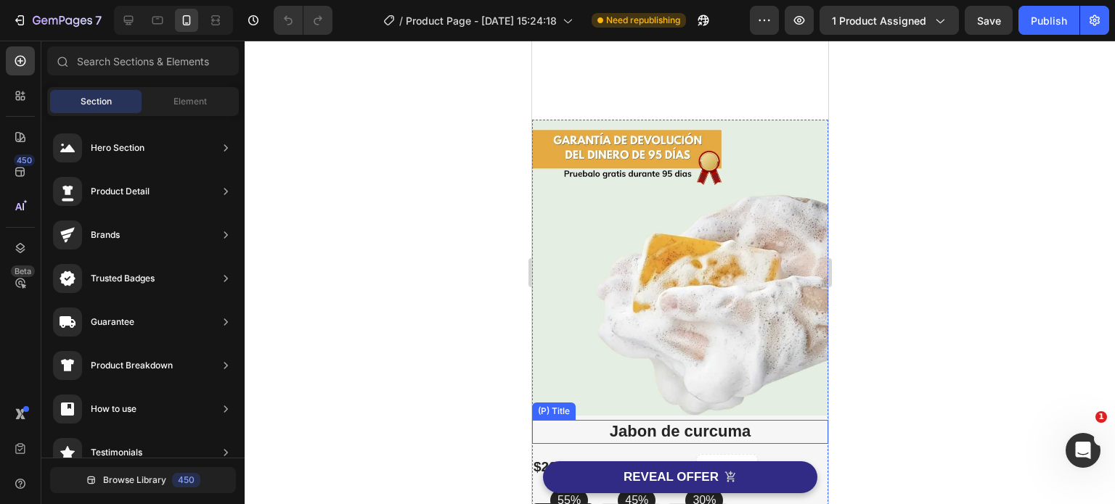
scroll to position [290, 0]
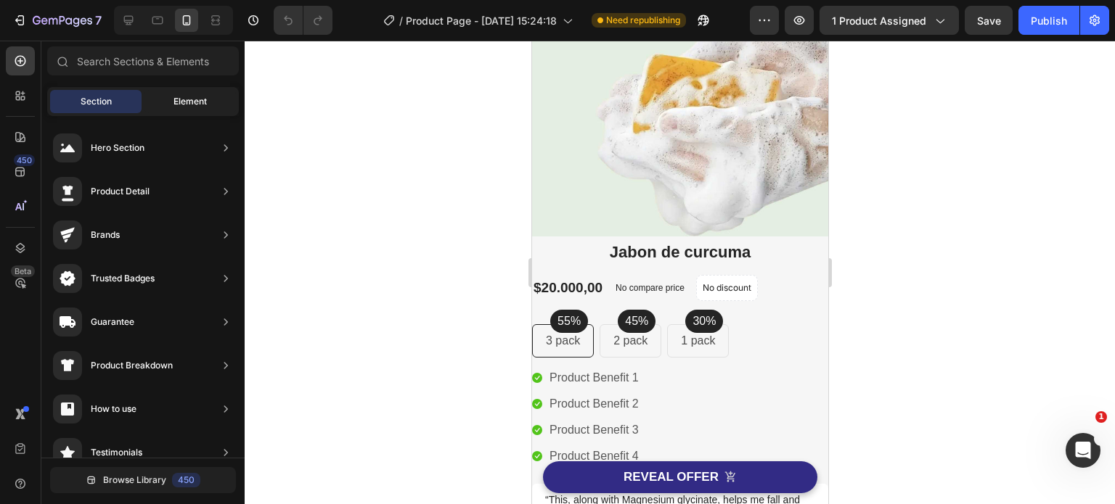
click at [177, 102] on span "Element" at bounding box center [189, 101] width 33 height 13
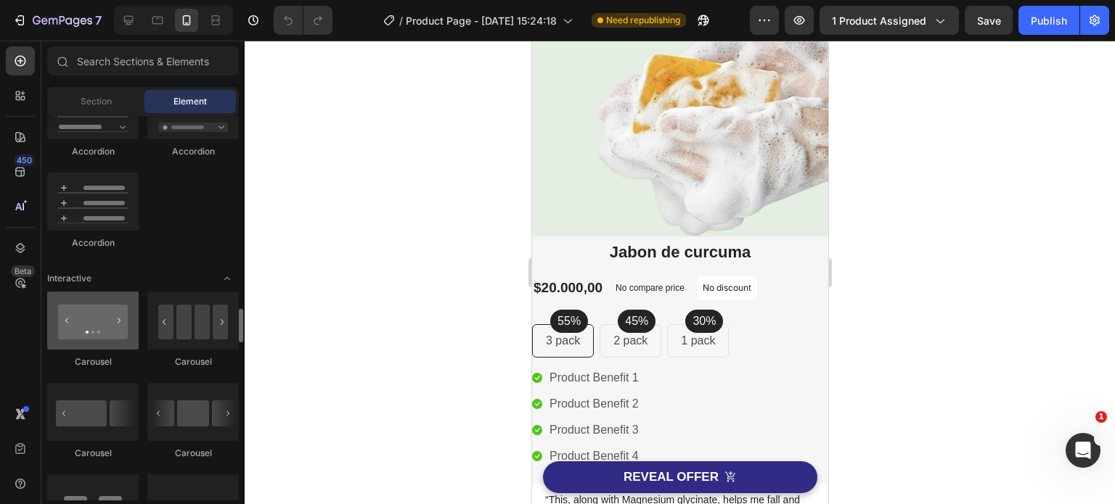
scroll to position [1379, 0]
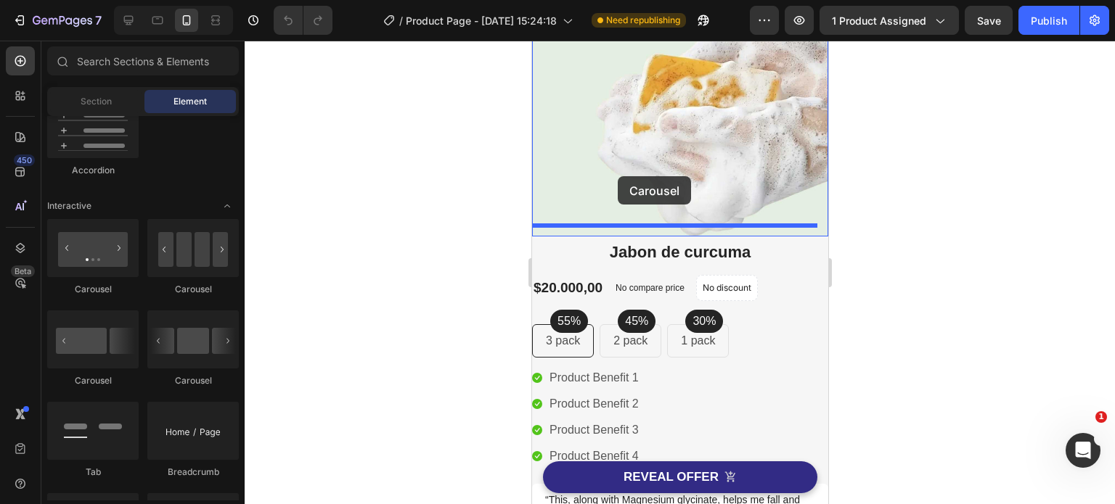
drag, startPoint x: 711, startPoint y: 388, endPoint x: 1416, endPoint y: 317, distance: 708.3
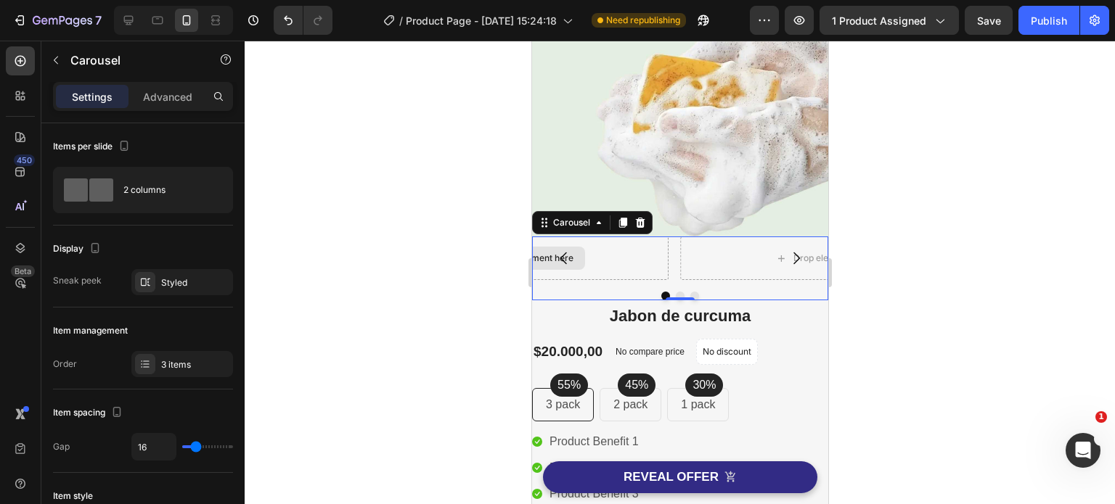
click at [613, 255] on div "Drop element here" at bounding box center [525, 259] width 285 height 44
click at [621, 246] on div "Drop element here" at bounding box center [525, 259] width 285 height 44
click at [980, 319] on div at bounding box center [680, 273] width 870 height 464
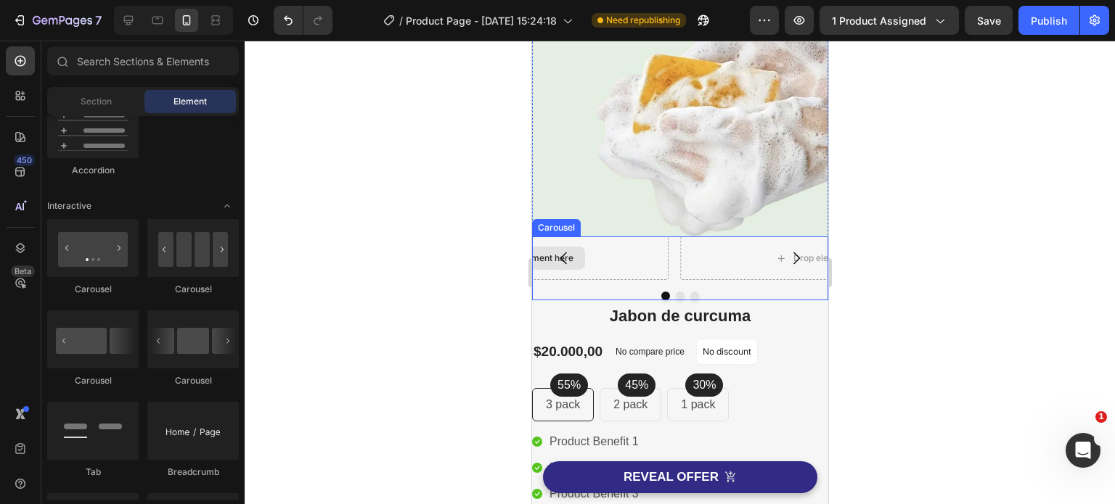
click at [606, 242] on div "Drop element here" at bounding box center [525, 259] width 285 height 44
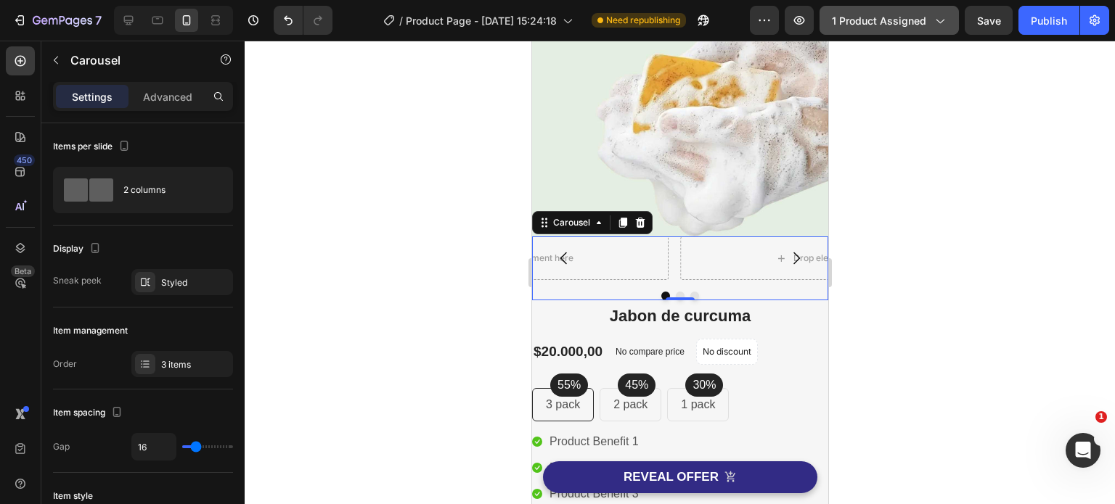
click at [944, 24] on icon "button" at bounding box center [939, 20] width 15 height 15
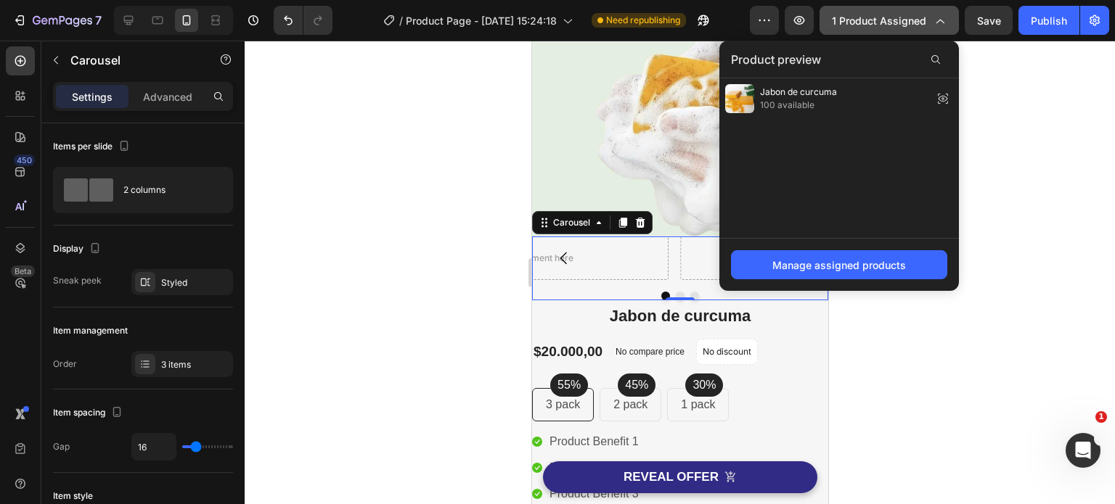
click at [944, 24] on icon "button" at bounding box center [939, 20] width 15 height 15
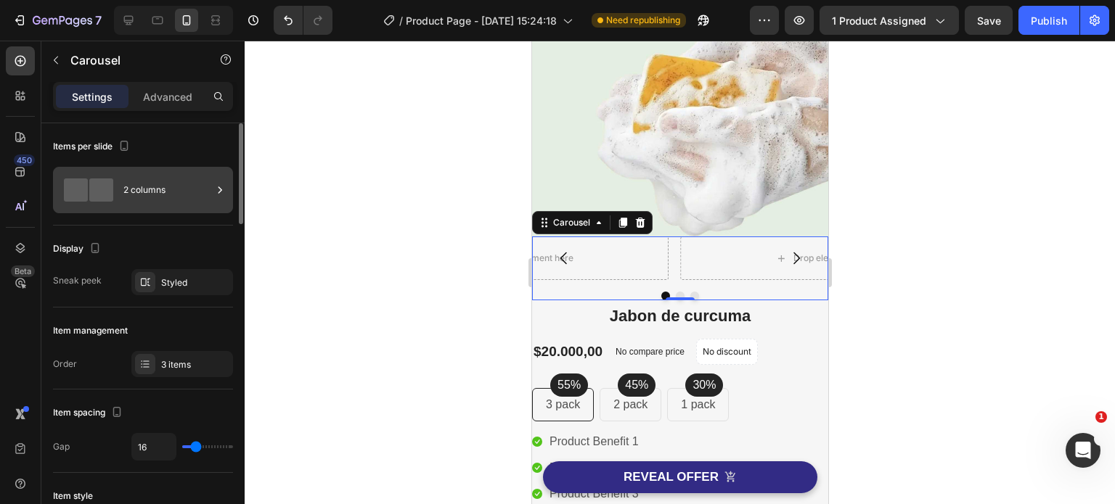
click at [144, 190] on div "2 columns" at bounding box center [167, 189] width 89 height 33
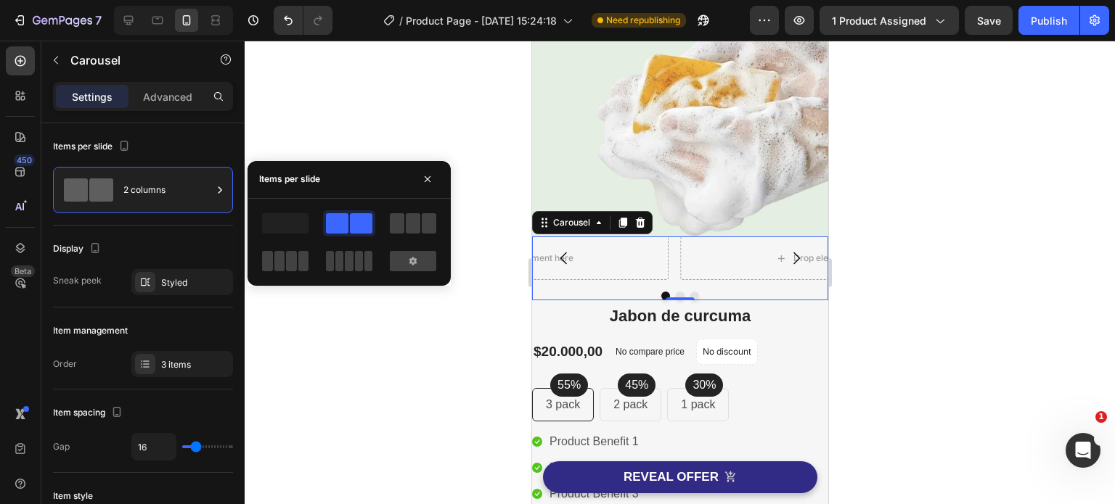
click at [354, 227] on span at bounding box center [361, 223] width 22 height 20
click at [303, 347] on div at bounding box center [680, 273] width 870 height 464
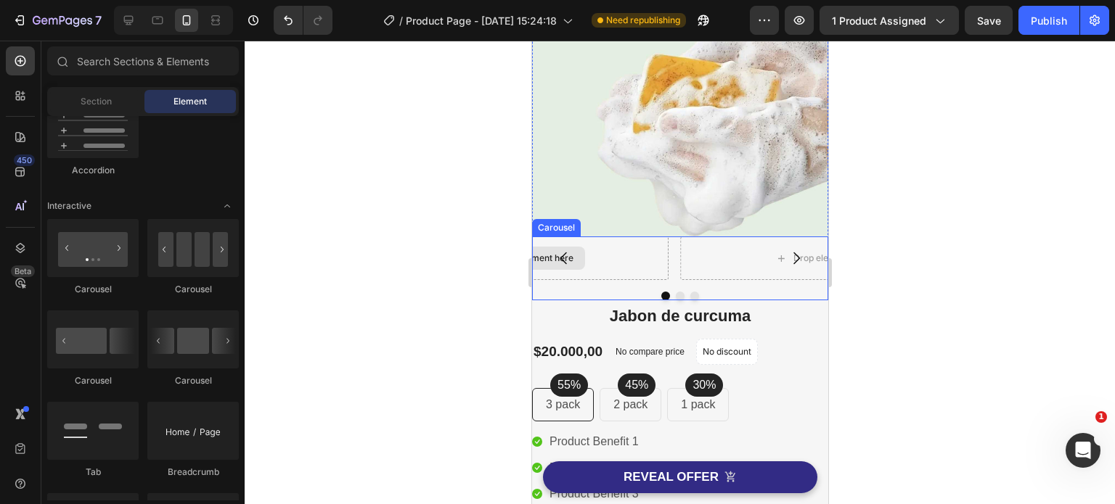
click at [637, 263] on div "Drop element here" at bounding box center [525, 259] width 285 height 44
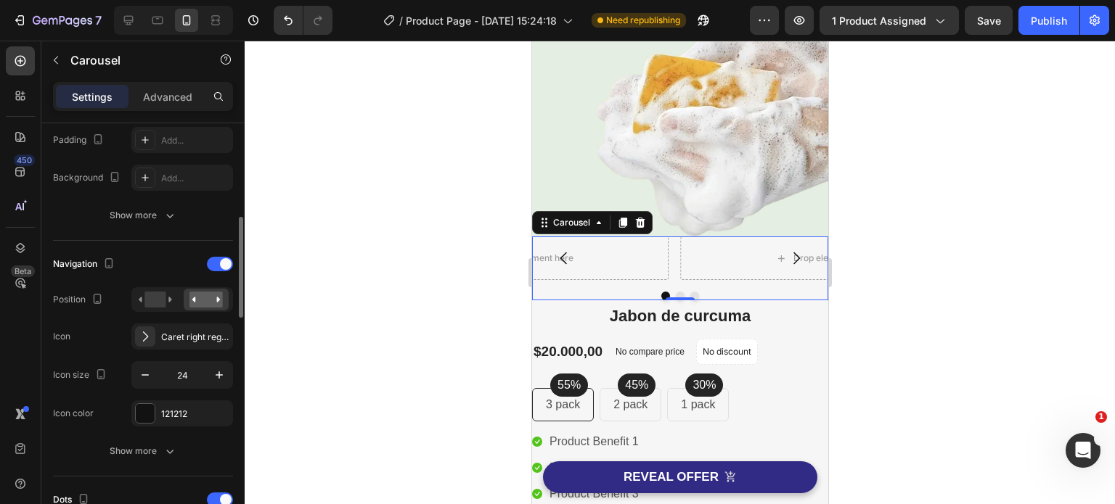
scroll to position [0, 0]
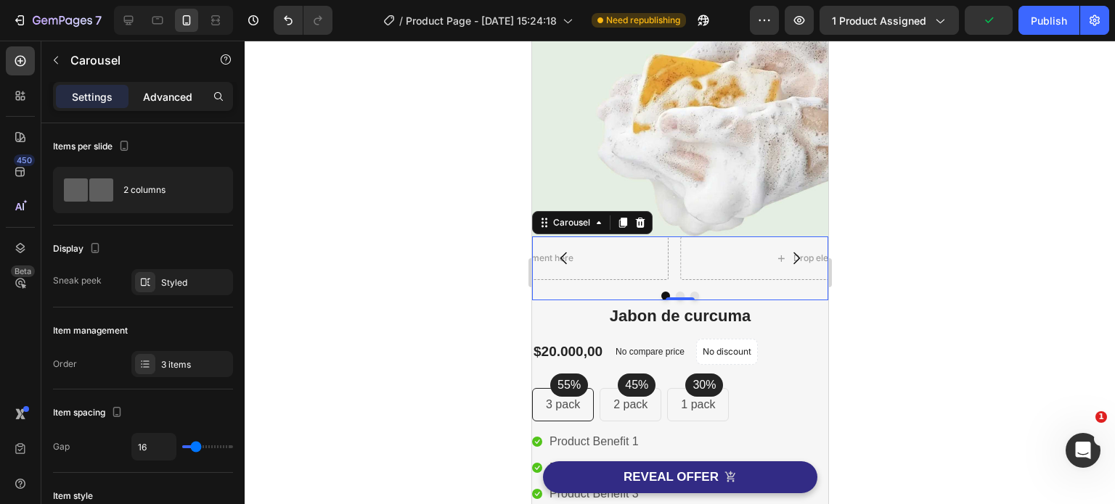
click at [168, 104] on p "Advanced" at bounding box center [167, 96] width 49 height 15
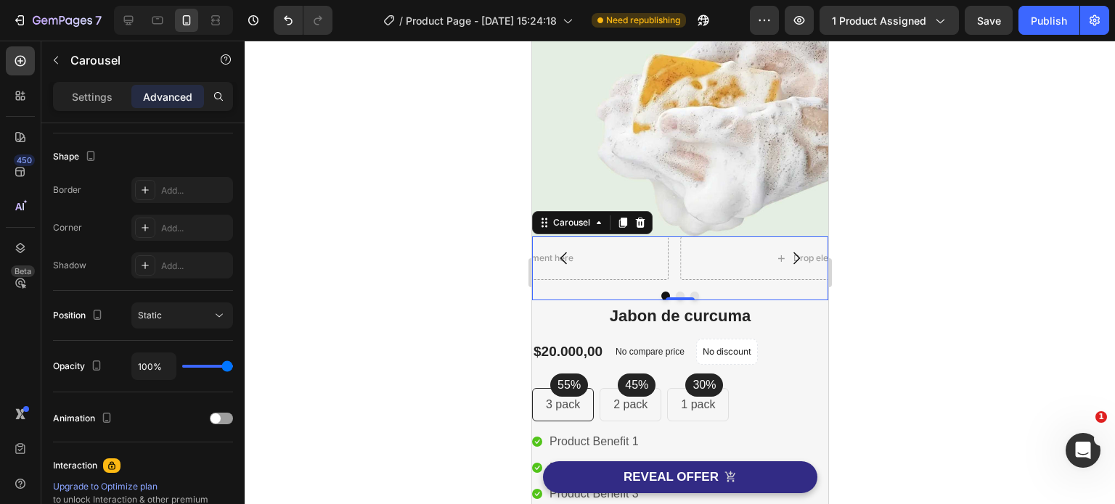
scroll to position [544, 0]
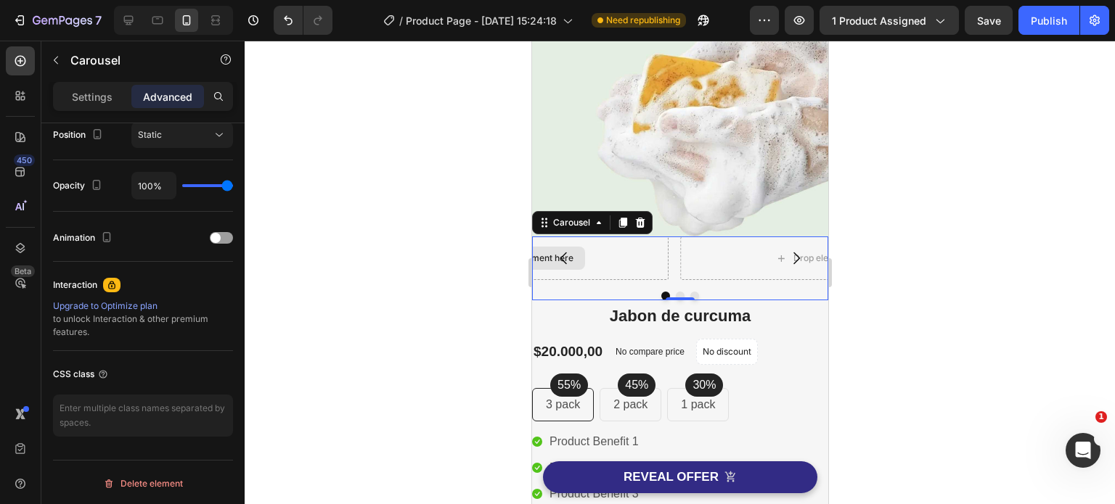
click at [642, 243] on div "Drop element here Drop element here Drop element here" at bounding box center [679, 259] width 296 height 44
click at [600, 246] on div "Drop element here" at bounding box center [525, 259] width 285 height 44
click at [576, 247] on button "Carousel Back Arrow" at bounding box center [563, 258] width 41 height 41
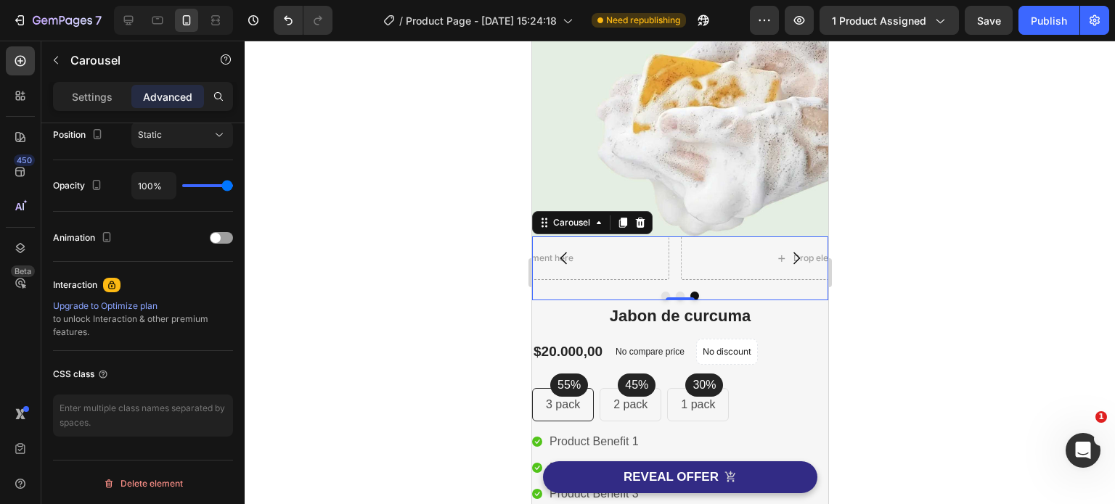
click at [575, 247] on button "Carousel Back Arrow" at bounding box center [563, 258] width 41 height 41
click at [642, 252] on div "Drop element here" at bounding box center [525, 259] width 285 height 44
click at [938, 268] on div at bounding box center [680, 273] width 870 height 464
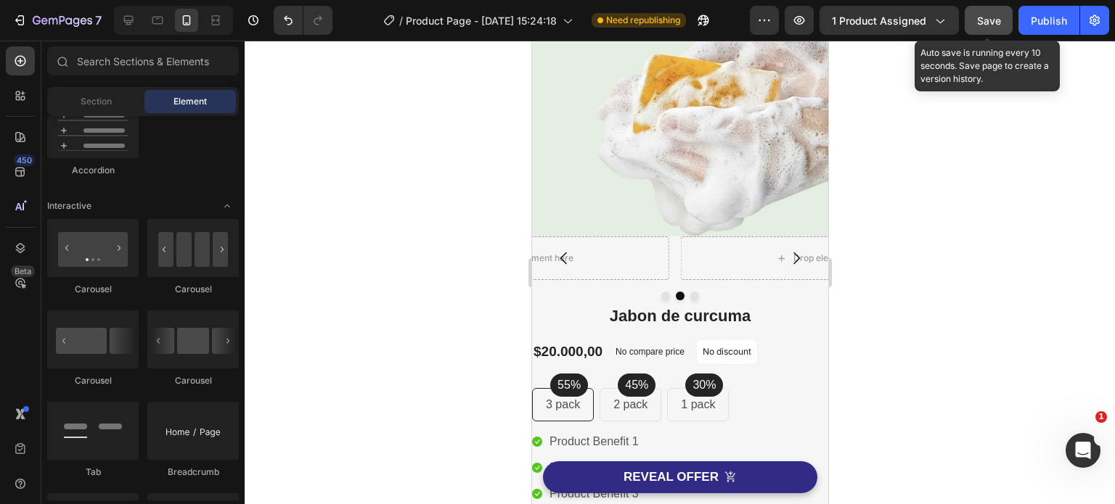
click at [993, 20] on span "Save" at bounding box center [989, 21] width 24 height 12
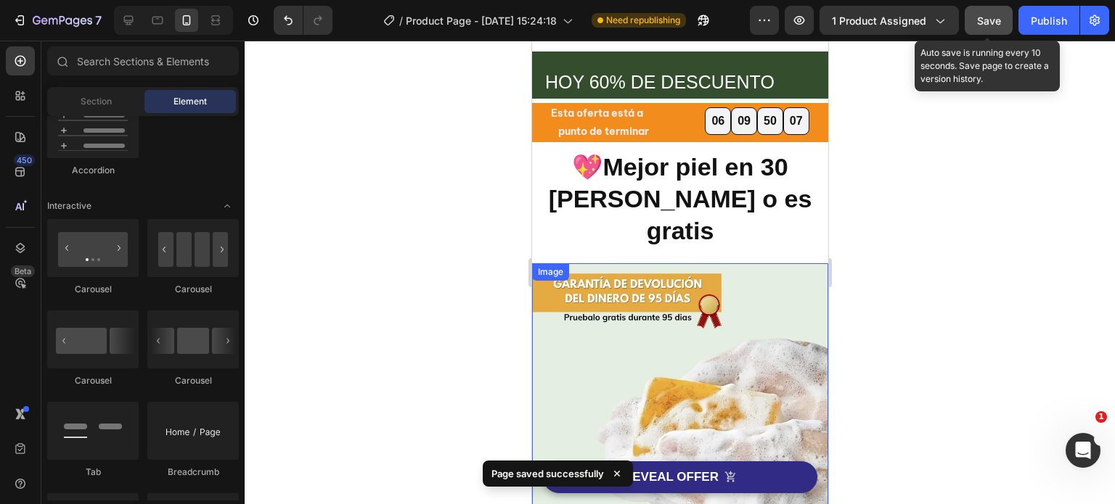
scroll to position [218, 0]
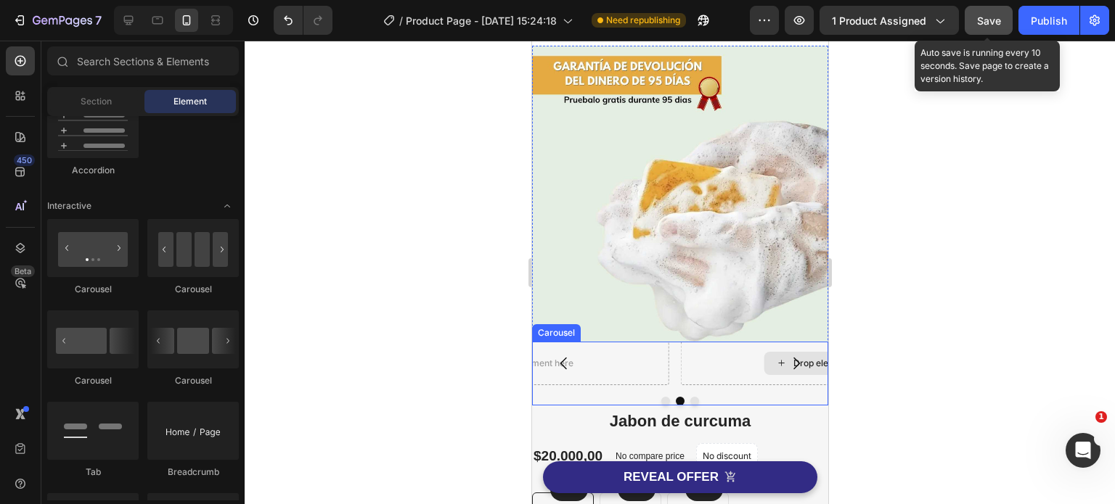
click at [732, 342] on div "Drop element here" at bounding box center [821, 364] width 285 height 44
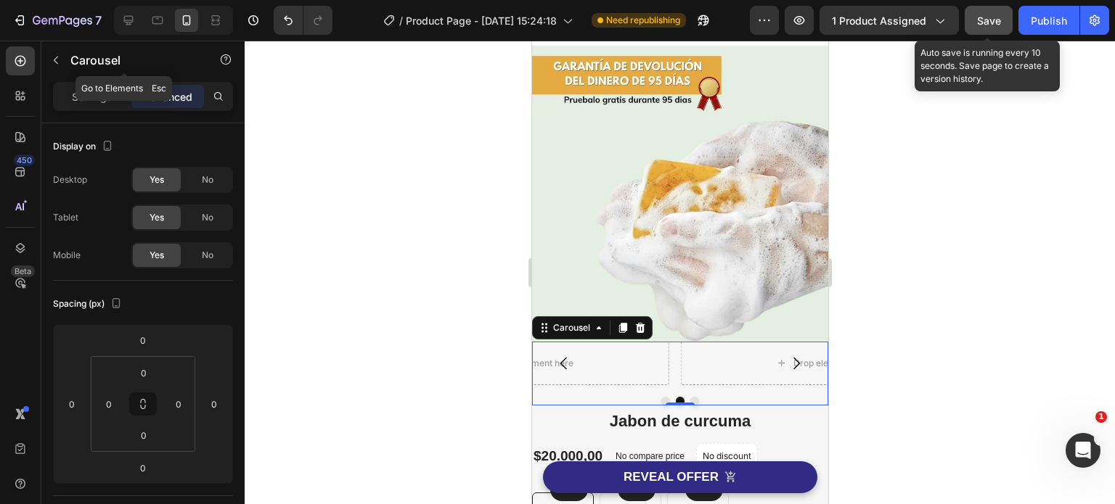
click at [60, 57] on icon "button" at bounding box center [56, 60] width 12 height 12
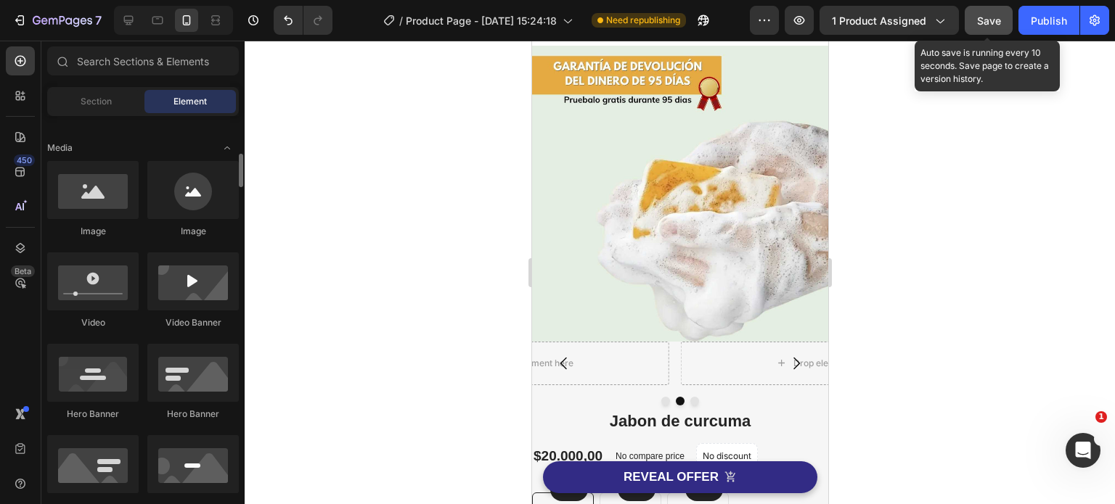
scroll to position [73, 0]
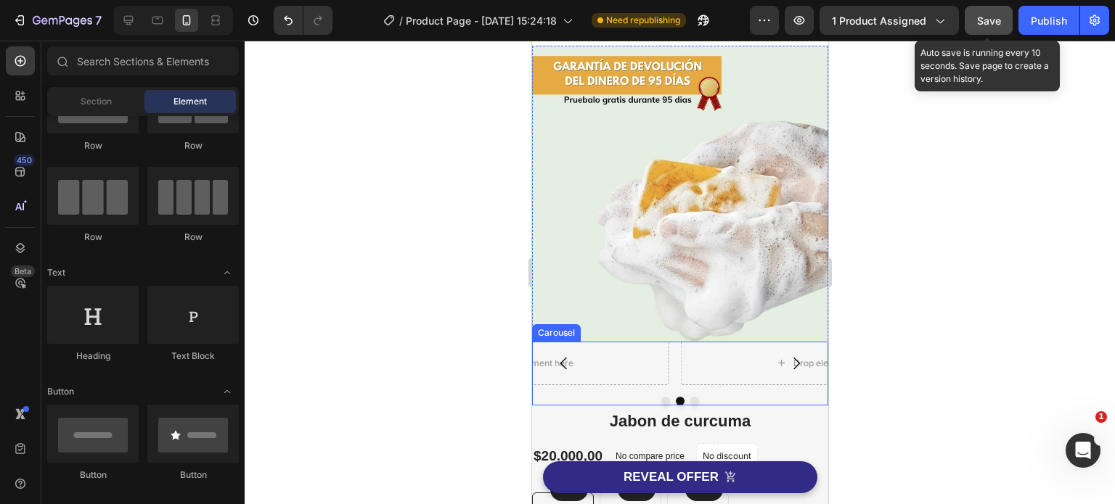
click at [578, 343] on button "Carousel Back Arrow" at bounding box center [563, 363] width 41 height 41
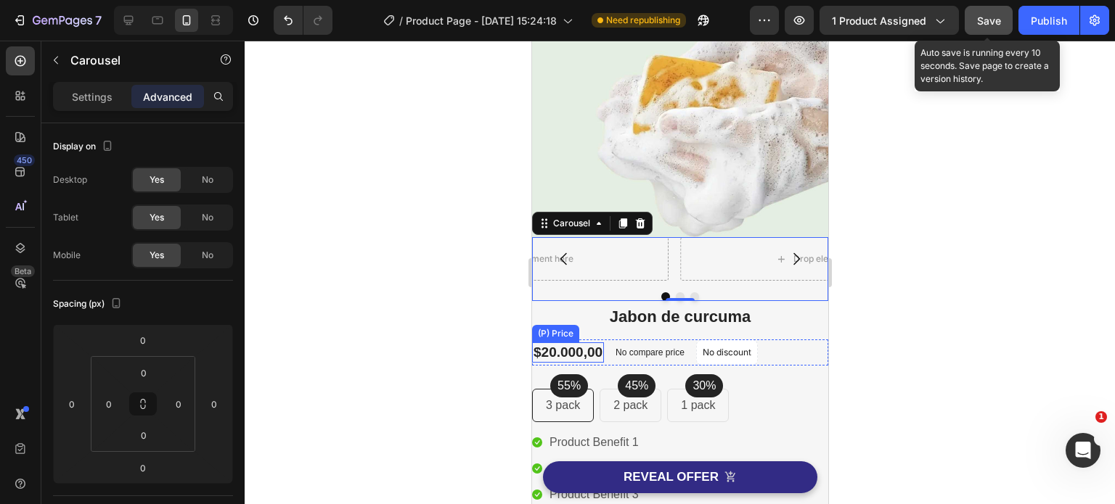
scroll to position [290, 0]
click at [622, 242] on div "Drop element here" at bounding box center [525, 259] width 285 height 44
click at [72, 95] on p "Settings" at bounding box center [92, 96] width 41 height 15
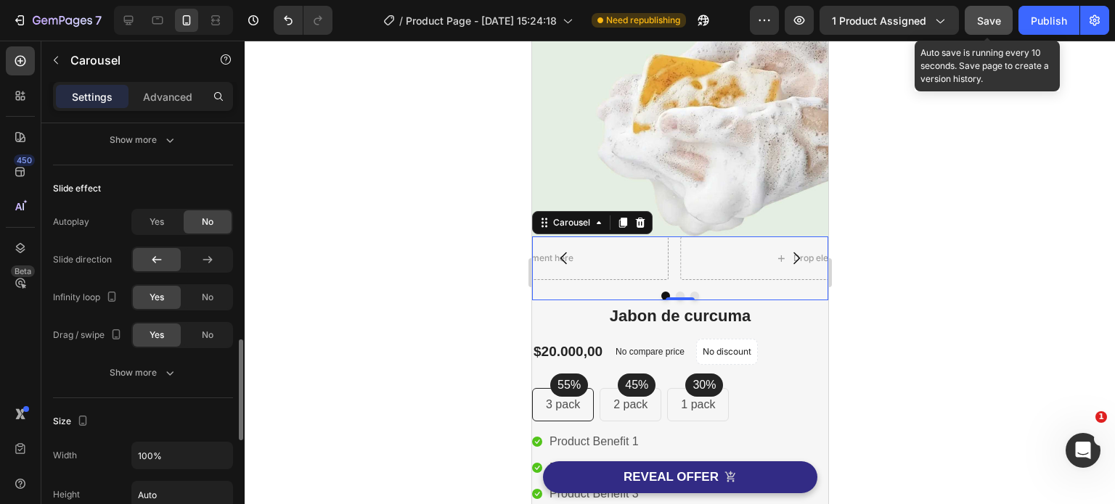
scroll to position [607, 0]
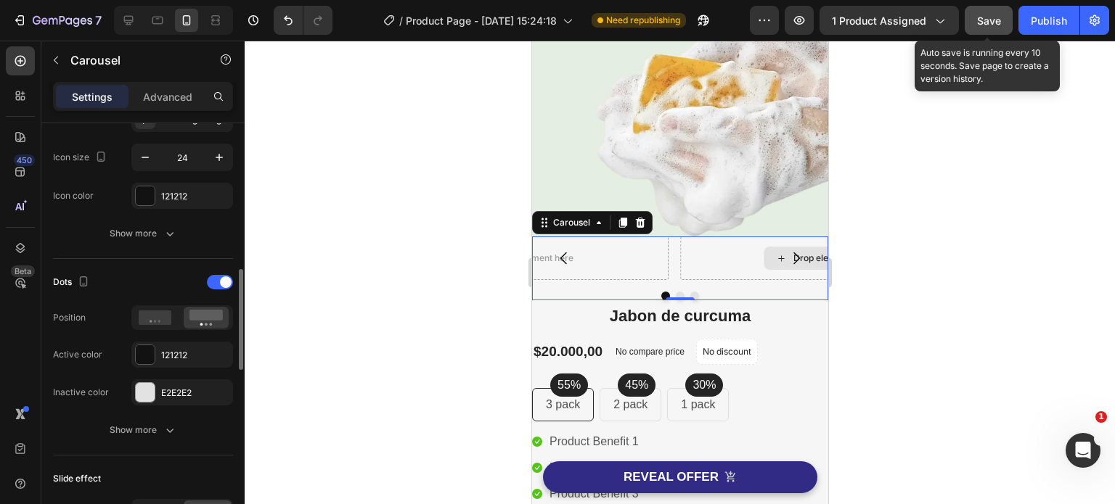
click at [728, 242] on div "Drop element here" at bounding box center [821, 259] width 285 height 44
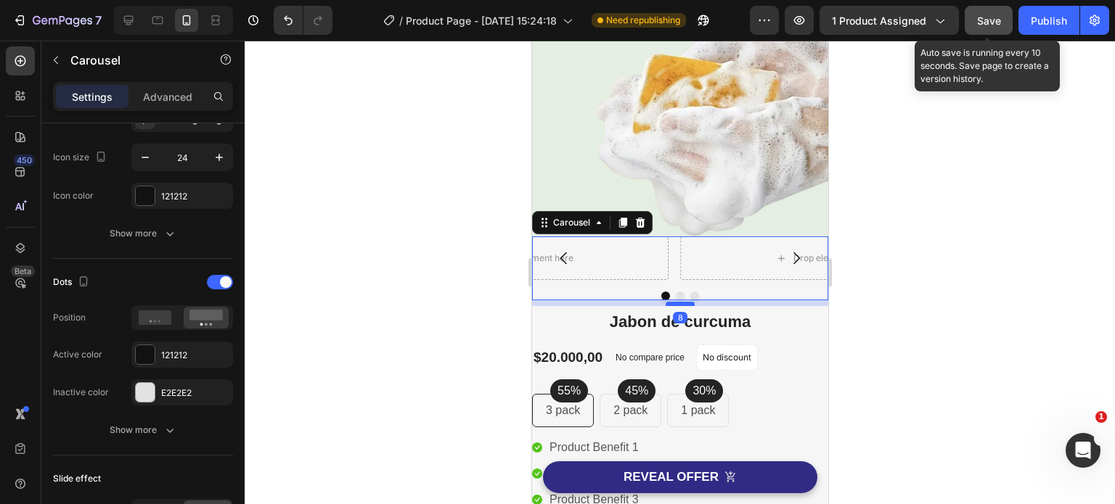
click at [675, 302] on div at bounding box center [679, 304] width 29 height 4
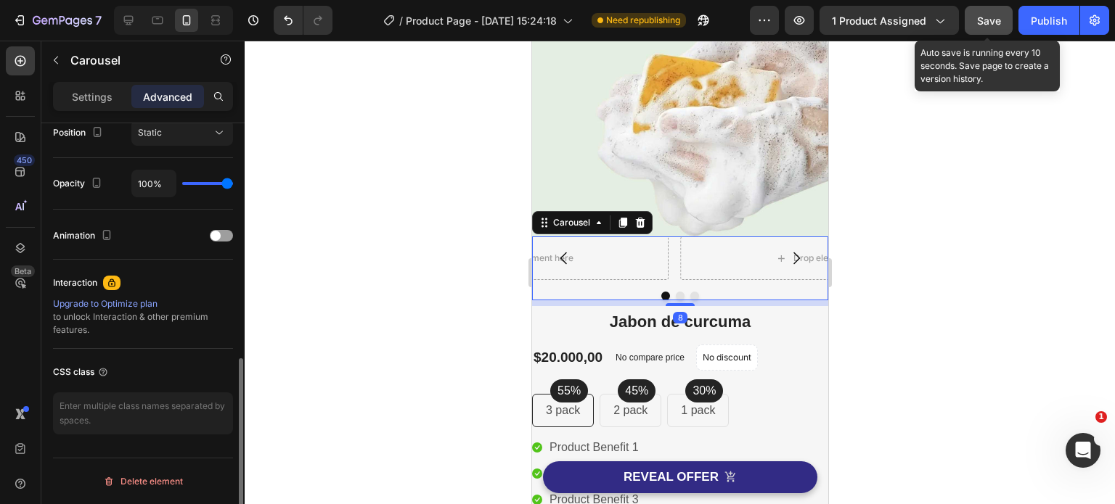
click at [973, 260] on div at bounding box center [680, 273] width 870 height 464
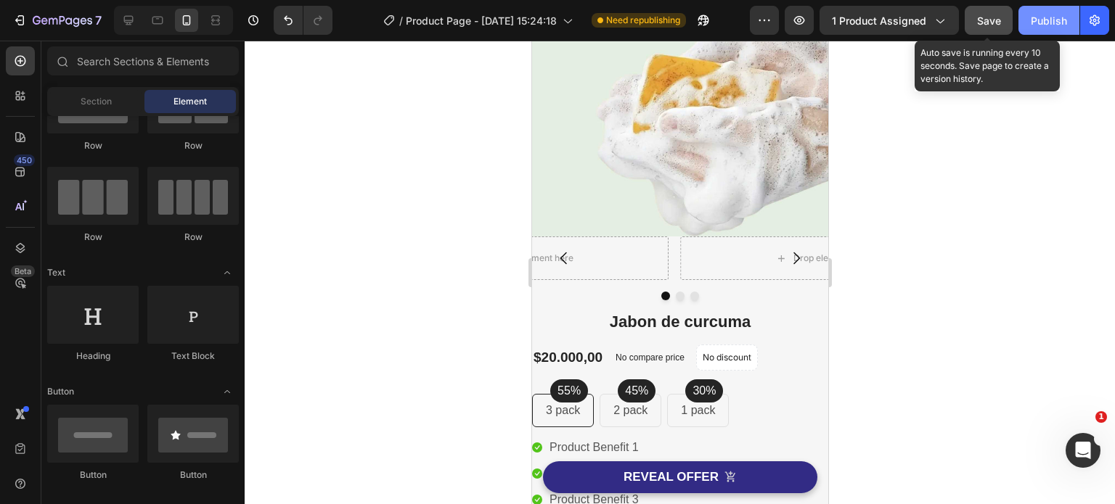
click at [1059, 17] on div "Publish" at bounding box center [1049, 20] width 36 height 15
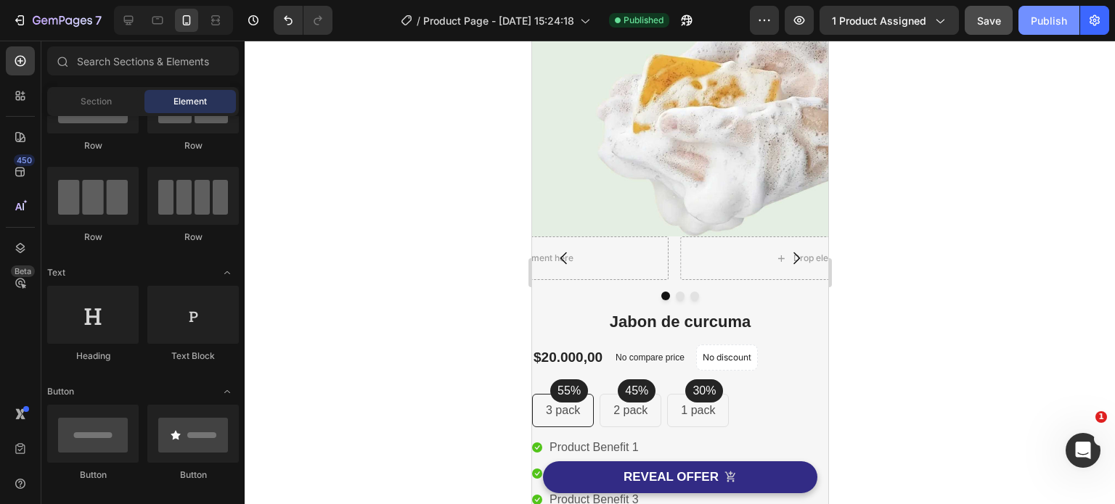
click at [1070, 15] on button "Publish" at bounding box center [1048, 20] width 61 height 29
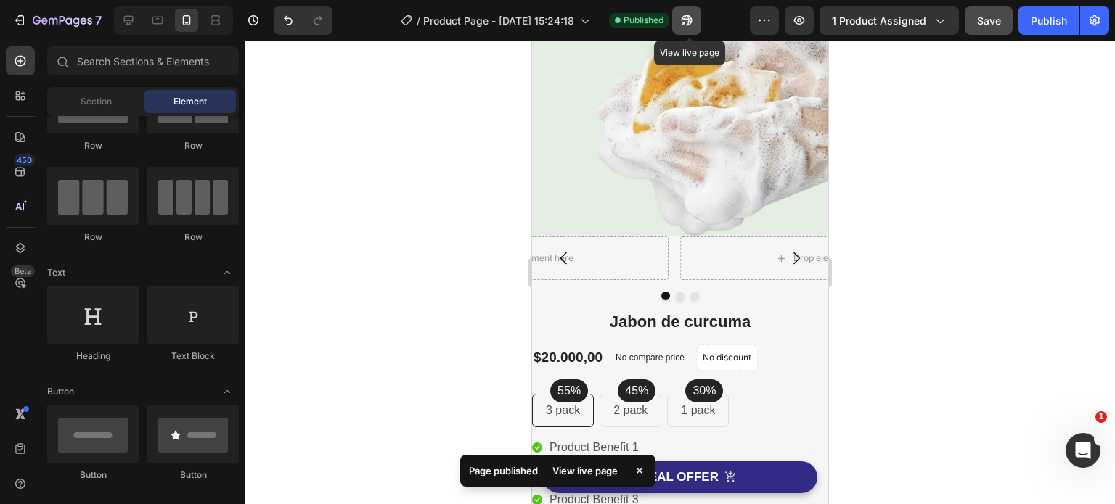
click at [690, 20] on icon "button" at bounding box center [686, 20] width 15 height 15
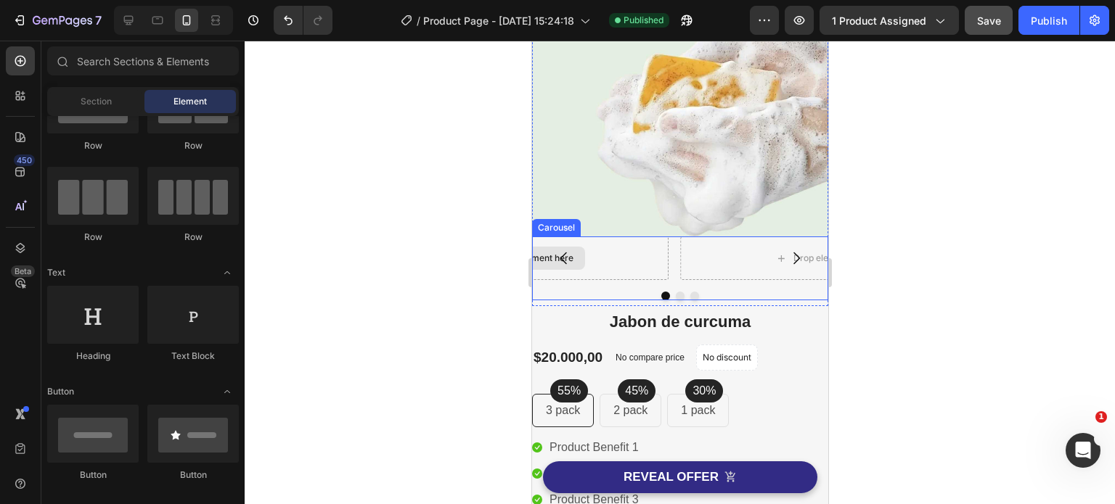
click at [657, 249] on div "Drop element here" at bounding box center [525, 259] width 285 height 44
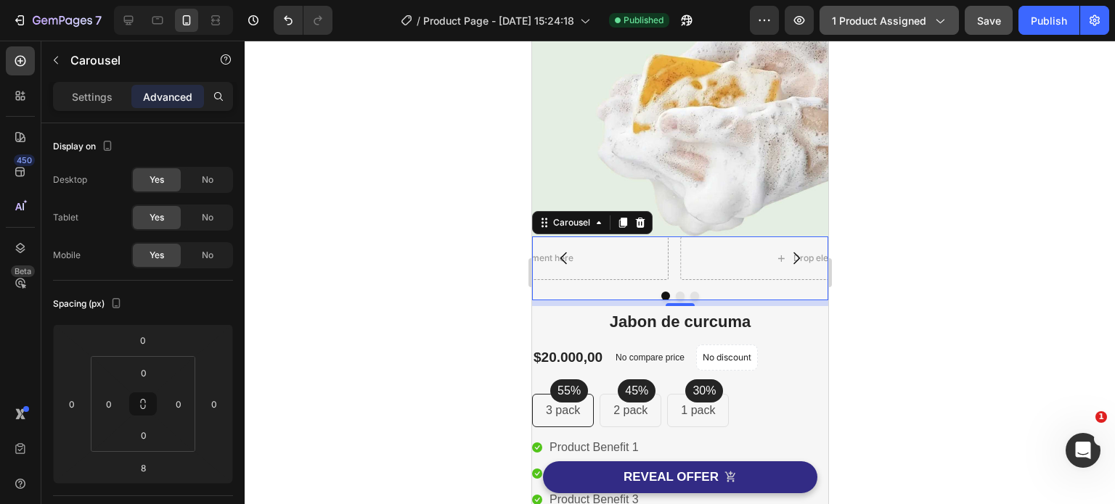
click at [951, 20] on button "1 product assigned" at bounding box center [888, 20] width 139 height 29
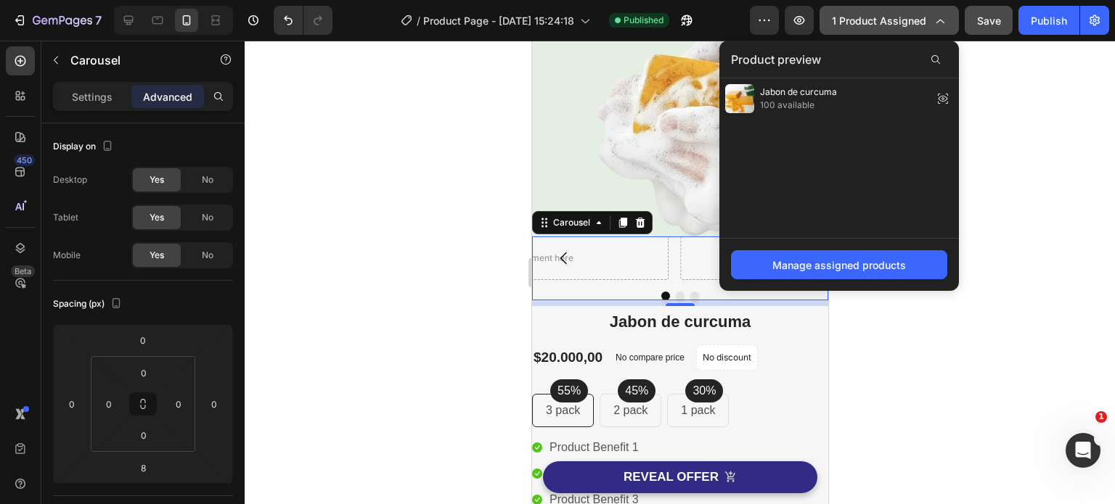
click at [951, 20] on button "1 product assigned" at bounding box center [888, 20] width 139 height 29
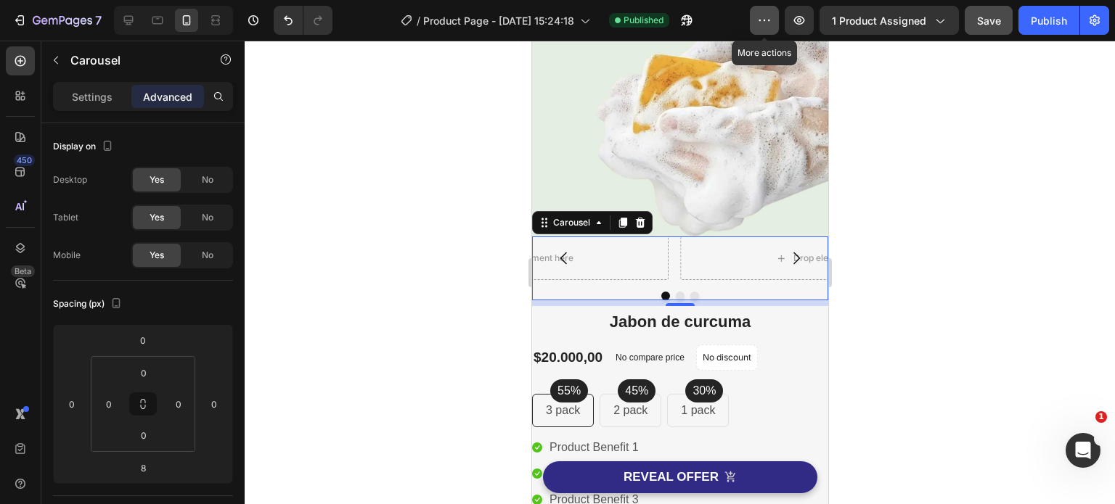
click at [774, 23] on button "button" at bounding box center [764, 20] width 29 height 29
click at [885, 250] on div at bounding box center [680, 273] width 870 height 464
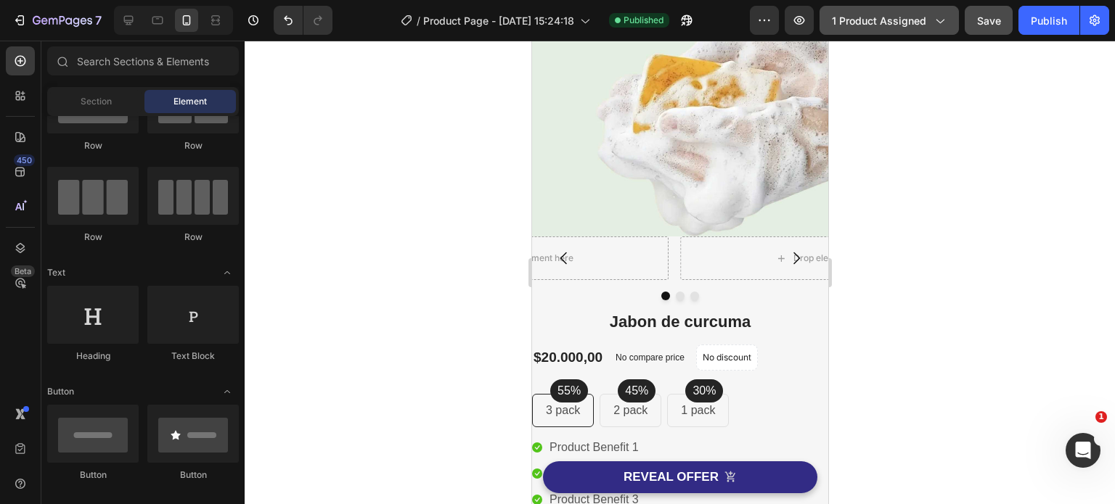
click at [928, 20] on div "1 product assigned" at bounding box center [889, 20] width 115 height 15
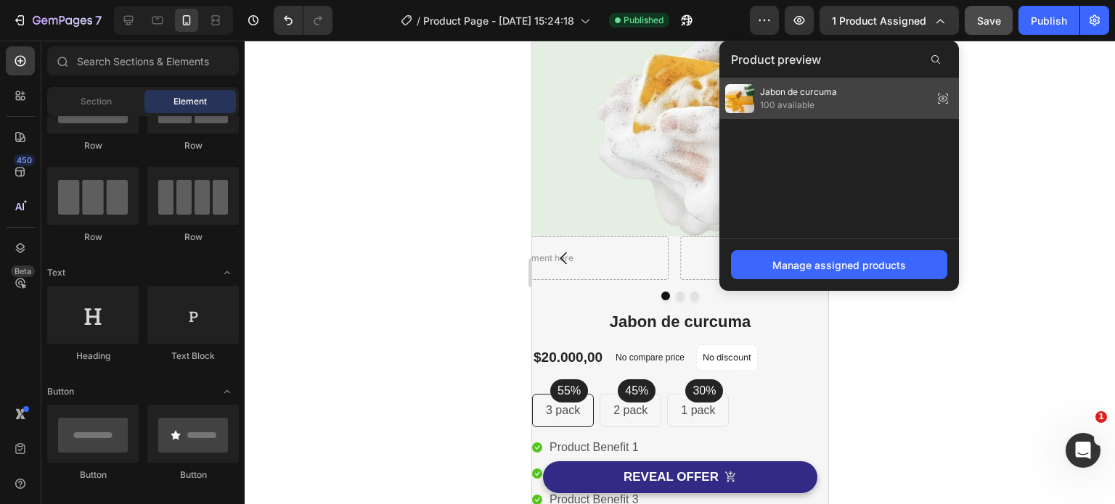
click at [860, 90] on div "Jabon de curcuma 100 available" at bounding box center [839, 98] width 240 height 41
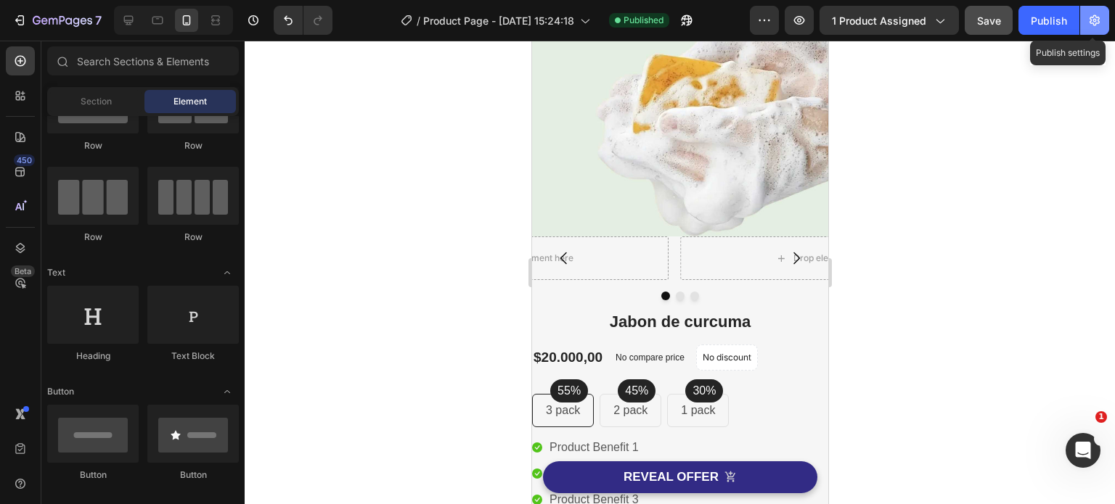
click at [1090, 29] on button "button" at bounding box center [1094, 20] width 29 height 29
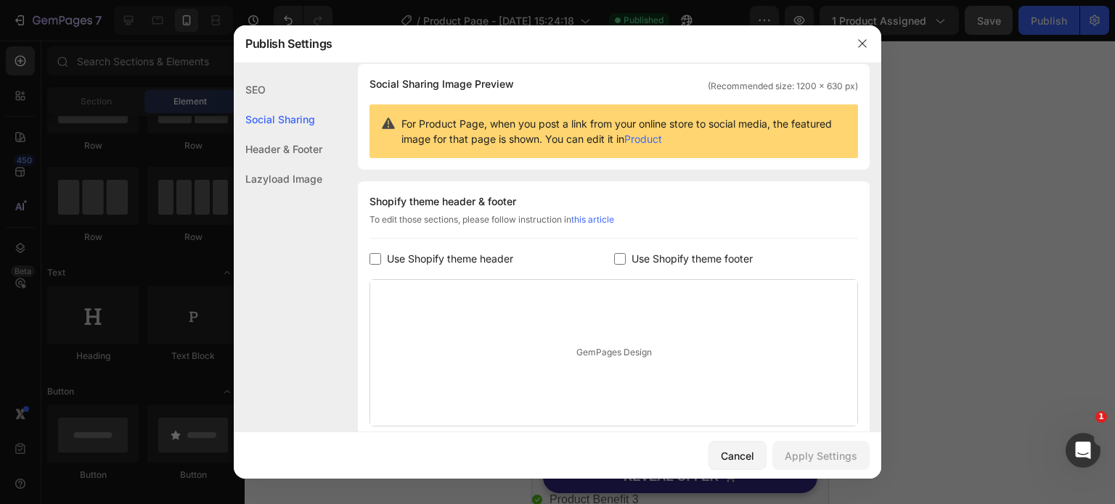
scroll to position [0, 0]
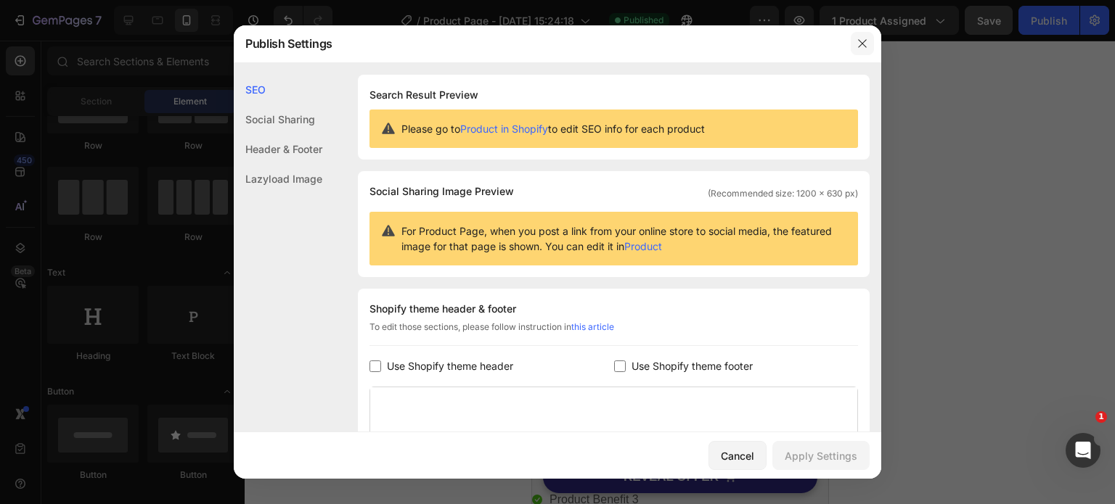
click at [863, 46] on icon "button" at bounding box center [862, 44] width 12 height 12
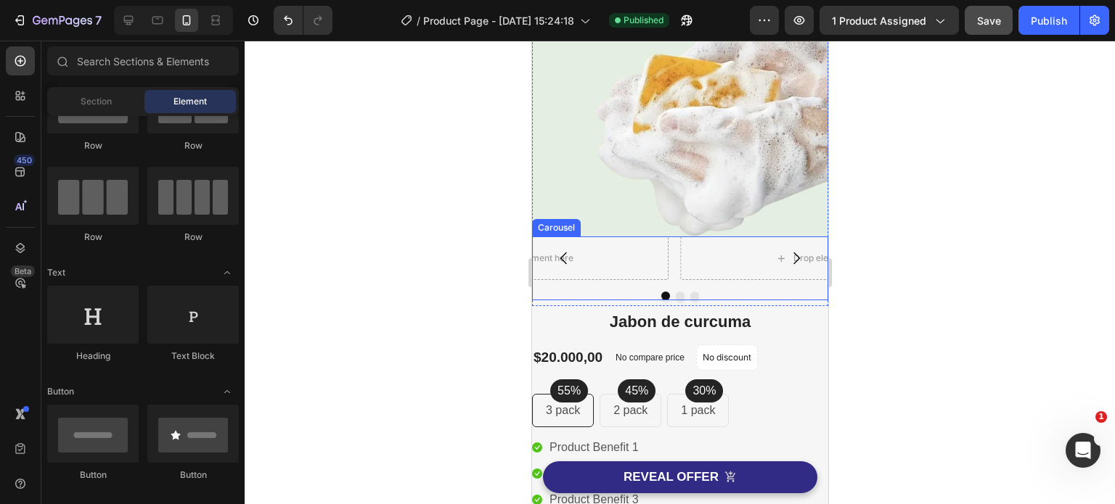
click at [561, 221] on div "Carousel" at bounding box center [555, 227] width 43 height 13
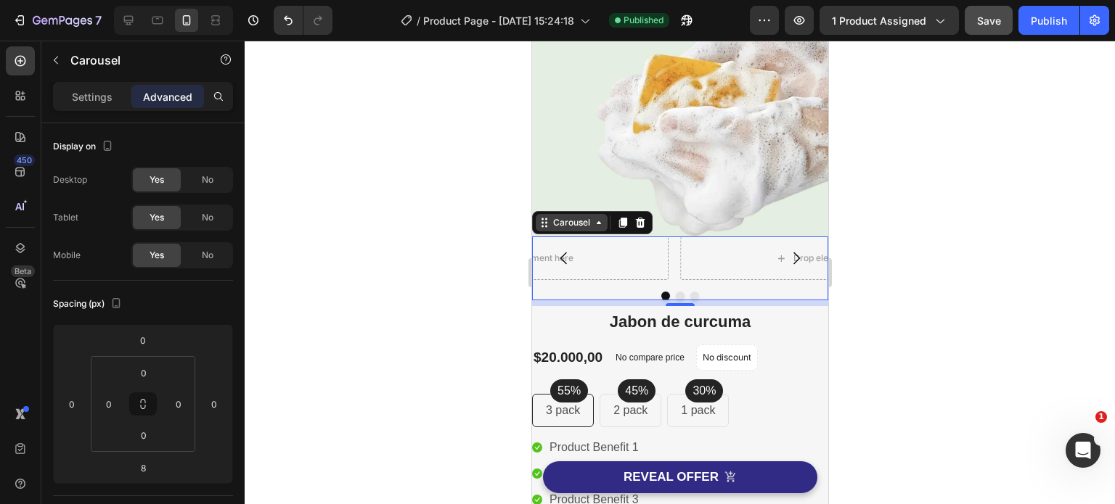
click at [601, 217] on icon at bounding box center [598, 223] width 12 height 12
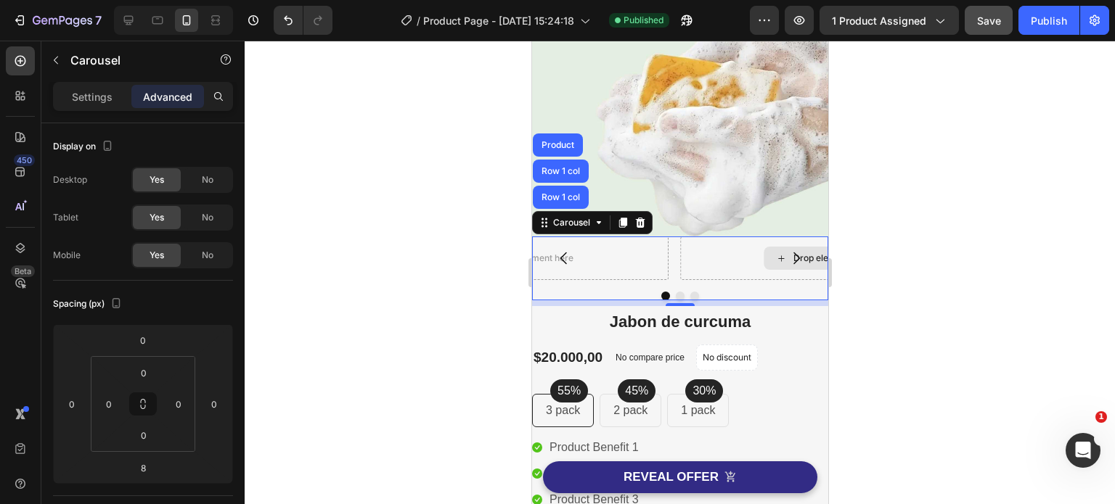
click at [744, 243] on div "Drop element here" at bounding box center [821, 259] width 285 height 44
click at [430, 223] on div at bounding box center [680, 273] width 870 height 464
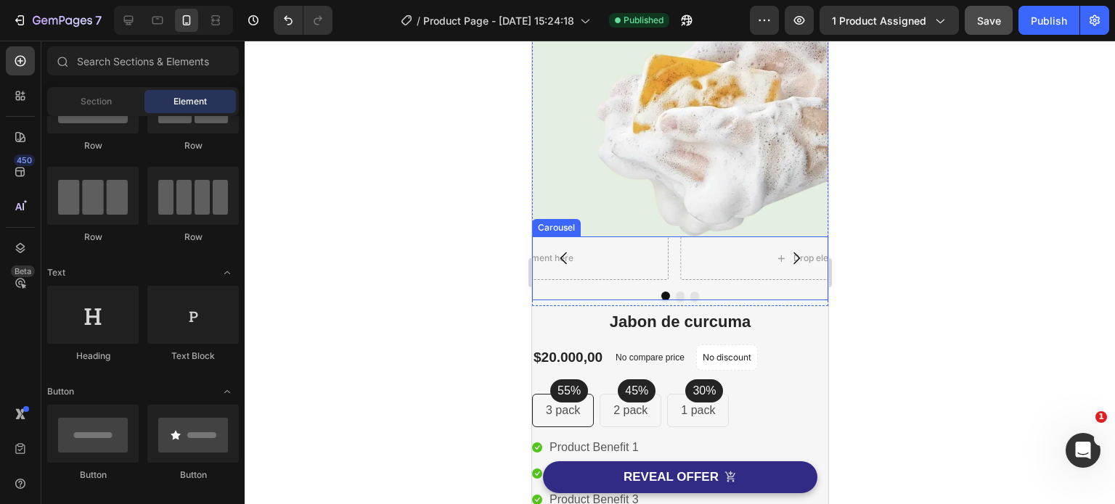
click at [687, 277] on div "Drop element here Drop element here Drop element here [GEOGRAPHIC_DATA]" at bounding box center [679, 269] width 296 height 64
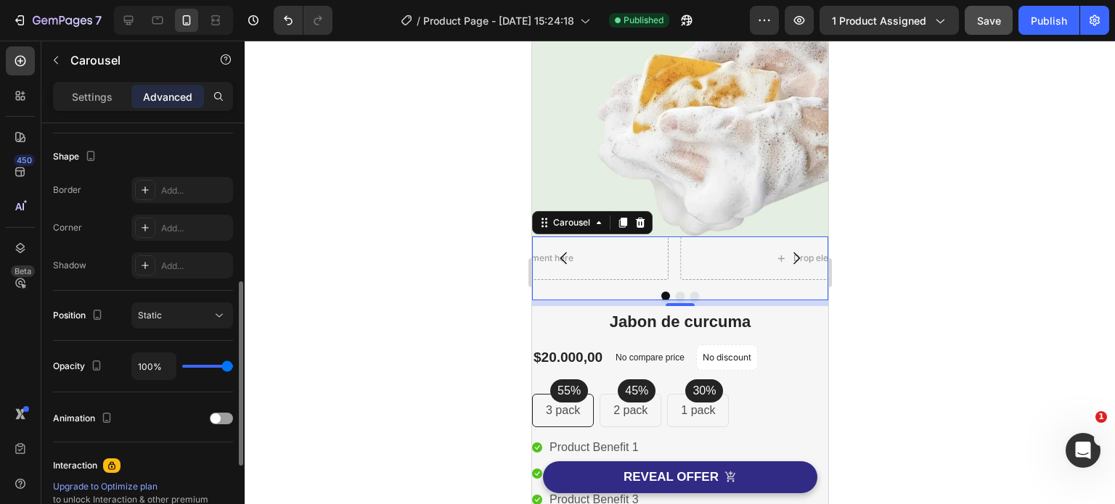
scroll to position [544, 0]
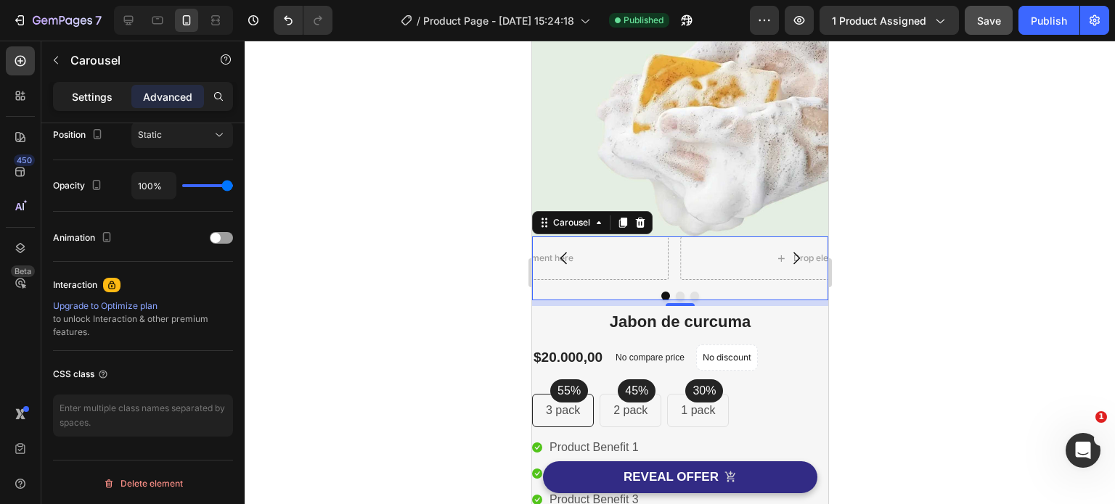
click at [79, 94] on p "Settings" at bounding box center [92, 96] width 41 height 15
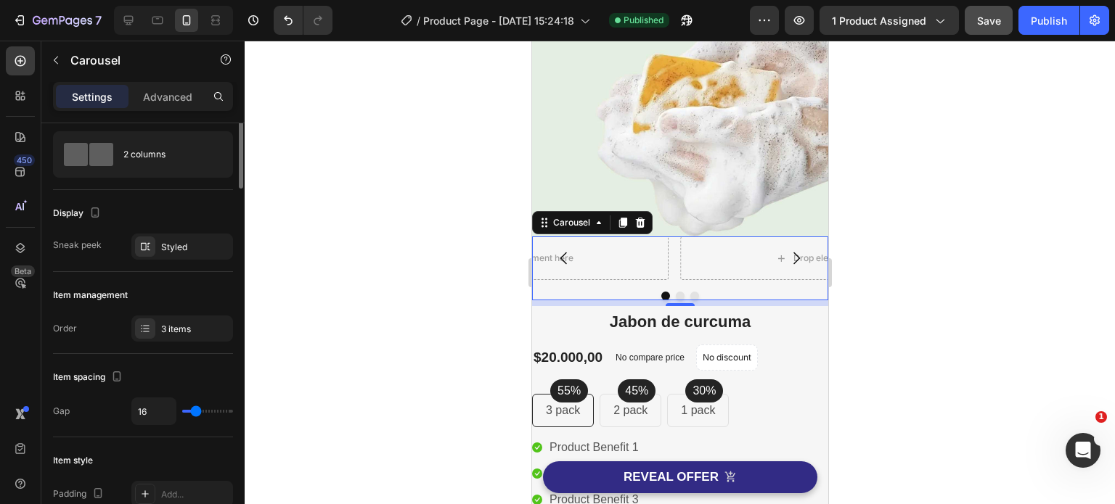
scroll to position [0, 0]
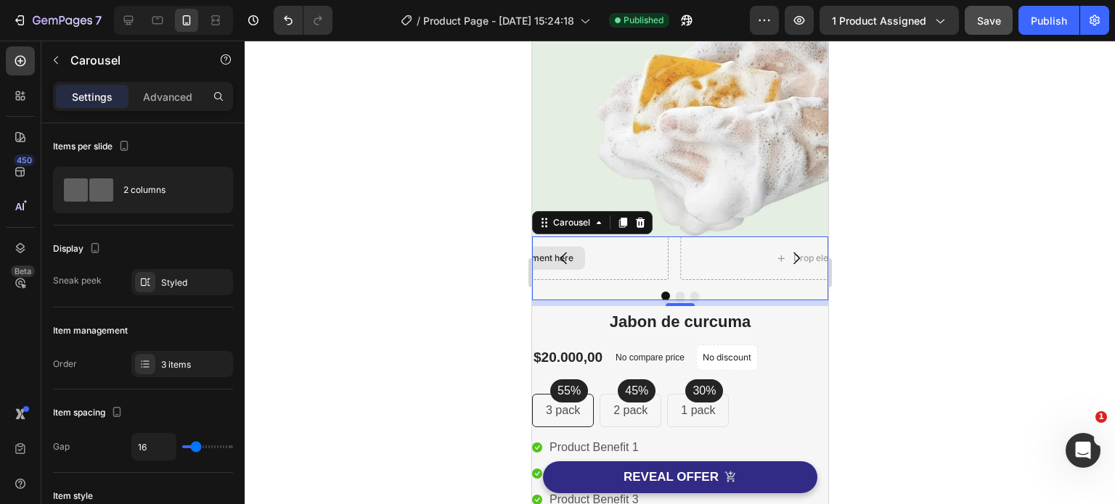
click at [615, 239] on div "Drop element here" at bounding box center [525, 259] width 285 height 44
click at [615, 240] on div "Drop element here" at bounding box center [525, 259] width 285 height 44
click at [787, 250] on icon "Carousel Next Arrow" at bounding box center [795, 258] width 17 height 17
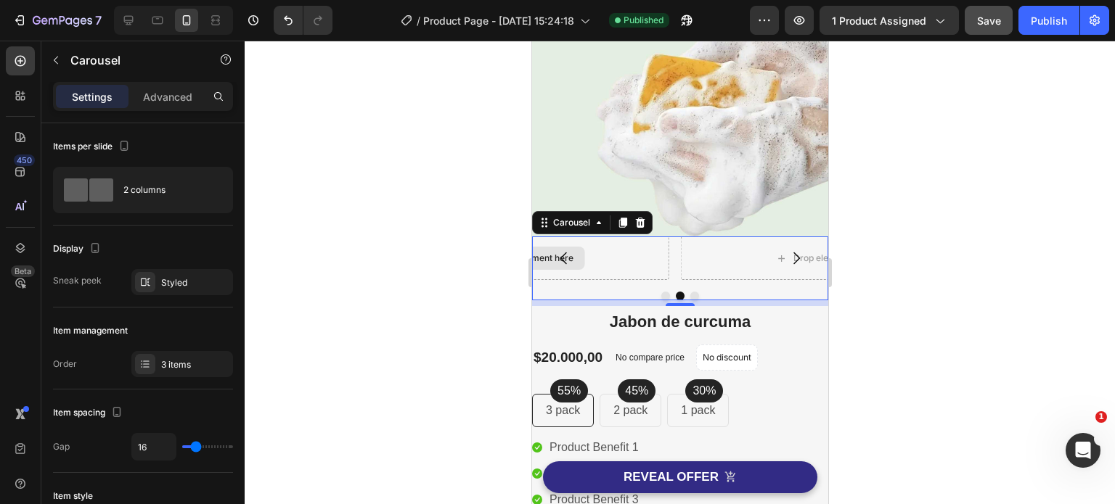
click at [615, 252] on div "Drop element here" at bounding box center [525, 259] width 285 height 44
click at [623, 279] on div "Drop element here Drop element here Drop element here Carousel 8" at bounding box center [679, 269] width 296 height 64
click at [739, 237] on div "Drop element here" at bounding box center [821, 259] width 285 height 44
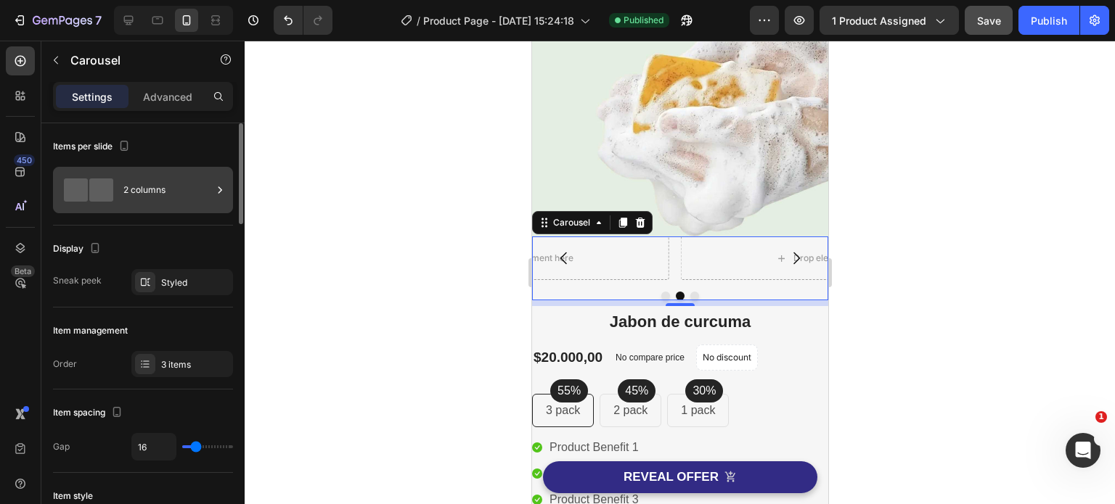
click at [139, 187] on div "2 columns" at bounding box center [167, 189] width 89 height 33
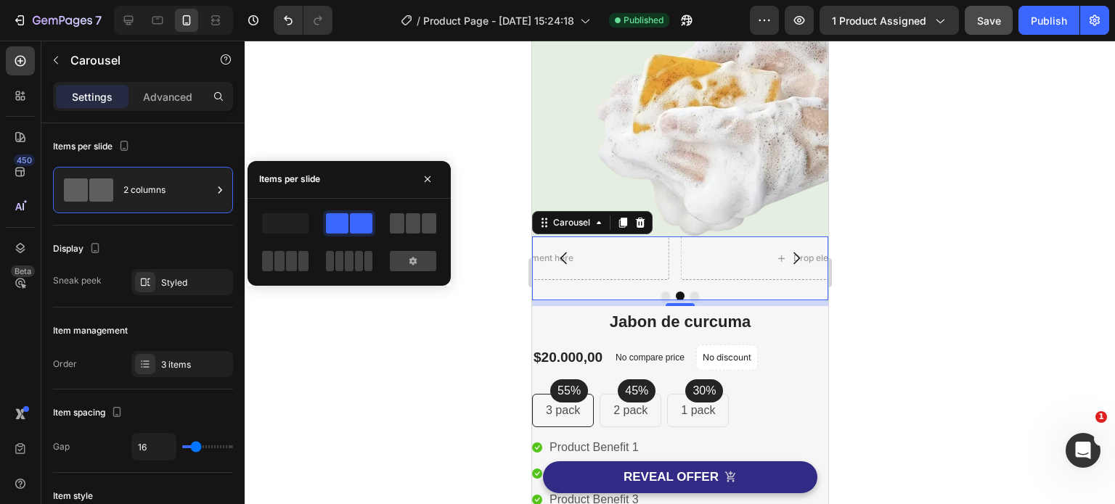
click at [403, 224] on span at bounding box center [397, 223] width 15 height 20
click at [427, 258] on div at bounding box center [413, 261] width 46 height 20
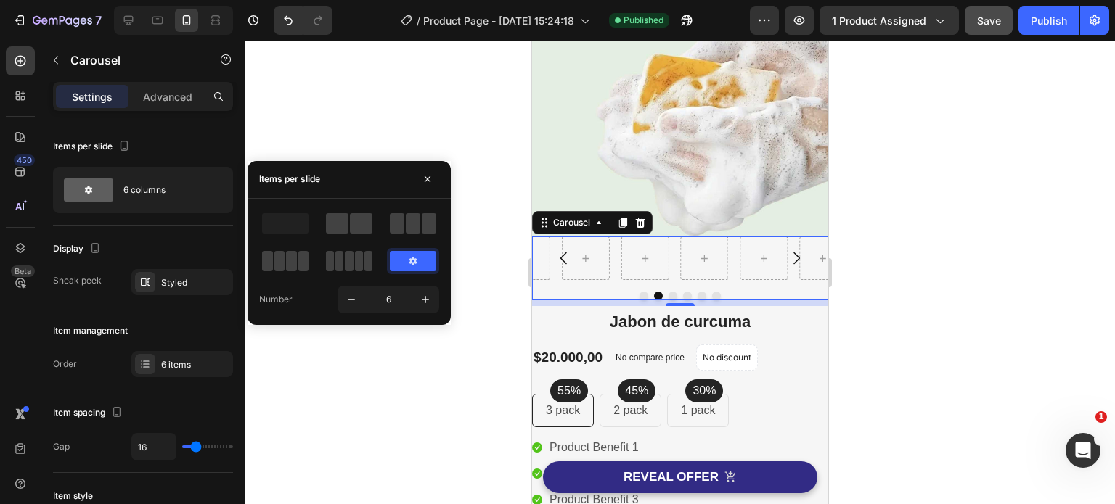
click at [377, 380] on div at bounding box center [680, 273] width 870 height 464
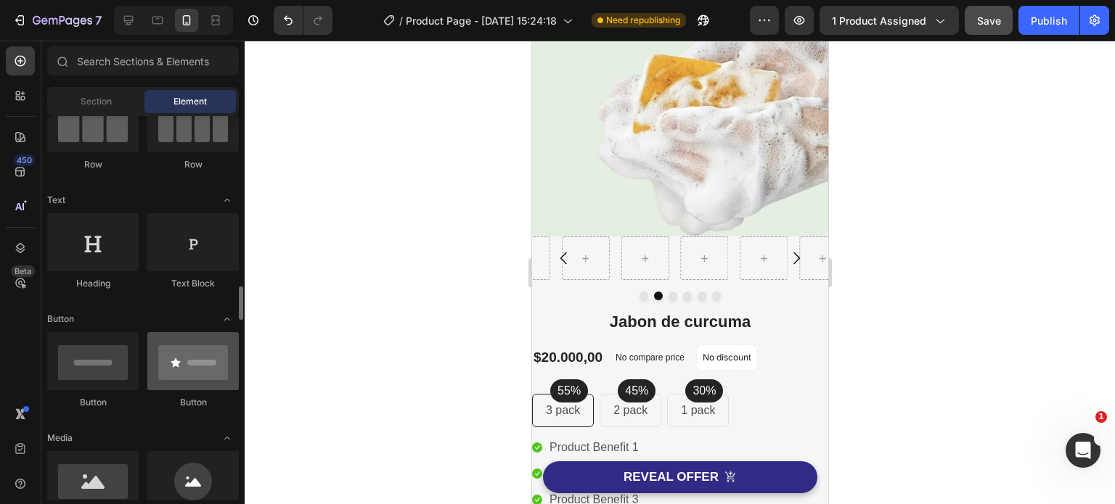
scroll to position [290, 0]
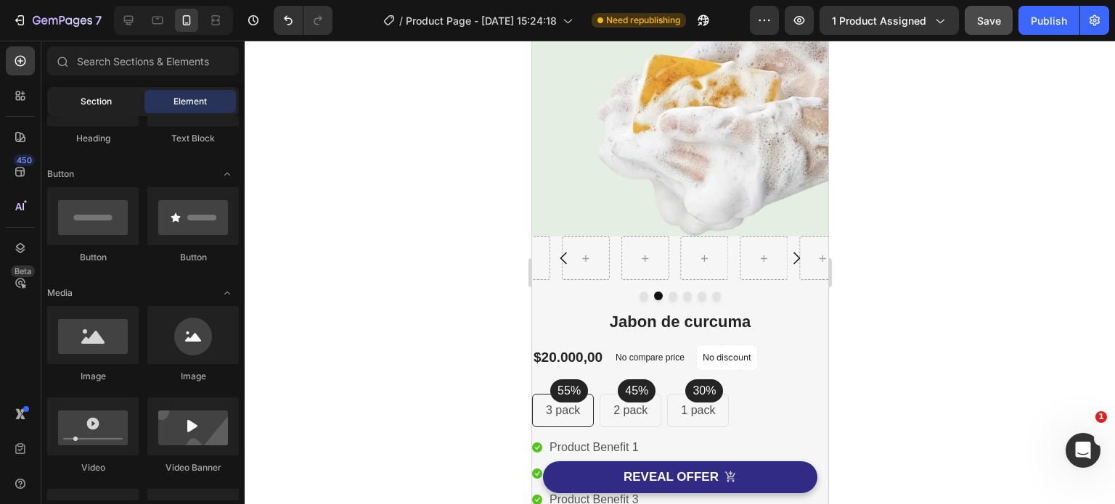
click at [122, 98] on div "Section" at bounding box center [95, 101] width 91 height 23
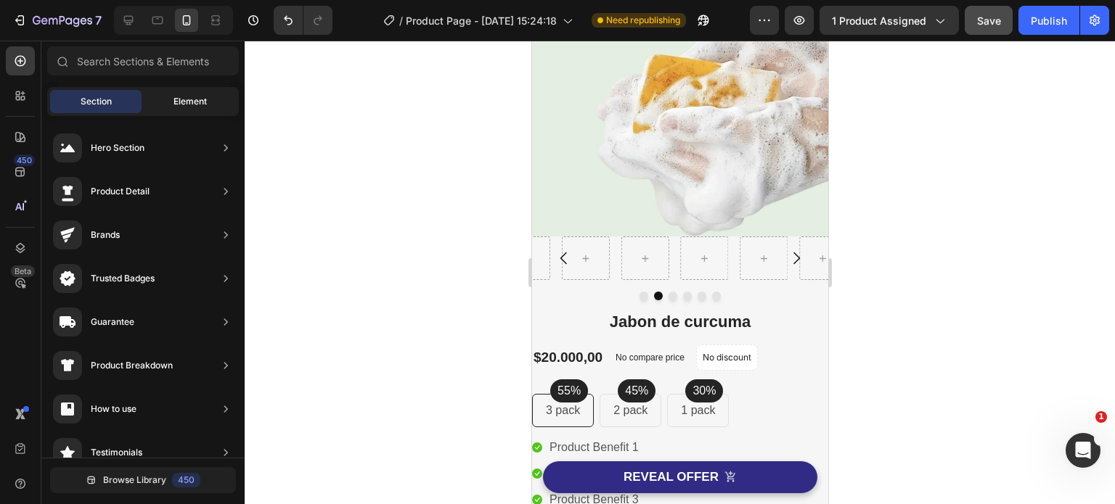
click at [176, 106] on span "Element" at bounding box center [189, 101] width 33 height 13
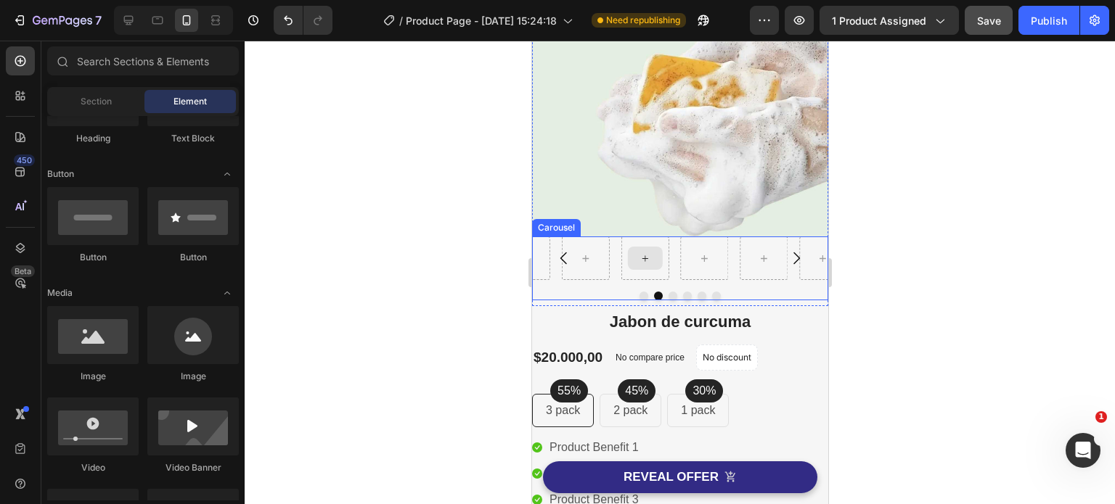
click at [684, 246] on div at bounding box center [703, 259] width 48 height 44
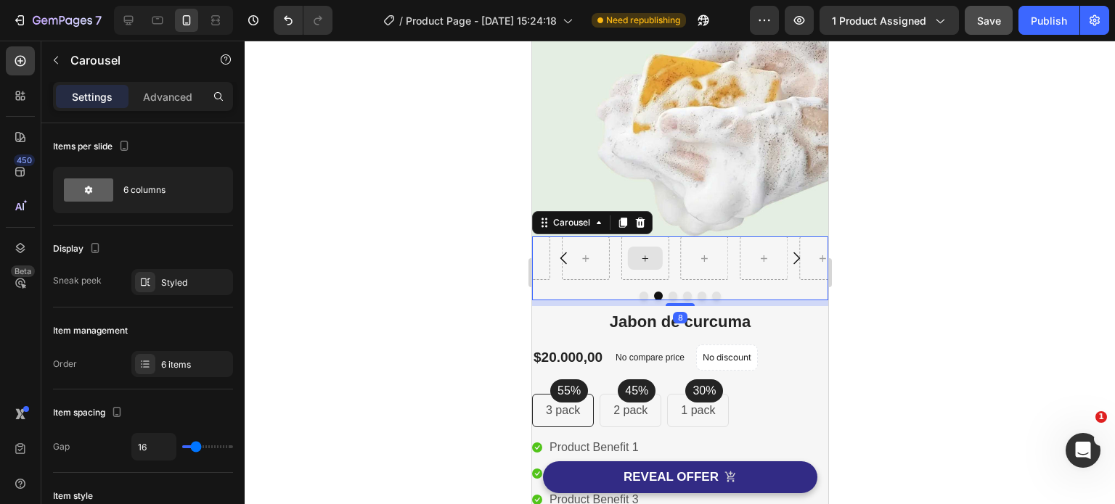
click at [639, 253] on icon at bounding box center [644, 259] width 12 height 12
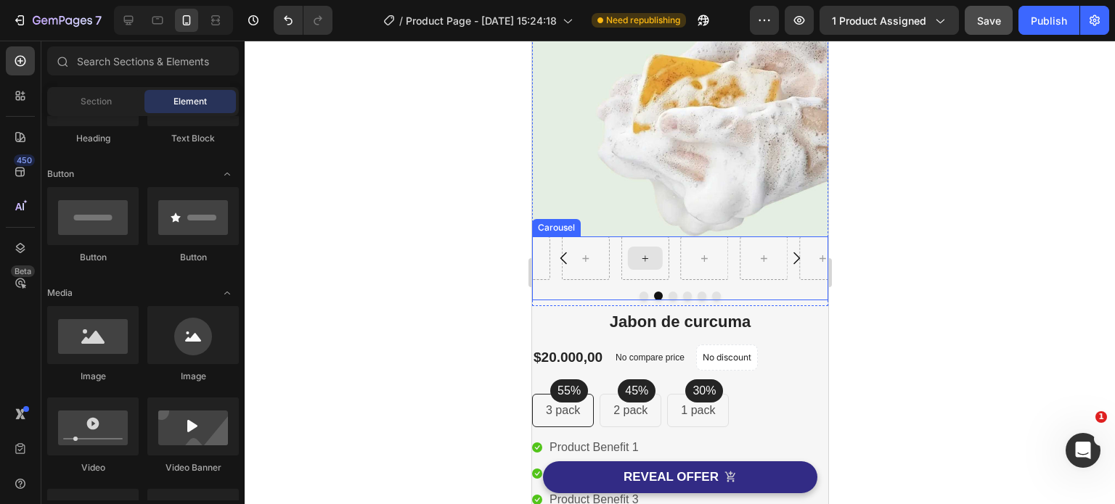
click at [651, 247] on div at bounding box center [643, 258] width 35 height 23
click at [645, 253] on icon at bounding box center [644, 259] width 12 height 12
click at [116, 110] on div "Section" at bounding box center [95, 101] width 91 height 23
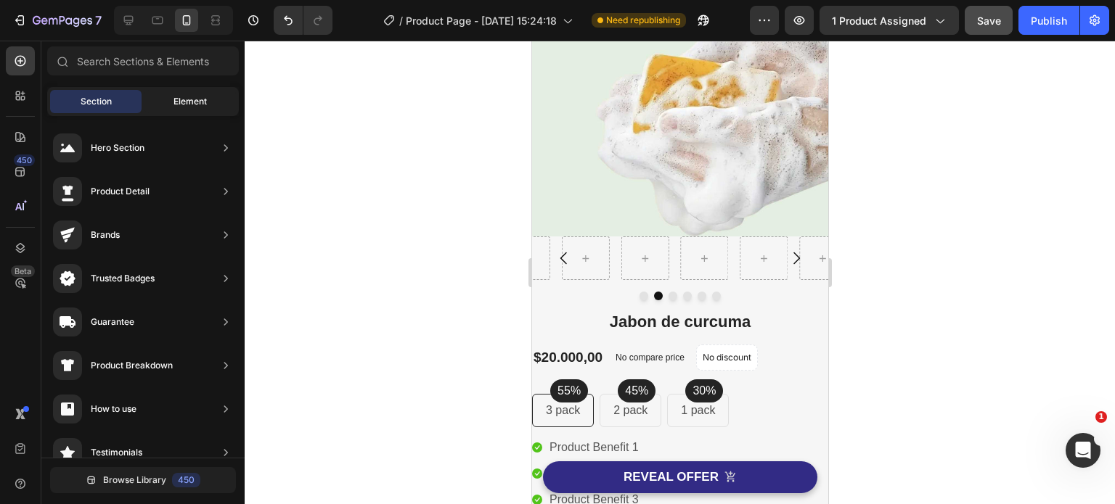
click at [187, 101] on span "Element" at bounding box center [189, 101] width 33 height 13
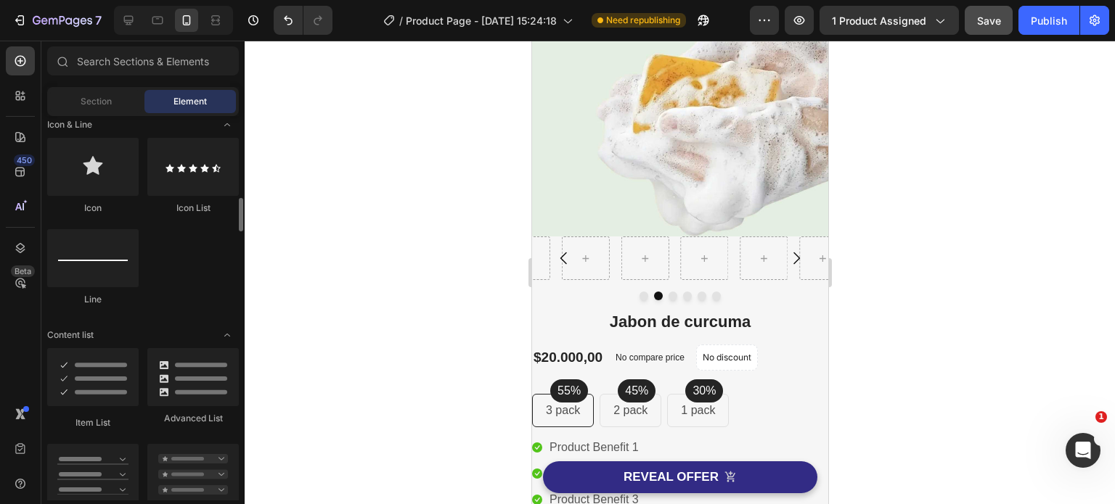
scroll to position [508, 0]
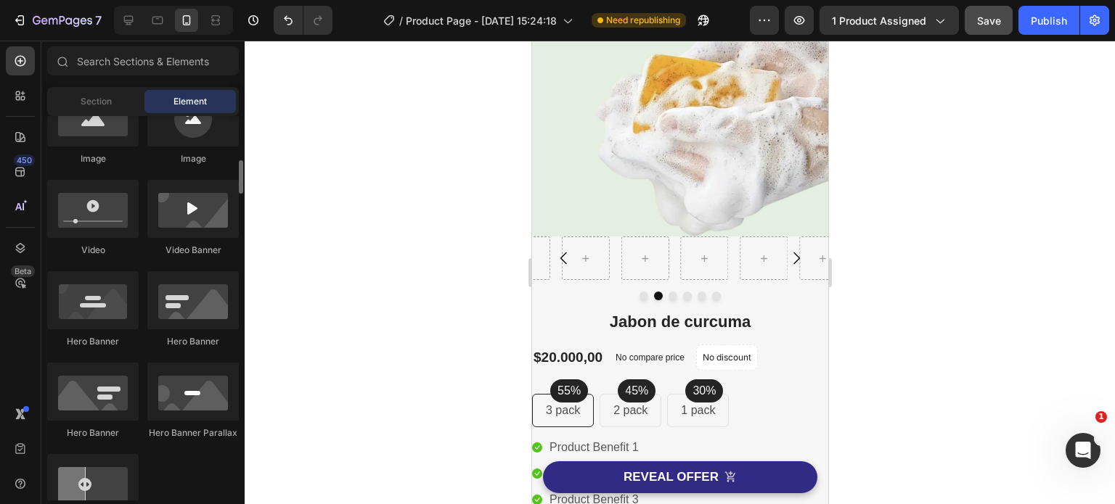
click at [321, 322] on div at bounding box center [680, 273] width 870 height 464
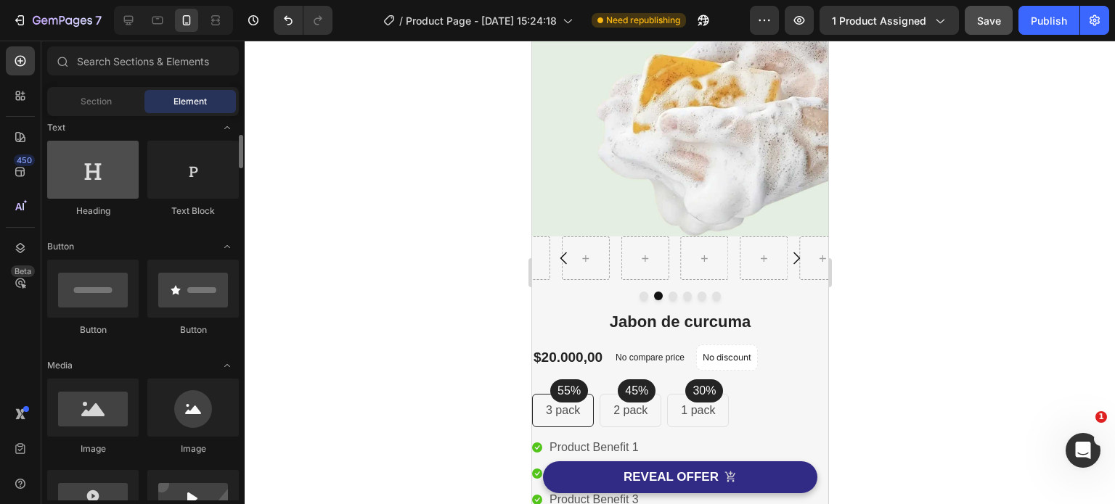
scroll to position [145, 0]
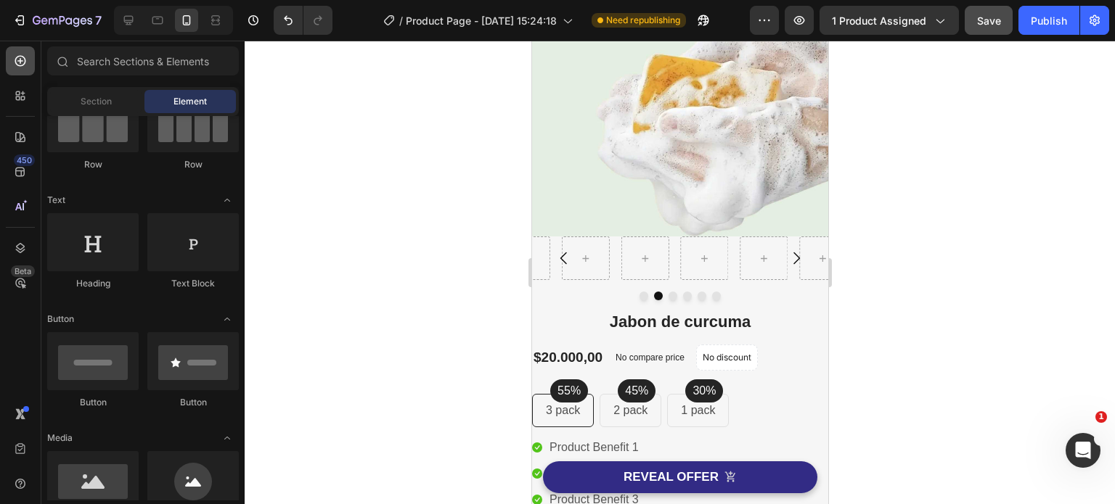
click at [19, 54] on icon at bounding box center [20, 61] width 15 height 15
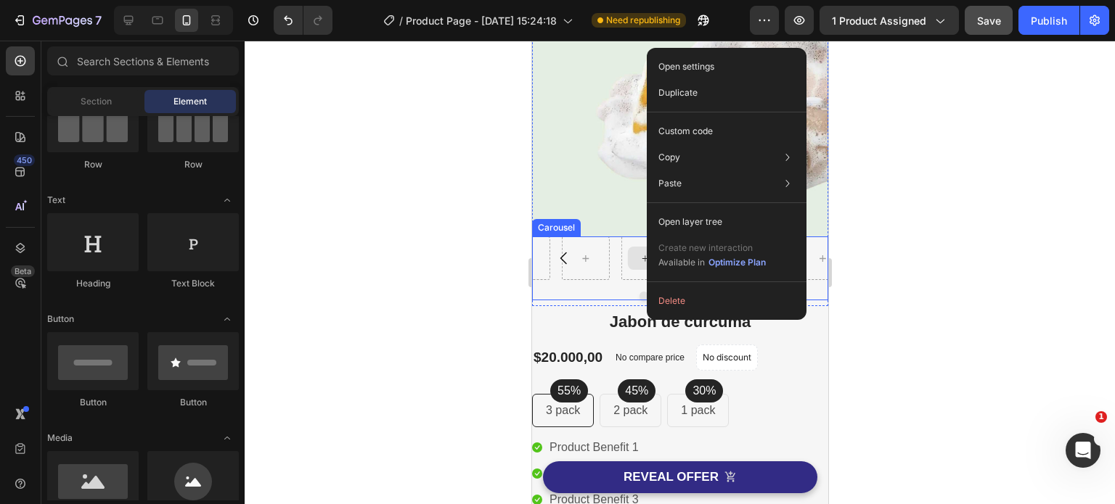
click at [645, 253] on icon at bounding box center [644, 259] width 12 height 12
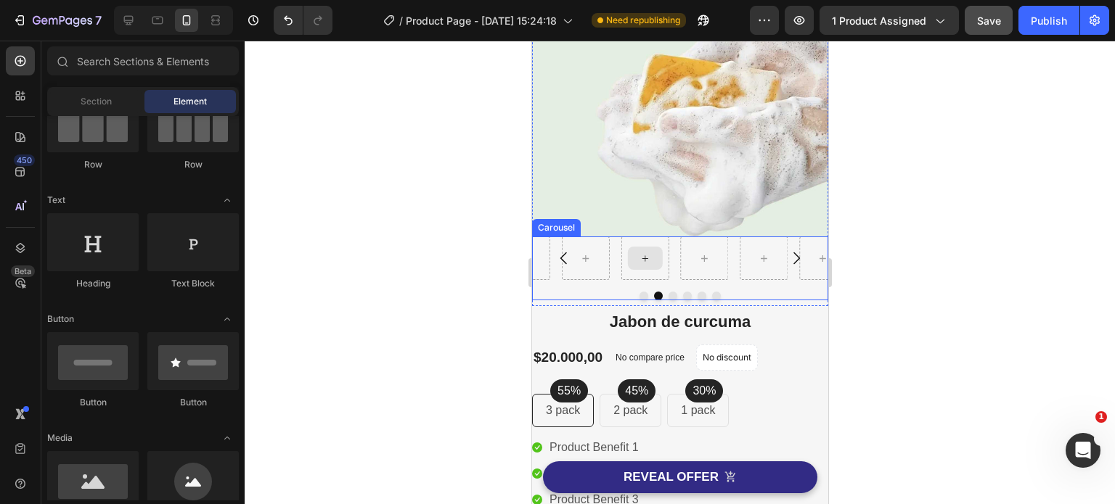
click at [643, 253] on icon at bounding box center [644, 259] width 12 height 12
click at [643, 255] on icon at bounding box center [644, 258] width 6 height 6
click at [643, 253] on icon at bounding box center [644, 259] width 12 height 12
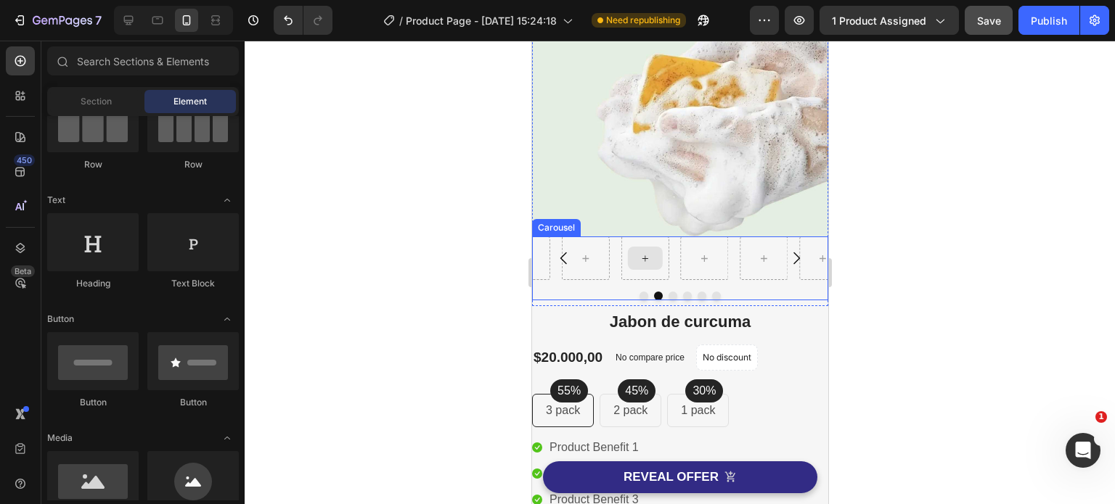
click at [643, 253] on icon at bounding box center [644, 259] width 12 height 12
click at [642, 253] on icon at bounding box center [644, 259] width 12 height 12
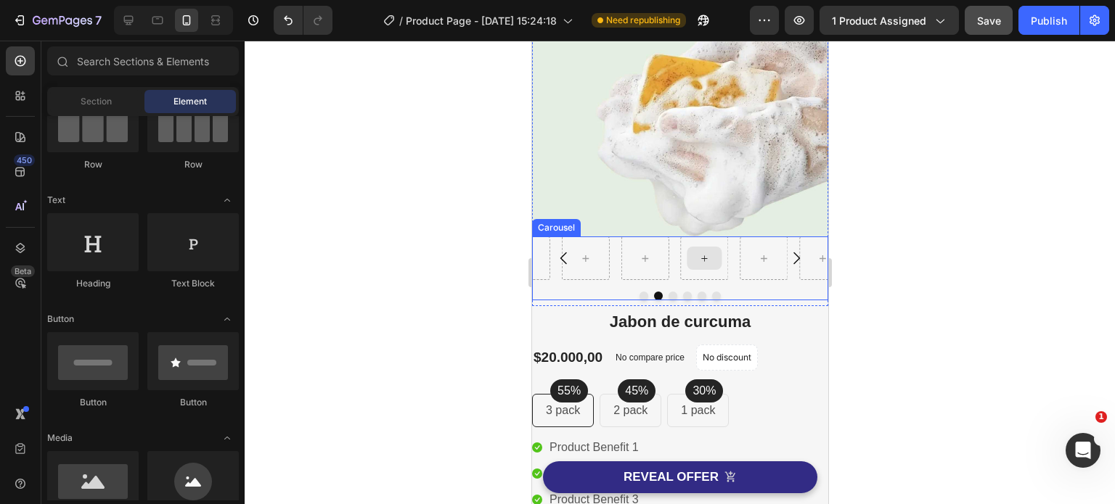
click at [706, 253] on icon at bounding box center [703, 259] width 12 height 12
click at [704, 253] on icon at bounding box center [703, 259] width 12 height 12
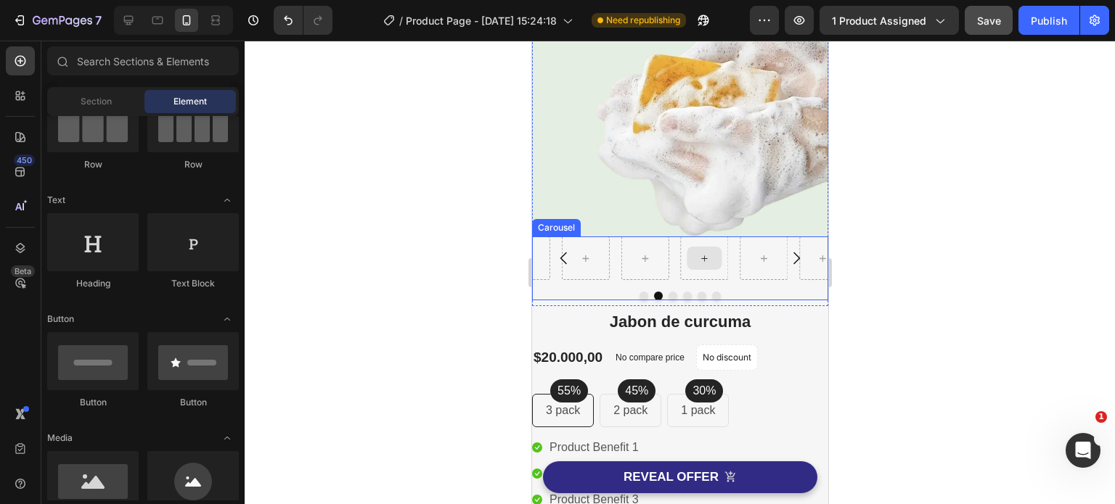
click at [704, 253] on icon at bounding box center [703, 259] width 12 height 12
click at [645, 253] on icon at bounding box center [644, 259] width 12 height 12
click at [577, 246] on button "Carousel Back Arrow" at bounding box center [563, 258] width 41 height 41
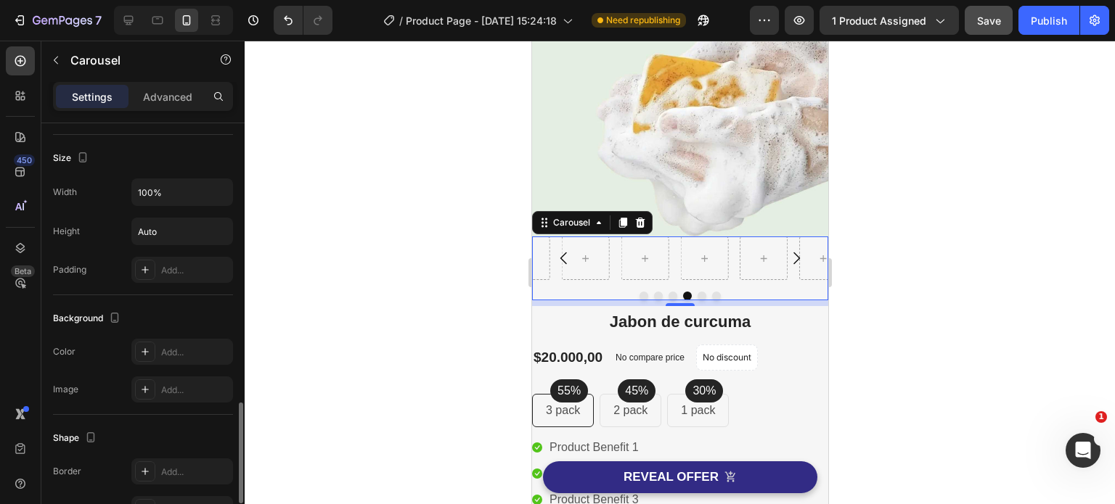
scroll to position [1333, 0]
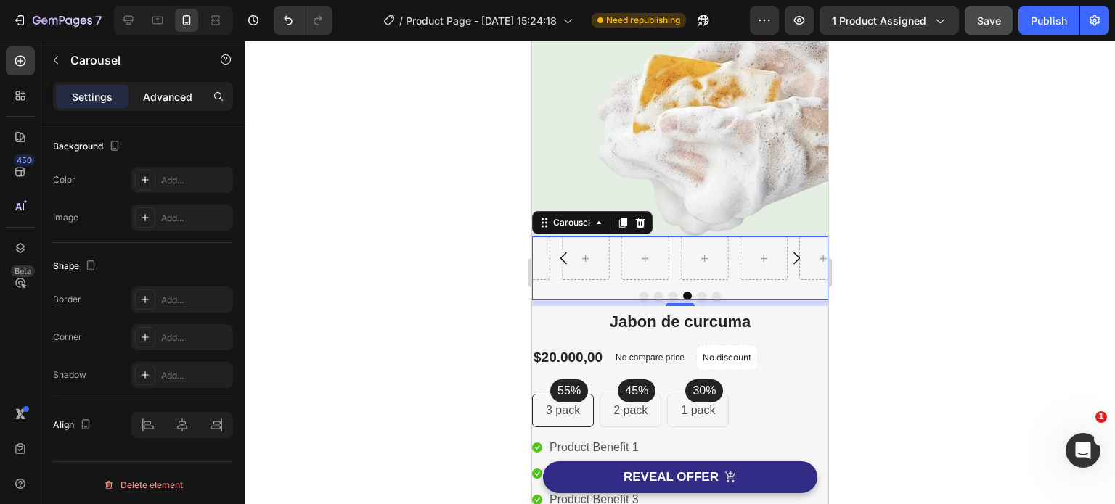
click at [183, 100] on p "Advanced" at bounding box center [167, 96] width 49 height 15
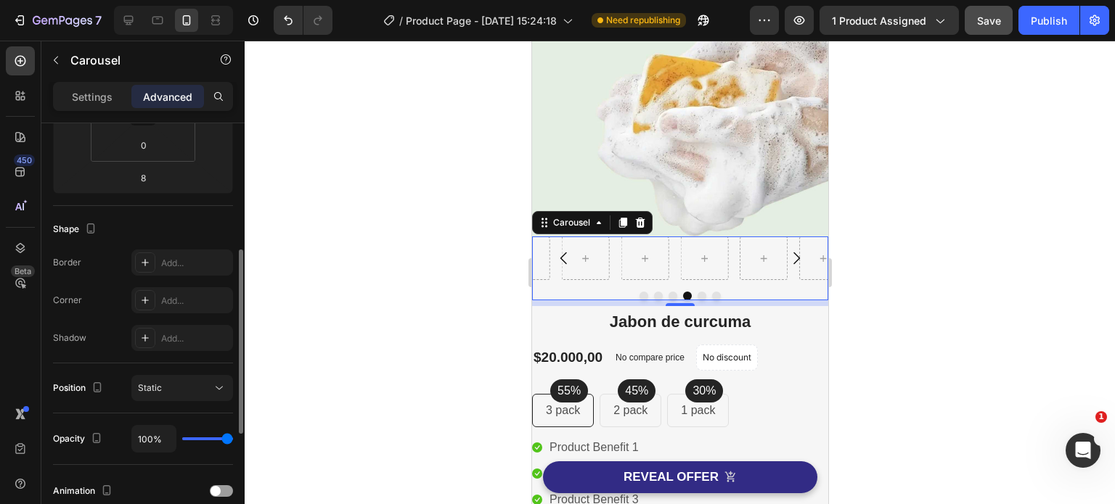
scroll to position [544, 0]
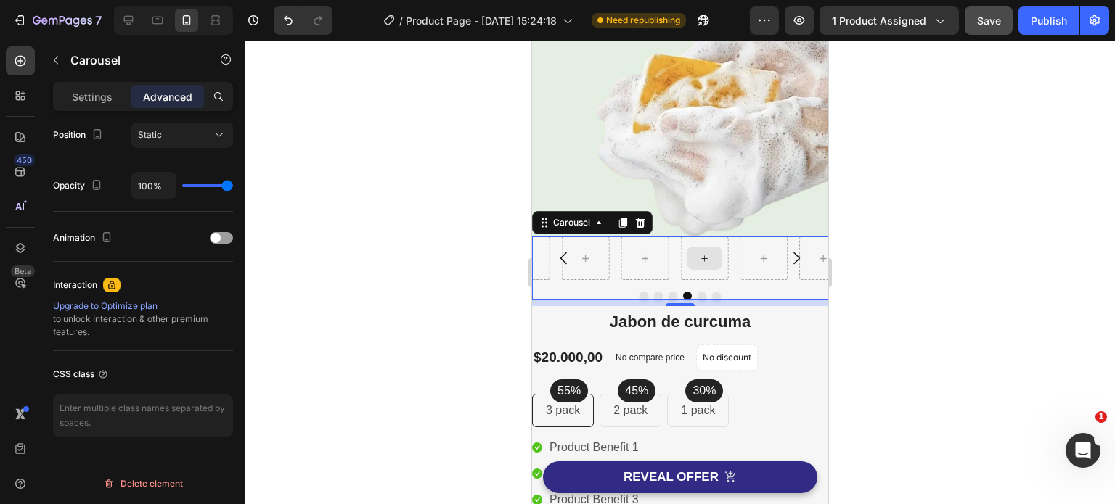
click at [700, 253] on icon at bounding box center [703, 259] width 12 height 12
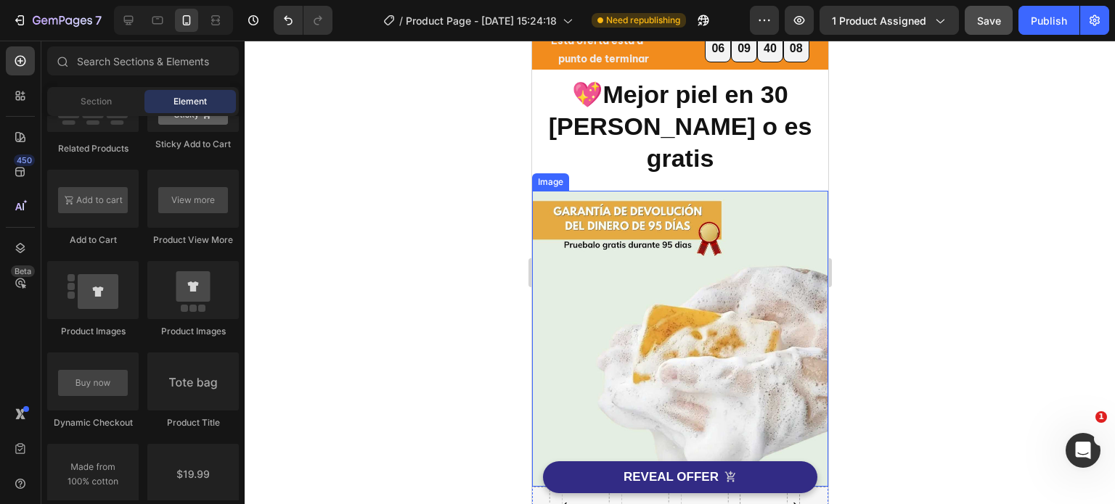
scroll to position [218, 0]
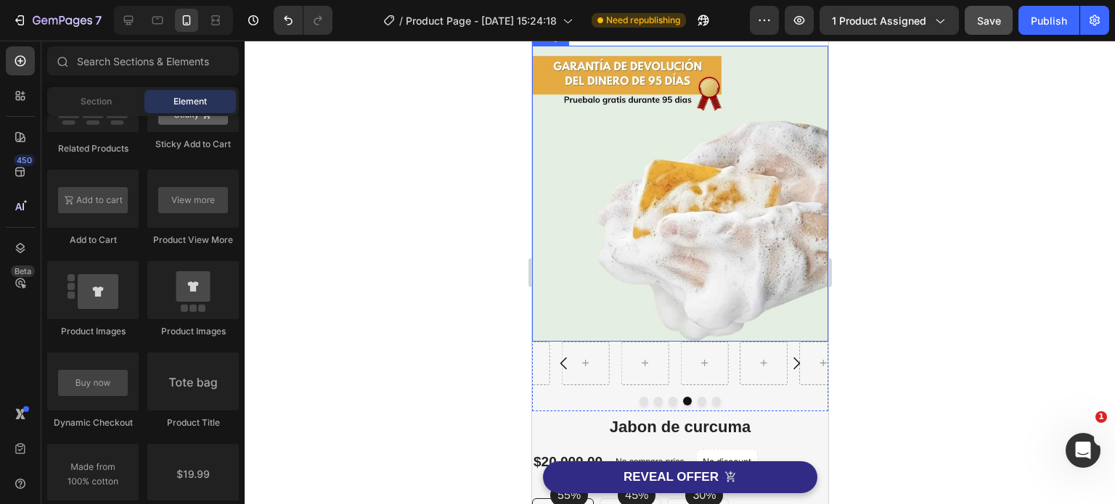
click at [739, 205] on img at bounding box center [679, 194] width 296 height 296
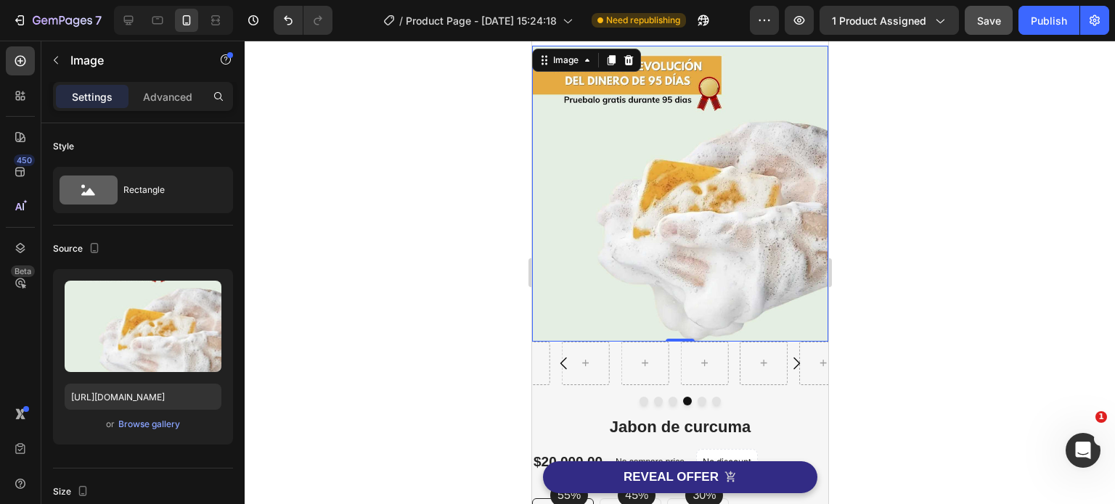
click at [401, 256] on div at bounding box center [680, 273] width 870 height 464
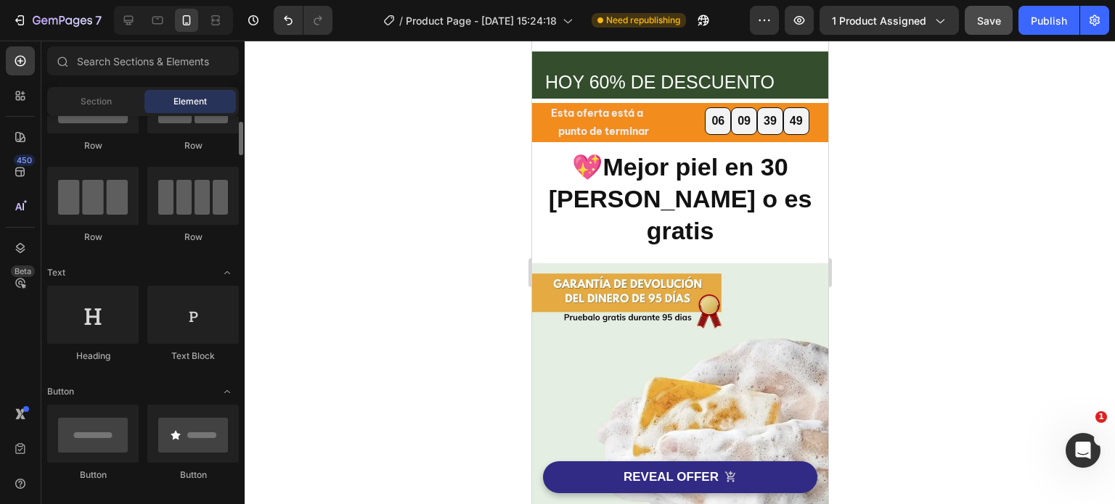
scroll to position [0, 0]
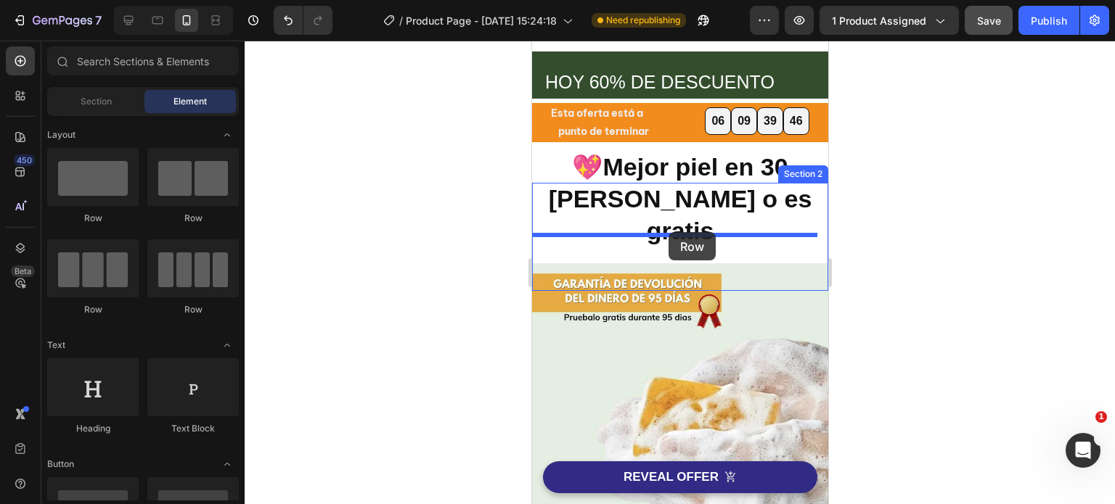
drag, startPoint x: 627, startPoint y: 229, endPoint x: 668, endPoint y: 232, distance: 40.8
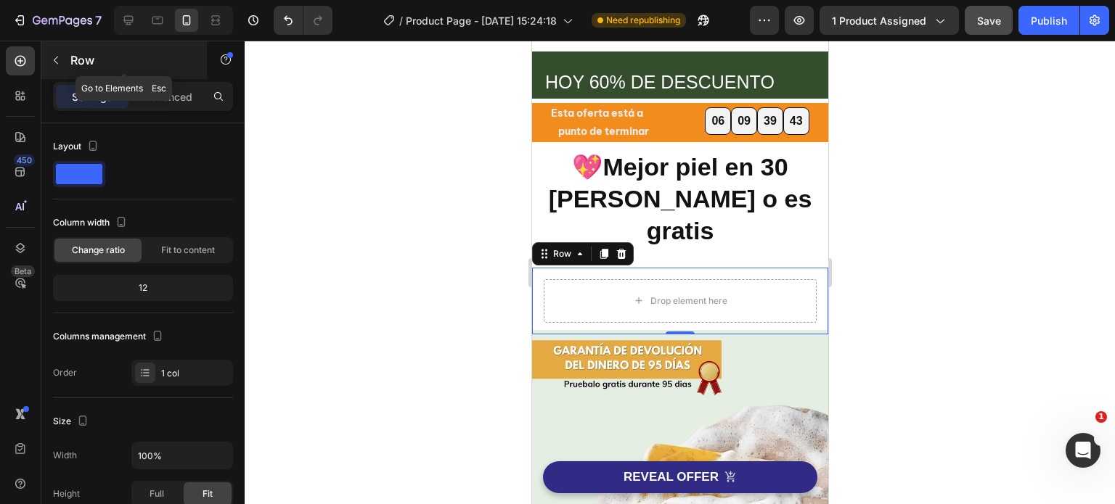
click at [60, 57] on icon "button" at bounding box center [56, 60] width 12 height 12
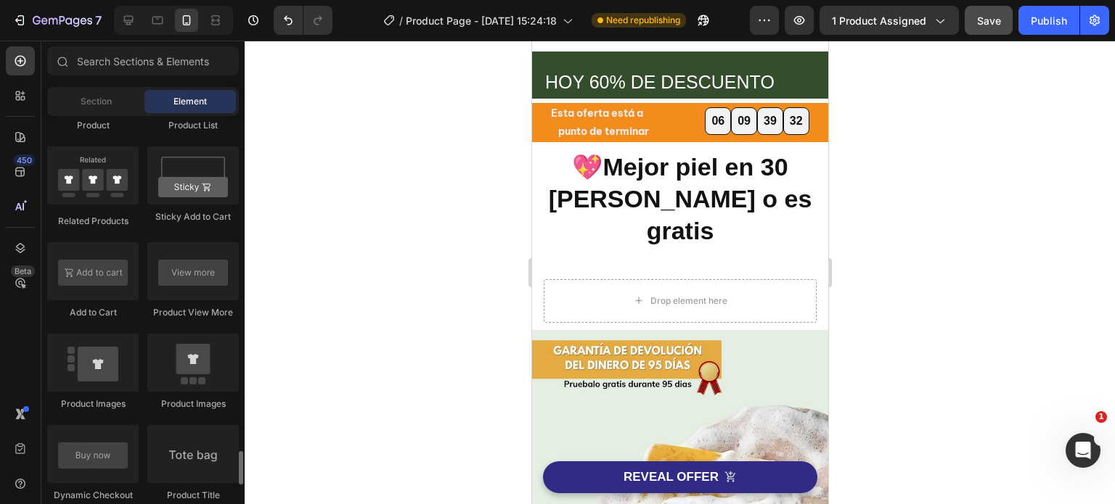
scroll to position [2177, 0]
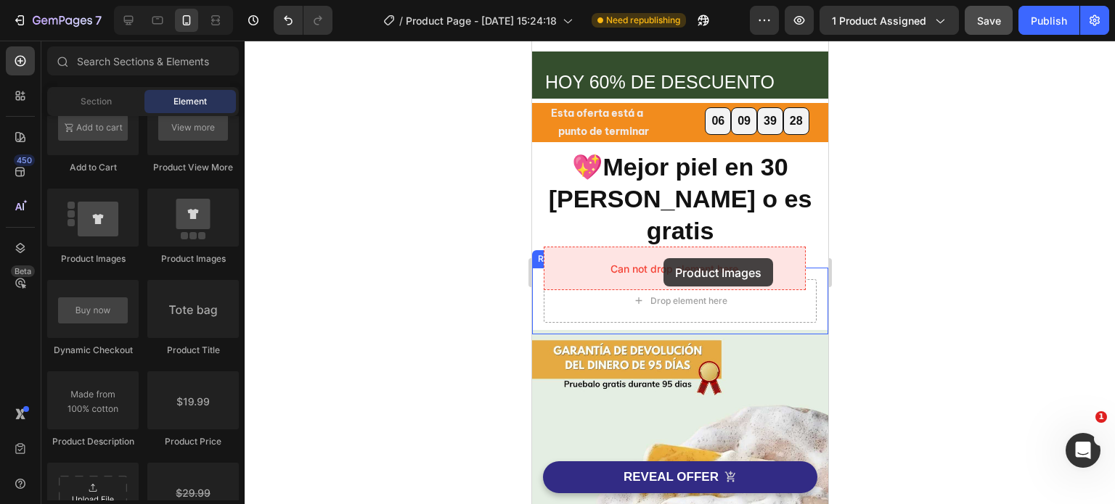
drag, startPoint x: 727, startPoint y: 263, endPoint x: 663, endPoint y: 258, distance: 64.8
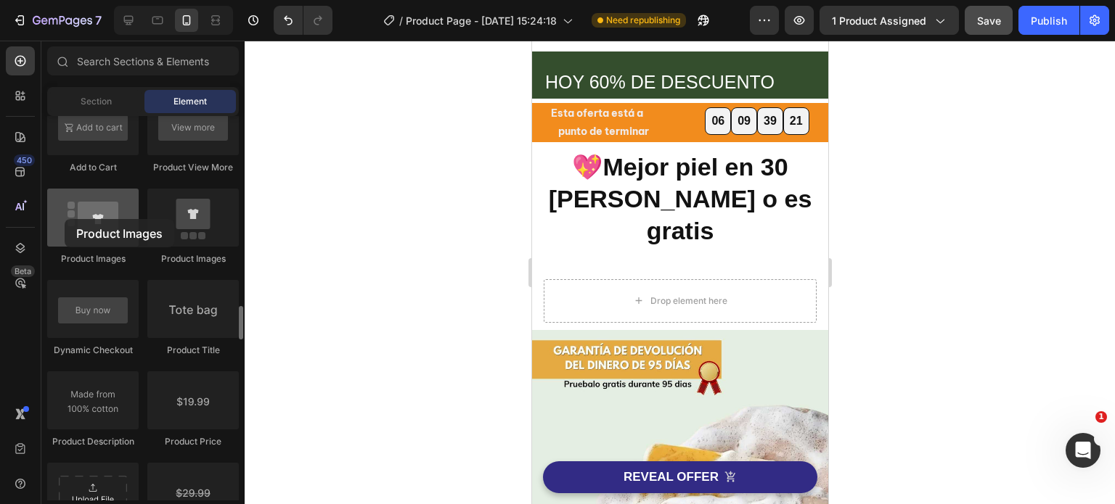
drag, startPoint x: 105, startPoint y: 229, endPoint x: 65, endPoint y: 219, distance: 41.0
click at [65, 219] on div at bounding box center [92, 218] width 91 height 58
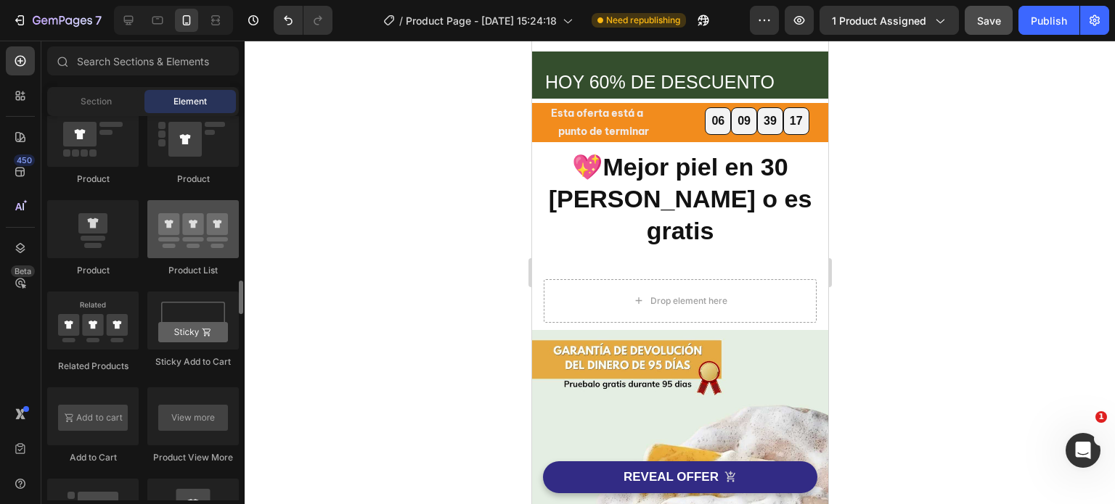
scroll to position [1669, 0]
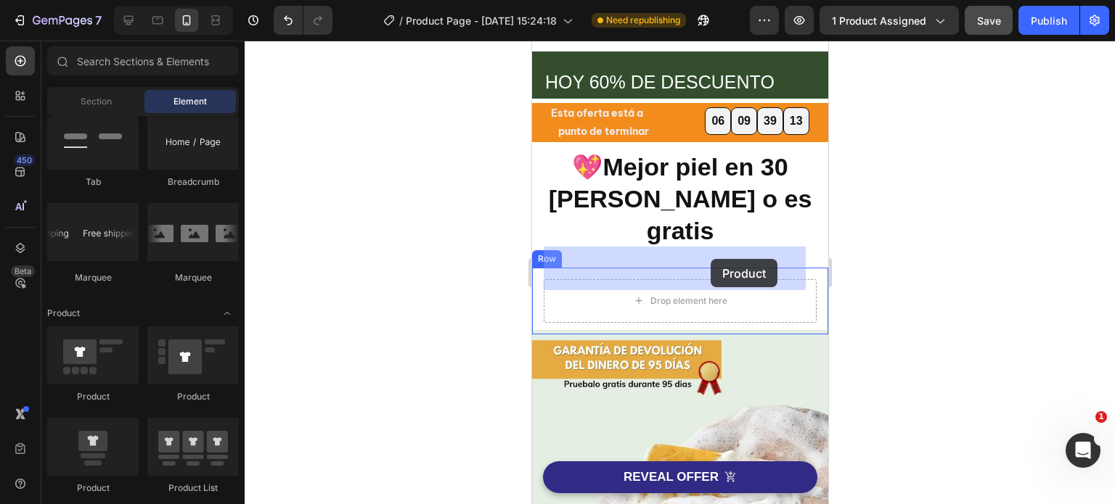
drag, startPoint x: 633, startPoint y: 405, endPoint x: 1513, endPoint y: 337, distance: 882.3
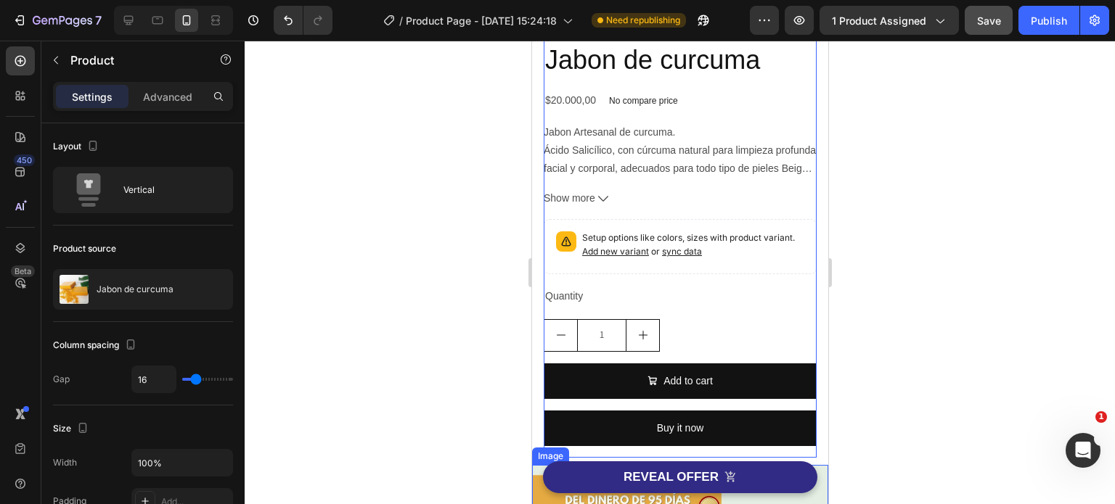
scroll to position [508, 0]
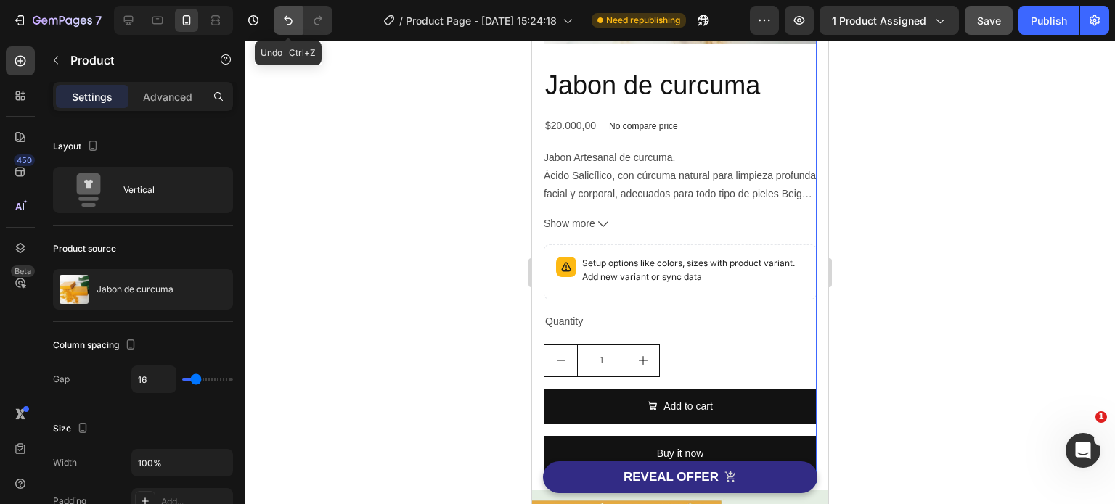
click at [285, 20] on icon "Undo/Redo" at bounding box center [288, 20] width 15 height 15
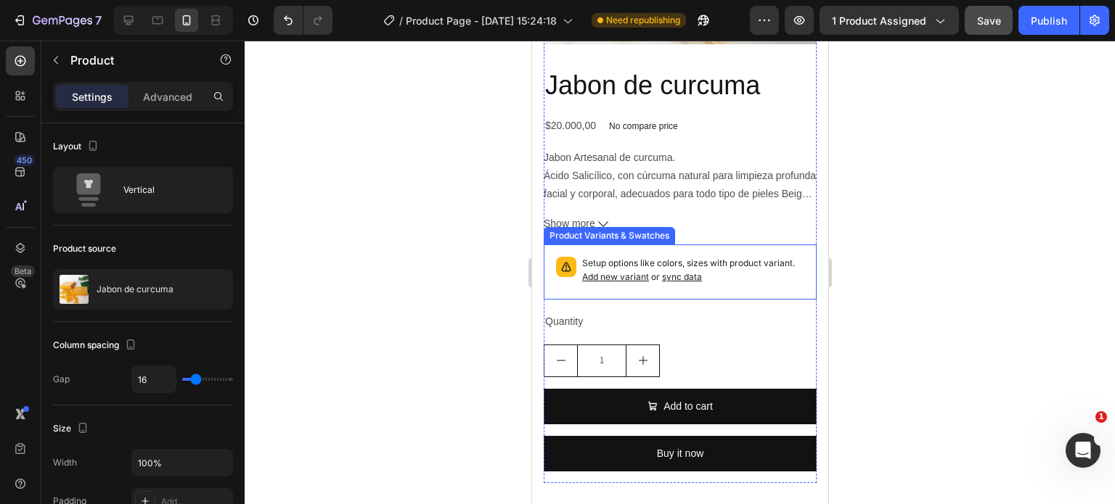
scroll to position [290, 0]
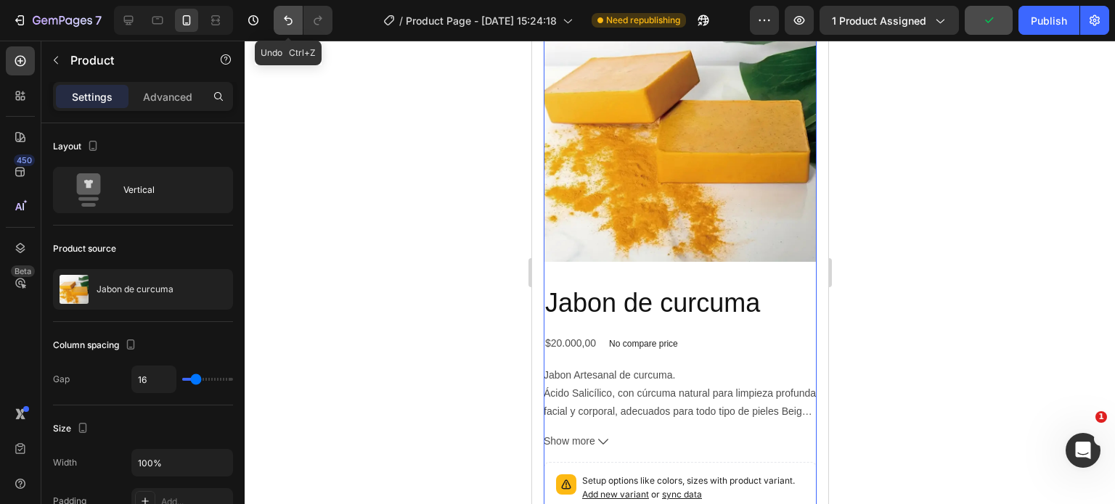
drag, startPoint x: 290, startPoint y: 15, endPoint x: 268, endPoint y: 118, distance: 106.2
click at [290, 15] on icon "Undo/Redo" at bounding box center [288, 20] width 15 height 15
click at [802, 160] on img at bounding box center [679, 125] width 273 height 273
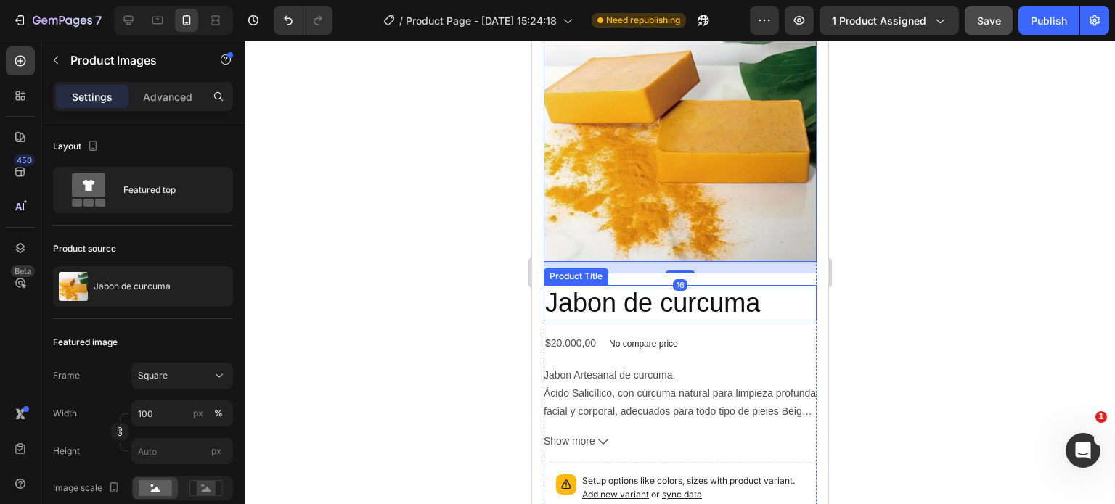
click at [782, 285] on h2 "Jabon de curcuma" at bounding box center [679, 303] width 273 height 37
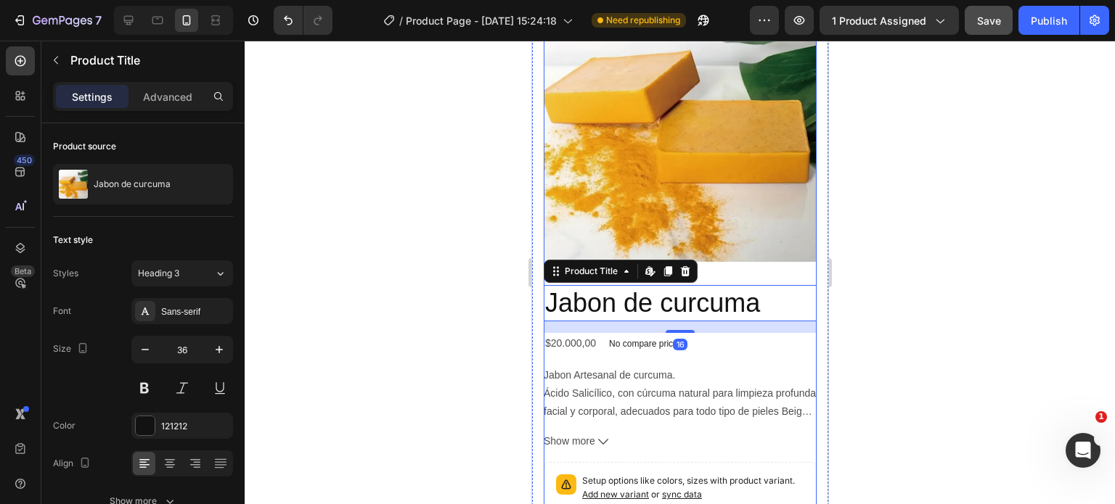
click at [776, 176] on img at bounding box center [679, 125] width 273 height 273
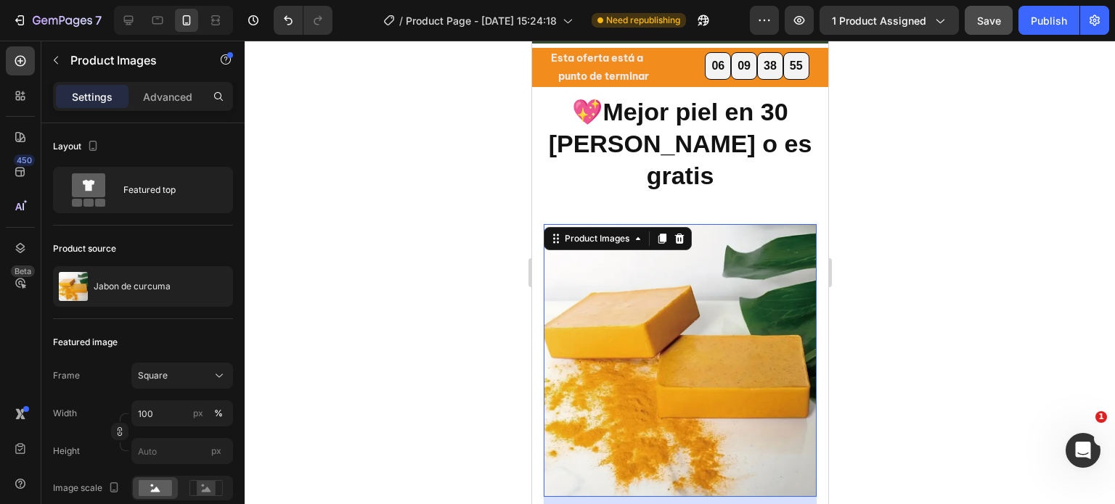
scroll to position [0, 0]
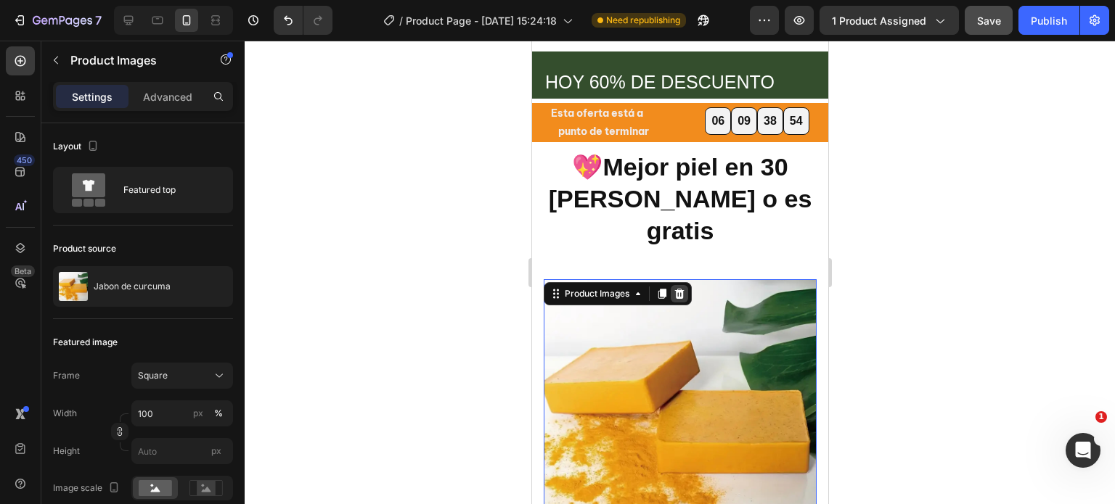
click at [680, 288] on icon at bounding box center [679, 294] width 12 height 12
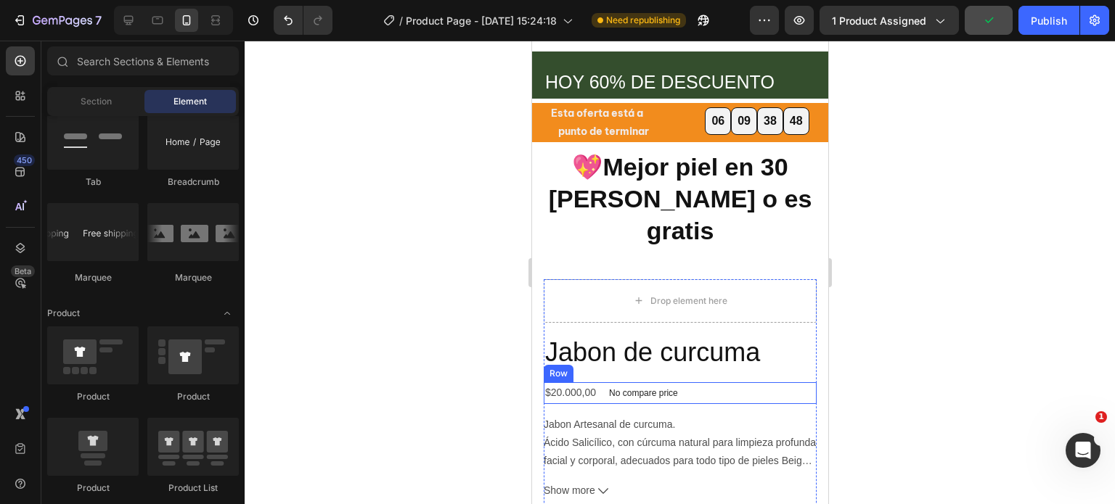
click at [799, 382] on div "$20.000,00 Product Price Product Price No compare price Product Price Row" at bounding box center [679, 392] width 273 height 21
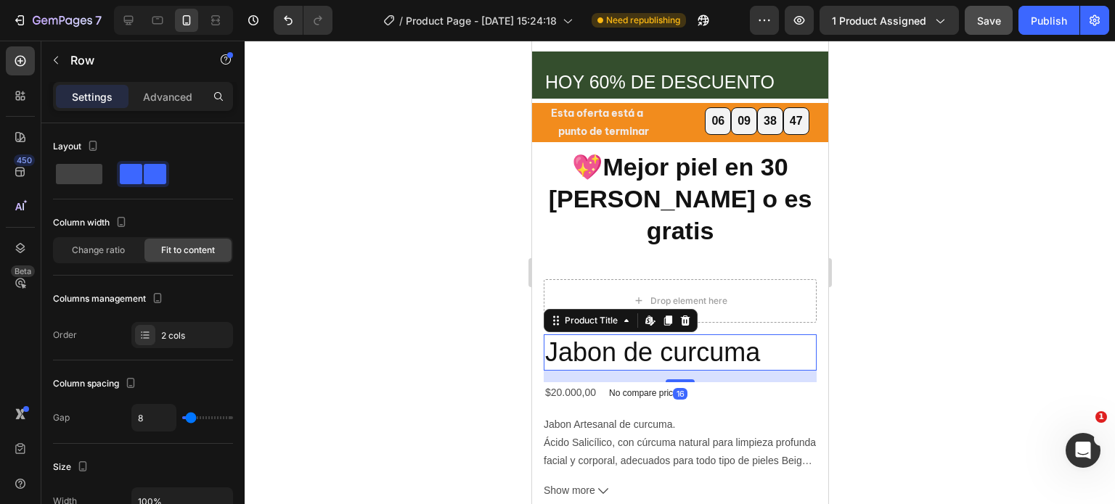
click at [799, 335] on h2 "Jabon de curcuma" at bounding box center [679, 353] width 273 height 37
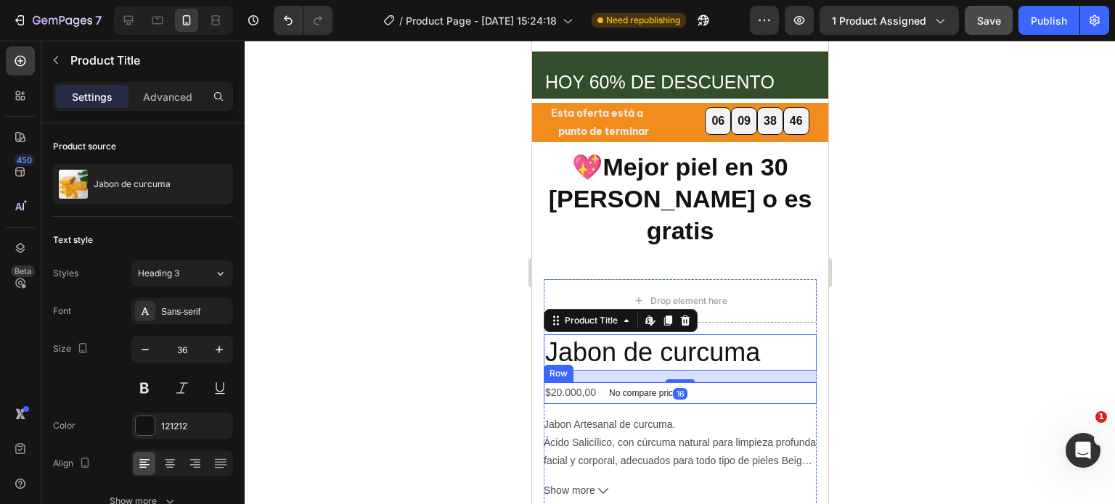
click at [799, 382] on div "$20.000,00 Product Price Product Price No compare price Product Price Row" at bounding box center [679, 392] width 273 height 21
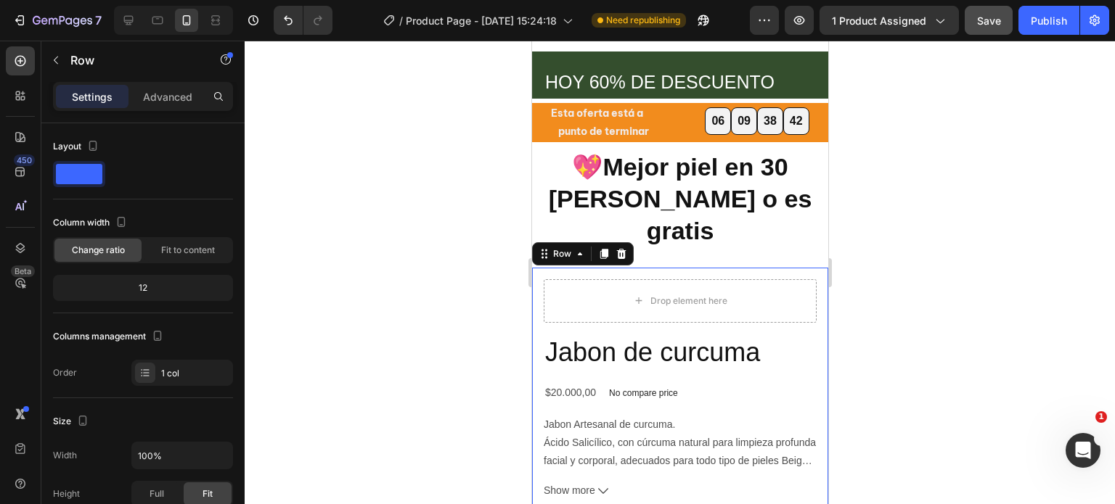
scroll to position [424, 0]
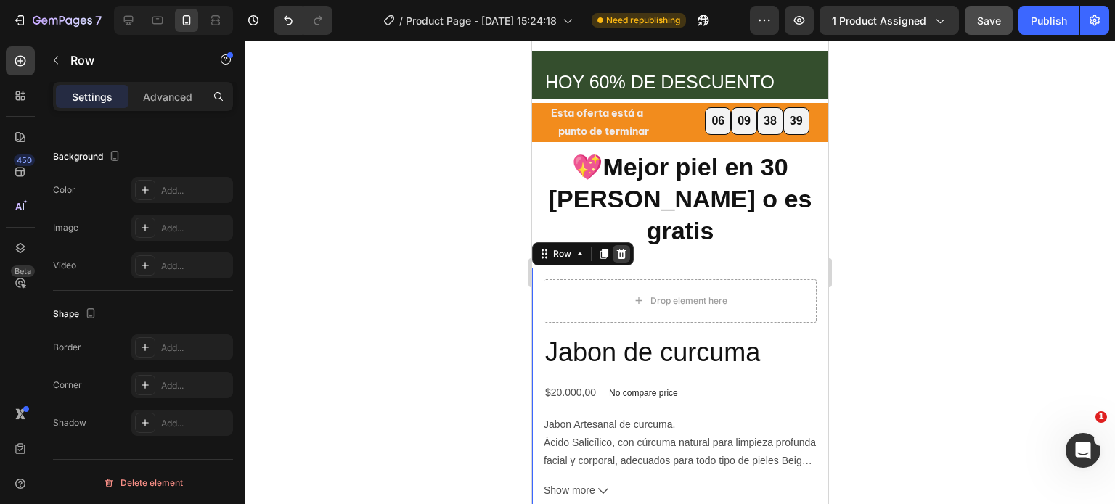
click at [619, 248] on icon at bounding box center [620, 253] width 9 height 10
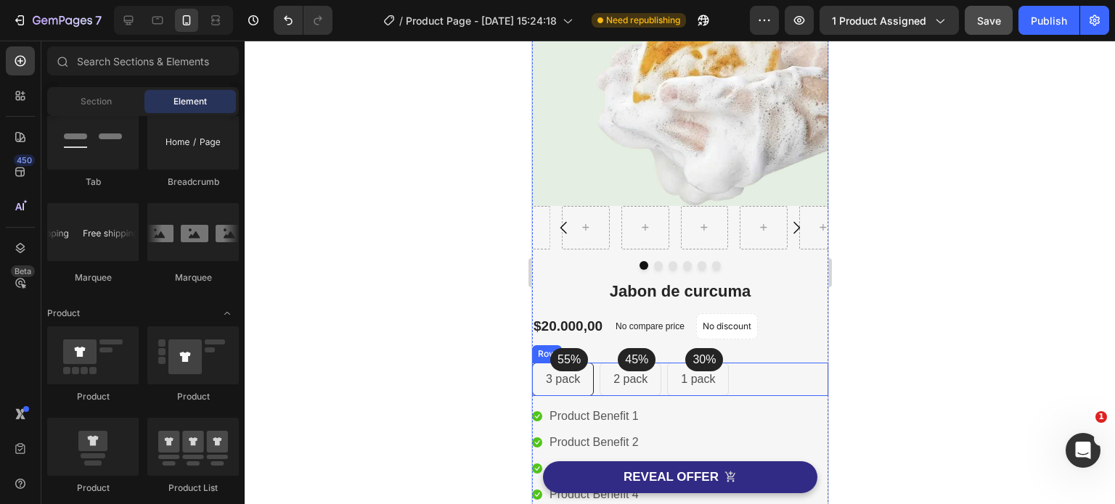
scroll to position [160, 0]
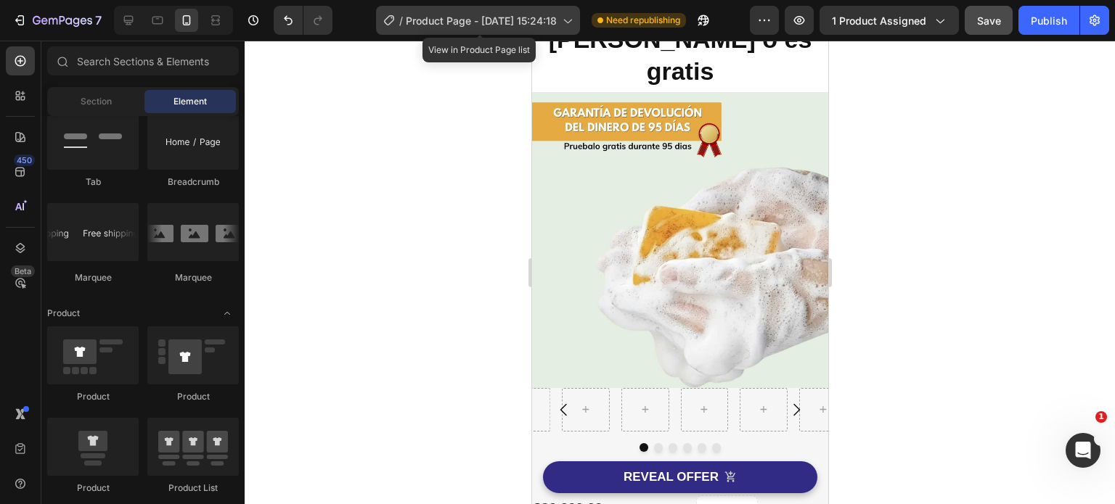
click at [570, 17] on icon at bounding box center [567, 20] width 15 height 15
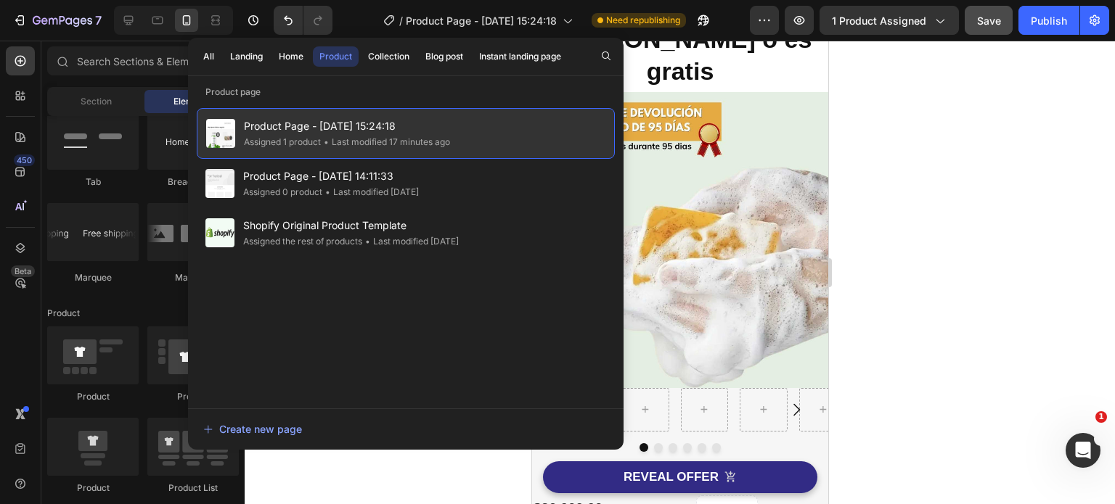
click at [423, 138] on div "• Last modified 17 minutes ago" at bounding box center [385, 142] width 129 height 15
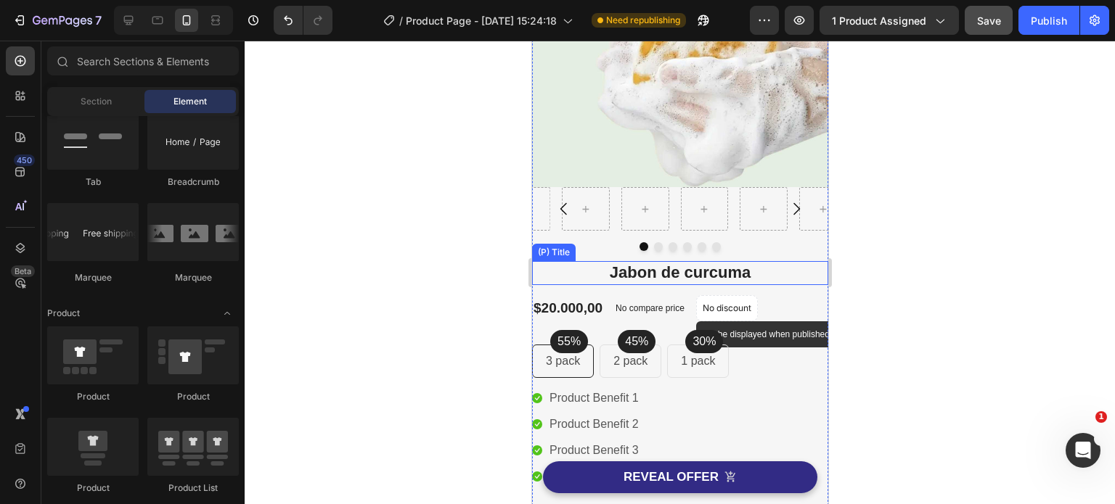
scroll to position [377, 0]
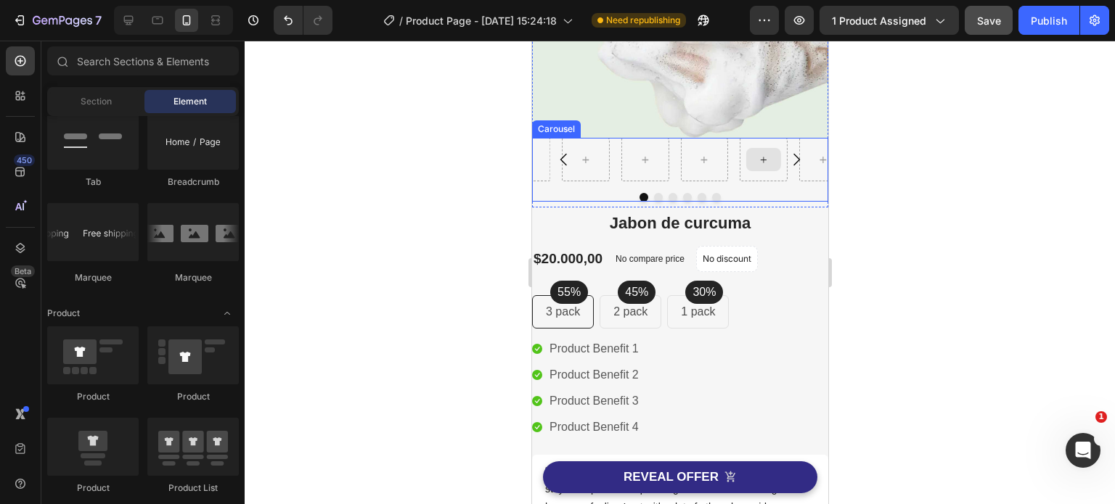
click at [741, 147] on div at bounding box center [763, 160] width 48 height 44
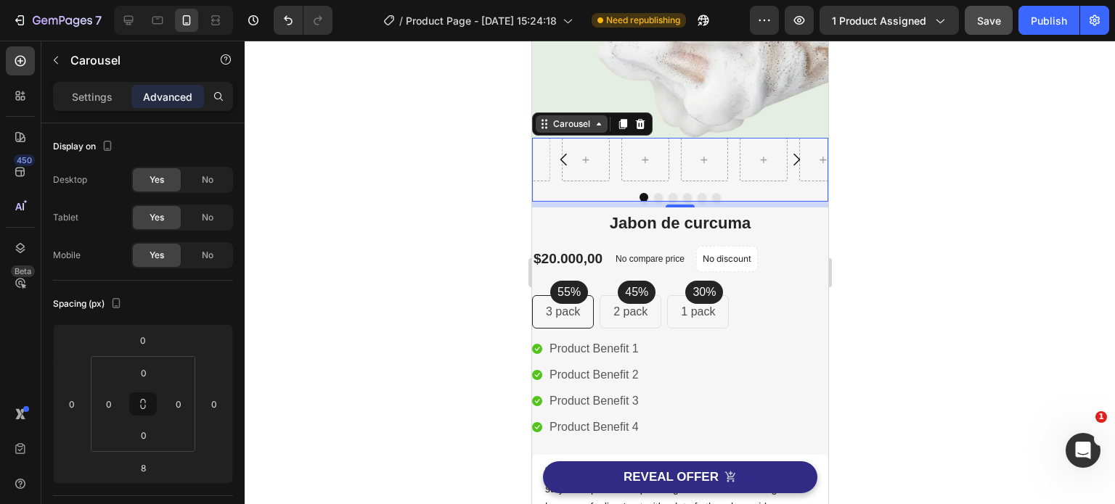
click at [602, 118] on icon at bounding box center [598, 124] width 12 height 12
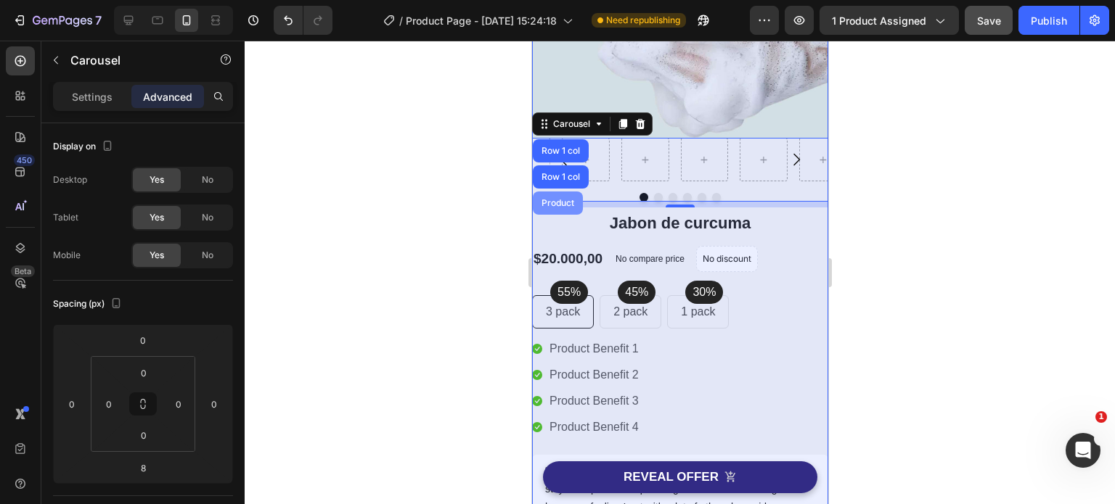
click at [565, 199] on div "Product" at bounding box center [557, 203] width 38 height 9
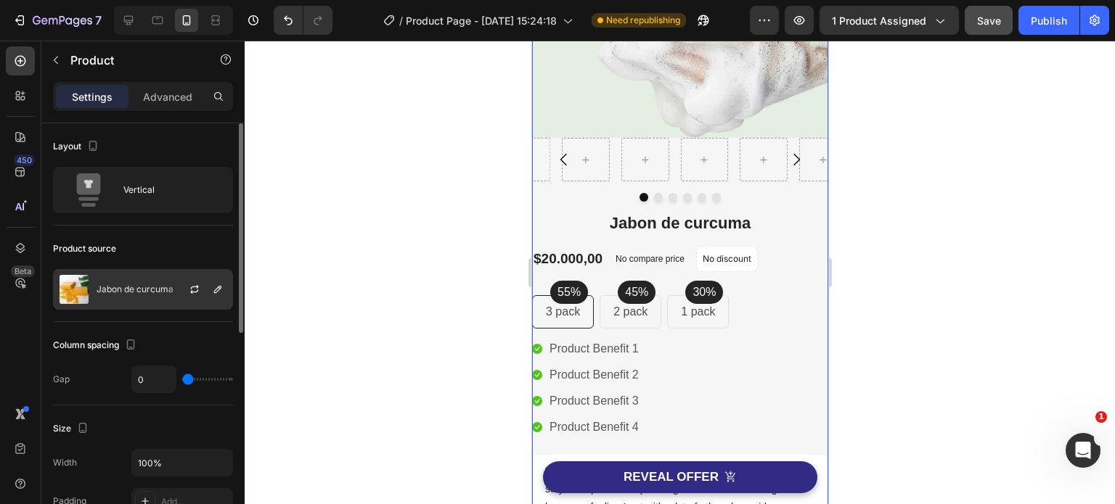
click at [135, 292] on p "Jabon de curcuma" at bounding box center [135, 290] width 77 height 10
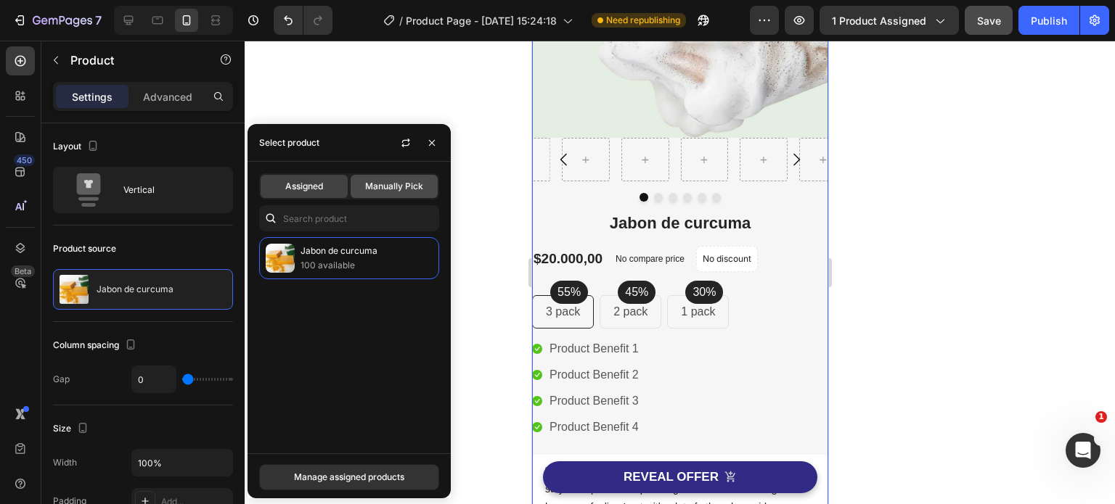
click at [383, 185] on span "Manually Pick" at bounding box center [394, 186] width 58 height 13
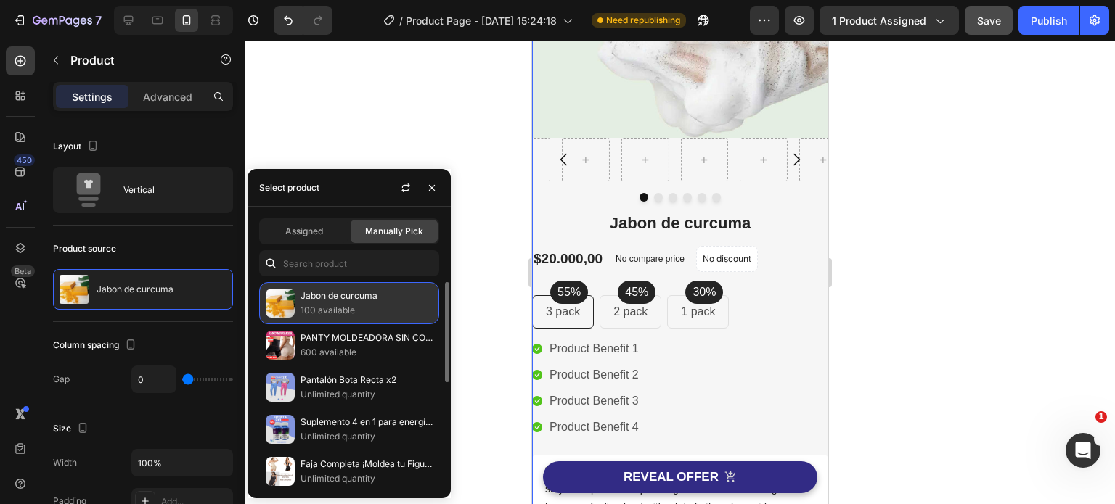
click at [360, 298] on p "Jabon de curcuma" at bounding box center [366, 296] width 132 height 15
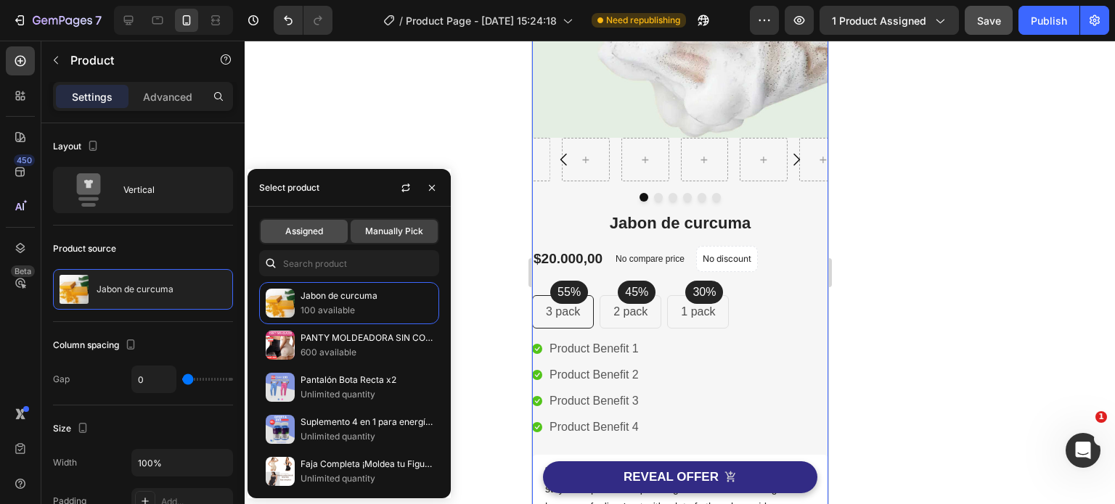
click at [316, 223] on div "Assigned" at bounding box center [304, 231] width 87 height 23
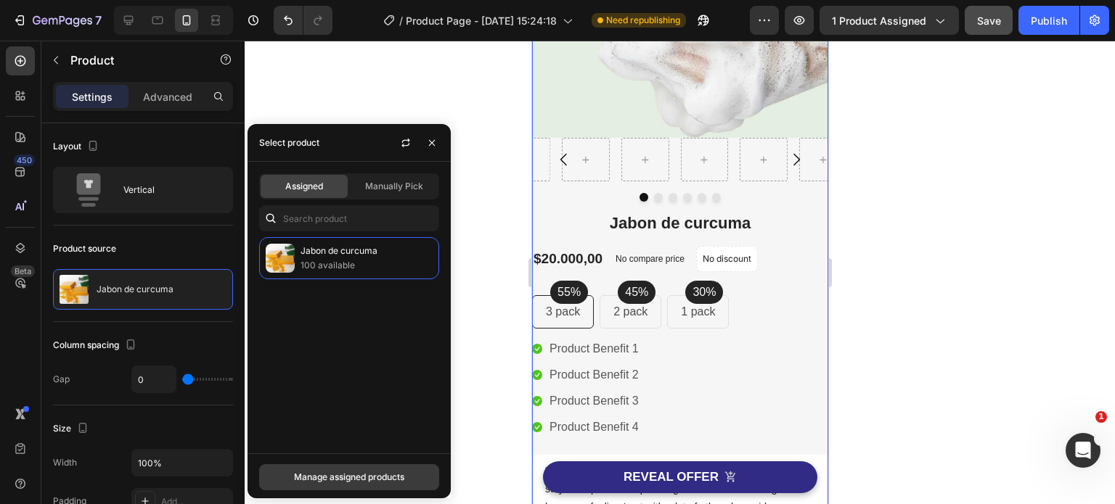
click at [374, 483] on div "Manage assigned products" at bounding box center [349, 477] width 110 height 13
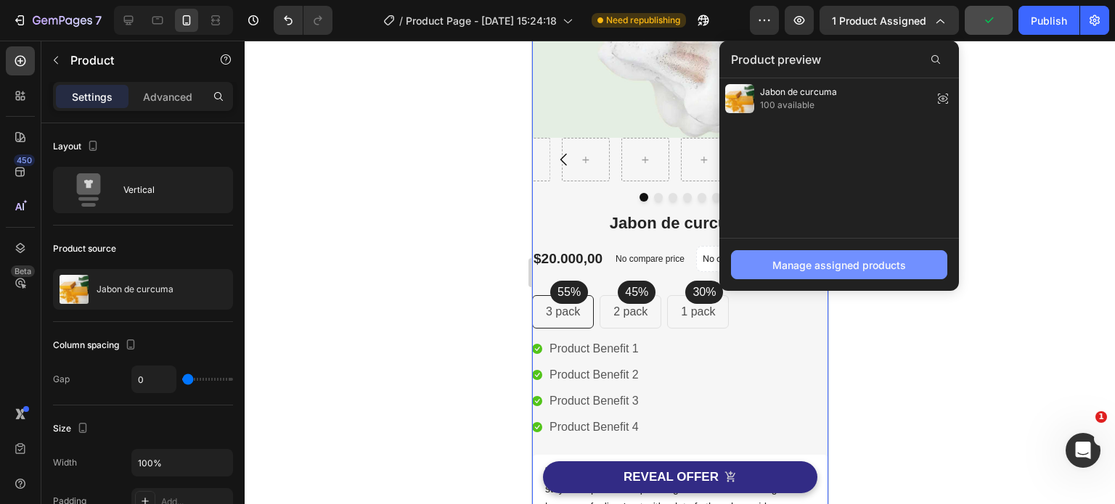
click at [888, 262] on div "Manage assigned products" at bounding box center [839, 265] width 134 height 15
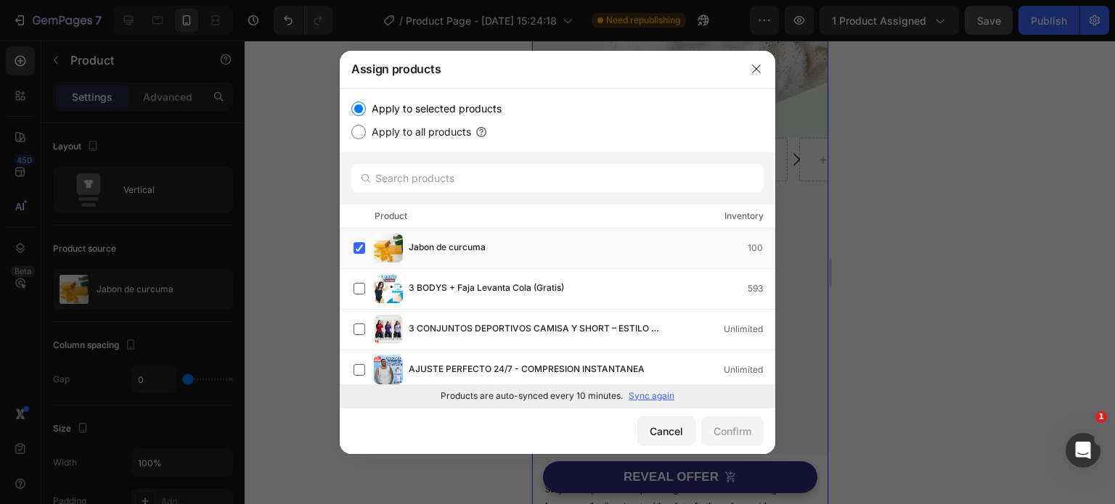
drag, startPoint x: 1041, startPoint y: 420, endPoint x: 1028, endPoint y: 418, distance: 12.5
click at [1039, 421] on div at bounding box center [557, 252] width 1115 height 504
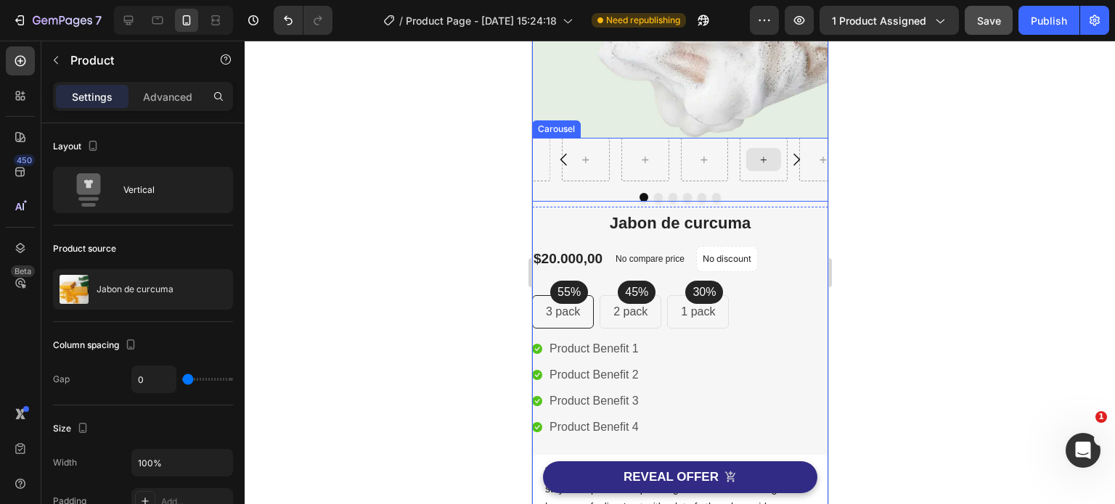
scroll to position [160, 0]
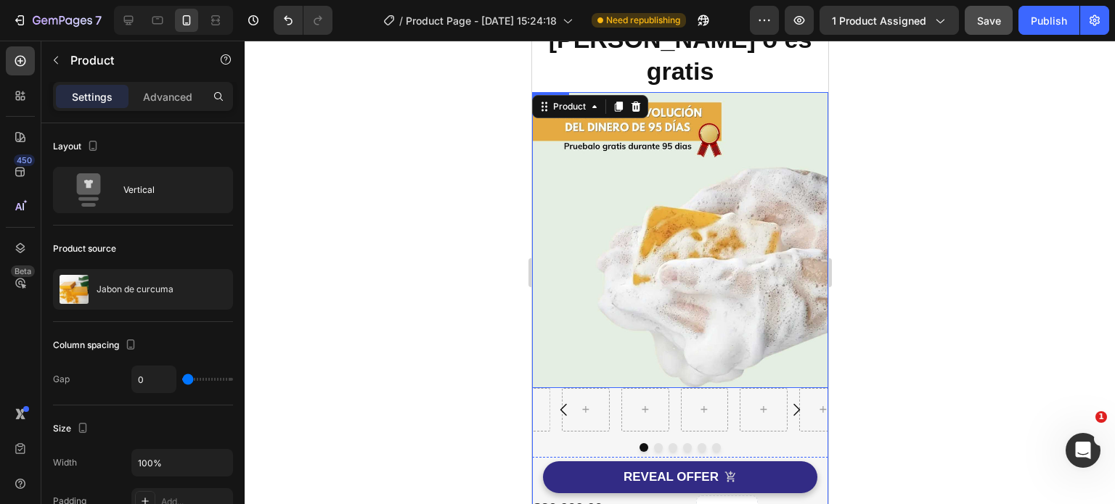
click at [682, 262] on img at bounding box center [679, 240] width 296 height 296
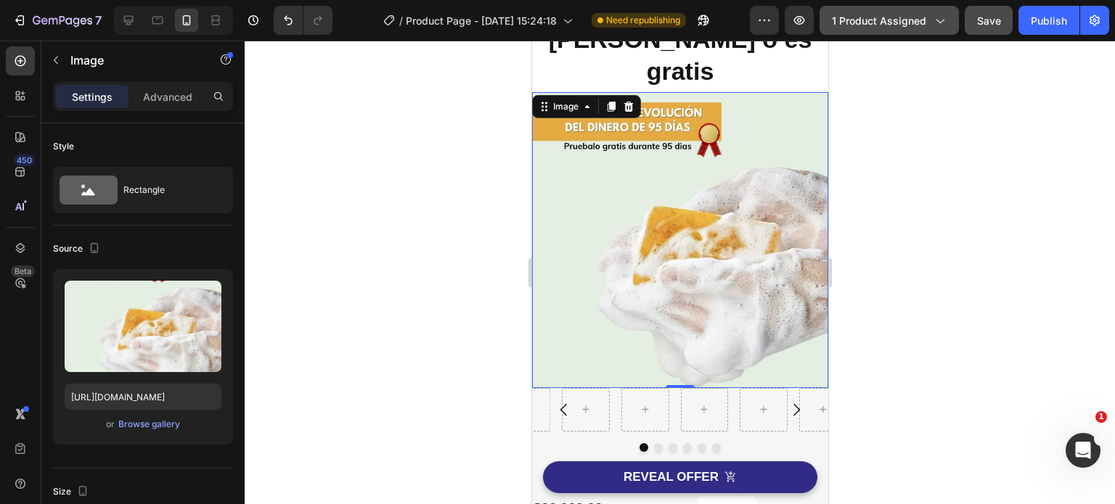
click at [931, 24] on div "1 product assigned" at bounding box center [889, 20] width 115 height 15
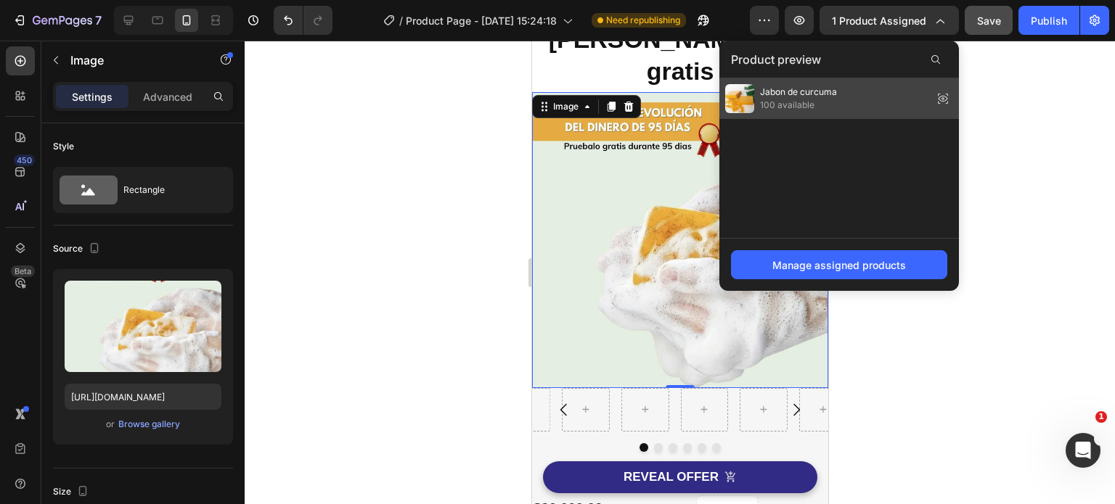
click at [833, 107] on span "100 available" at bounding box center [798, 105] width 77 height 13
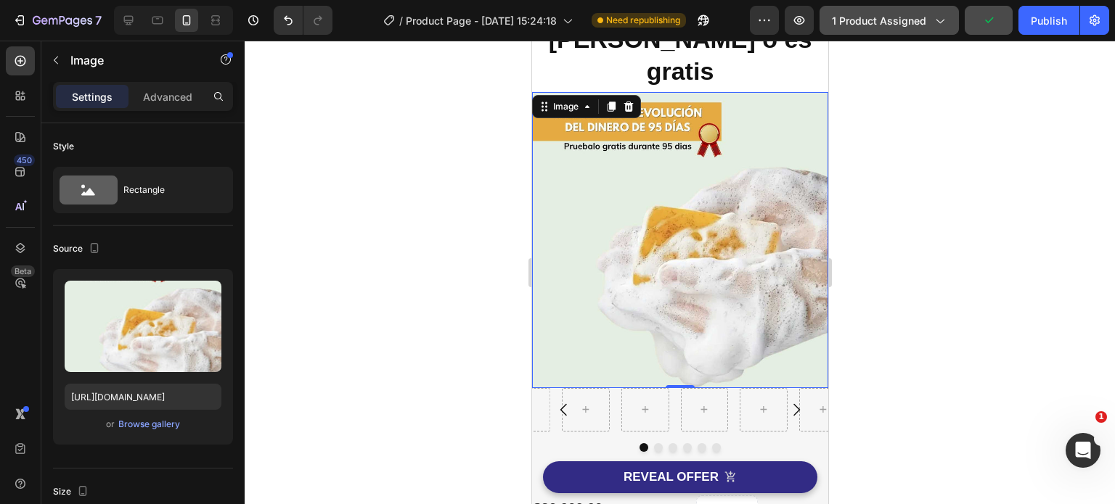
click at [938, 22] on icon "button" at bounding box center [939, 20] width 15 height 15
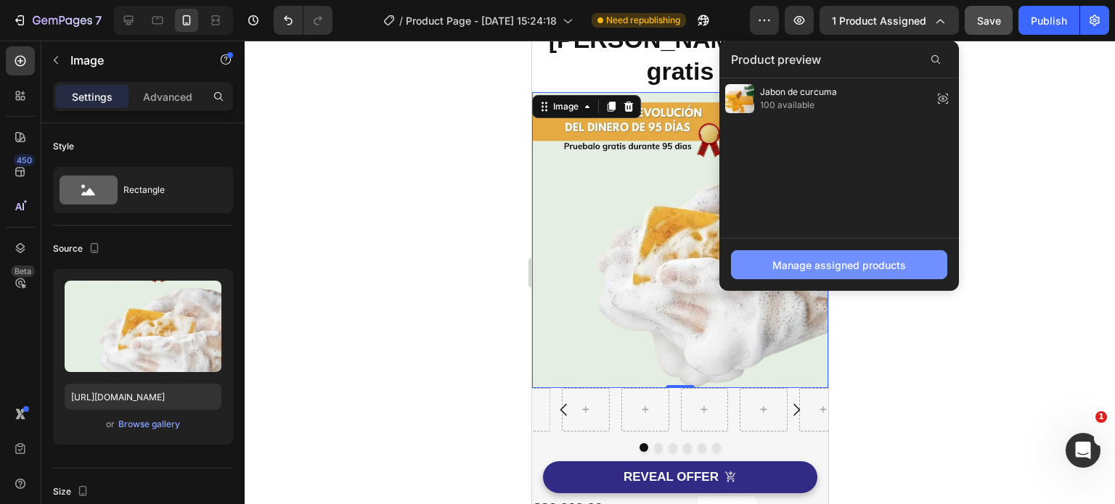
click at [872, 261] on div "Manage assigned products" at bounding box center [839, 265] width 134 height 15
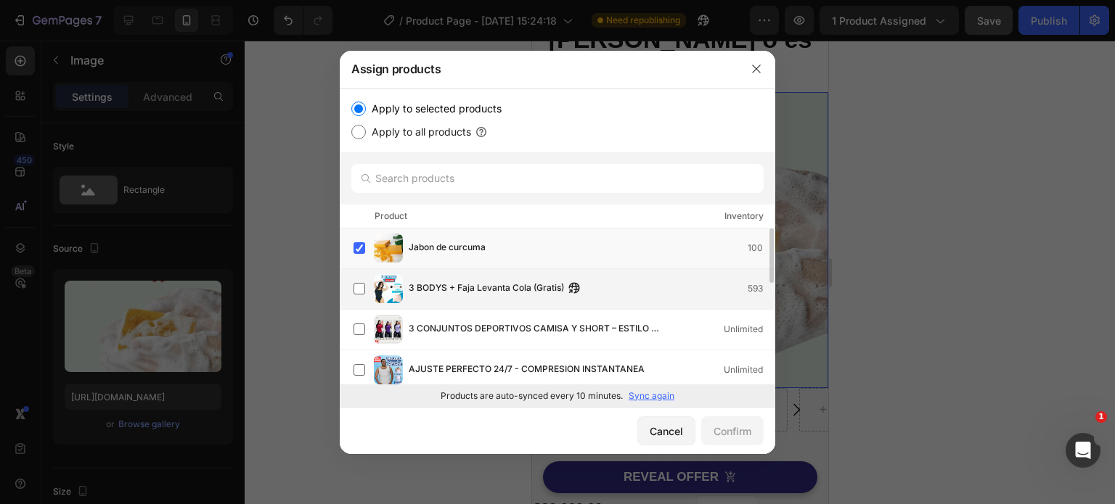
click at [467, 295] on span "3 BODYS + Faja Levanta Cola (Gratis)" at bounding box center [486, 289] width 155 height 16
click at [361, 126] on input "Apply to all products" at bounding box center [358, 132] width 15 height 15
radio input "true"
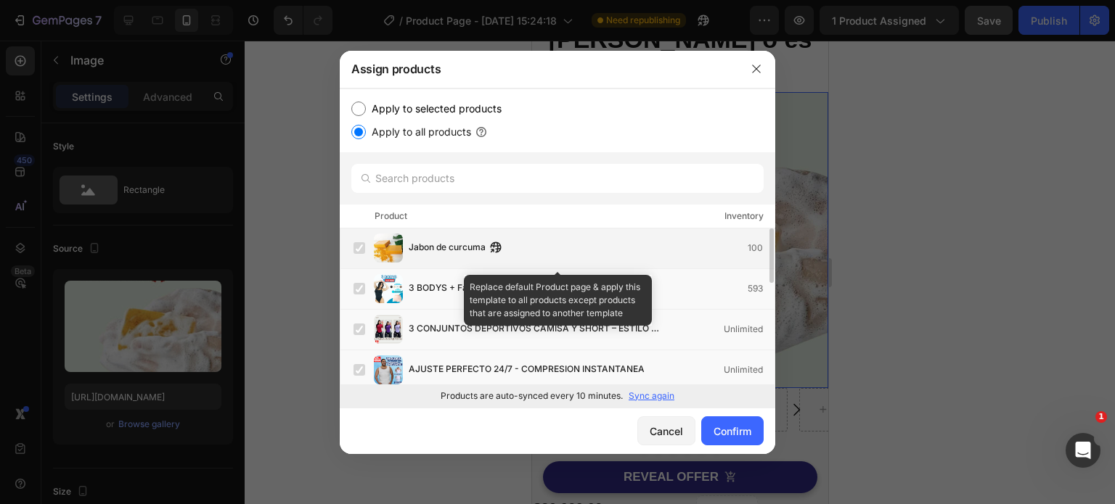
click at [358, 246] on label at bounding box center [359, 248] width 12 height 12
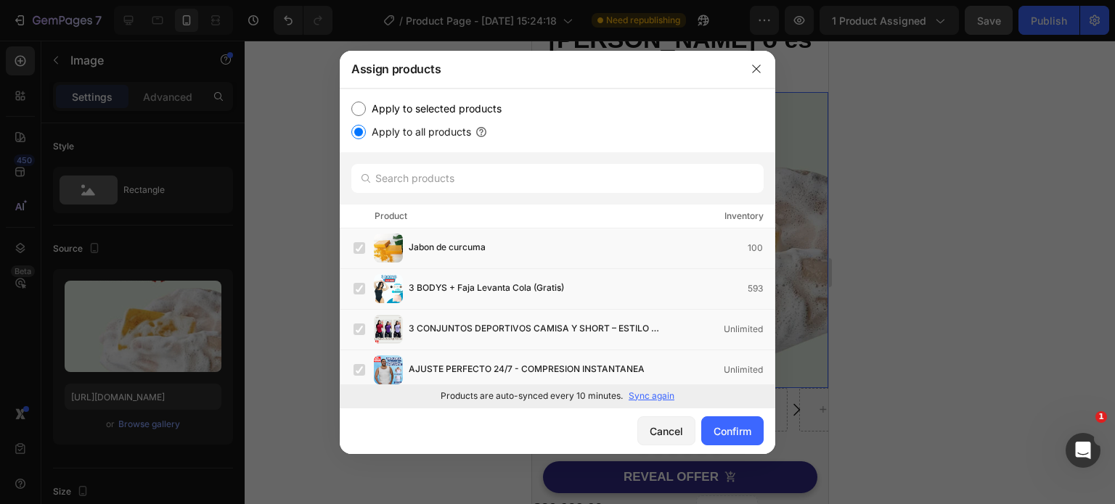
click at [360, 102] on input "Apply to selected products" at bounding box center [358, 109] width 15 height 15
radio input "true"
click at [366, 130] on label "Apply to all products" at bounding box center [418, 131] width 105 height 17
click at [366, 130] on input "Apply to all products" at bounding box center [358, 132] width 15 height 15
radio input "true"
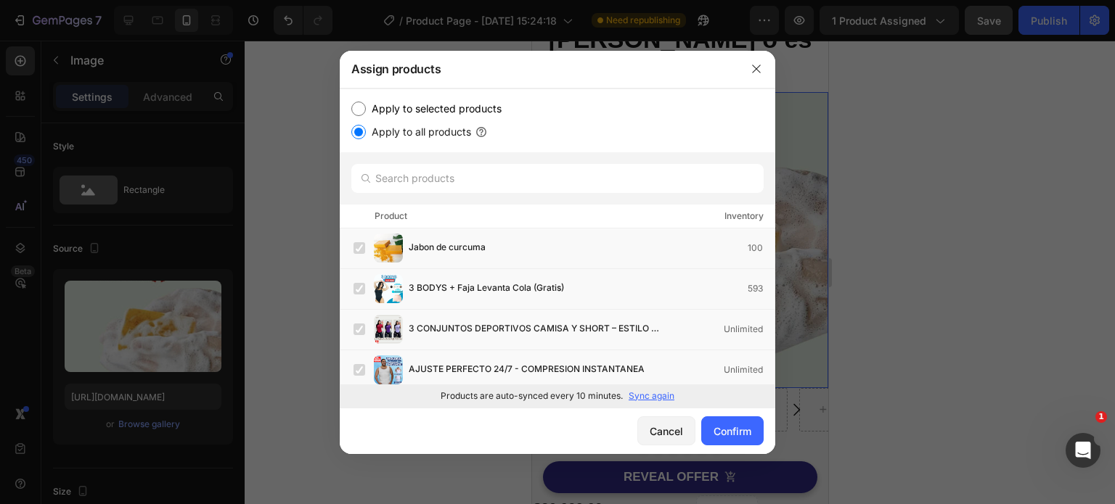
click at [359, 104] on input "Apply to selected products" at bounding box center [358, 109] width 15 height 15
radio input "true"
click at [357, 248] on label at bounding box center [359, 248] width 12 height 12
click at [726, 429] on div "Confirm" at bounding box center [732, 431] width 38 height 15
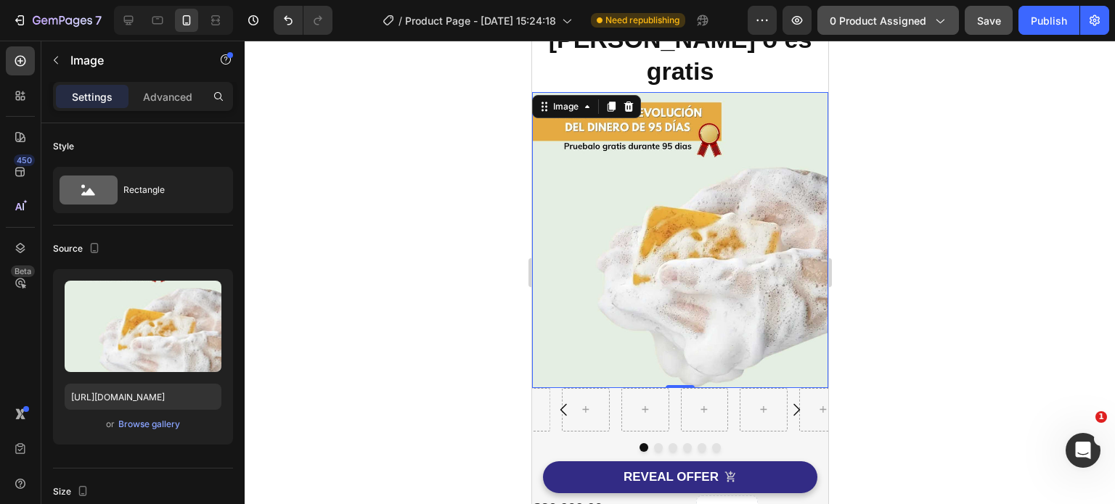
click at [913, 20] on span "0 product assigned" at bounding box center [878, 20] width 97 height 15
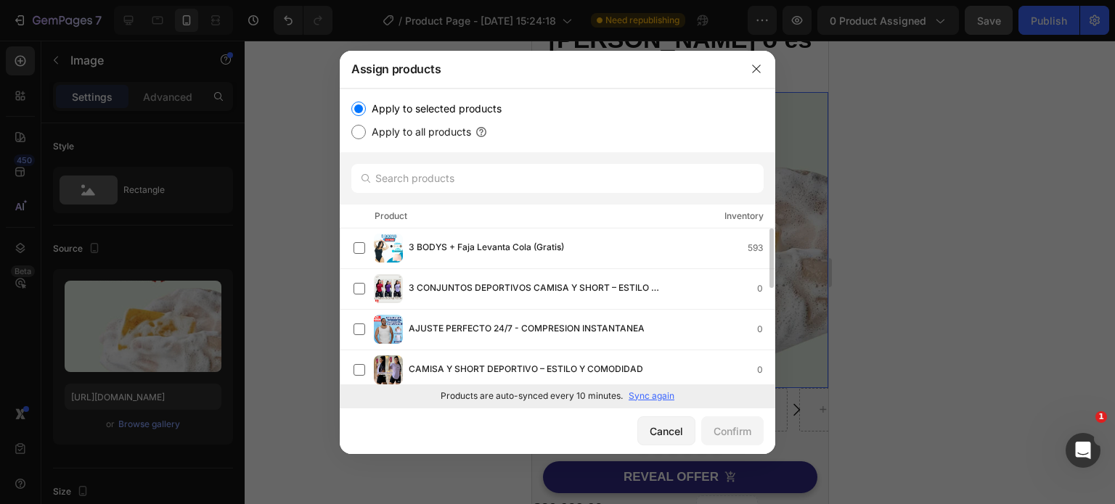
scroll to position [145, 0]
click at [433, 176] on input "text" at bounding box center [557, 178] width 412 height 29
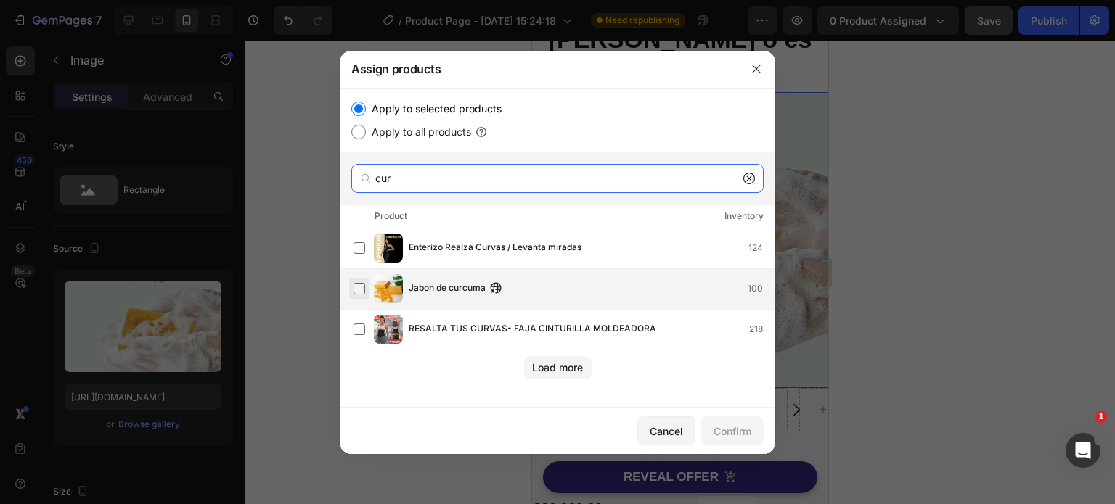
type input "cur"
click at [361, 287] on label at bounding box center [359, 289] width 12 height 12
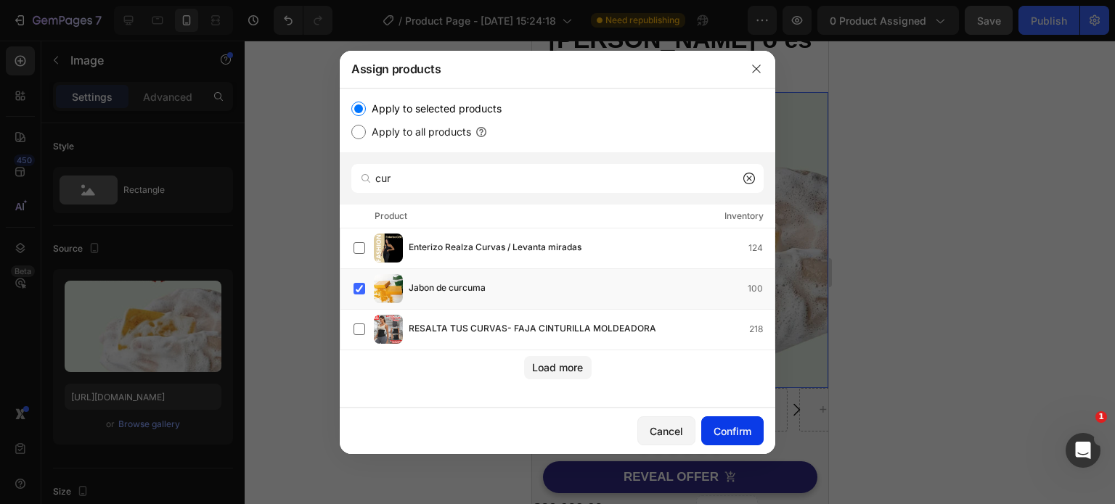
click at [729, 428] on div "Confirm" at bounding box center [732, 431] width 38 height 15
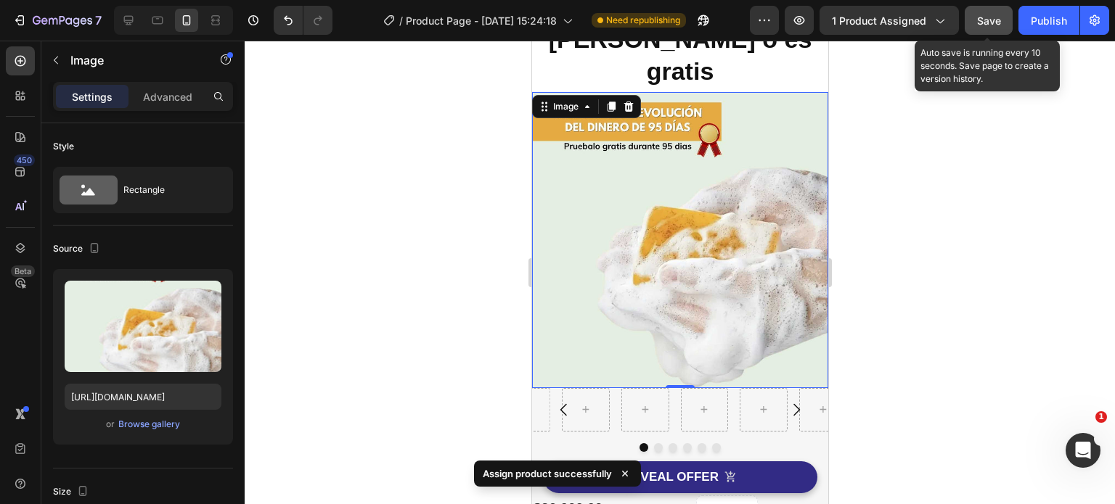
click at [999, 17] on span "Save" at bounding box center [989, 21] width 24 height 12
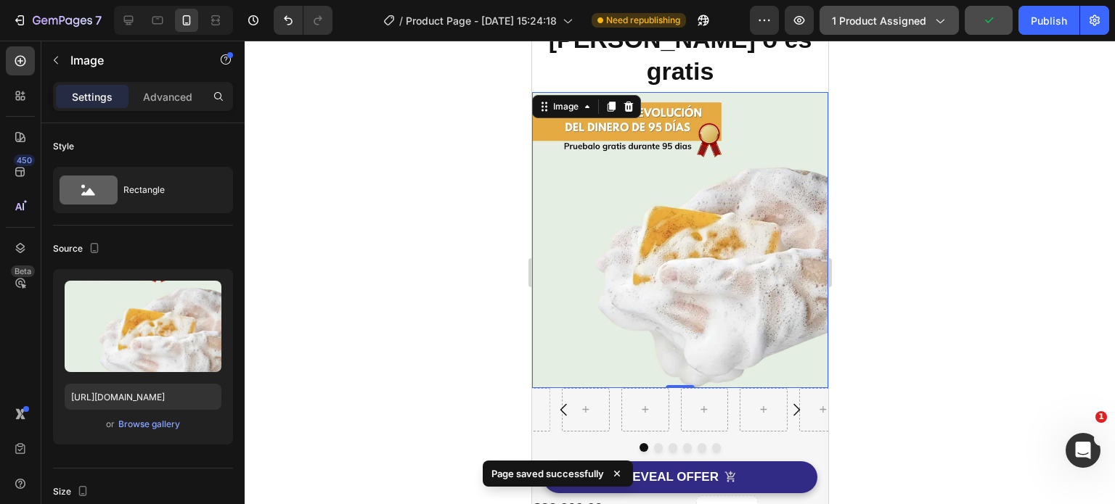
click at [935, 21] on icon "button" at bounding box center [939, 20] width 15 height 15
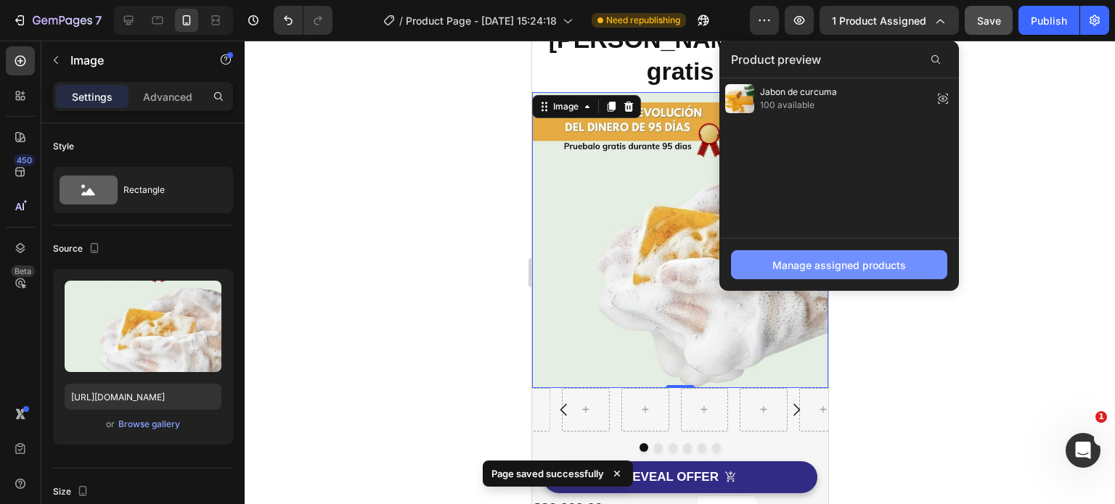
click at [872, 260] on div "Manage assigned products" at bounding box center [839, 265] width 134 height 15
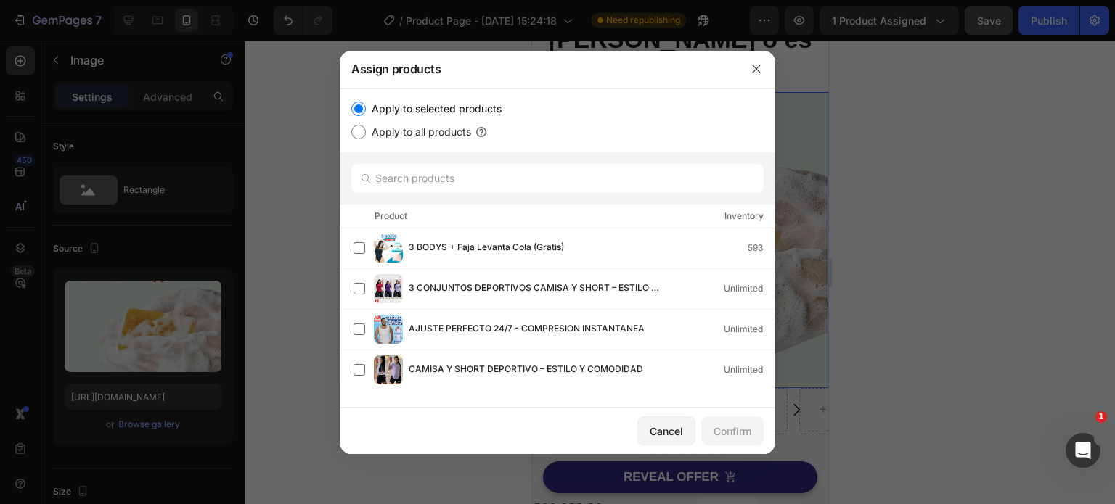
click at [914, 83] on div at bounding box center [557, 252] width 1115 height 504
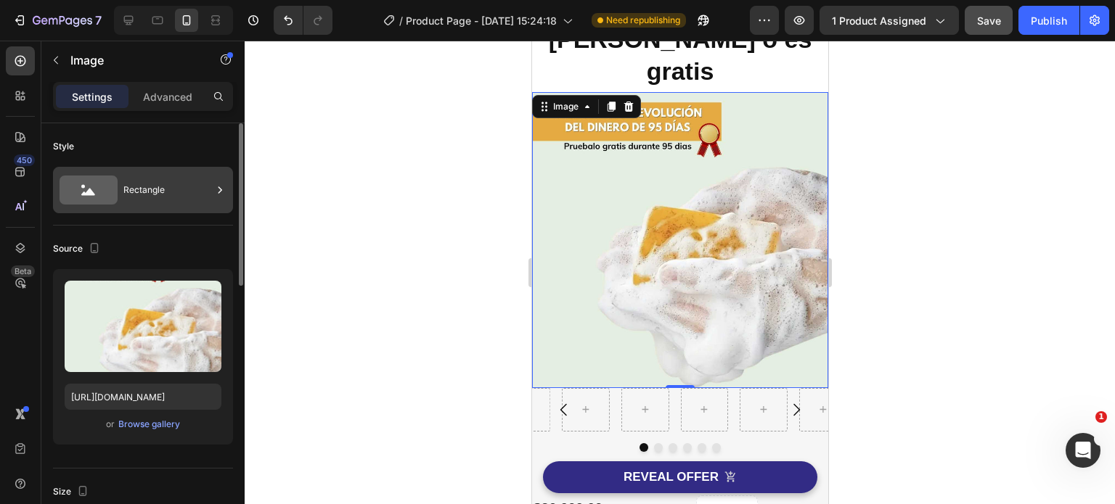
click at [184, 191] on div "Rectangle" at bounding box center [167, 189] width 89 height 33
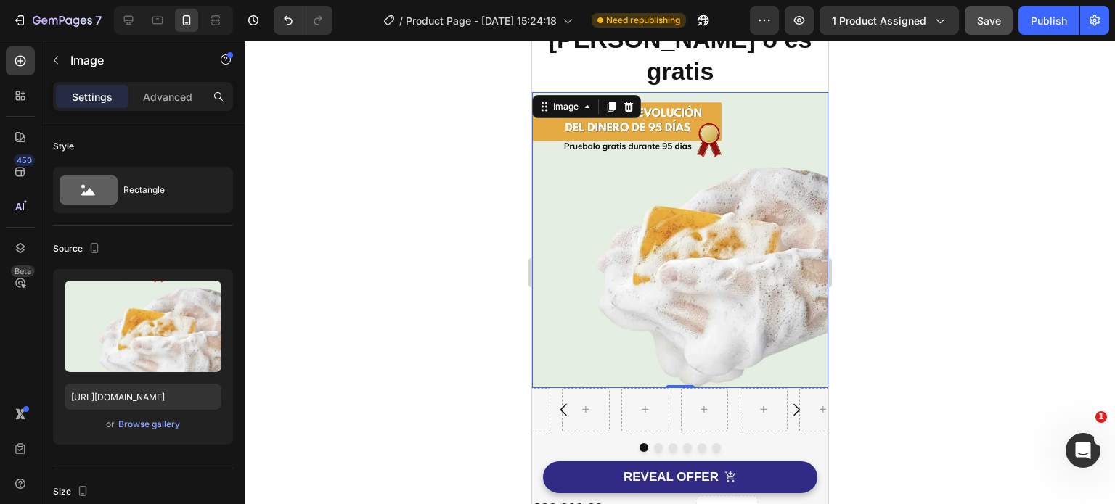
click at [299, 292] on div at bounding box center [680, 273] width 870 height 464
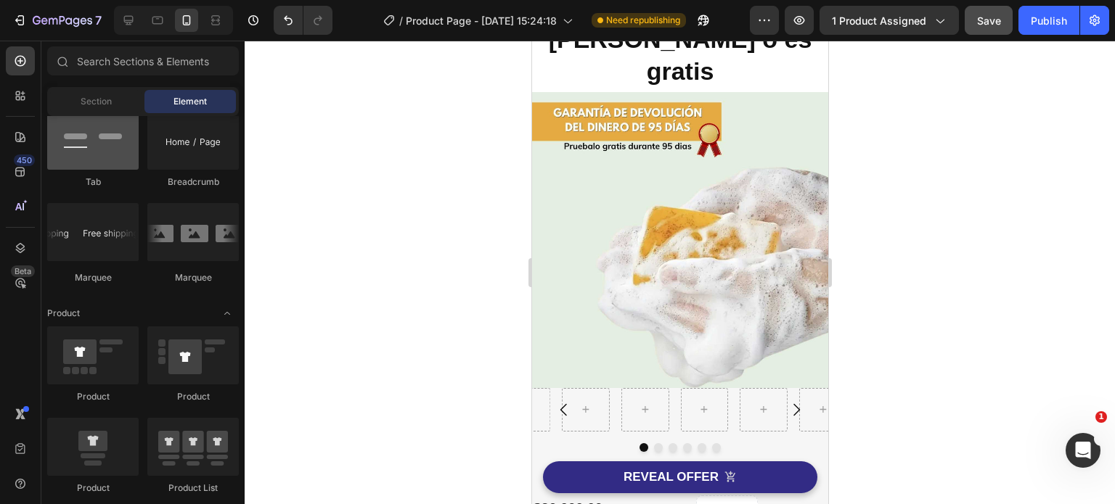
scroll to position [1452, 0]
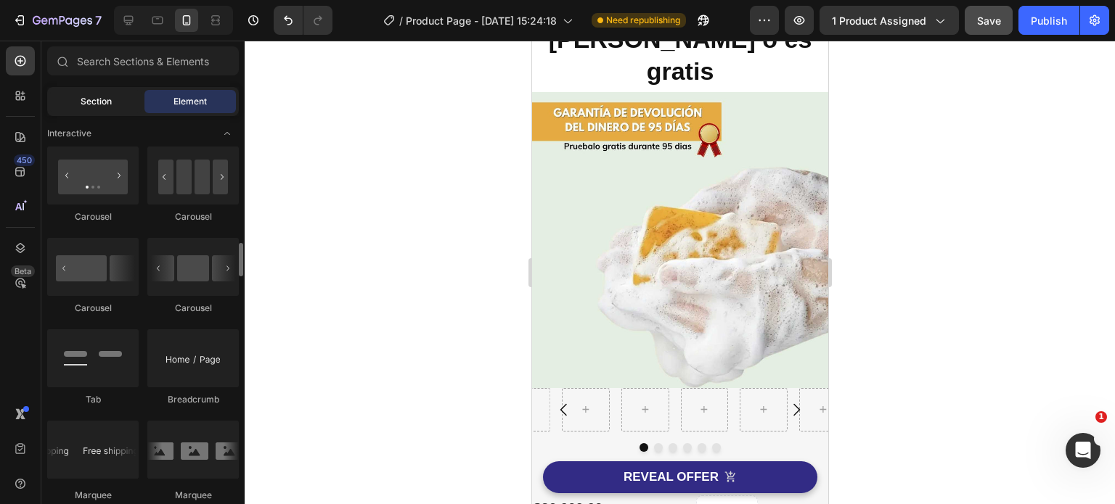
click at [113, 108] on div "Section" at bounding box center [95, 101] width 91 height 23
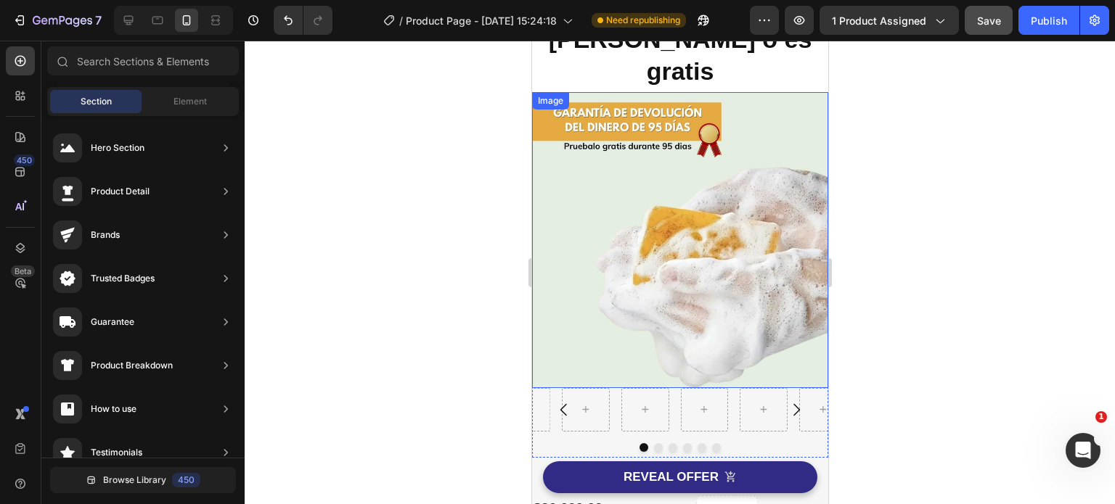
click at [664, 274] on img at bounding box center [679, 240] width 296 height 296
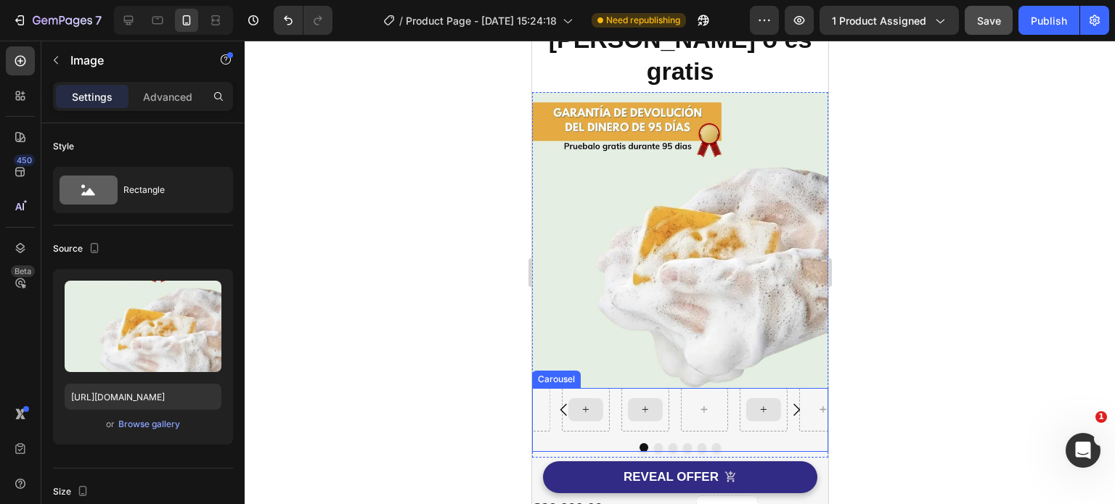
click at [589, 404] on icon at bounding box center [585, 410] width 12 height 12
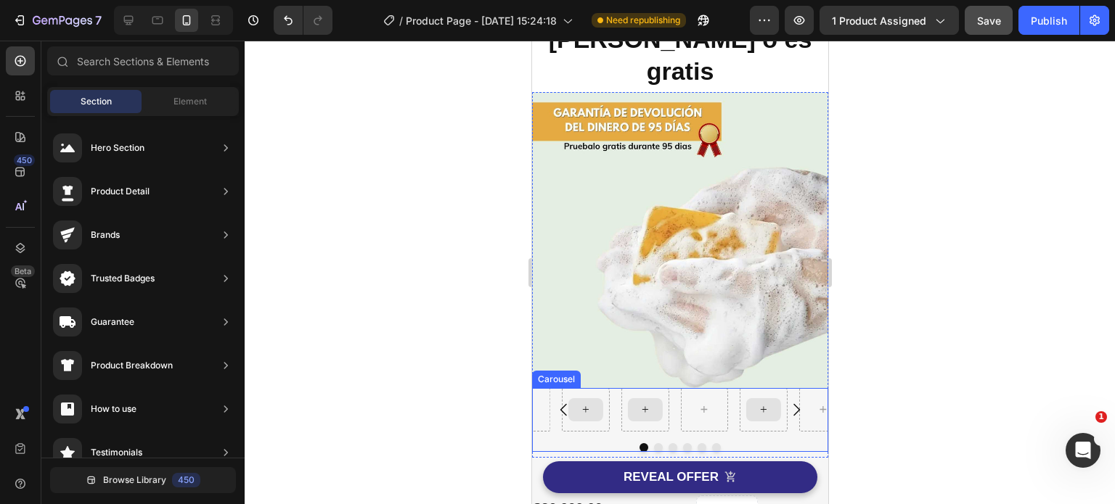
click at [590, 404] on icon at bounding box center [585, 410] width 12 height 12
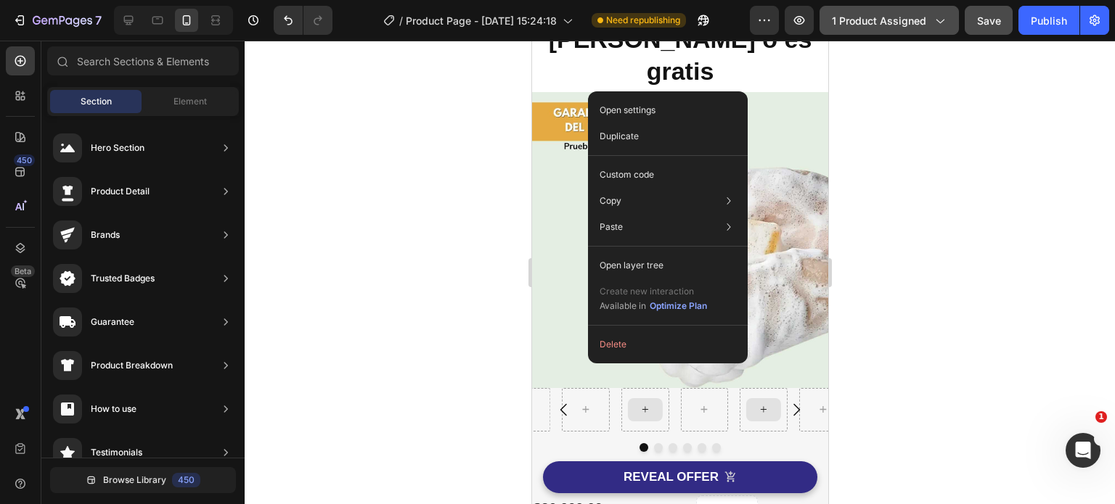
click at [909, 28] on button "1 product assigned" at bounding box center [888, 20] width 139 height 29
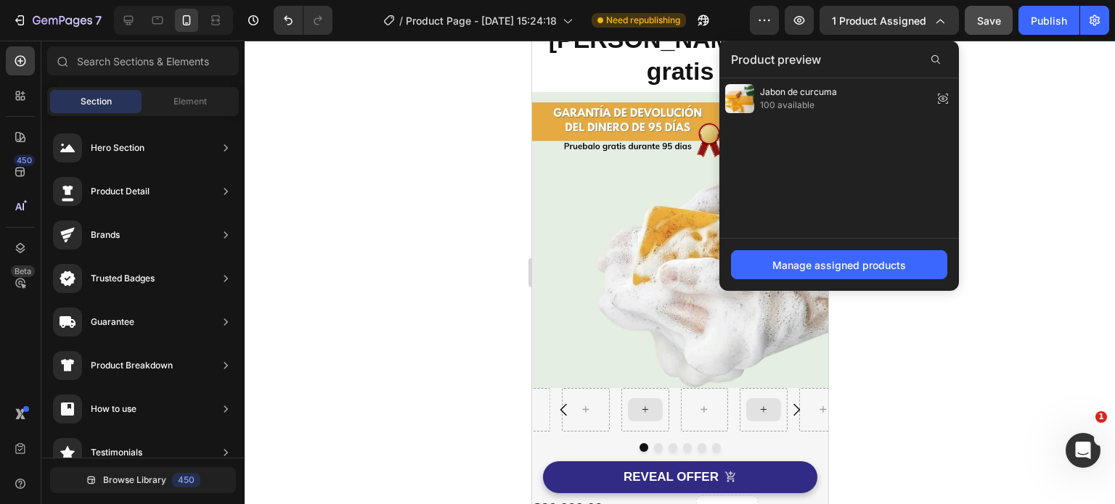
click at [1006, 198] on div at bounding box center [680, 273] width 870 height 464
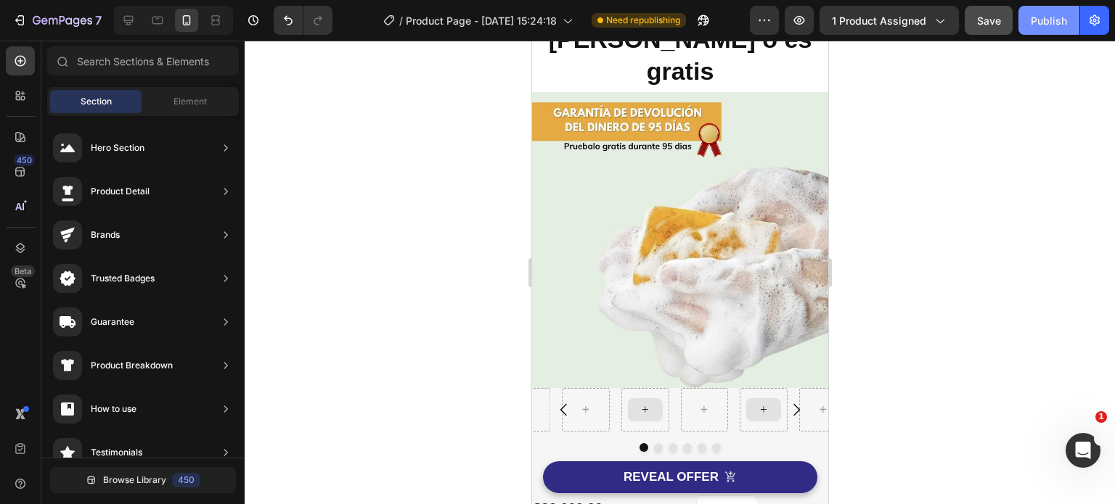
click at [1047, 20] on div "Publish" at bounding box center [1049, 20] width 36 height 15
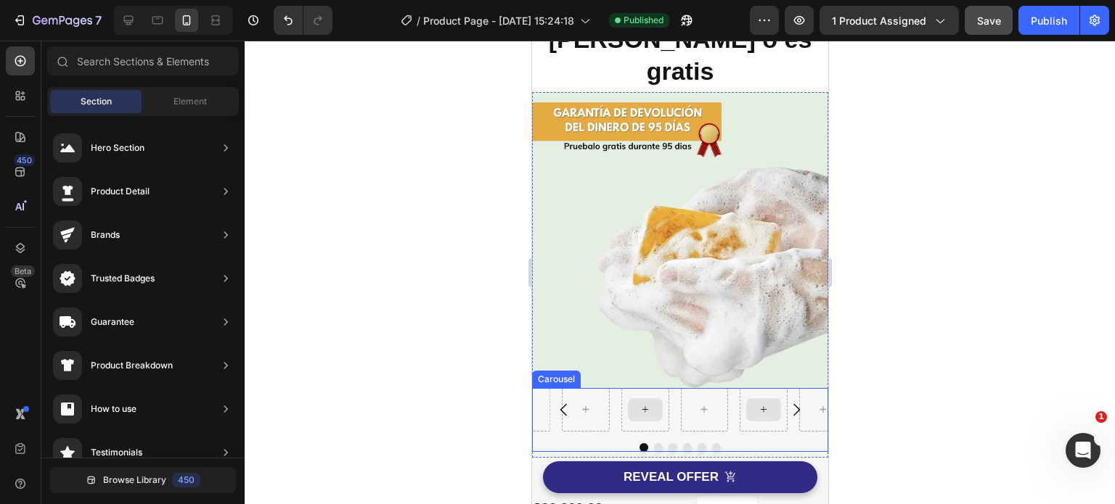
click at [640, 404] on icon at bounding box center [645, 410] width 12 height 12
click at [645, 404] on icon at bounding box center [645, 410] width 12 height 12
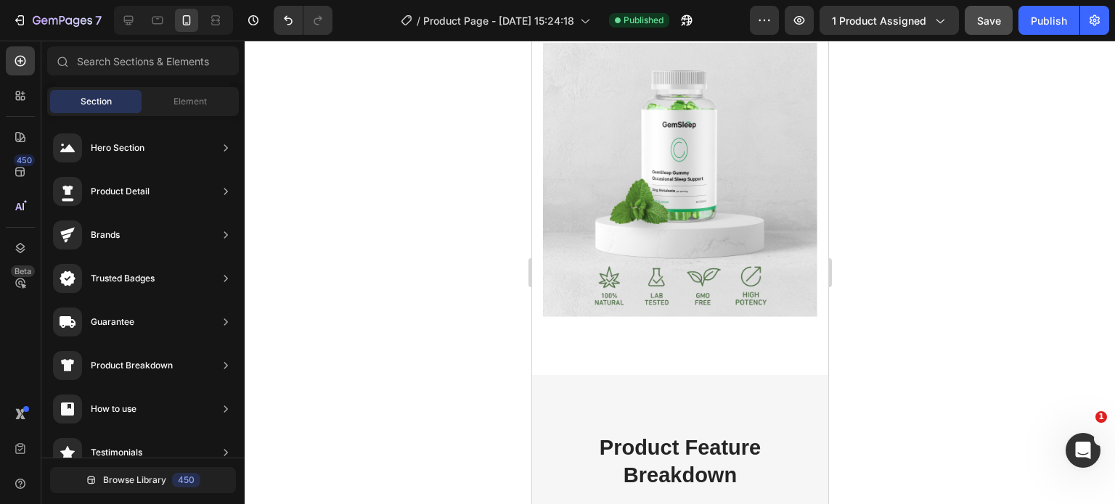
scroll to position [1684, 0]
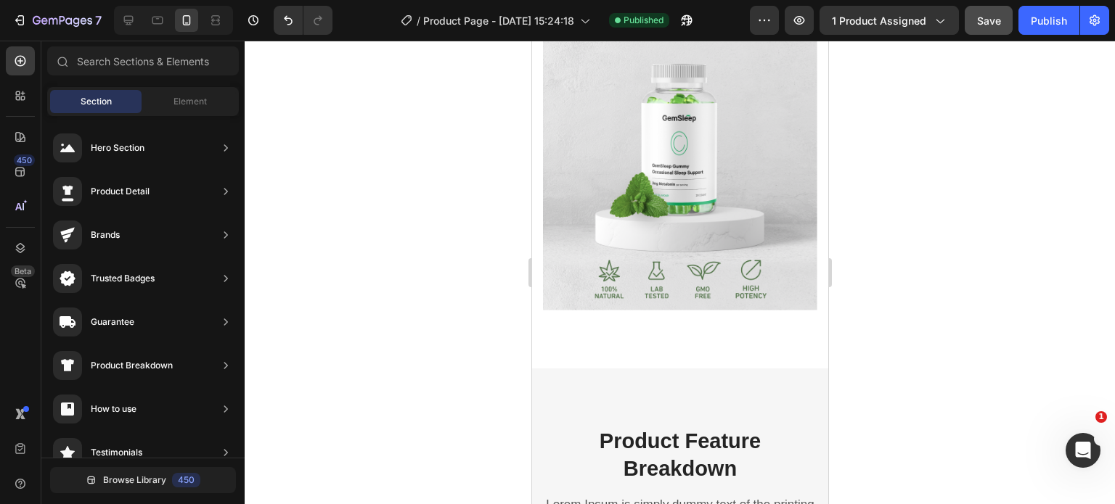
click at [700, 200] on img at bounding box center [679, 173] width 274 height 274
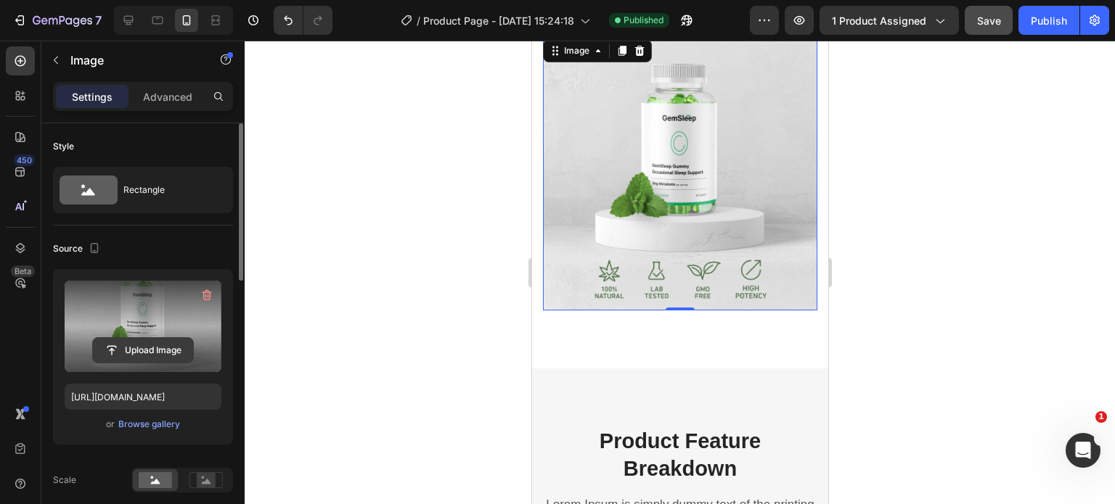
click at [146, 348] on input "file" at bounding box center [143, 350] width 100 height 25
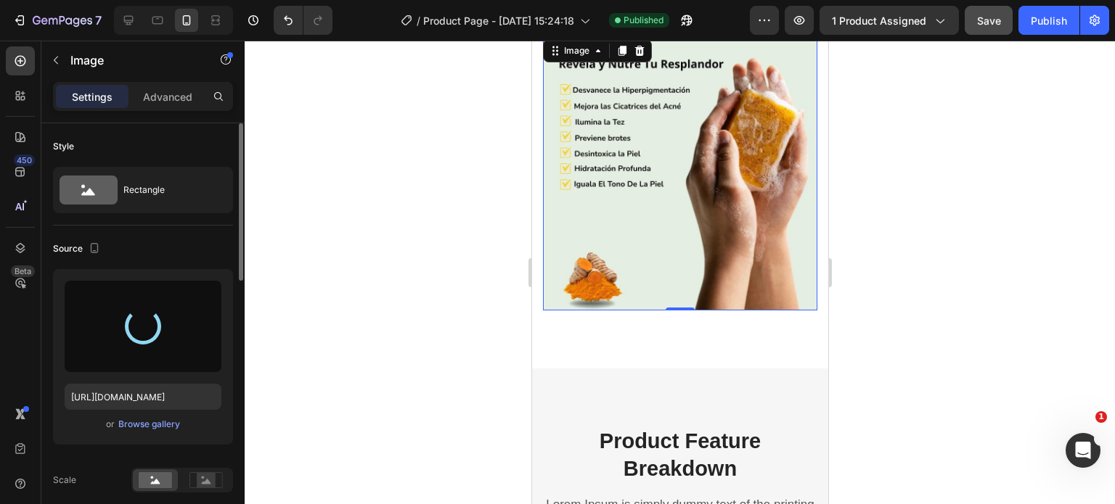
type input "[URL][DOMAIN_NAME]"
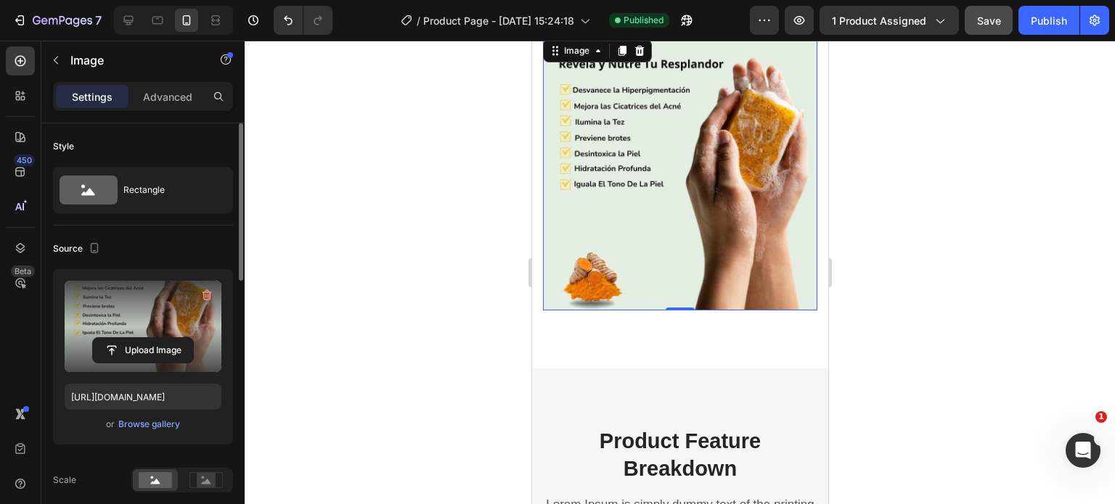
click at [927, 229] on div at bounding box center [680, 273] width 870 height 464
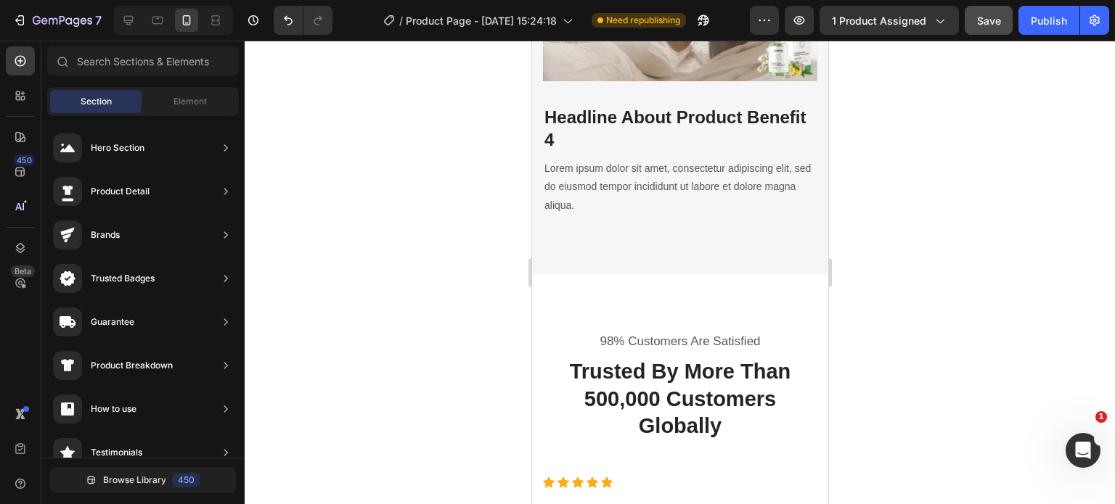
scroll to position [3080, 0]
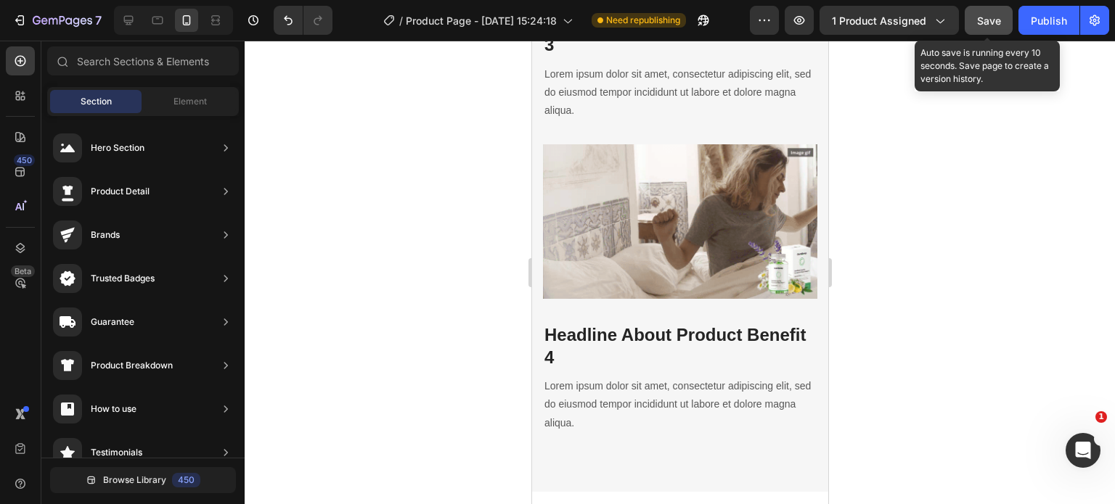
click at [999, 21] on span "Save" at bounding box center [989, 21] width 24 height 12
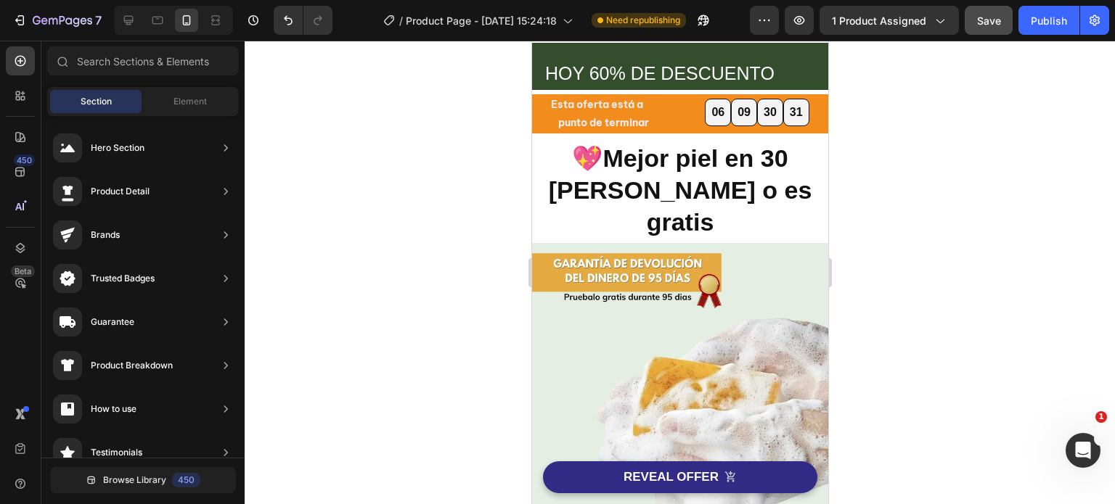
scroll to position [0, 0]
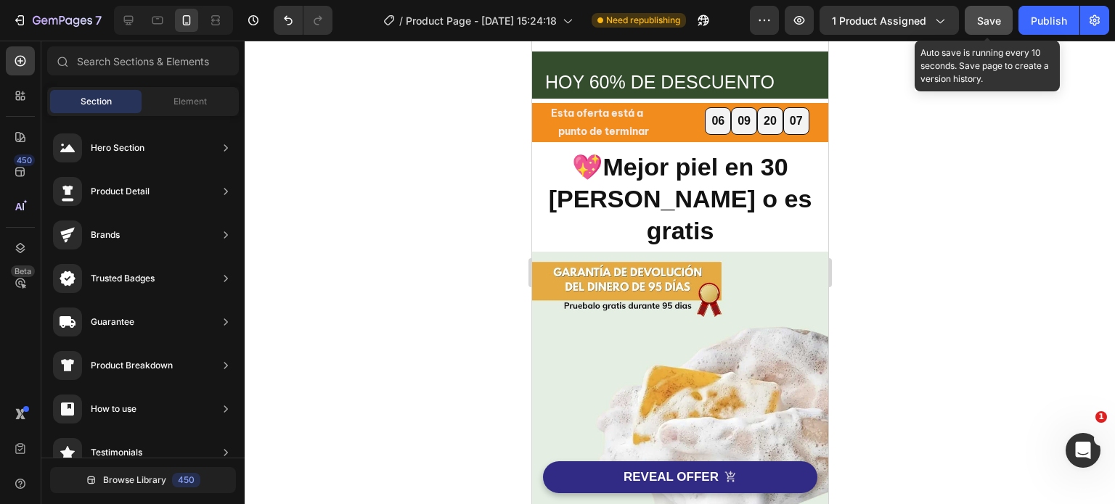
click at [987, 16] on span "Save" at bounding box center [989, 21] width 24 height 12
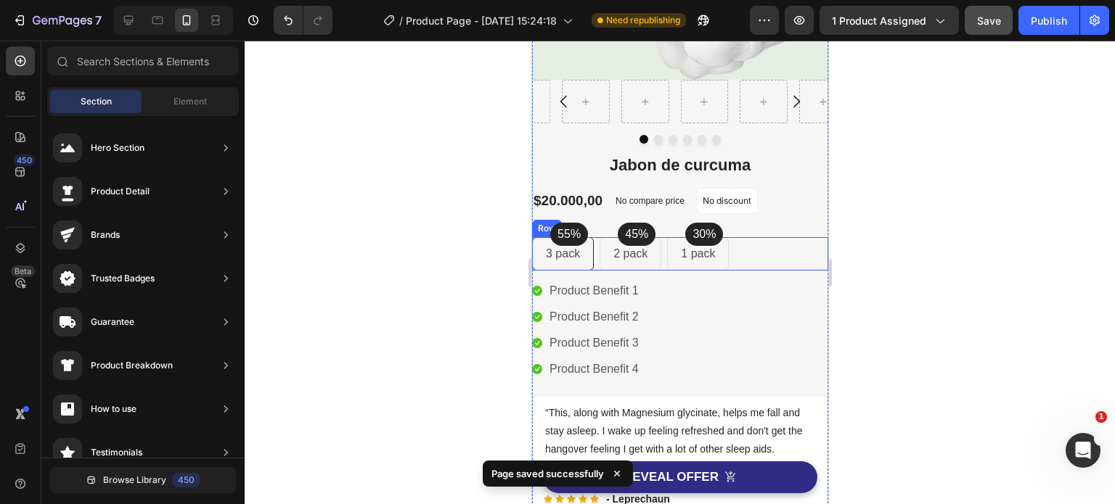
scroll to position [218, 0]
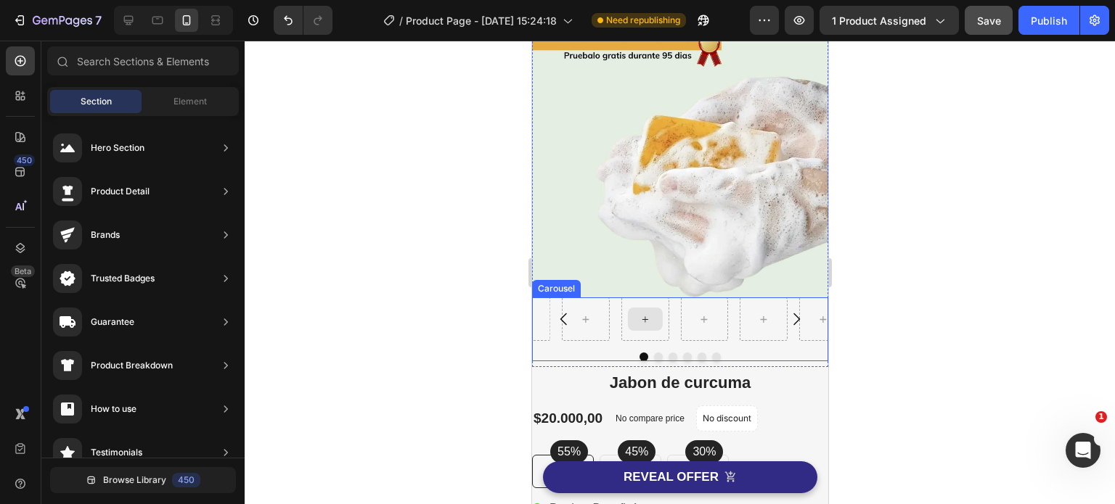
click at [645, 314] on icon at bounding box center [645, 320] width 12 height 12
click at [552, 272] on img at bounding box center [679, 149] width 296 height 296
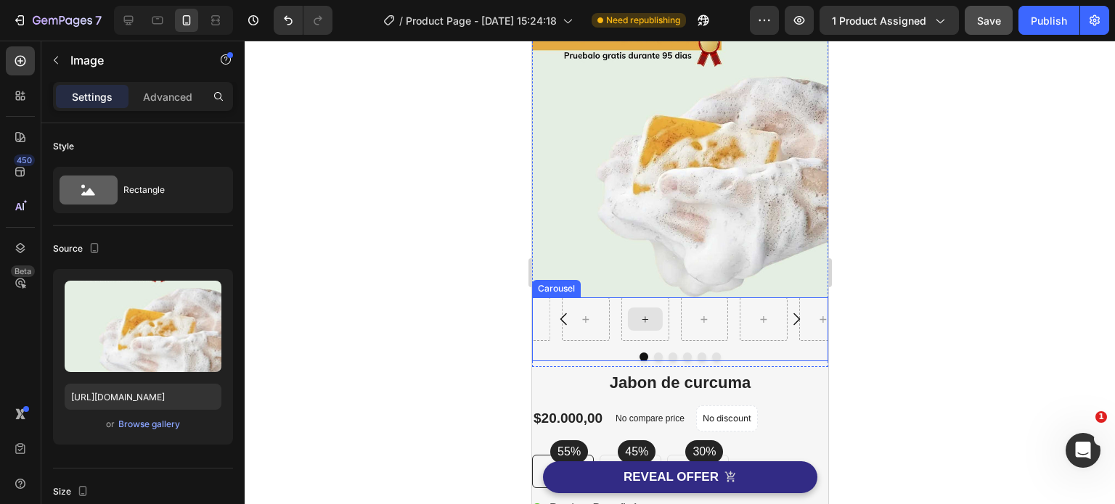
click at [652, 311] on div at bounding box center [644, 319] width 35 height 23
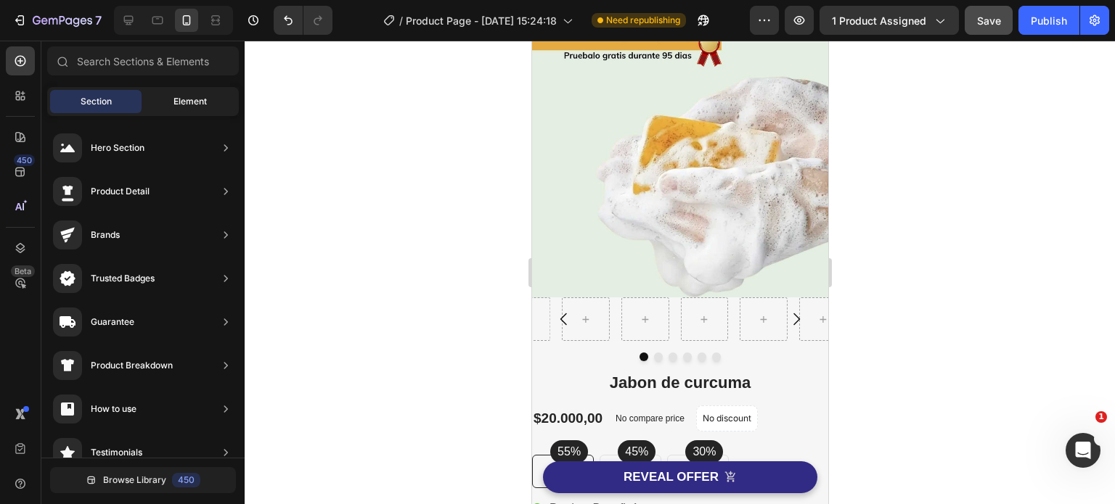
click at [184, 102] on span "Element" at bounding box center [189, 101] width 33 height 13
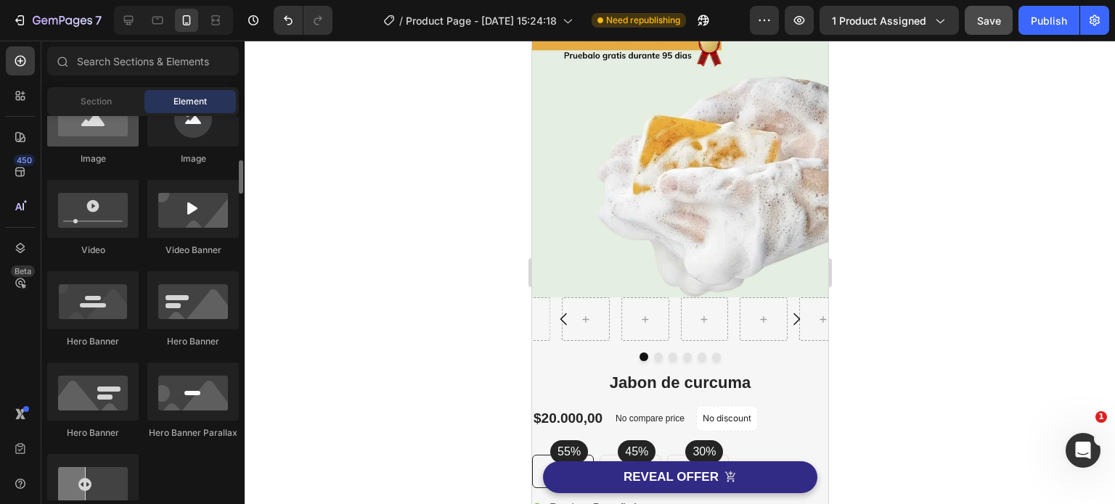
scroll to position [363, 0]
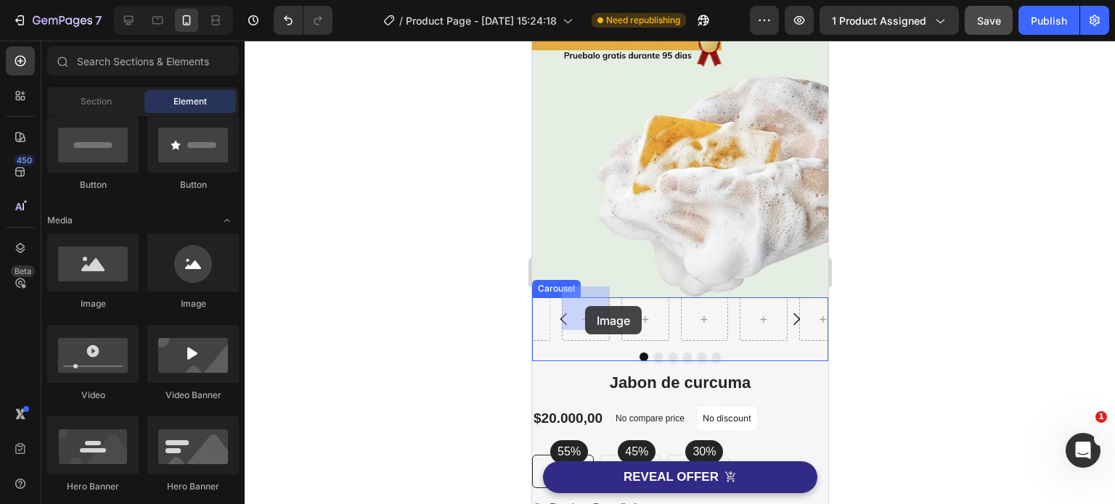
drag, startPoint x: 622, startPoint y: 316, endPoint x: 584, endPoint y: 306, distance: 39.1
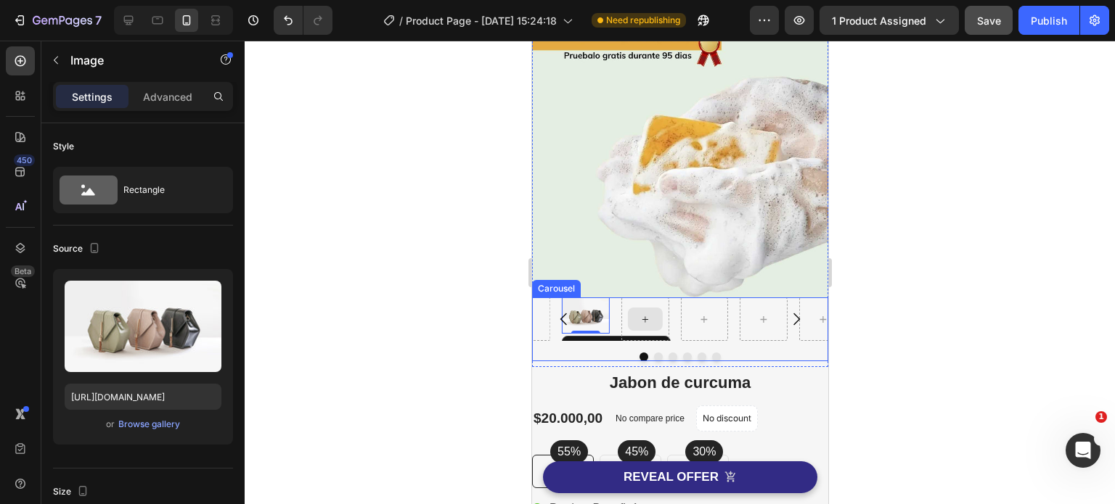
click at [647, 314] on icon at bounding box center [645, 320] width 12 height 12
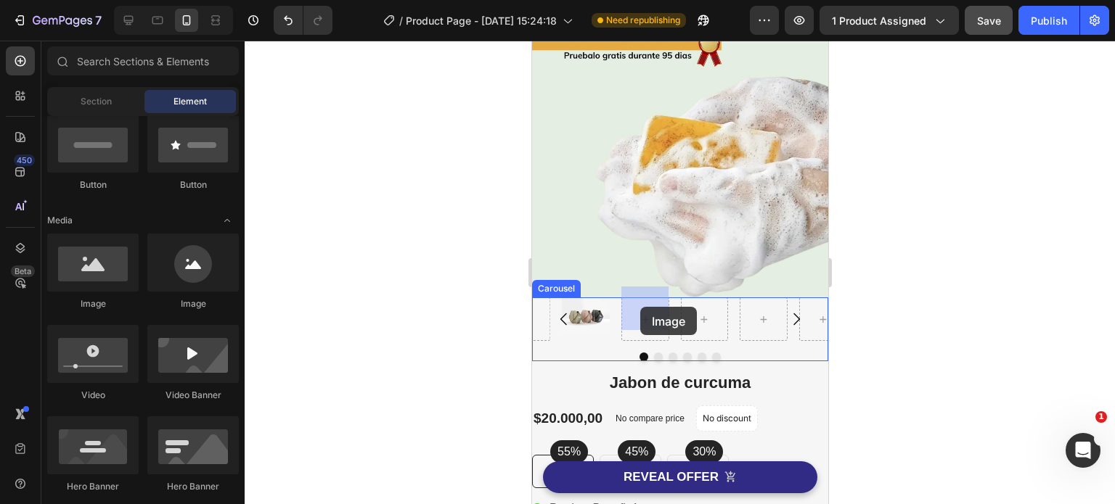
drag, startPoint x: 625, startPoint y: 307, endPoint x: 639, endPoint y: 307, distance: 14.5
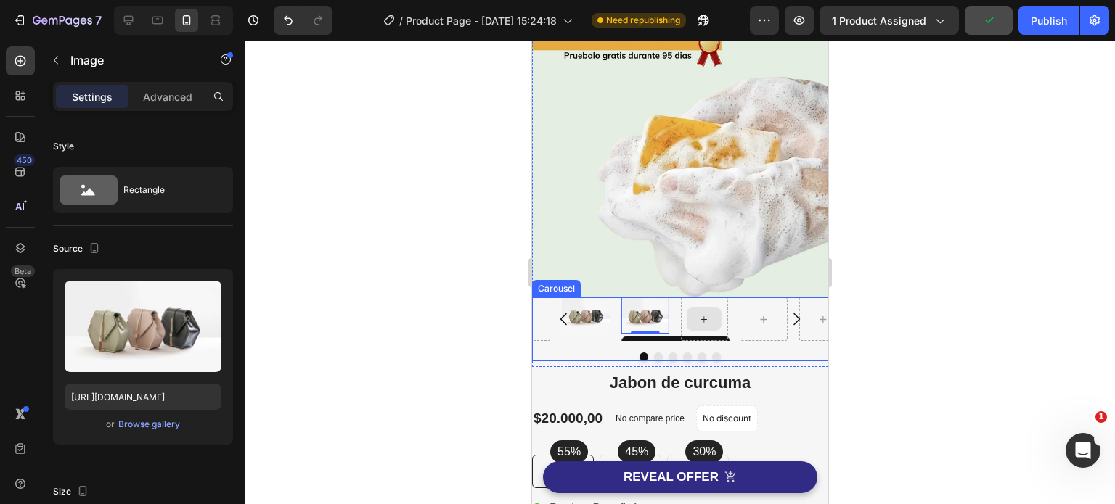
click at [710, 308] on div at bounding box center [703, 319] width 35 height 23
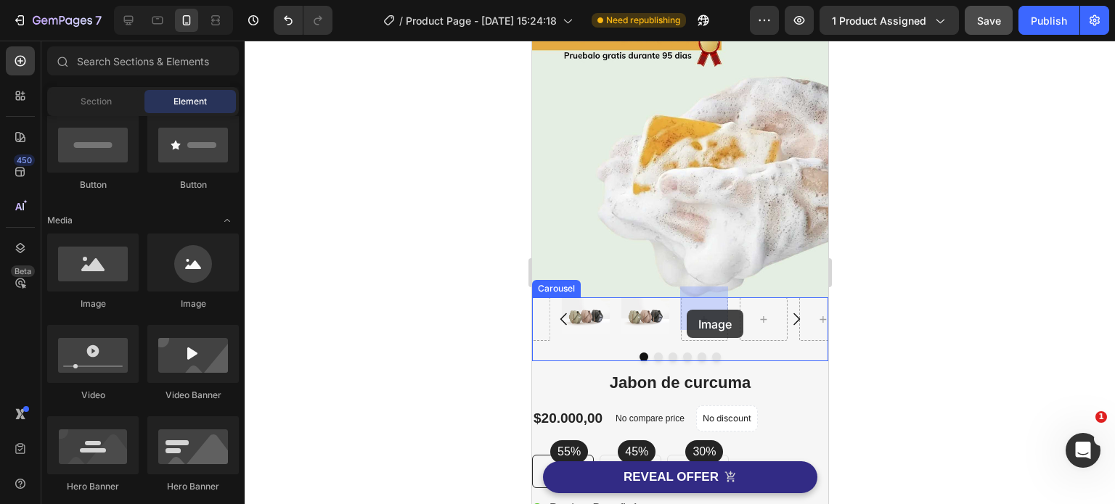
drag, startPoint x: 625, startPoint y: 311, endPoint x: 686, endPoint y: 309, distance: 61.0
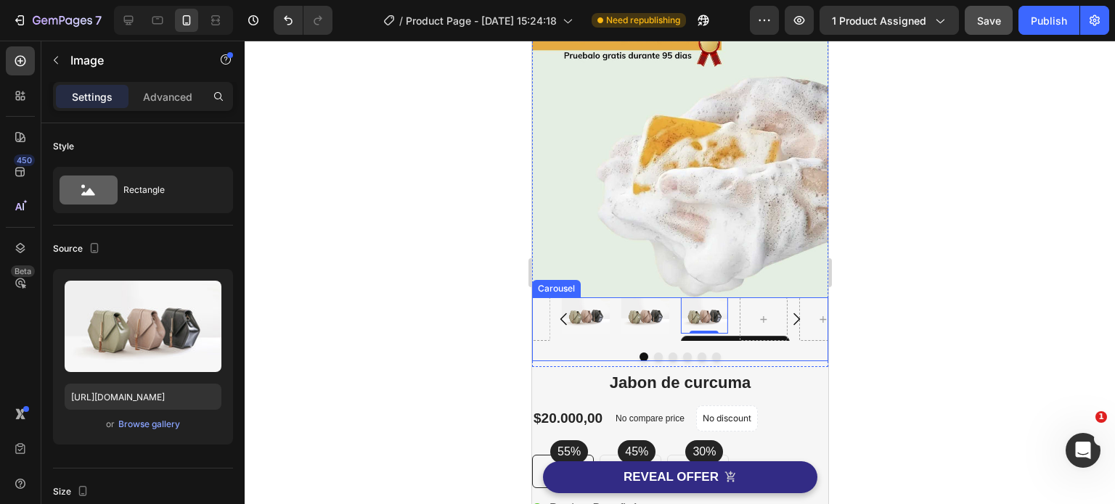
click at [775, 299] on button "Carousel Next Arrow" at bounding box center [795, 319] width 41 height 41
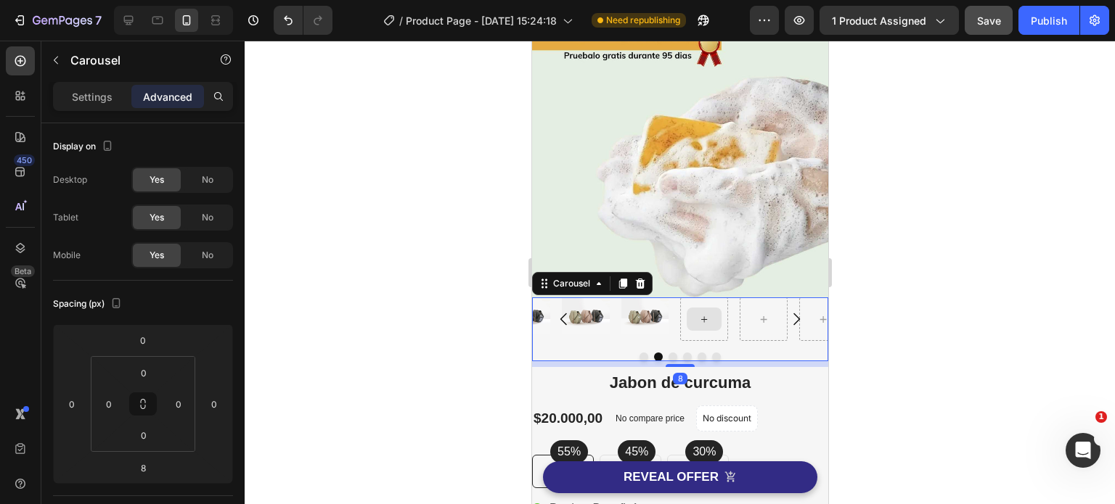
click at [710, 316] on div at bounding box center [703, 319] width 35 height 23
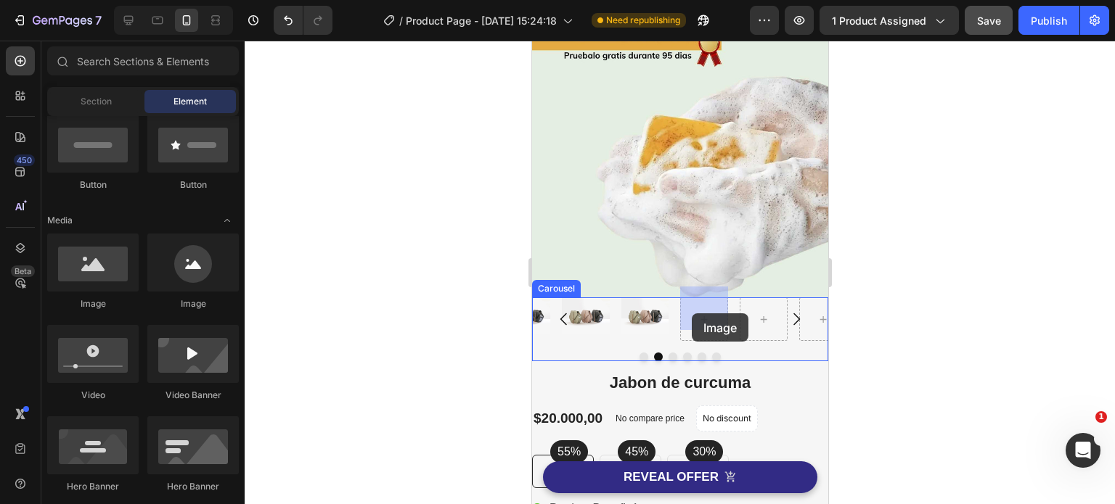
drag, startPoint x: 624, startPoint y: 313, endPoint x: 691, endPoint y: 314, distance: 66.8
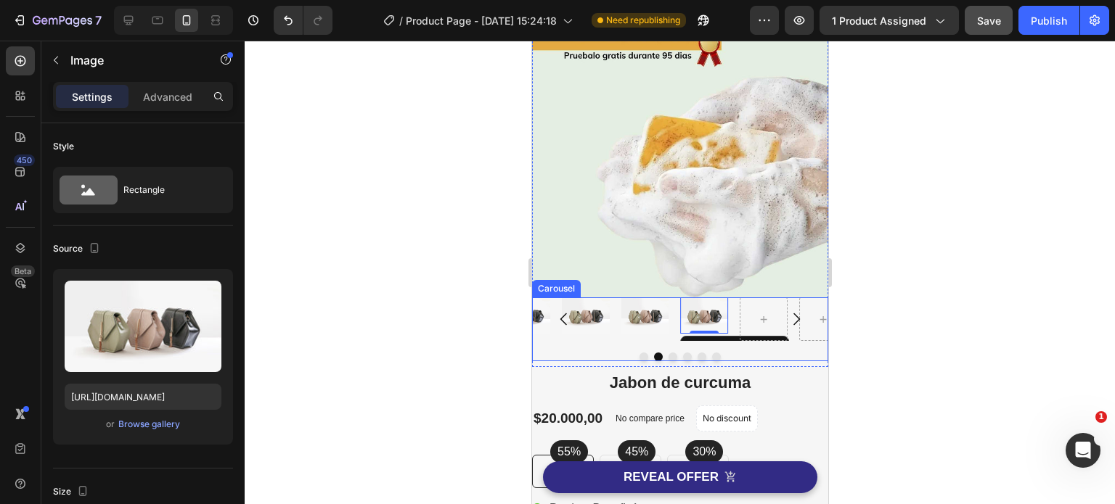
click at [775, 308] on button "Carousel Next Arrow" at bounding box center [795, 319] width 41 height 41
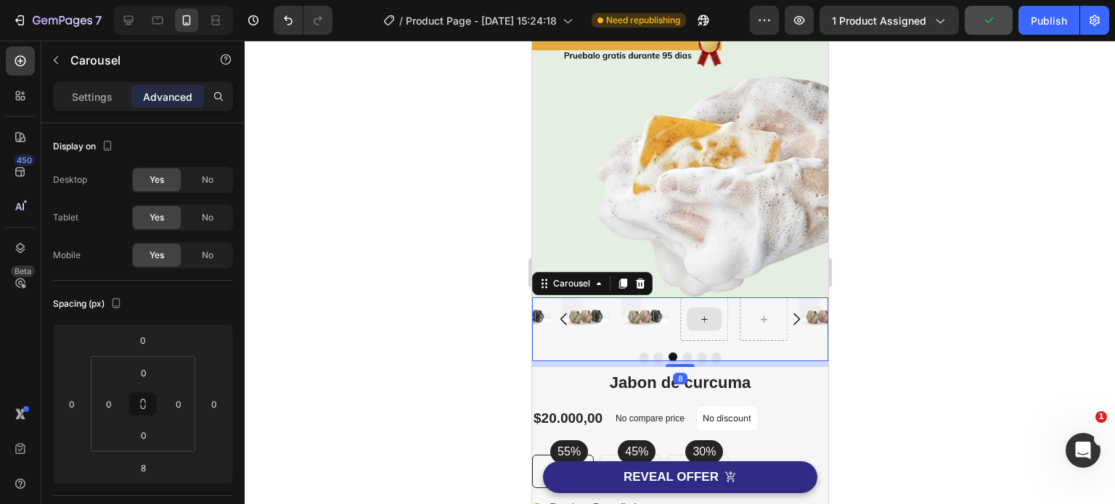
click at [710, 309] on div at bounding box center [703, 319] width 35 height 23
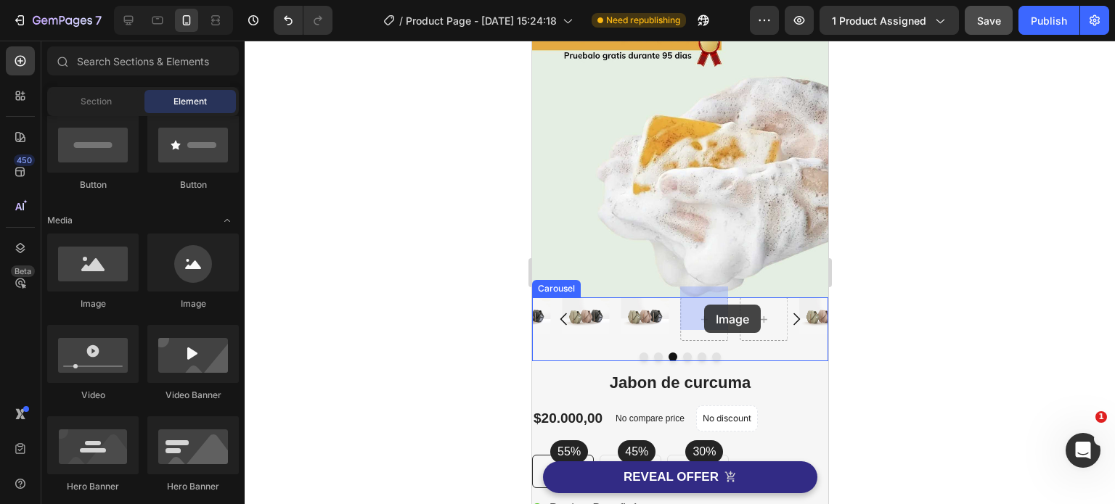
drag, startPoint x: 641, startPoint y: 316, endPoint x: 703, endPoint y: 305, distance: 63.5
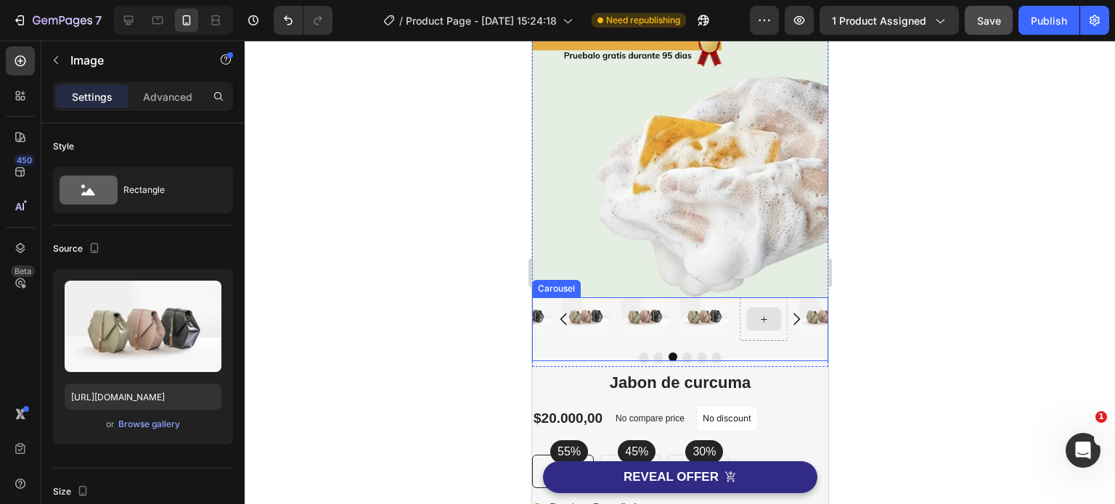
click at [759, 314] on icon at bounding box center [763, 320] width 12 height 12
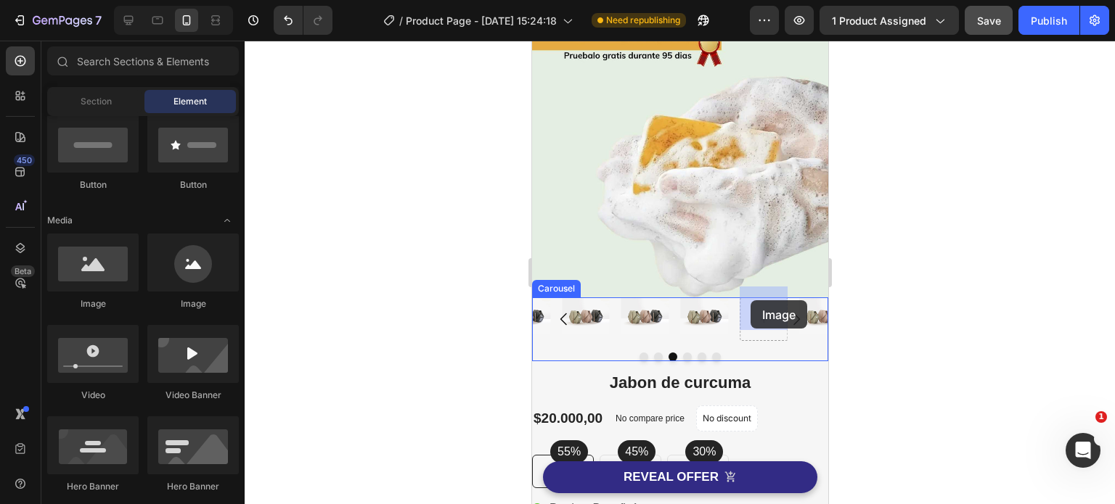
drag, startPoint x: 627, startPoint y: 308, endPoint x: 750, endPoint y: 300, distance: 122.9
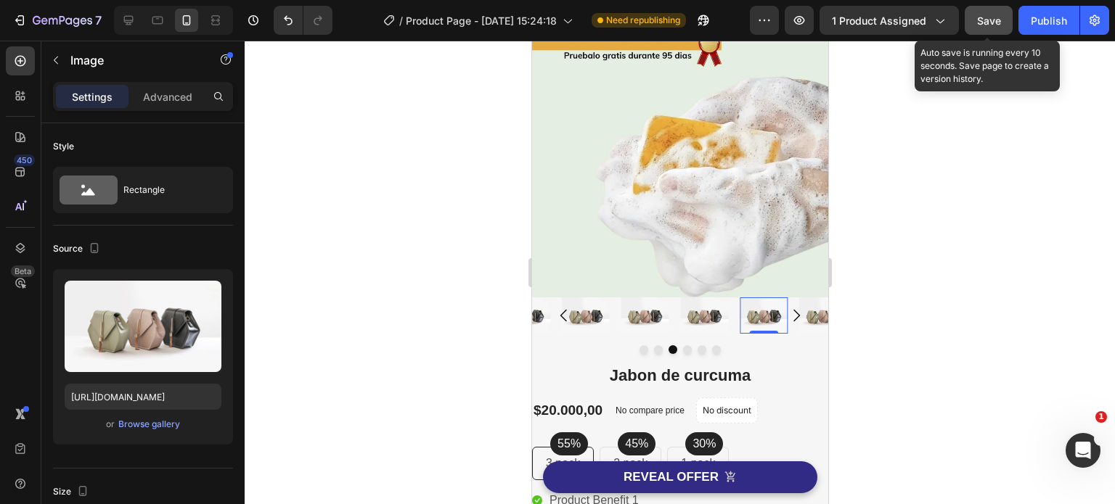
click at [991, 22] on span "Save" at bounding box center [989, 21] width 24 height 12
click at [981, 327] on div at bounding box center [680, 273] width 870 height 464
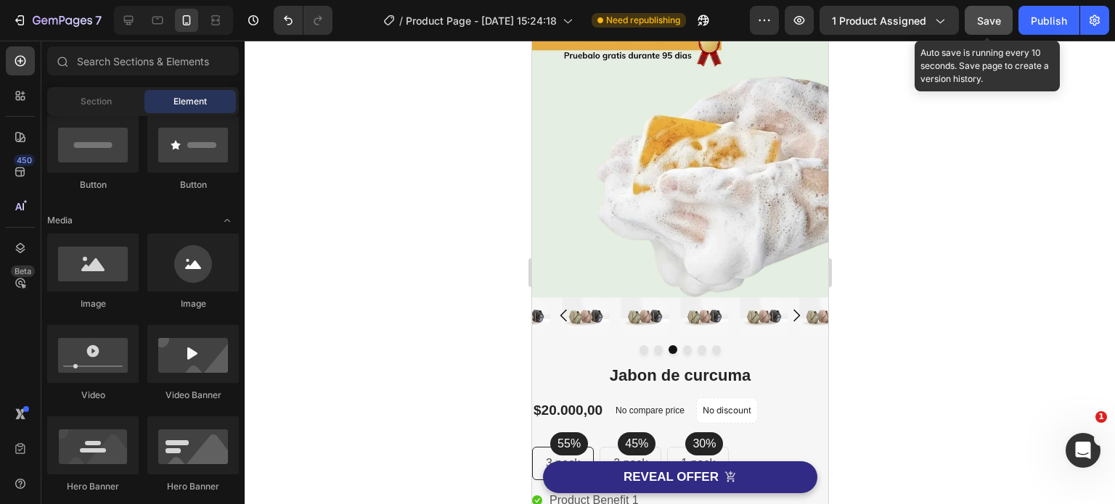
click at [990, 18] on span "Save" at bounding box center [989, 21] width 24 height 12
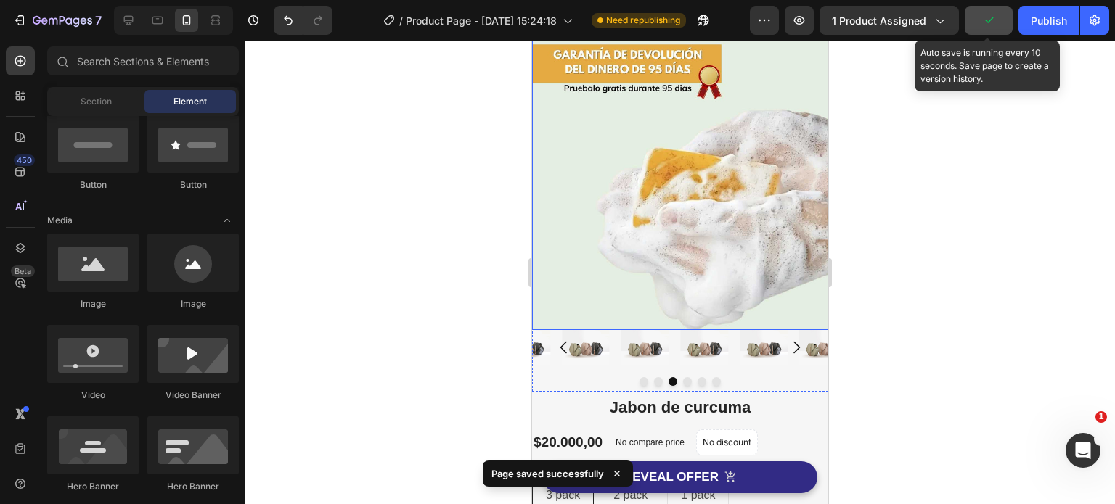
scroll to position [0, 0]
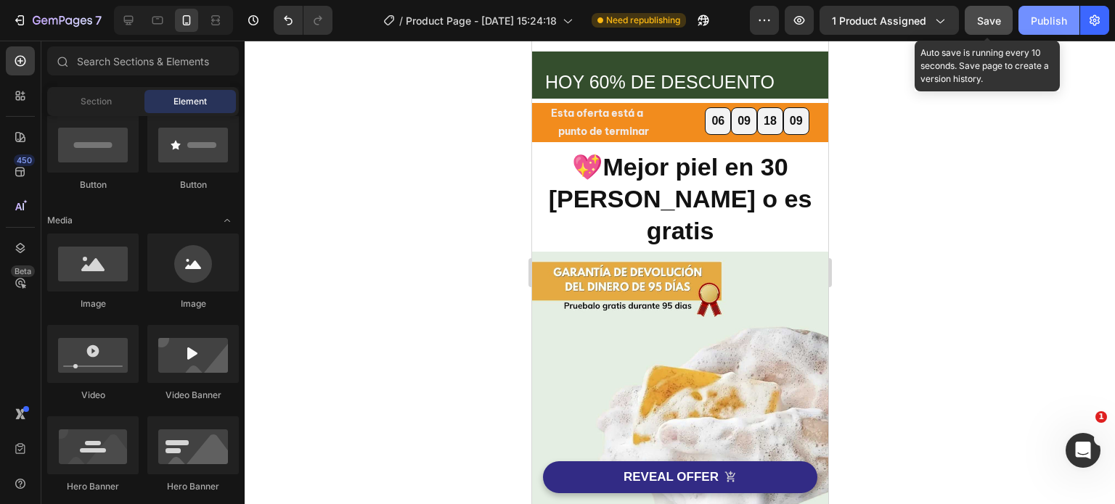
click at [1054, 25] on div "Publish" at bounding box center [1049, 20] width 36 height 15
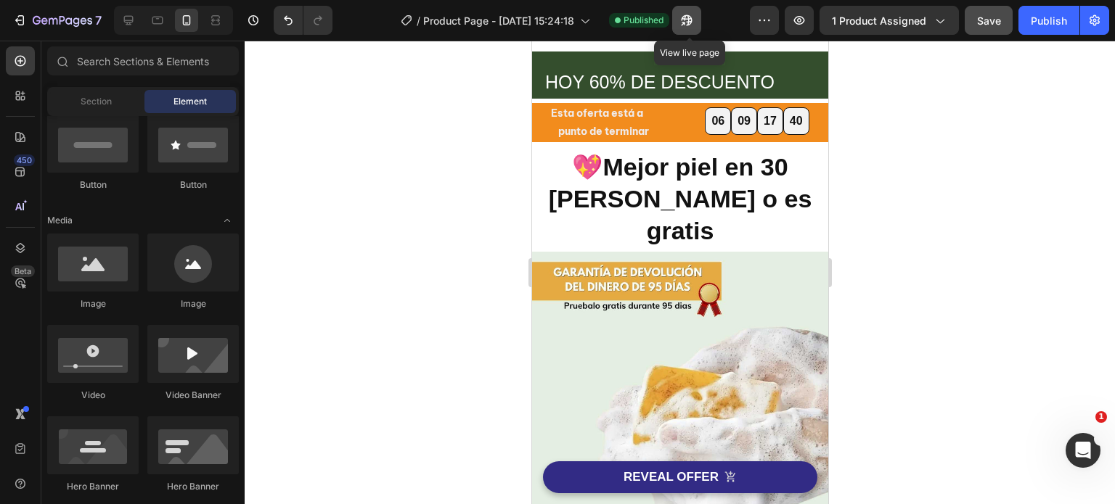
click at [684, 22] on icon "button" at bounding box center [683, 24] width 4 height 4
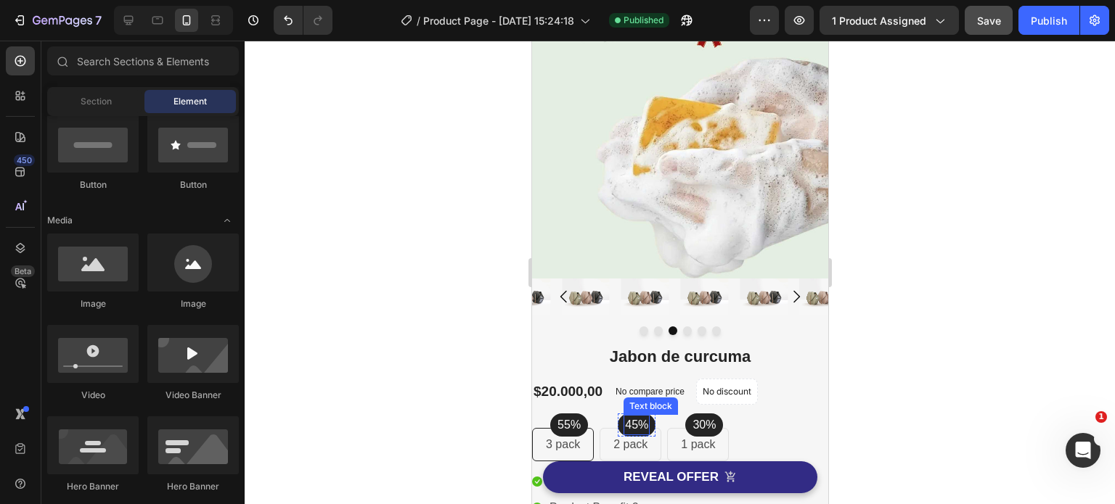
scroll to position [290, 0]
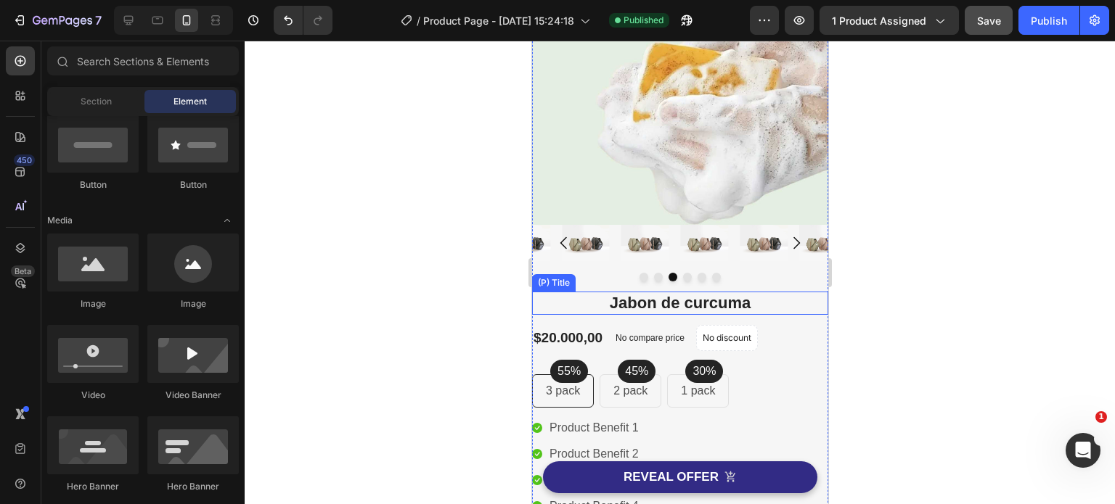
click at [765, 301] on h2 "Jabon de curcuma" at bounding box center [679, 304] width 296 height 24
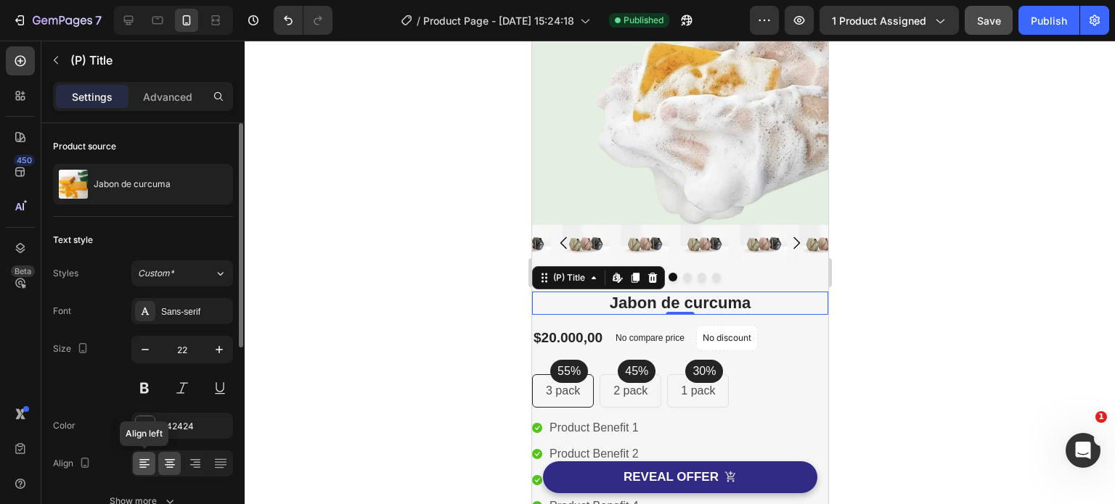
click at [144, 462] on icon at bounding box center [144, 464] width 15 height 15
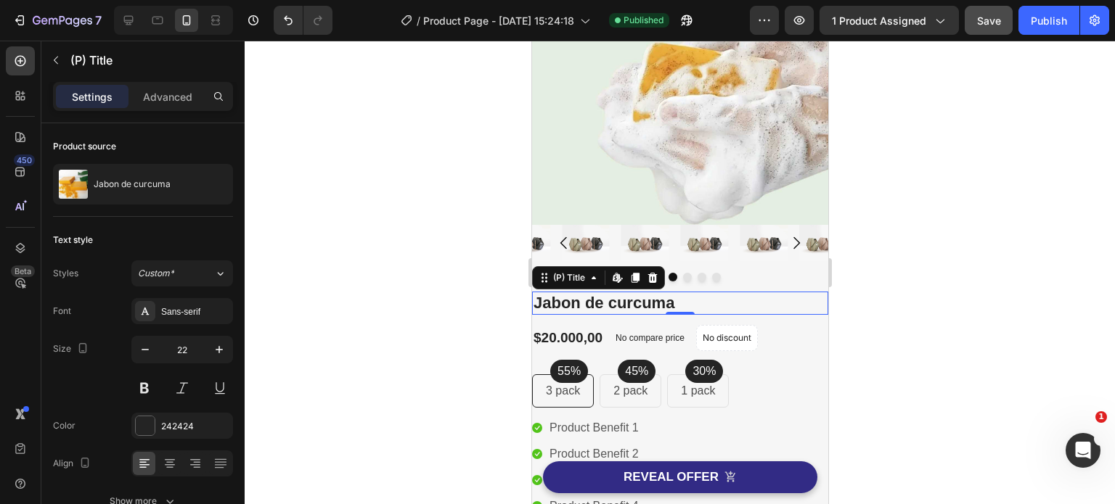
click at [900, 258] on div at bounding box center [680, 273] width 870 height 464
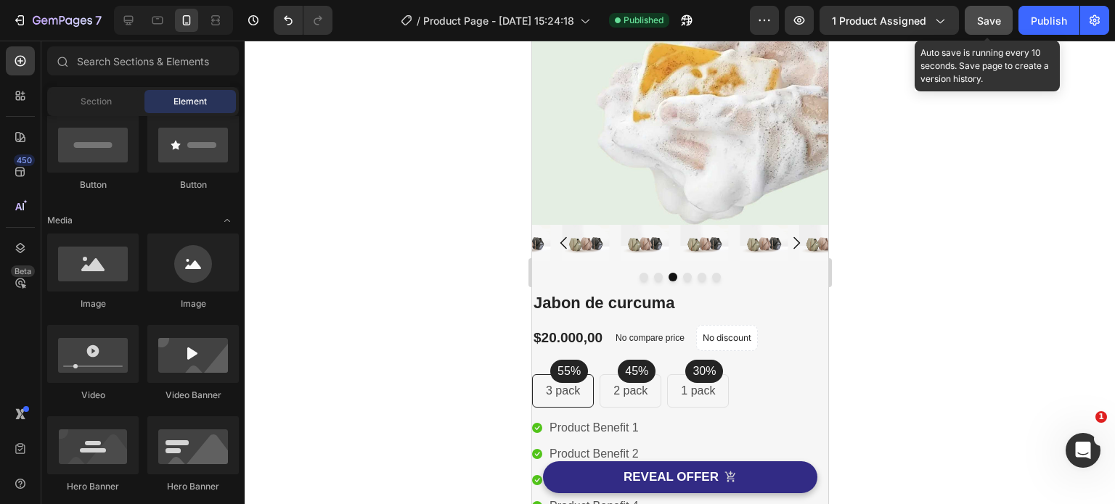
click at [1000, 24] on span "Save" at bounding box center [989, 21] width 24 height 12
click at [659, 292] on h2 "Jabon de curcuma" at bounding box center [679, 304] width 296 height 24
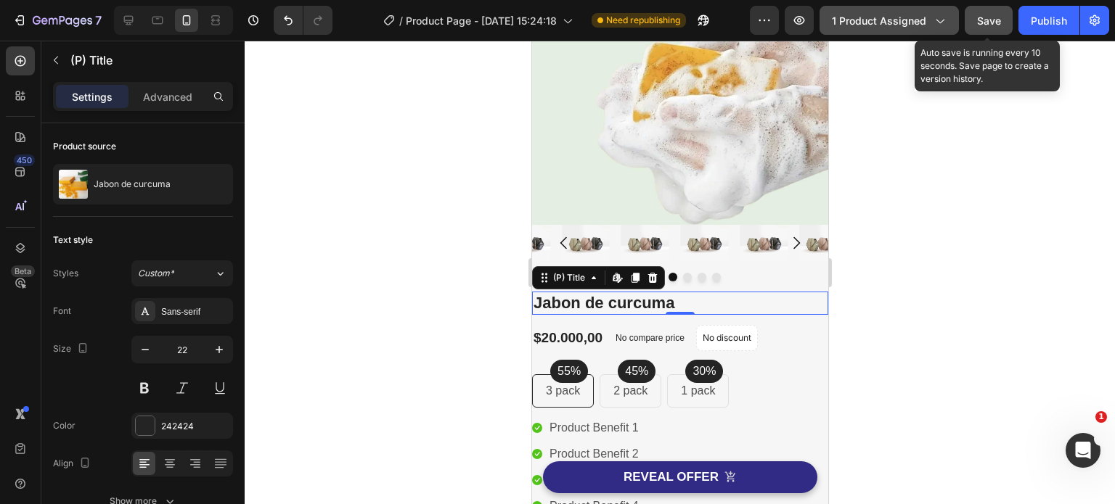
click at [946, 20] on icon "button" at bounding box center [939, 20] width 15 height 15
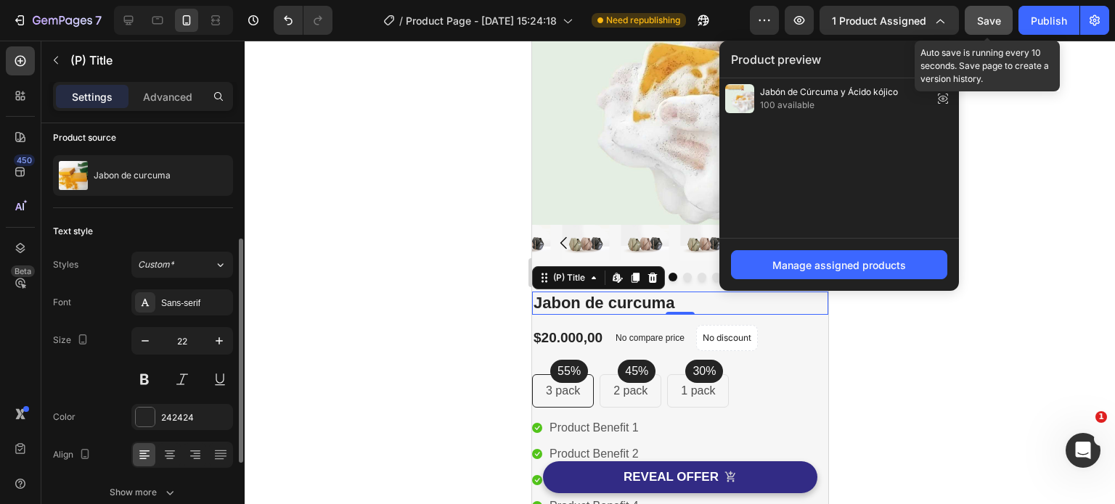
scroll to position [0, 0]
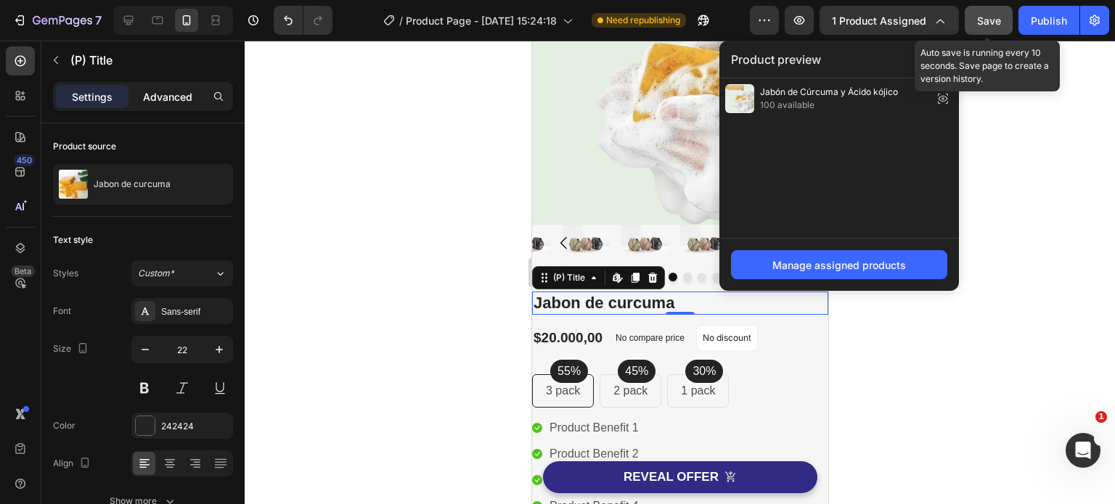
click at [157, 93] on p "Advanced" at bounding box center [167, 96] width 49 height 15
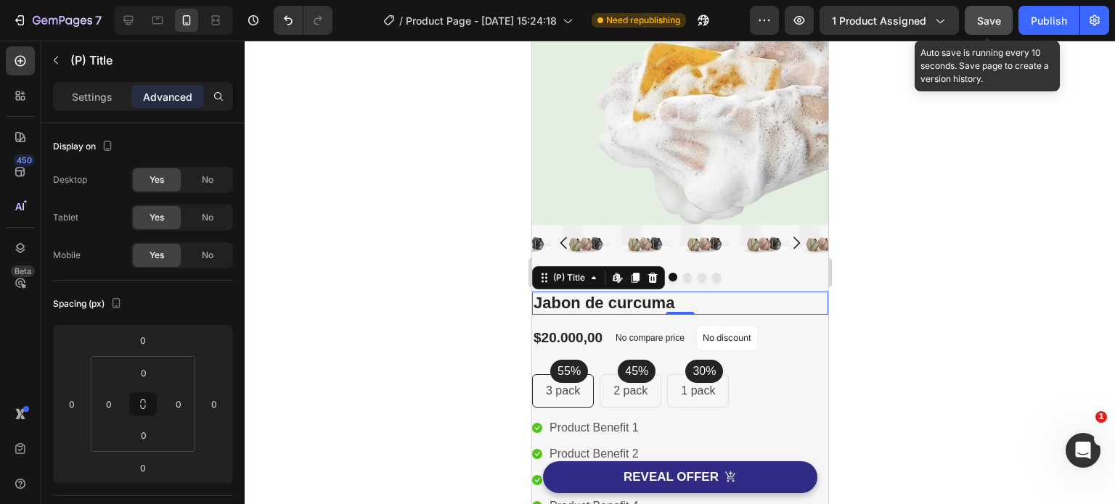
click at [764, 292] on h2 "Jabon de curcuma" at bounding box center [679, 304] width 296 height 24
click at [900, 16] on span "1 product assigned" at bounding box center [879, 20] width 94 height 15
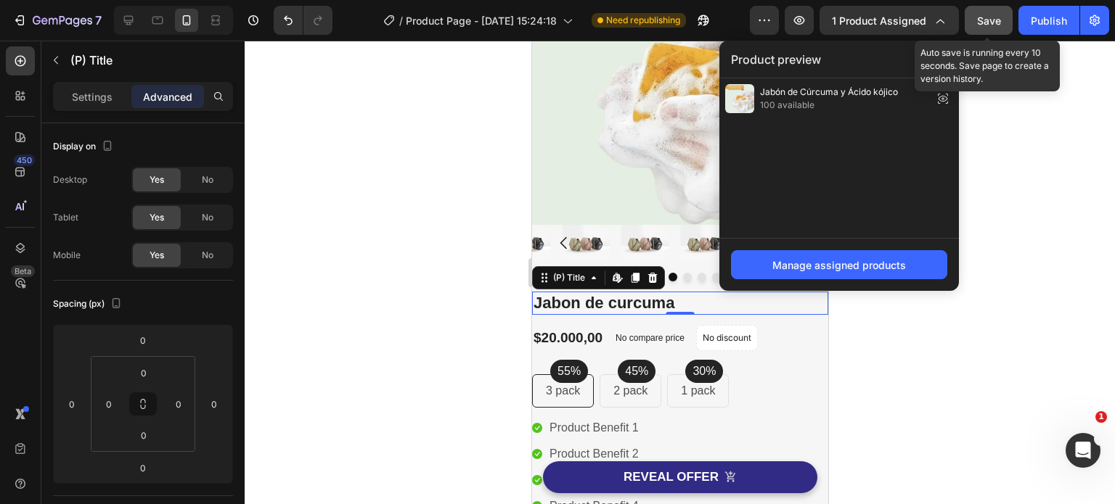
click at [933, 330] on div at bounding box center [680, 273] width 870 height 464
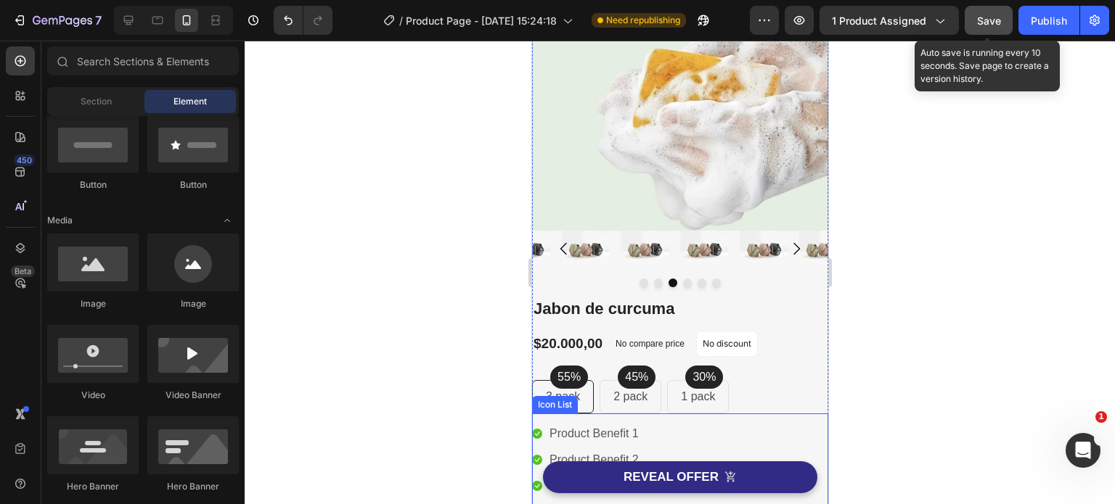
scroll to position [435, 0]
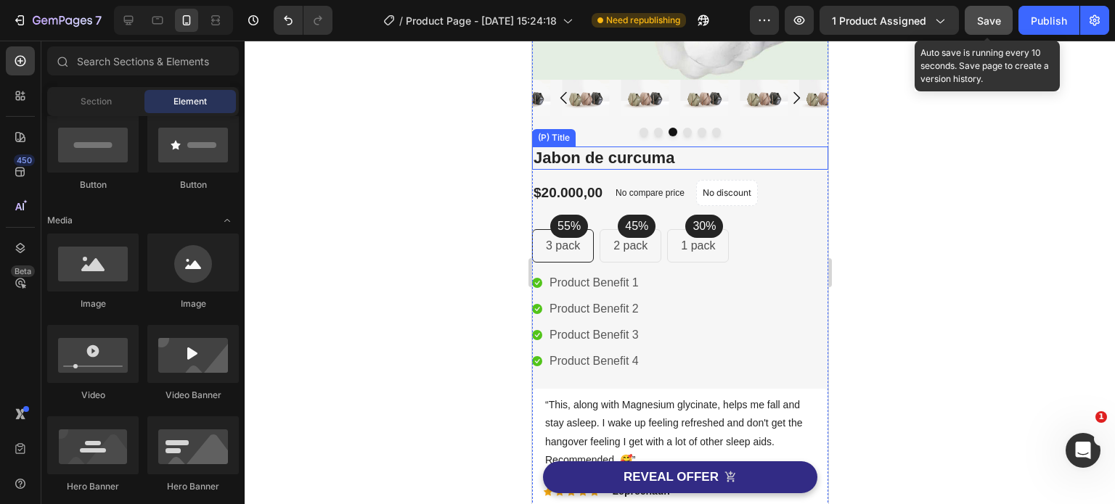
click at [696, 151] on h2 "Jabon de curcuma" at bounding box center [679, 159] width 296 height 24
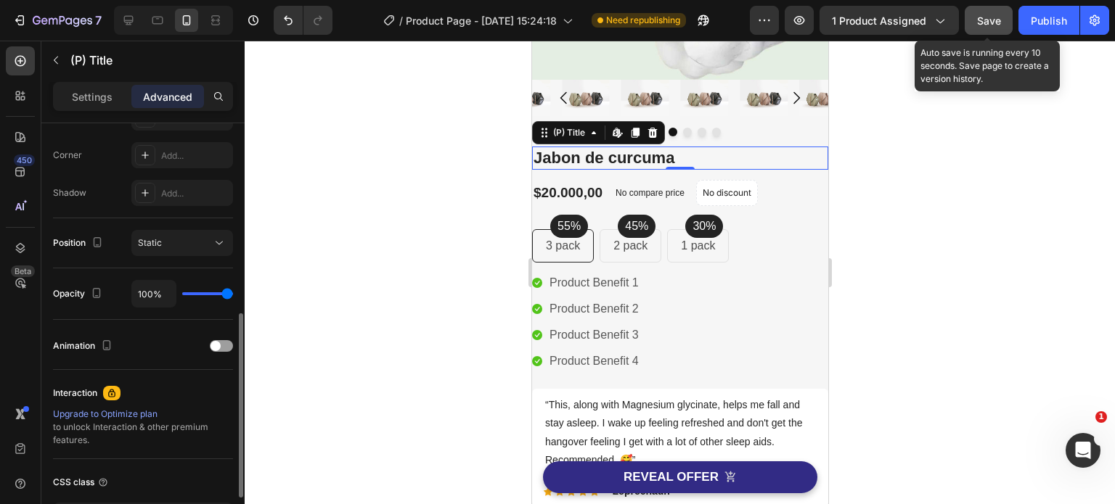
scroll to position [544, 0]
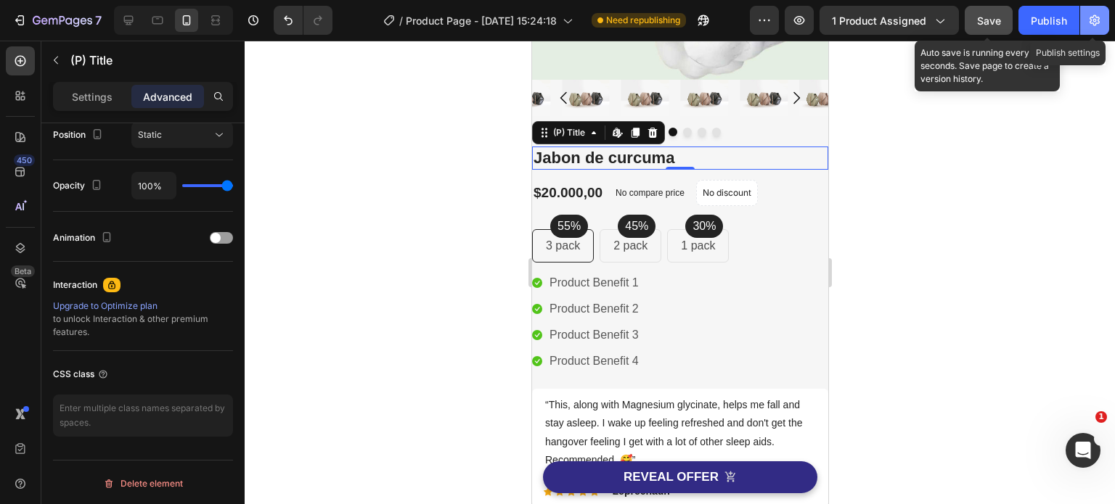
click at [1095, 25] on icon "button" at bounding box center [1094, 20] width 10 height 11
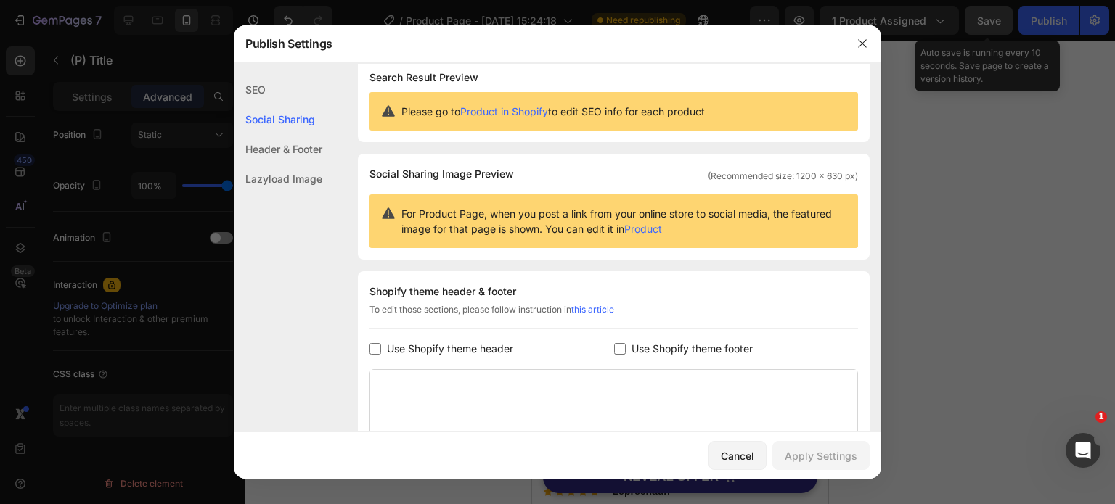
scroll to position [1, 0]
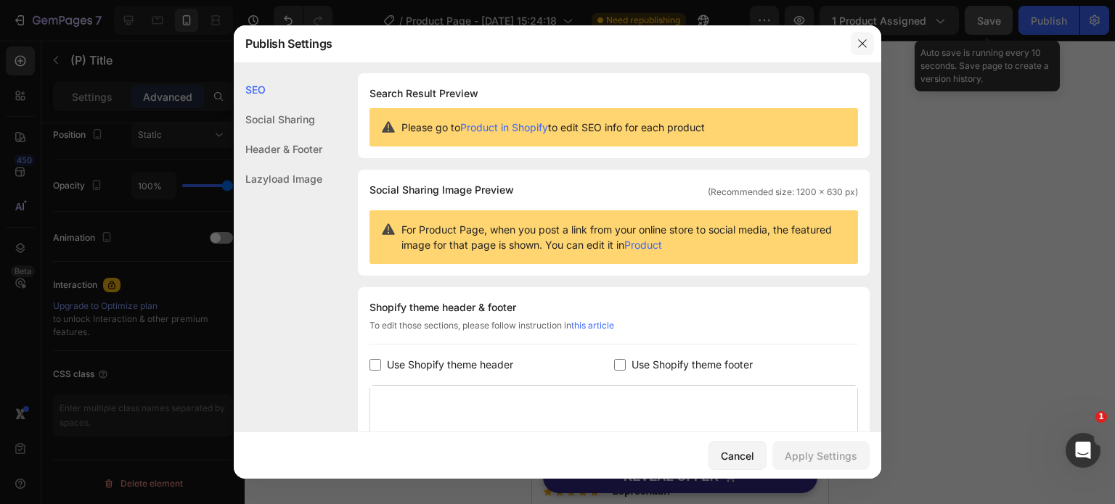
click at [863, 44] on icon "button" at bounding box center [862, 44] width 12 height 12
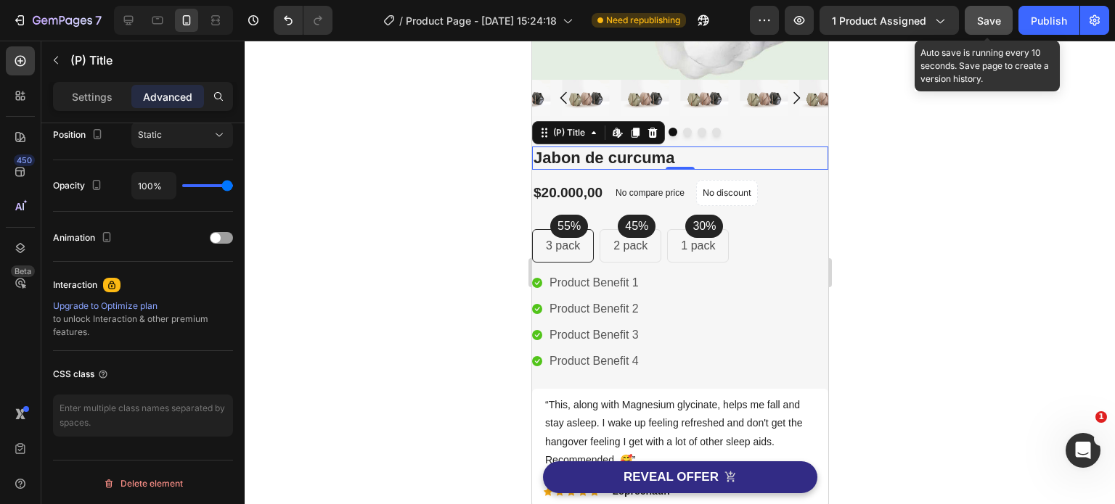
click at [965, 113] on div at bounding box center [680, 273] width 870 height 464
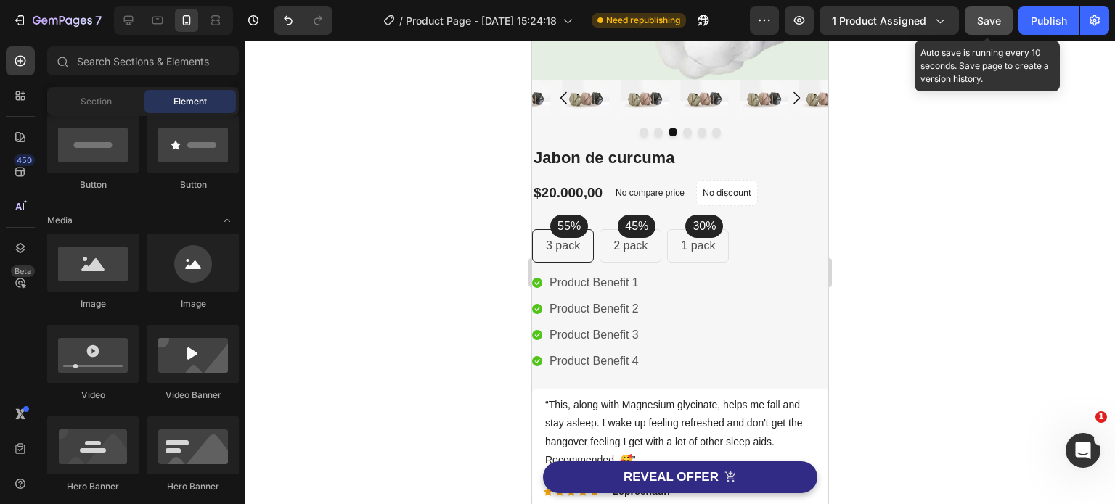
click at [992, 28] on button "Save" at bounding box center [989, 20] width 48 height 29
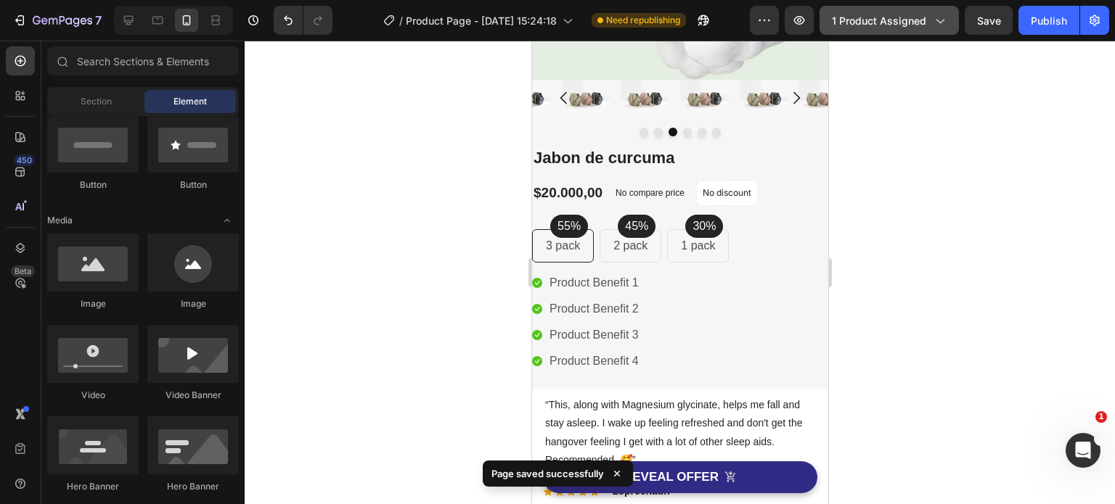
click at [949, 20] on button "1 product assigned" at bounding box center [888, 20] width 139 height 29
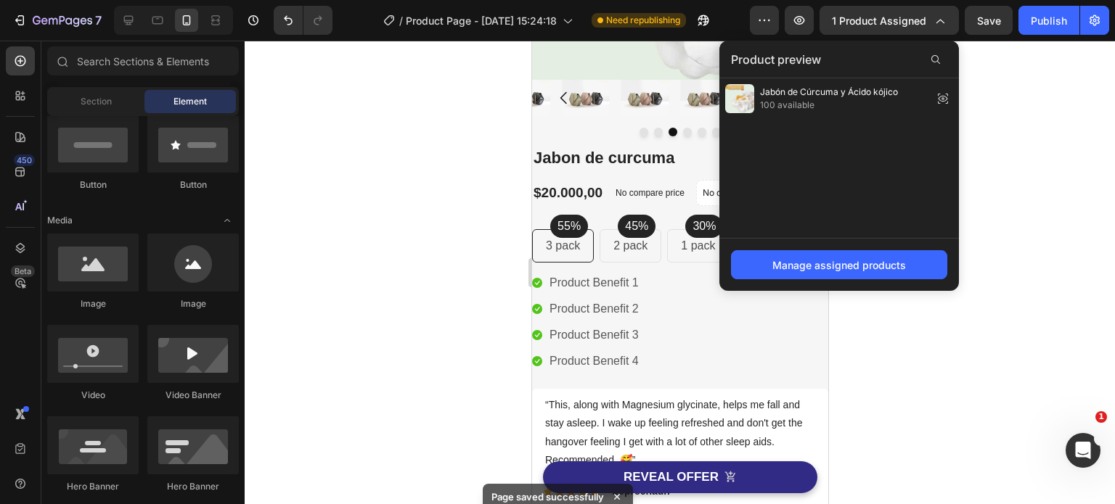
click at [1016, 145] on div at bounding box center [680, 273] width 870 height 464
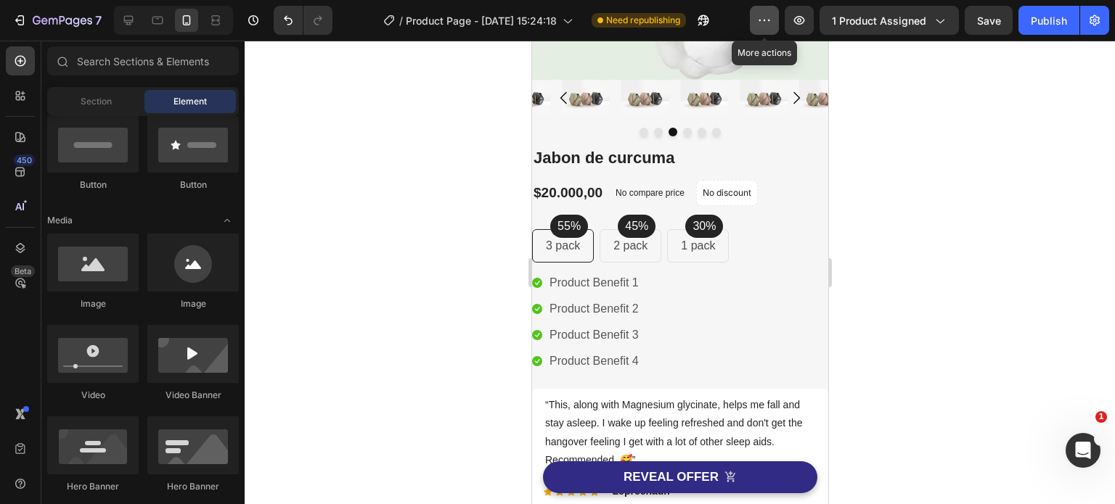
click at [764, 18] on icon "button" at bounding box center [764, 20] width 15 height 15
click at [905, 272] on div at bounding box center [680, 273] width 870 height 464
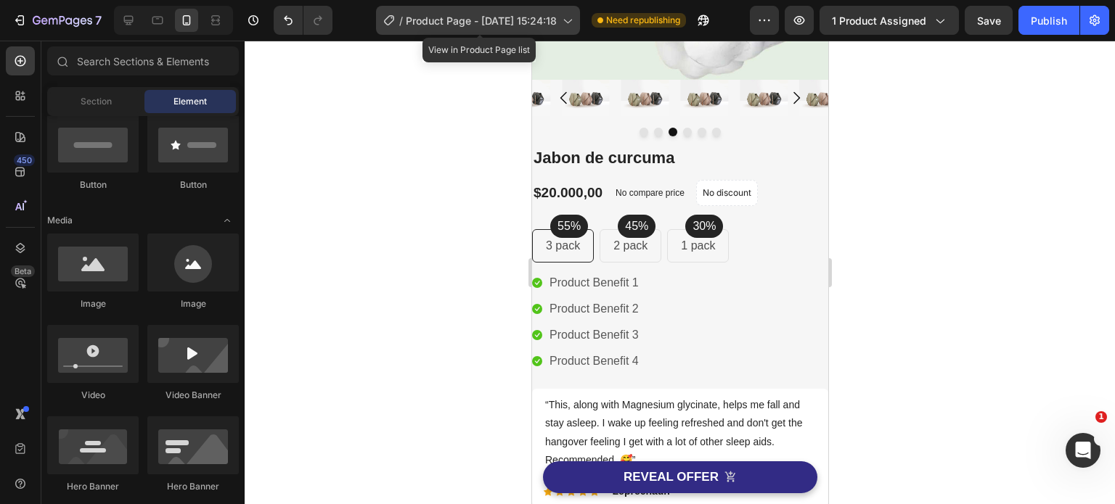
click at [536, 16] on span "Product Page - [DATE] 15:24:18" at bounding box center [481, 20] width 151 height 15
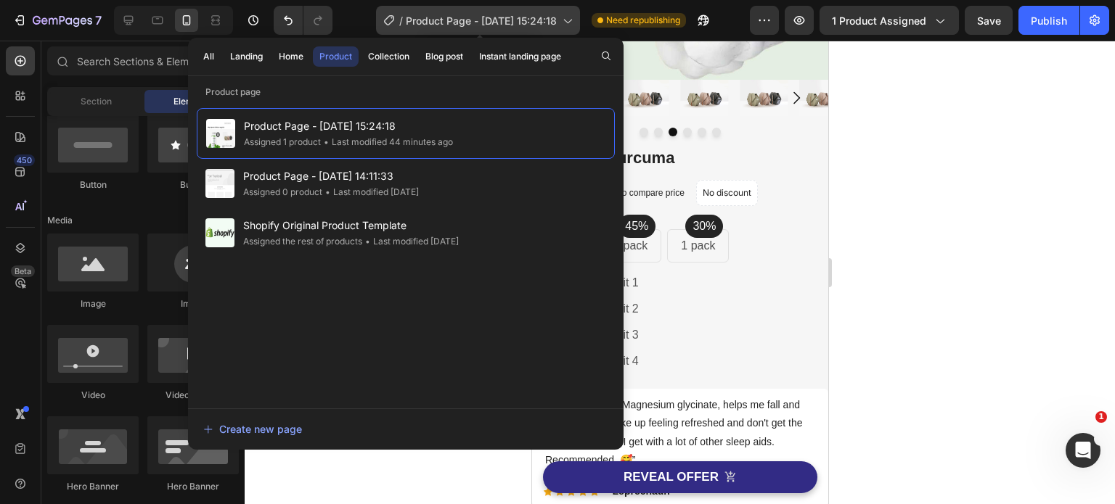
click at [535, 16] on span "Product Page - [DATE] 15:24:18" at bounding box center [481, 20] width 151 height 15
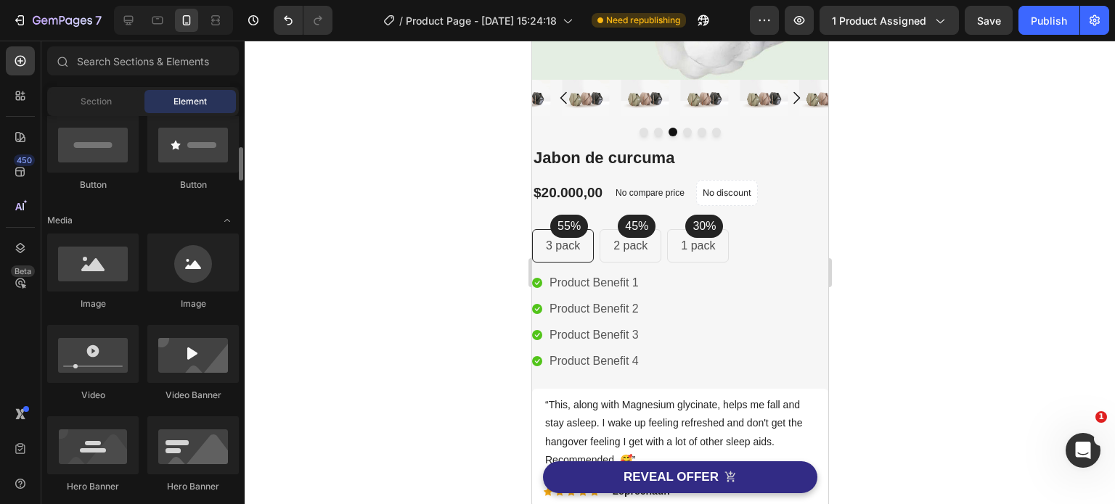
scroll to position [0, 0]
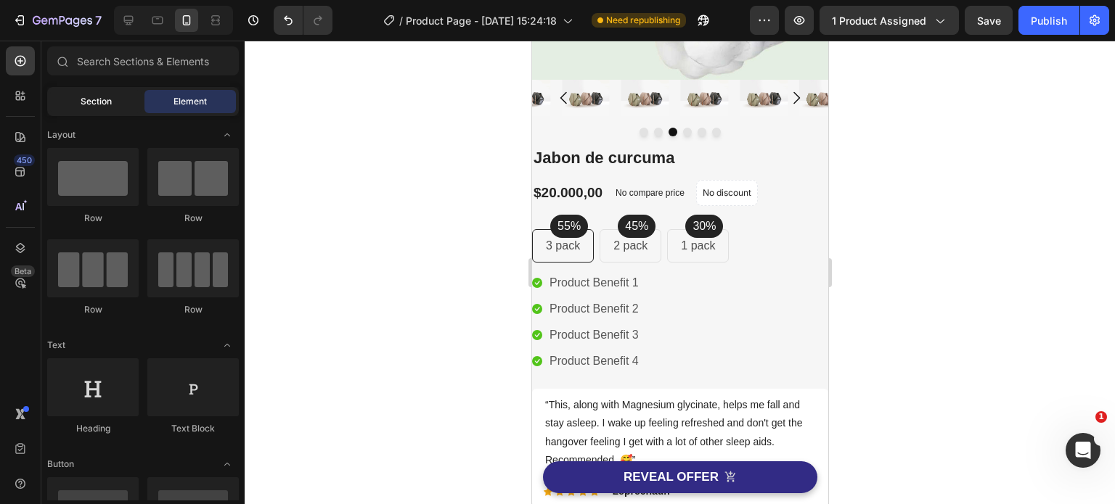
click at [99, 101] on span "Section" at bounding box center [96, 101] width 31 height 13
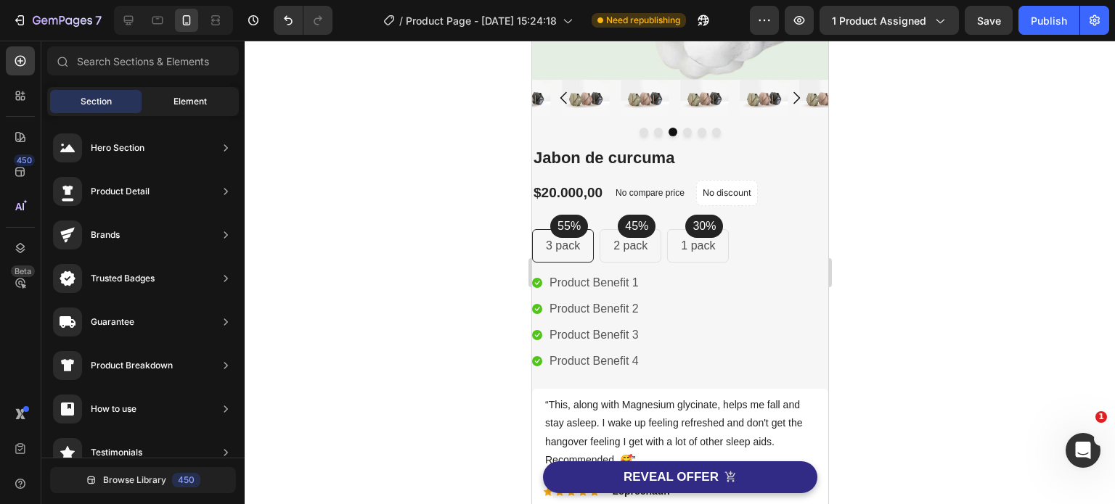
click at [177, 101] on span "Element" at bounding box center [189, 101] width 33 height 13
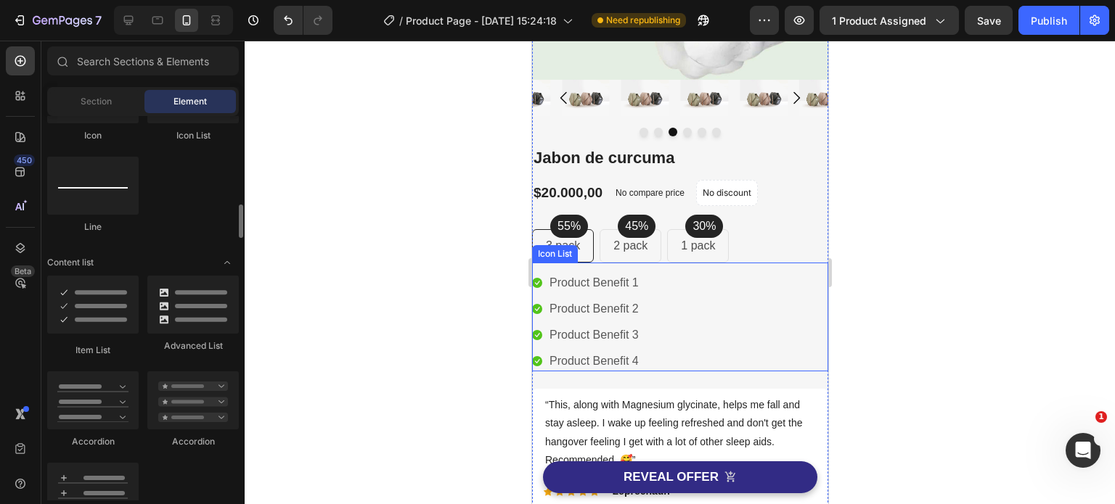
scroll to position [218, 0]
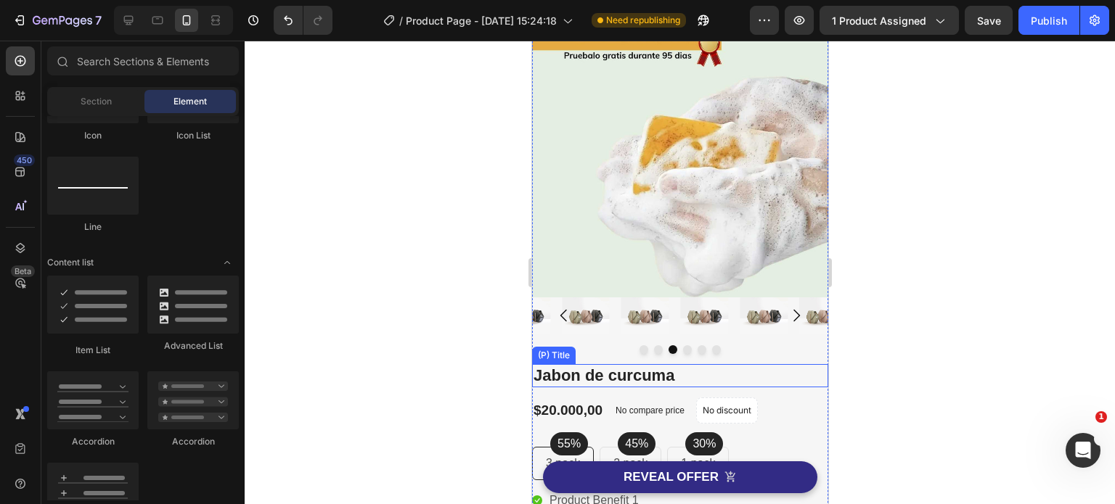
click at [722, 369] on h2 "Jabon de curcuma" at bounding box center [679, 376] width 296 height 24
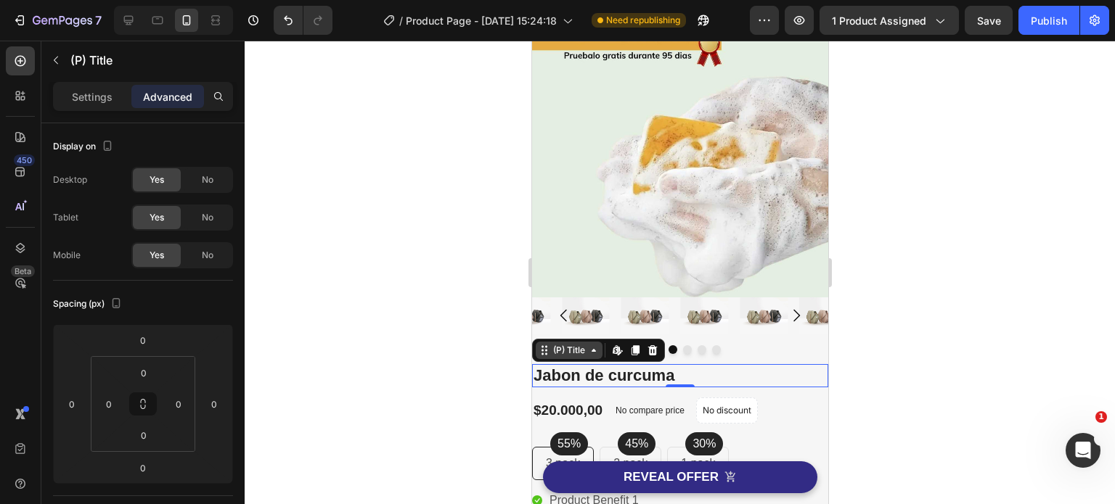
click at [594, 345] on icon at bounding box center [593, 351] width 12 height 12
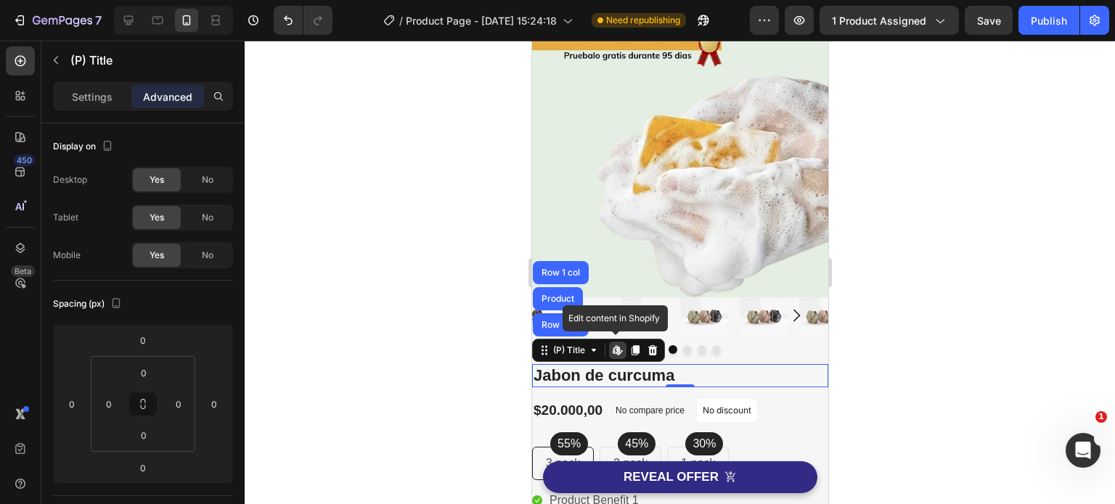
click at [620, 345] on icon at bounding box center [617, 351] width 12 height 12
